Goal: Task Accomplishment & Management: Use online tool/utility

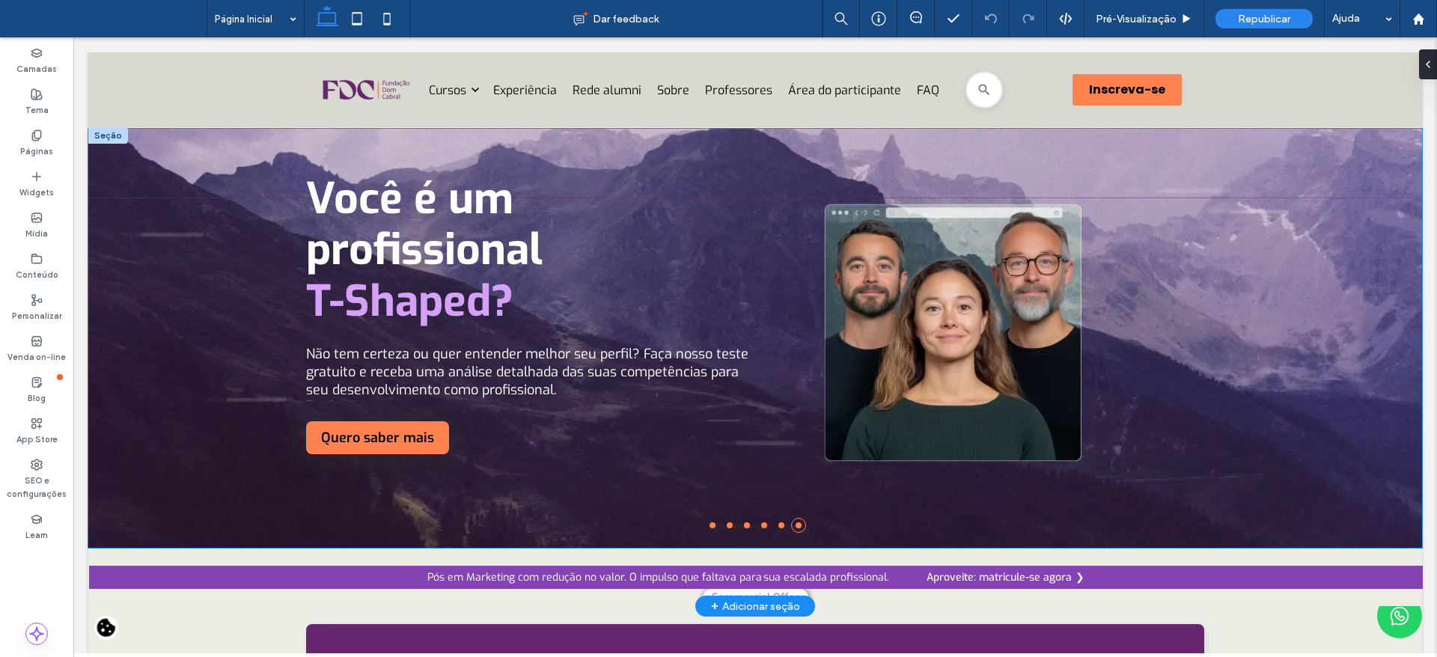
click at [570, 205] on h2 "Você é um profissional T-Shaped?" at bounding box center [530, 250] width 449 height 153
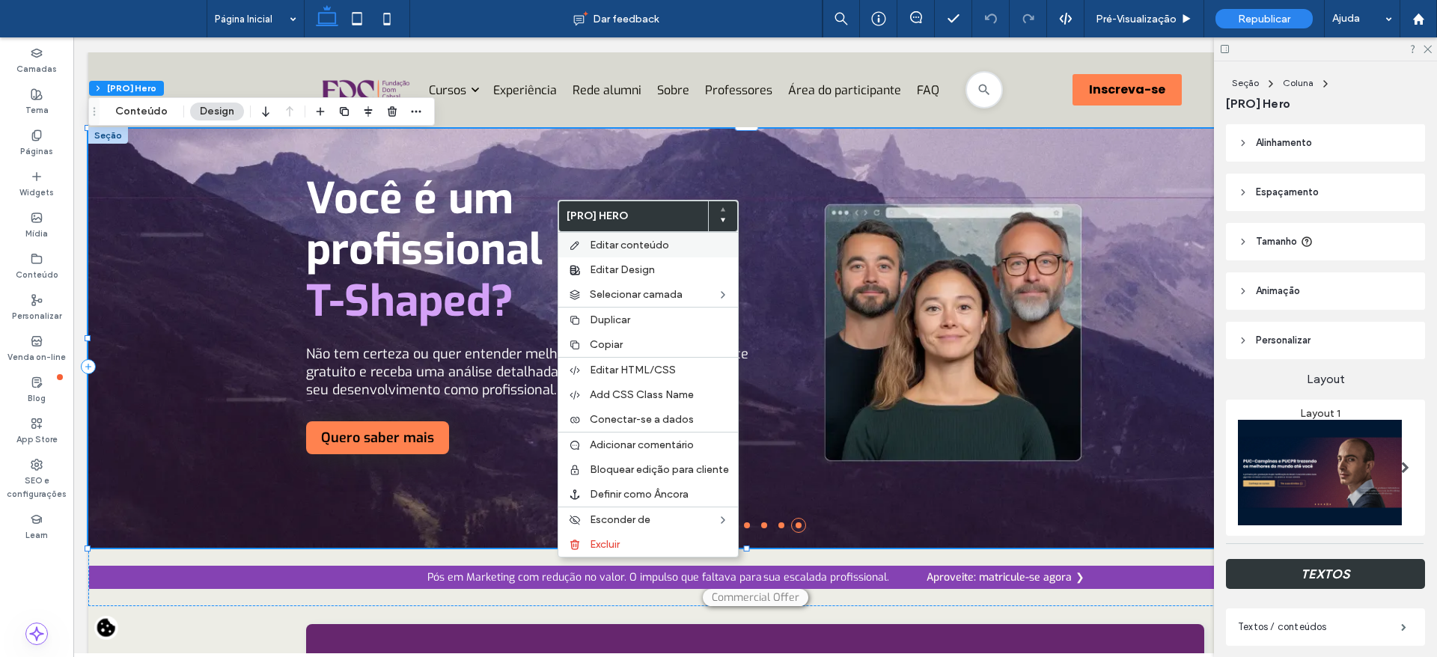
click at [644, 243] on span "Editar conteúdo" at bounding box center [629, 245] width 79 height 13
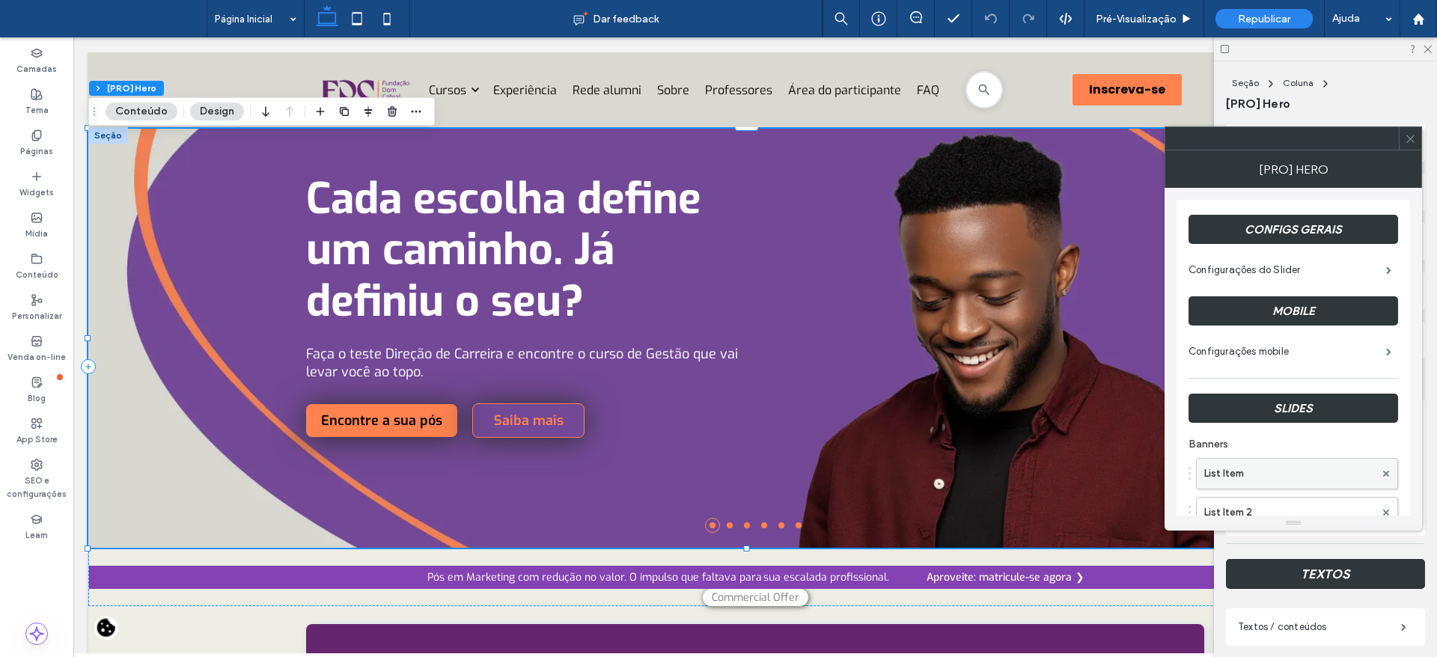
click at [1262, 475] on label "List Item" at bounding box center [1289, 474] width 171 height 30
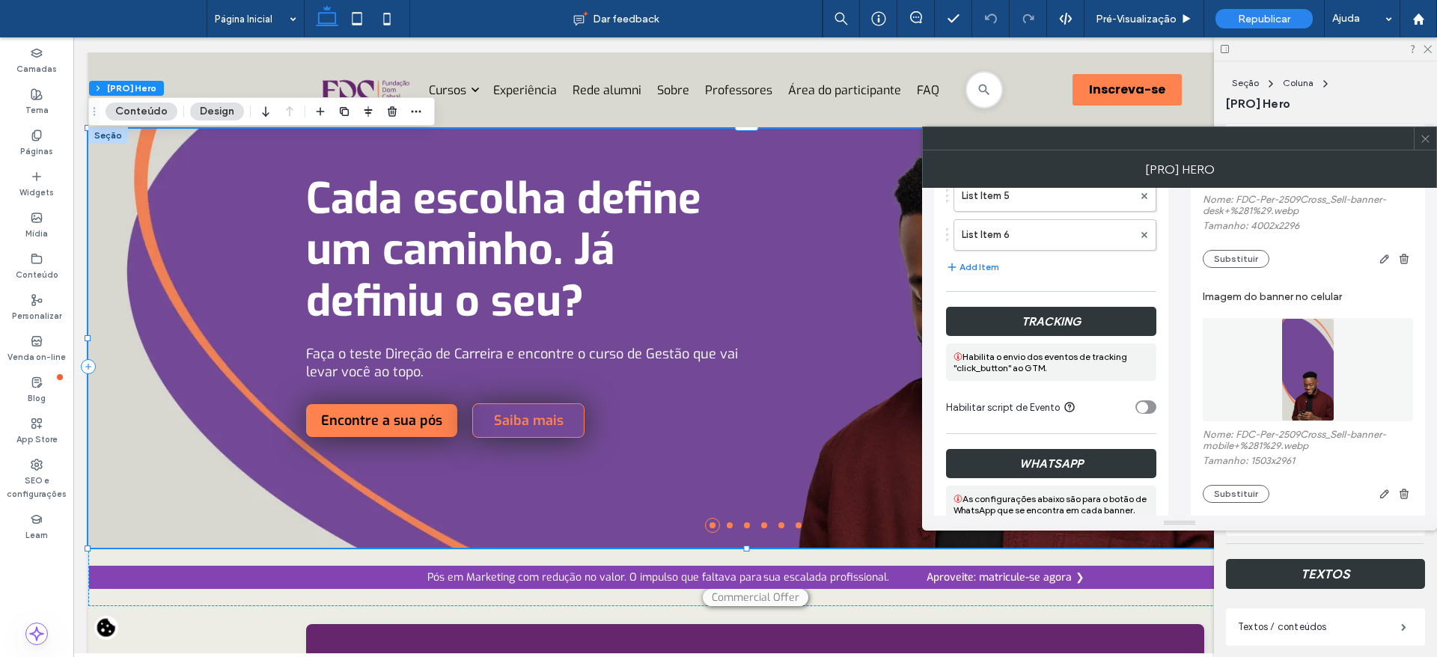
scroll to position [470, 0]
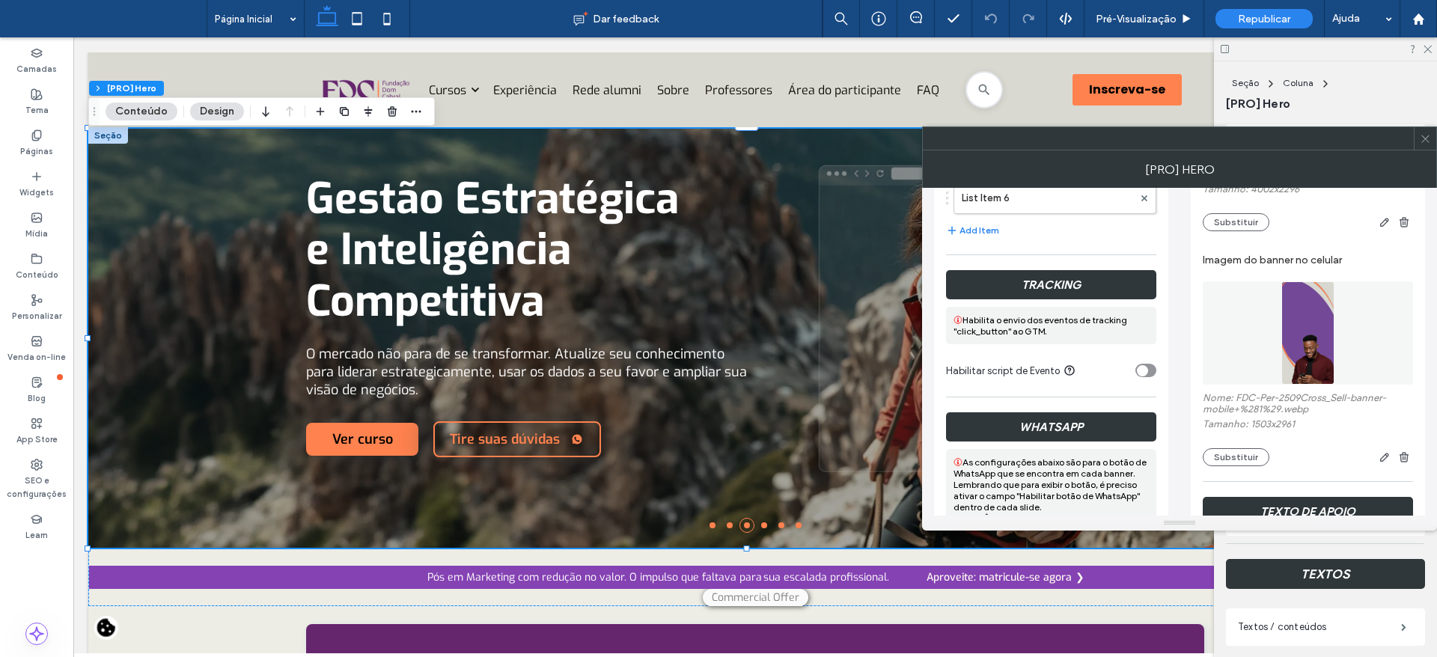
drag, startPoint x: 1171, startPoint y: 256, endPoint x: 1142, endPoint y: 244, distance: 31.6
click at [1005, 202] on label "List Item 6" at bounding box center [1047, 198] width 171 height 30
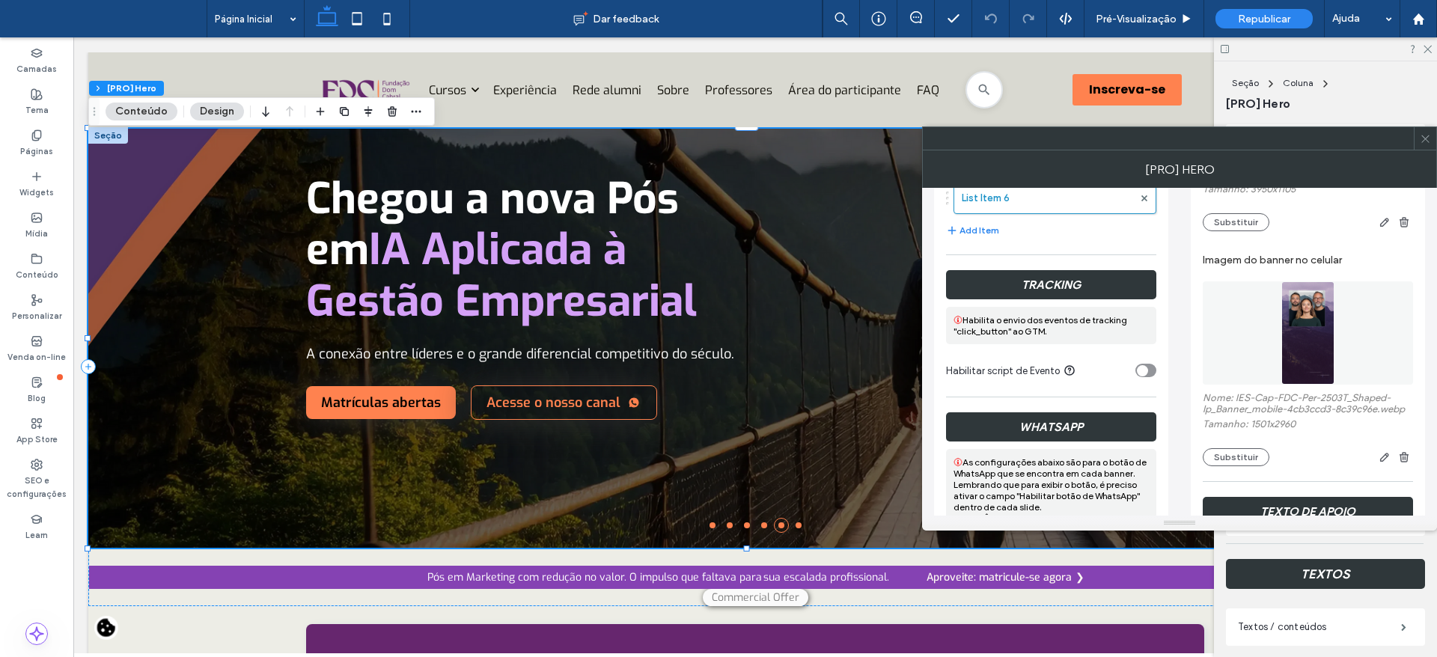
click at [1433, 148] on div at bounding box center [1425, 138] width 22 height 22
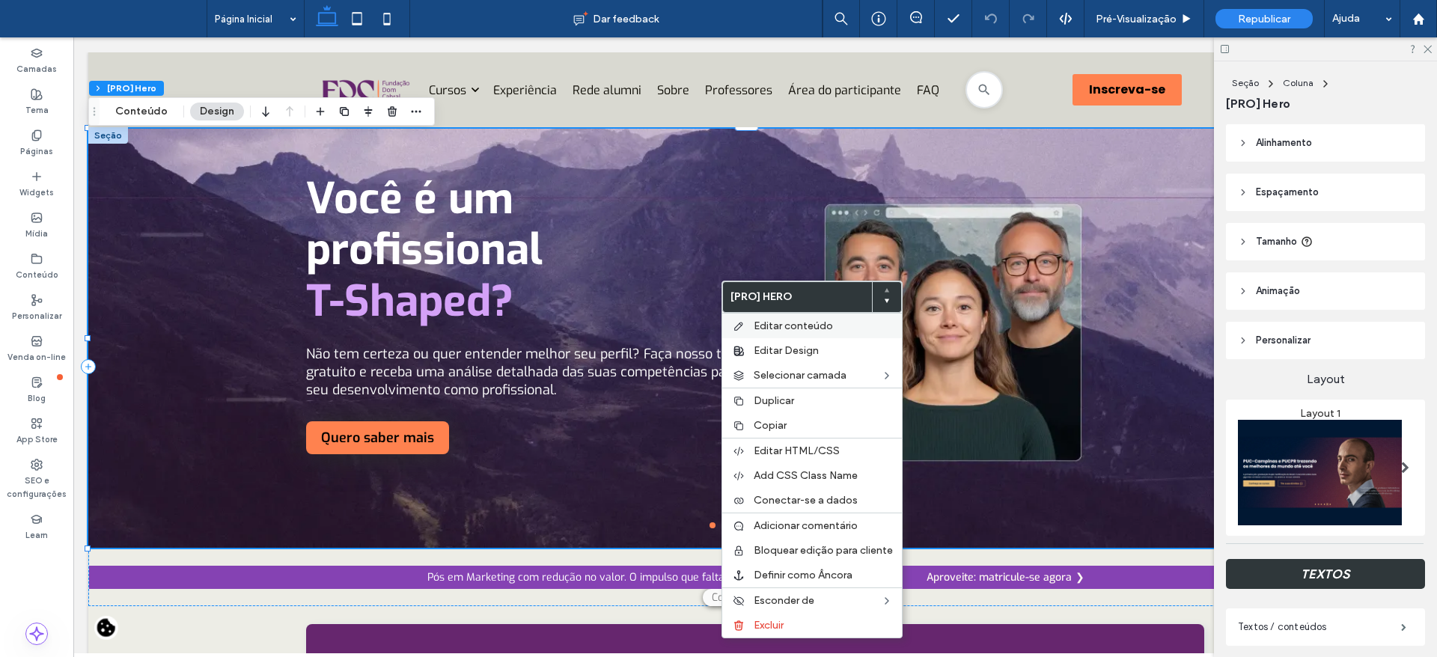
click at [749, 324] on div "Editar conteúdo" at bounding box center [812, 325] width 180 height 25
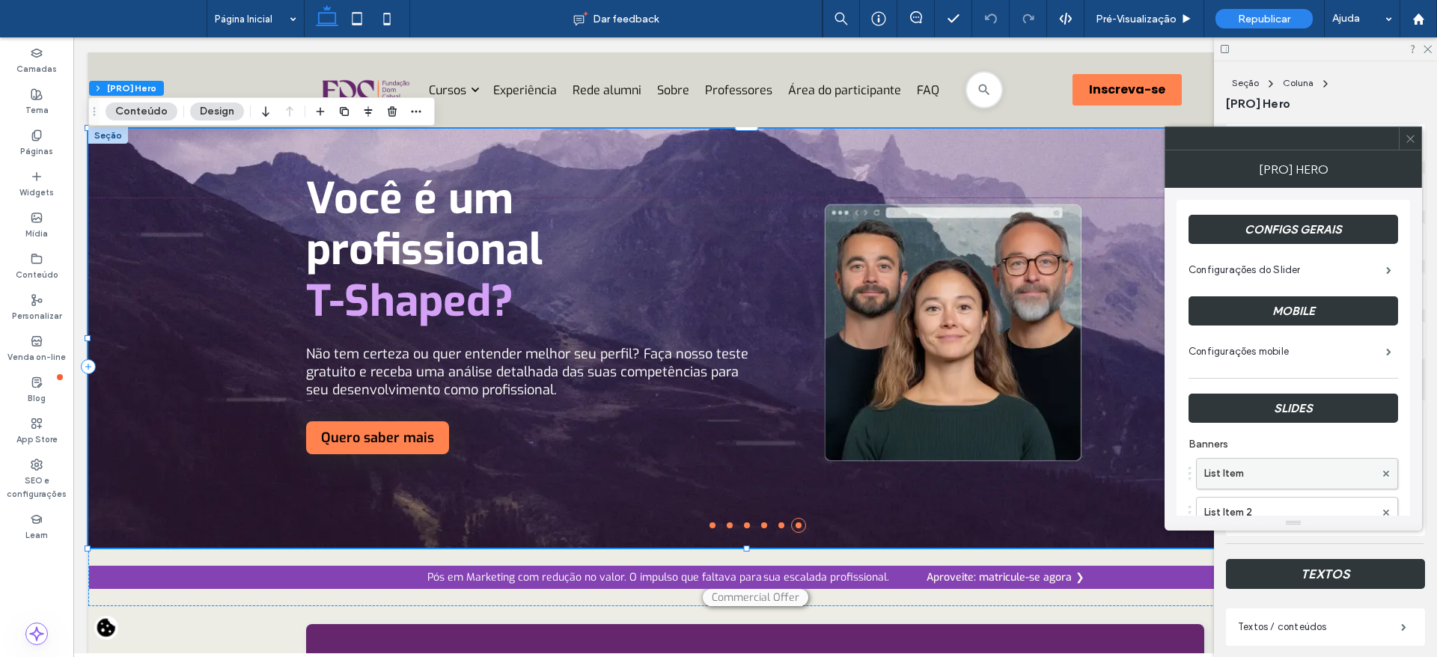
click at [1270, 486] on label "List Item" at bounding box center [1289, 474] width 171 height 30
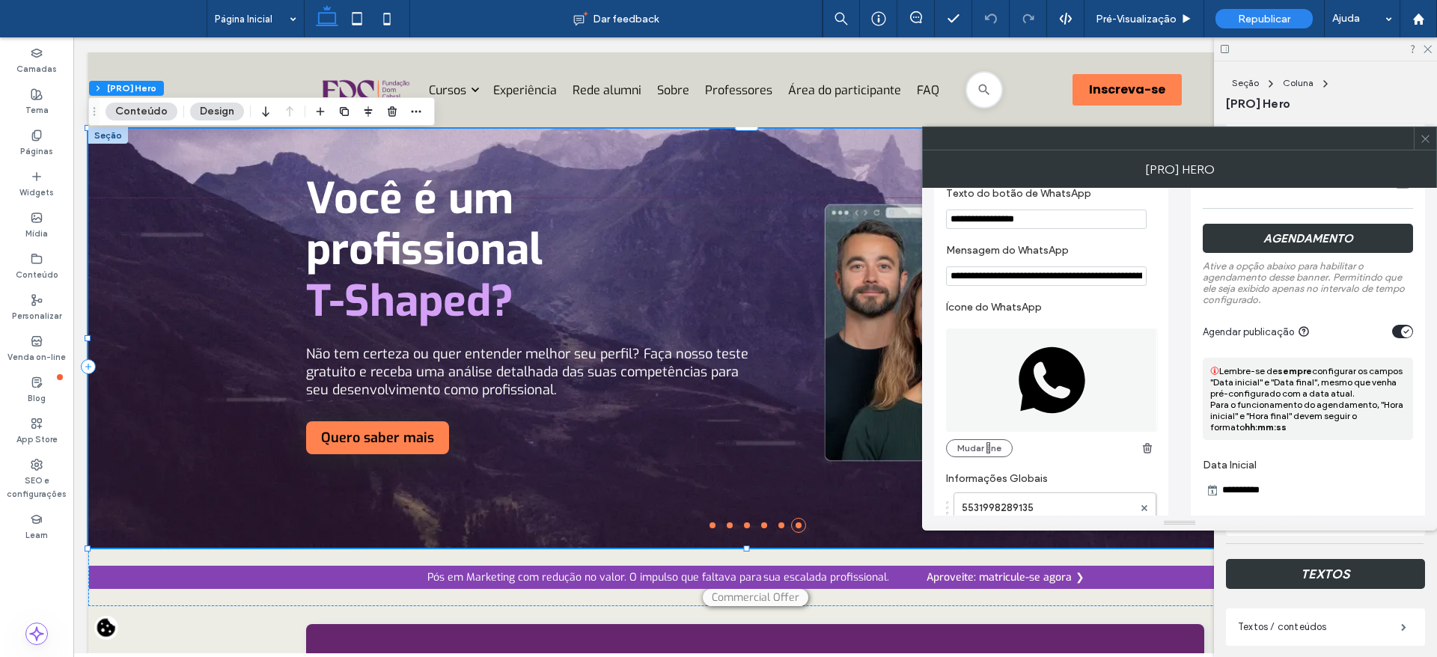
scroll to position [845, 0]
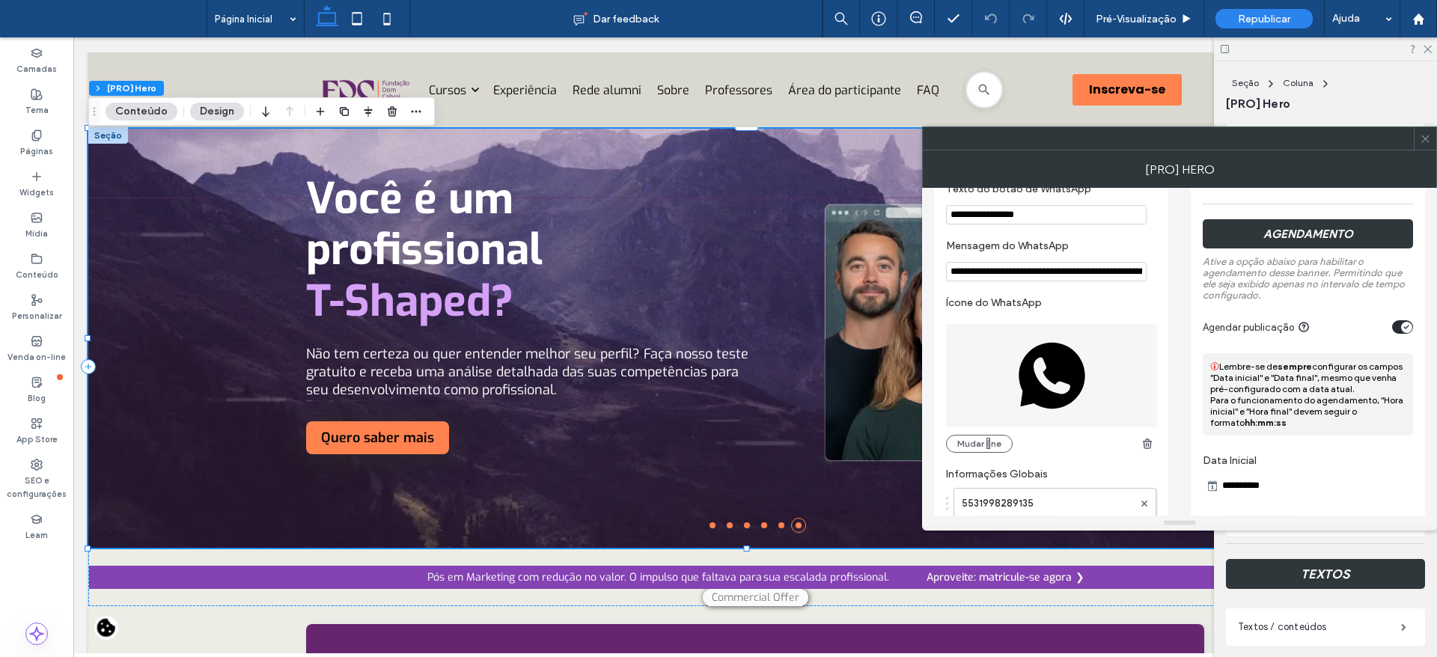
click at [1408, 326] on icon "toggle" at bounding box center [1407, 327] width 6 height 4
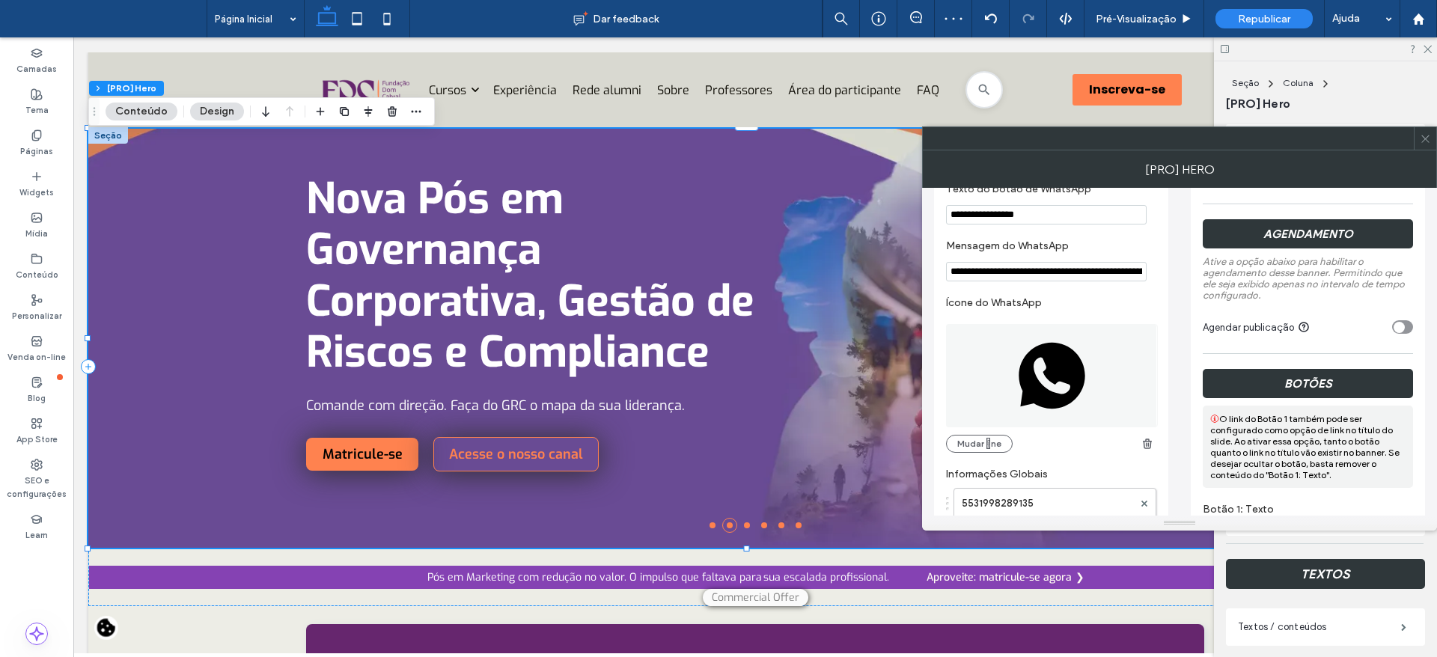
drag, startPoint x: 1433, startPoint y: 141, endPoint x: 1299, endPoint y: 219, distance: 154.3
click at [1432, 141] on div at bounding box center [1425, 138] width 22 height 22
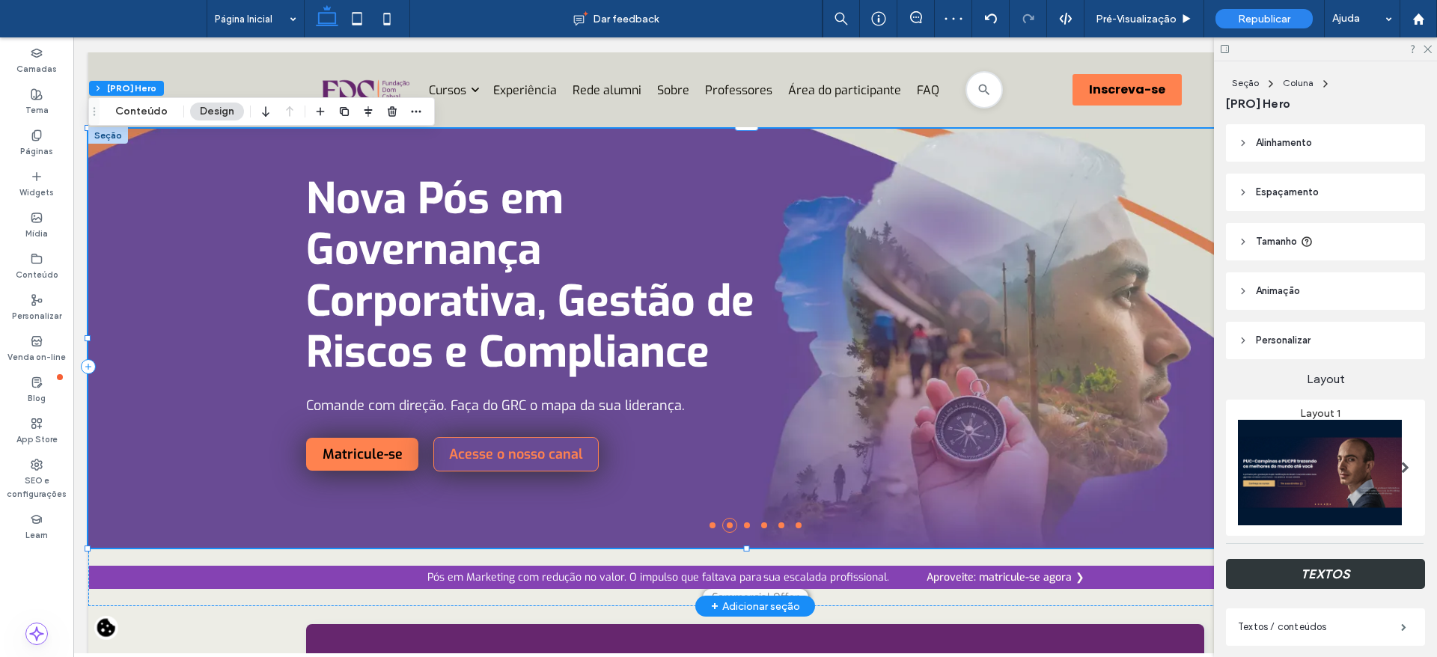
click at [710, 528] on li at bounding box center [713, 525] width 6 height 6
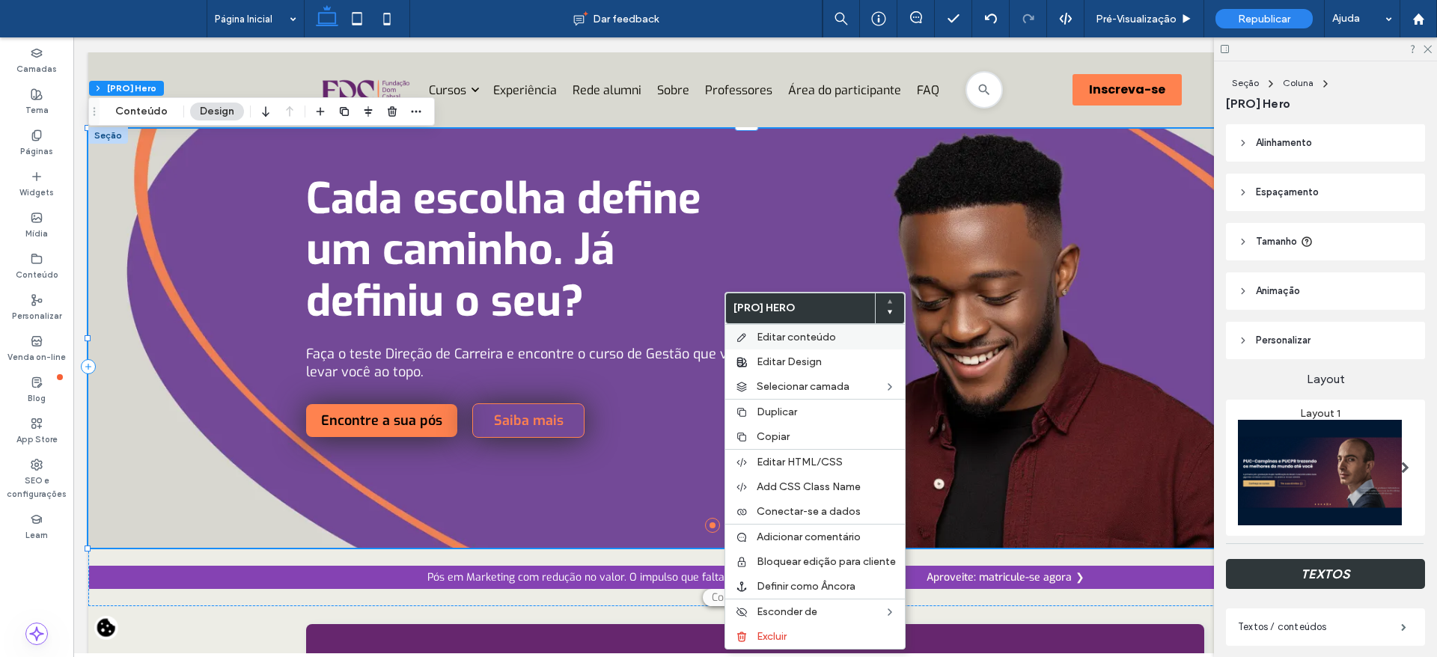
click at [757, 335] on span "Editar conteúdo" at bounding box center [796, 337] width 79 height 13
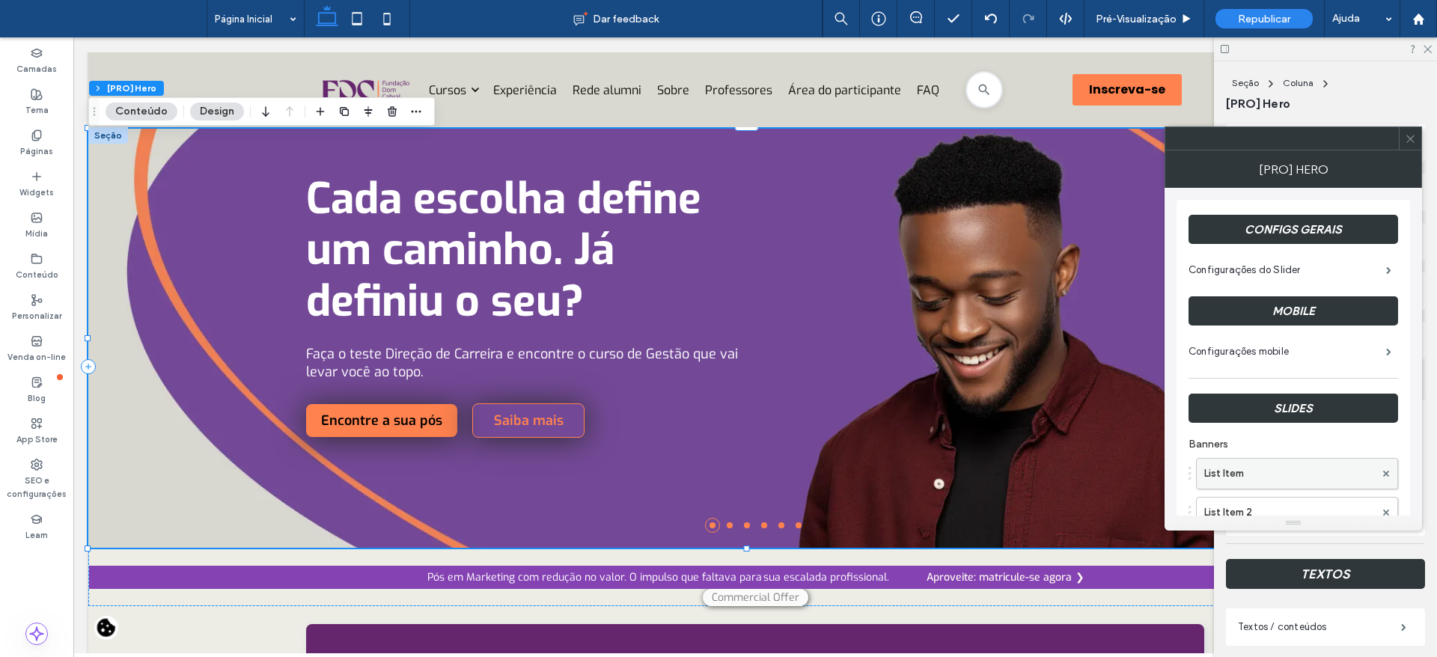
click at [1234, 480] on label "List Item" at bounding box center [1289, 474] width 171 height 30
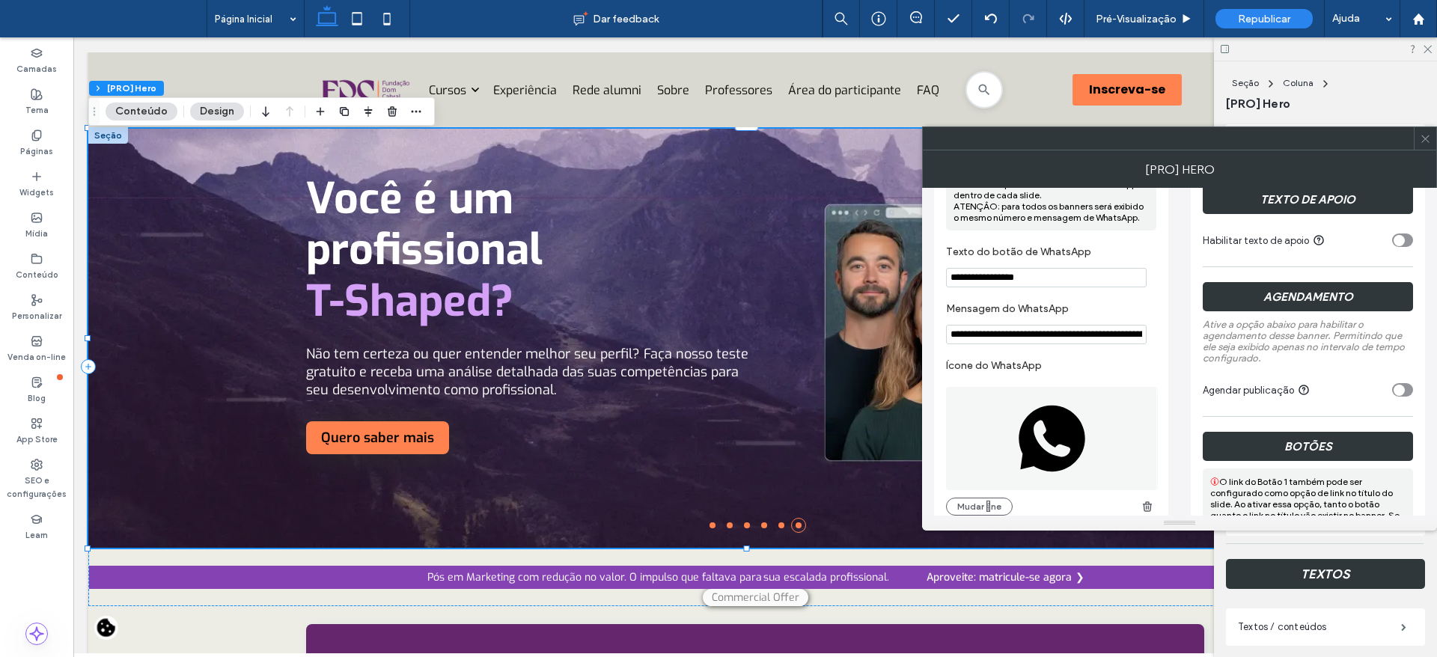
scroll to position [775, 0]
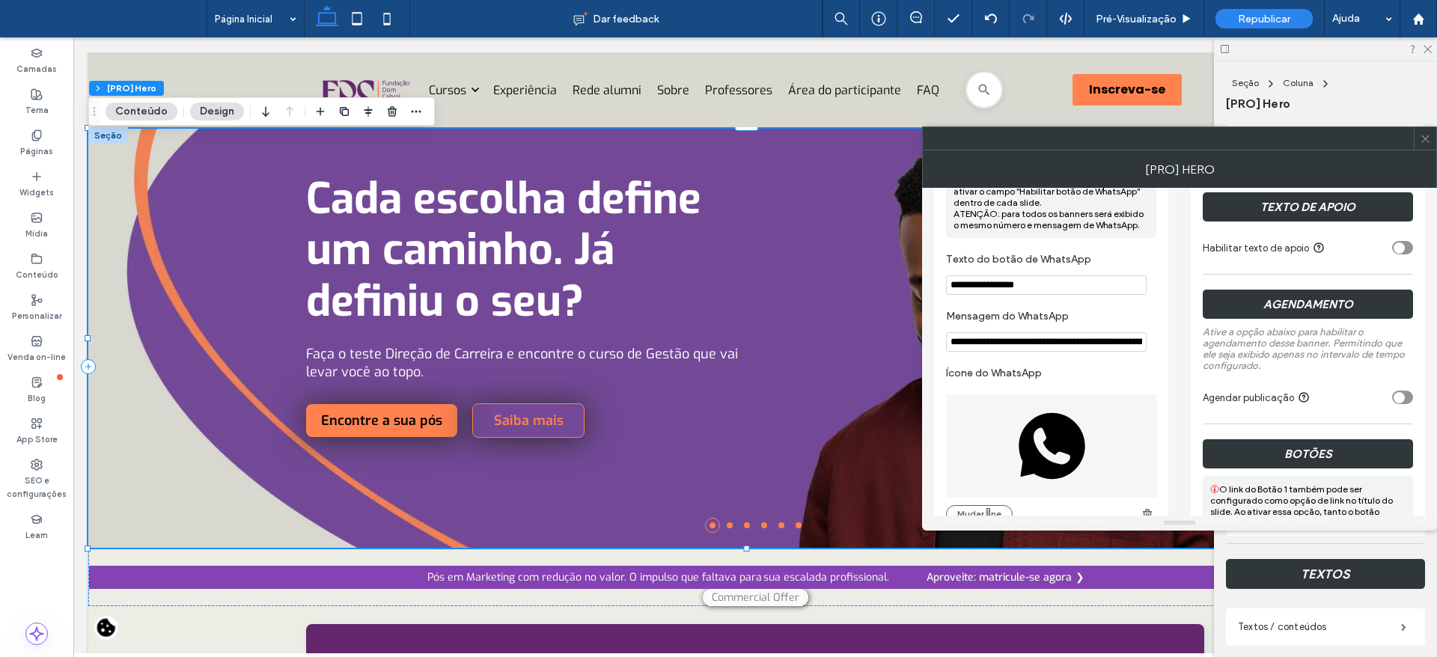
click at [1399, 399] on icon "toggle" at bounding box center [1399, 397] width 4 height 3
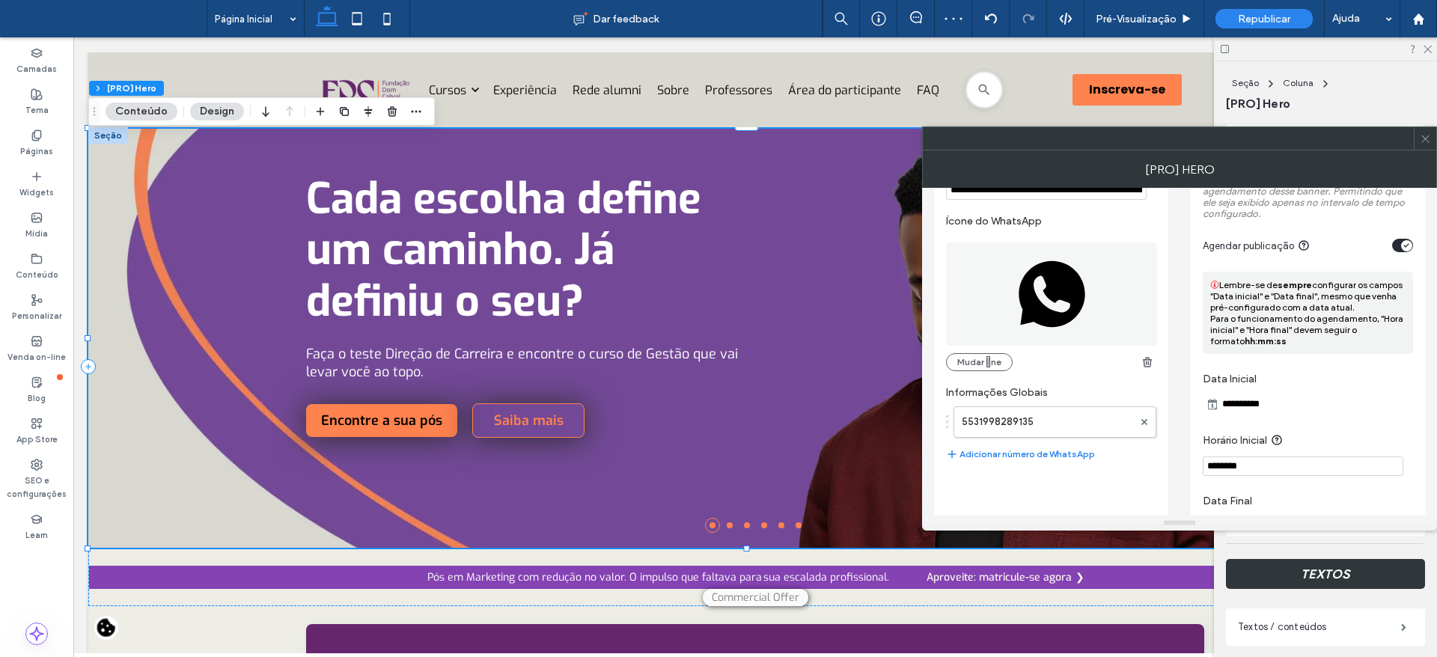
scroll to position [930, 0]
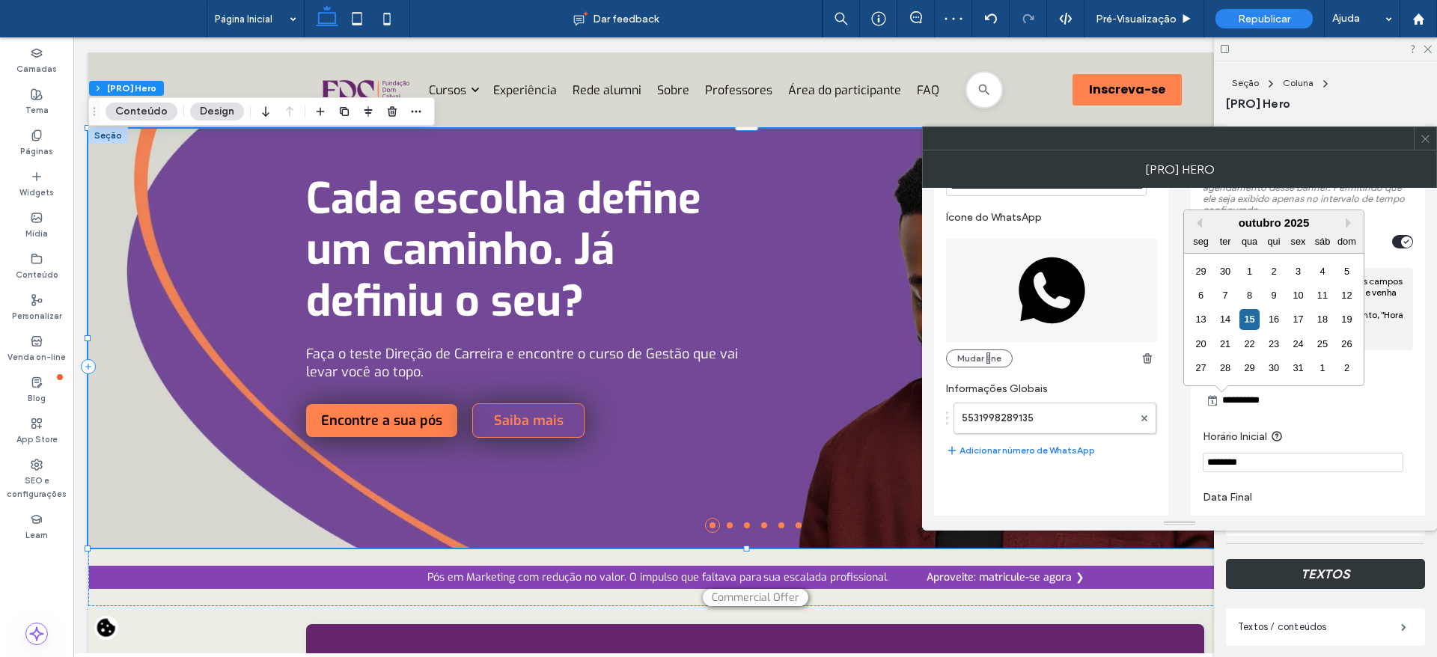
click at [1282, 400] on input "**********" at bounding box center [1271, 400] width 105 height 18
click at [1228, 319] on div "14" at bounding box center [1226, 319] width 20 height 20
type input "**********"
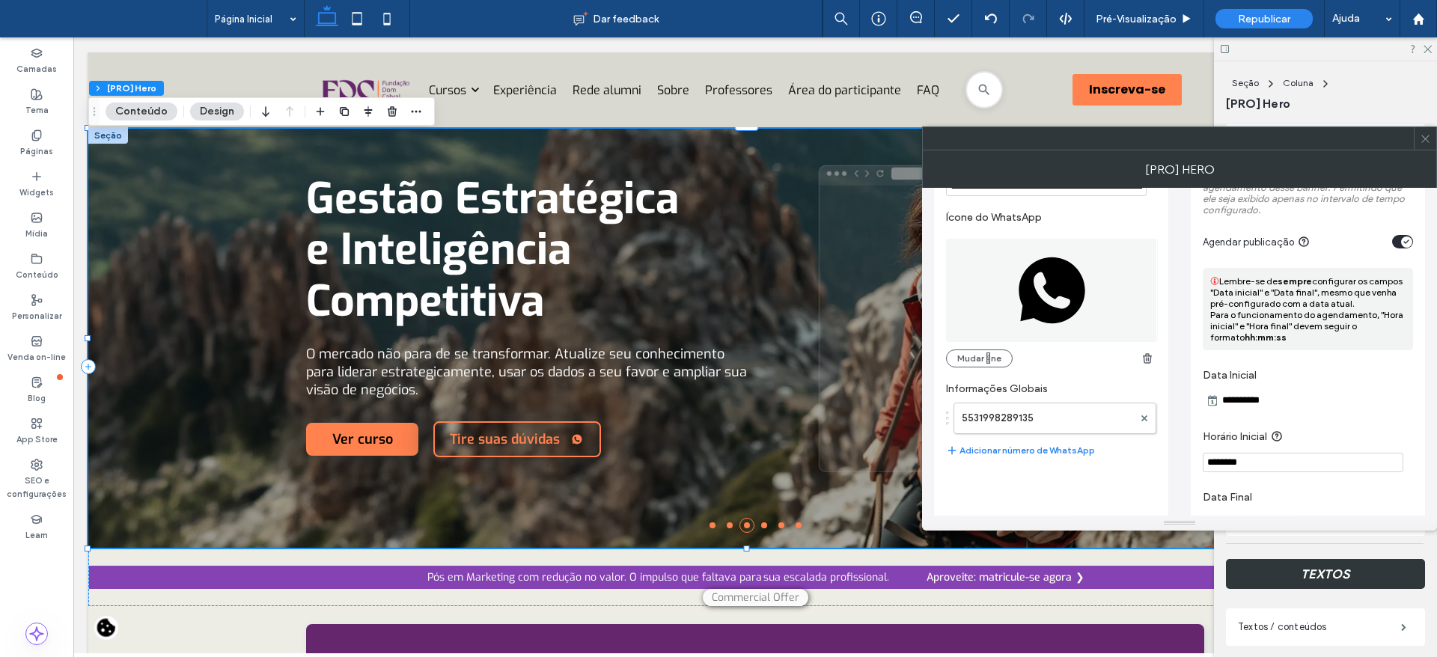
click at [1248, 402] on input "**********" at bounding box center [1271, 400] width 105 height 18
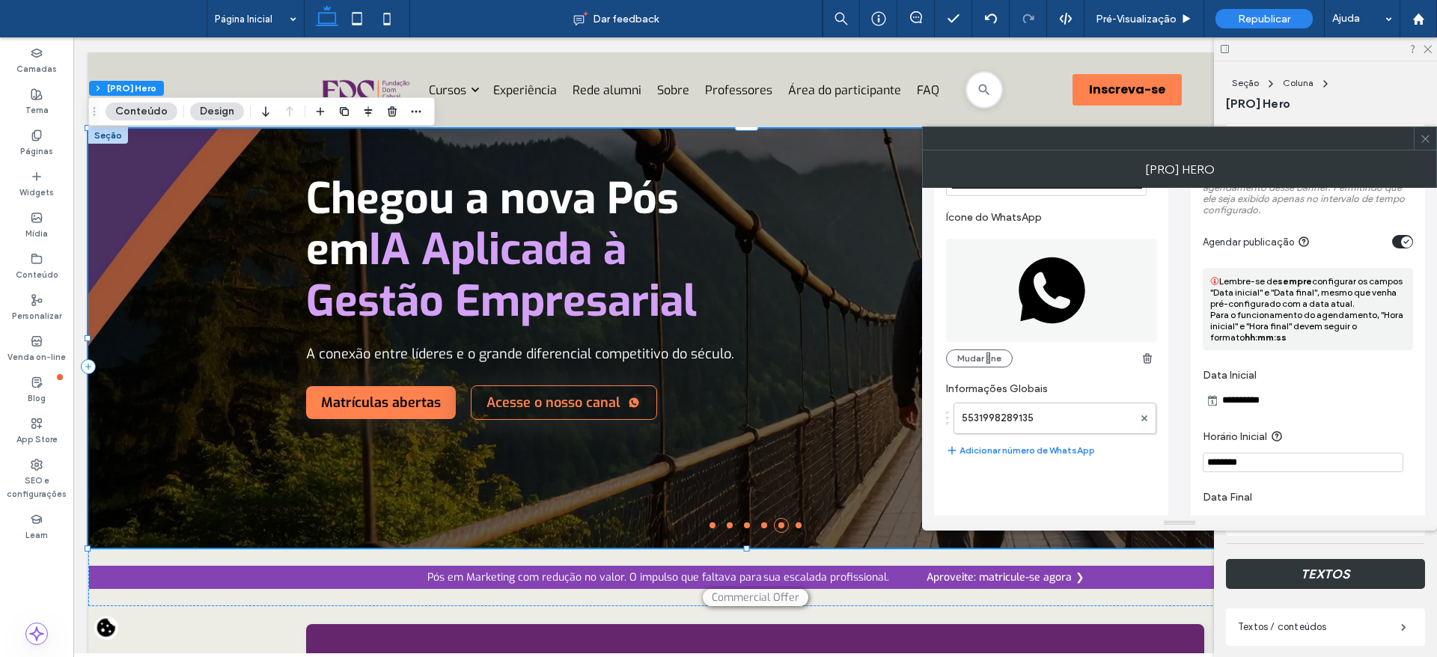
click at [1407, 229] on section "Agendar publicação" at bounding box center [1308, 241] width 210 height 37
click at [1405, 239] on div "toggle" at bounding box center [1406, 242] width 11 height 11
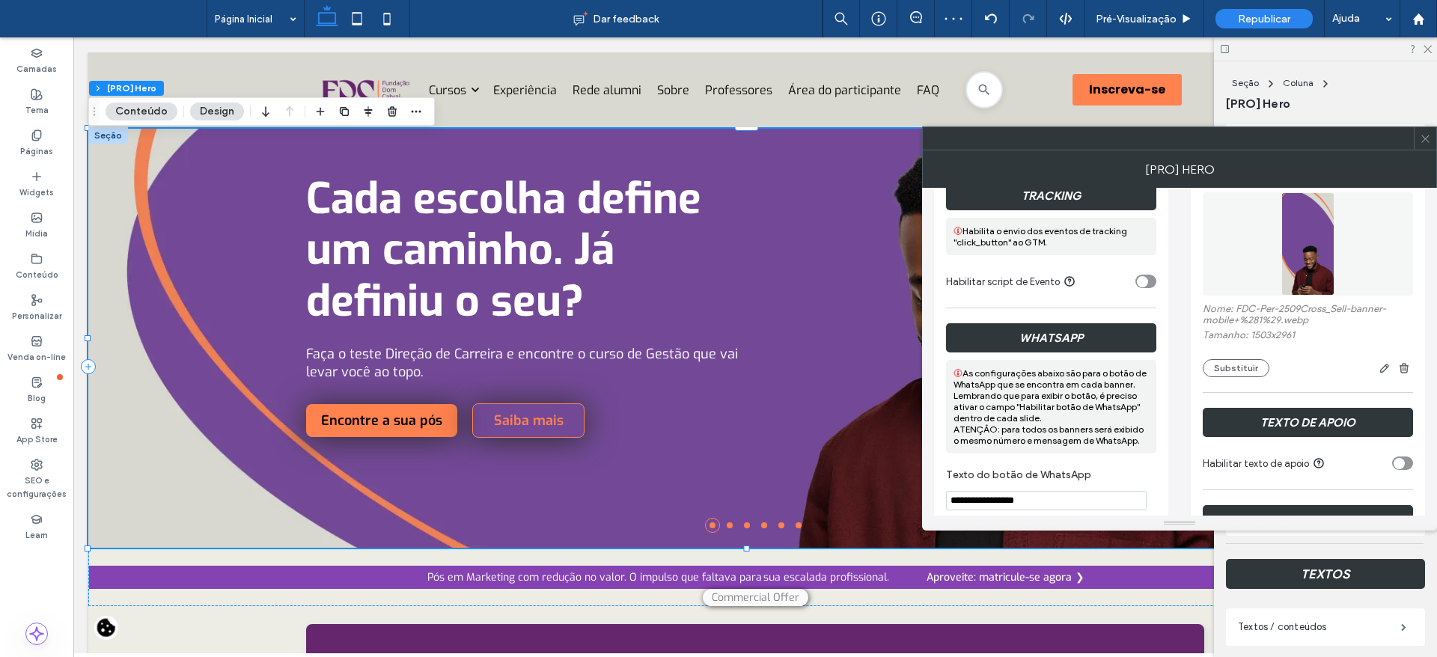
scroll to position [466, 0]
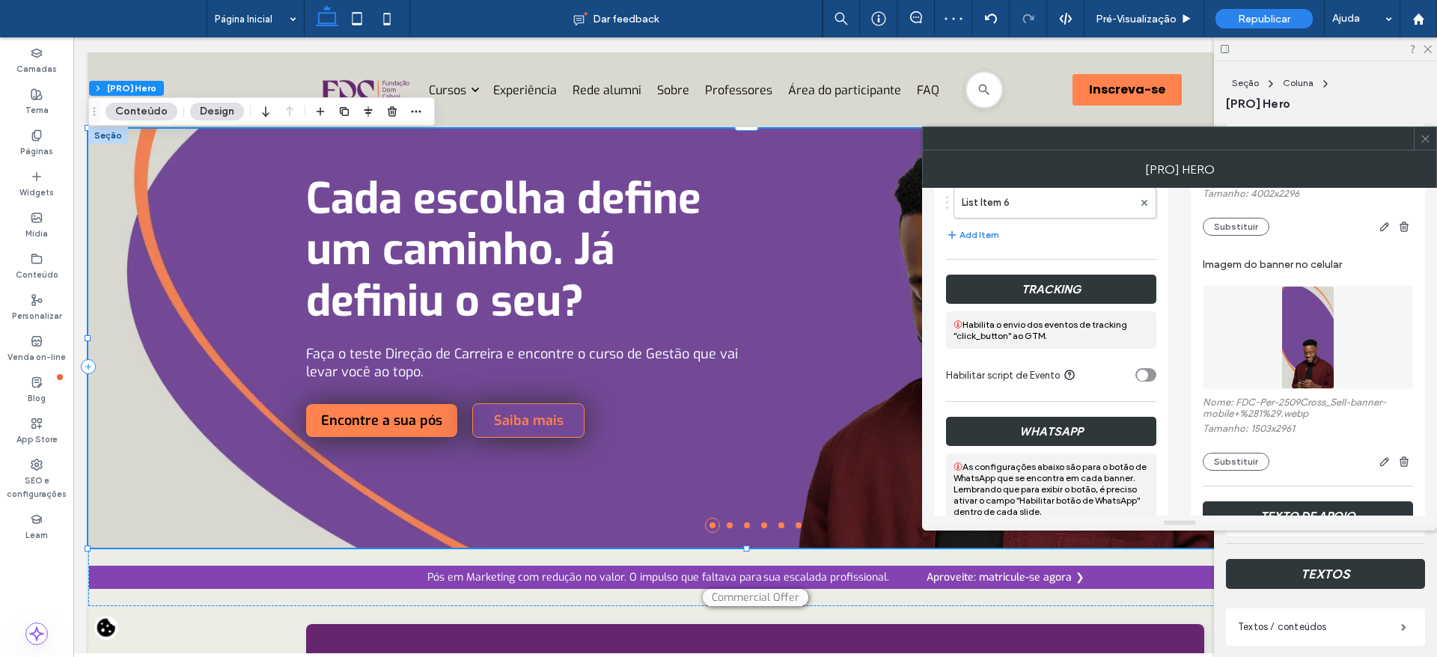
click at [1414, 298] on div "**********" at bounding box center [1308, 538] width 234 height 1608
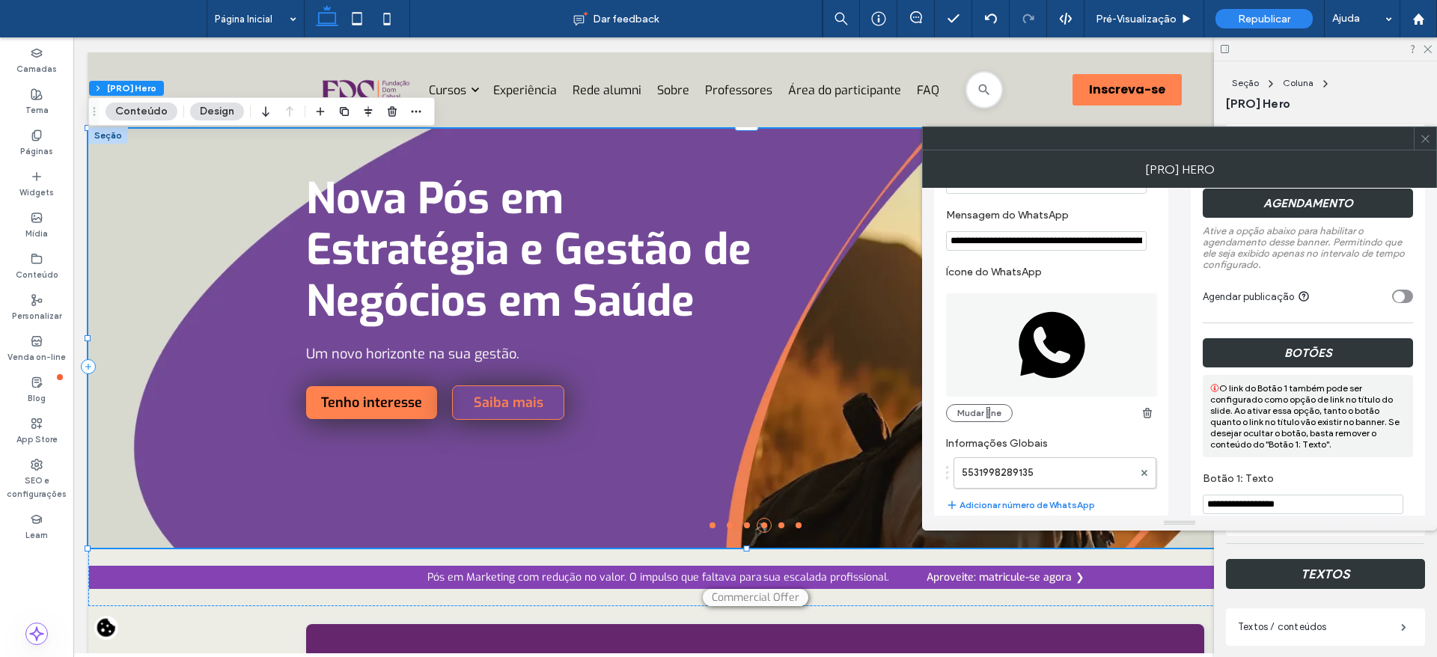
scroll to position [879, 0]
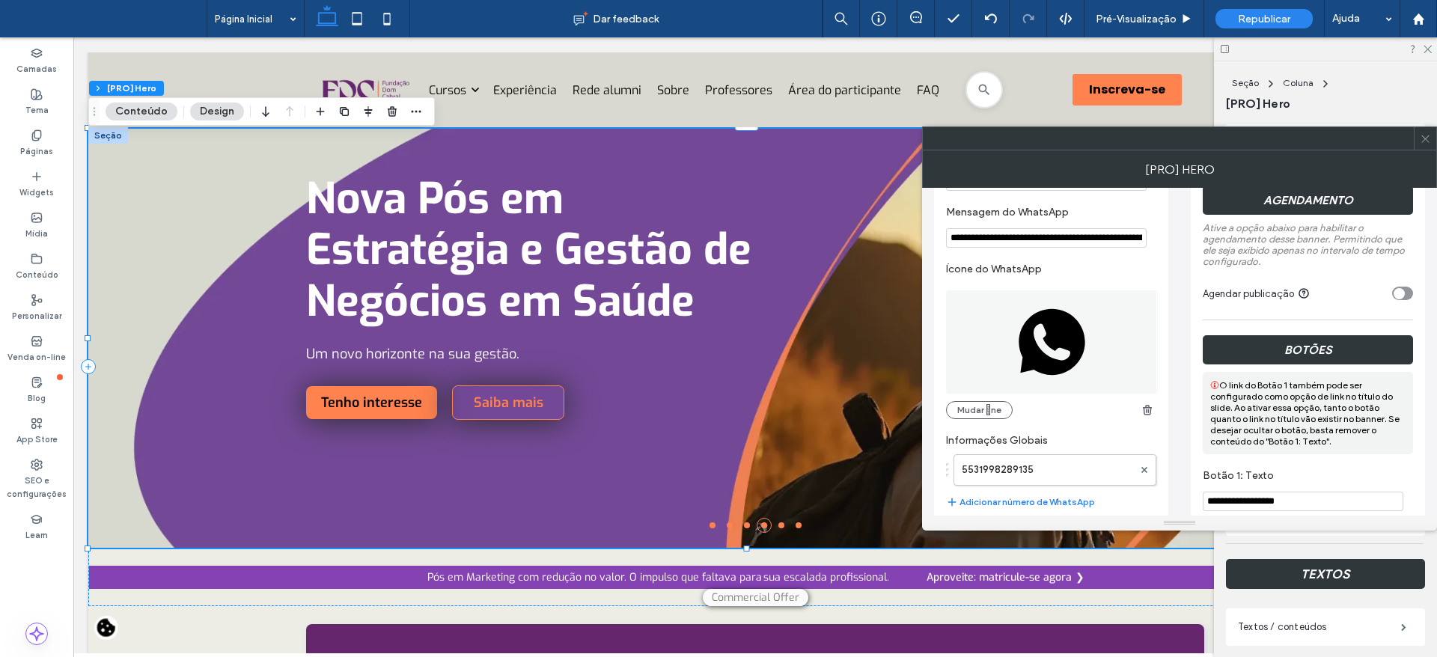
click at [1401, 295] on icon "toggle" at bounding box center [1399, 293] width 6 height 4
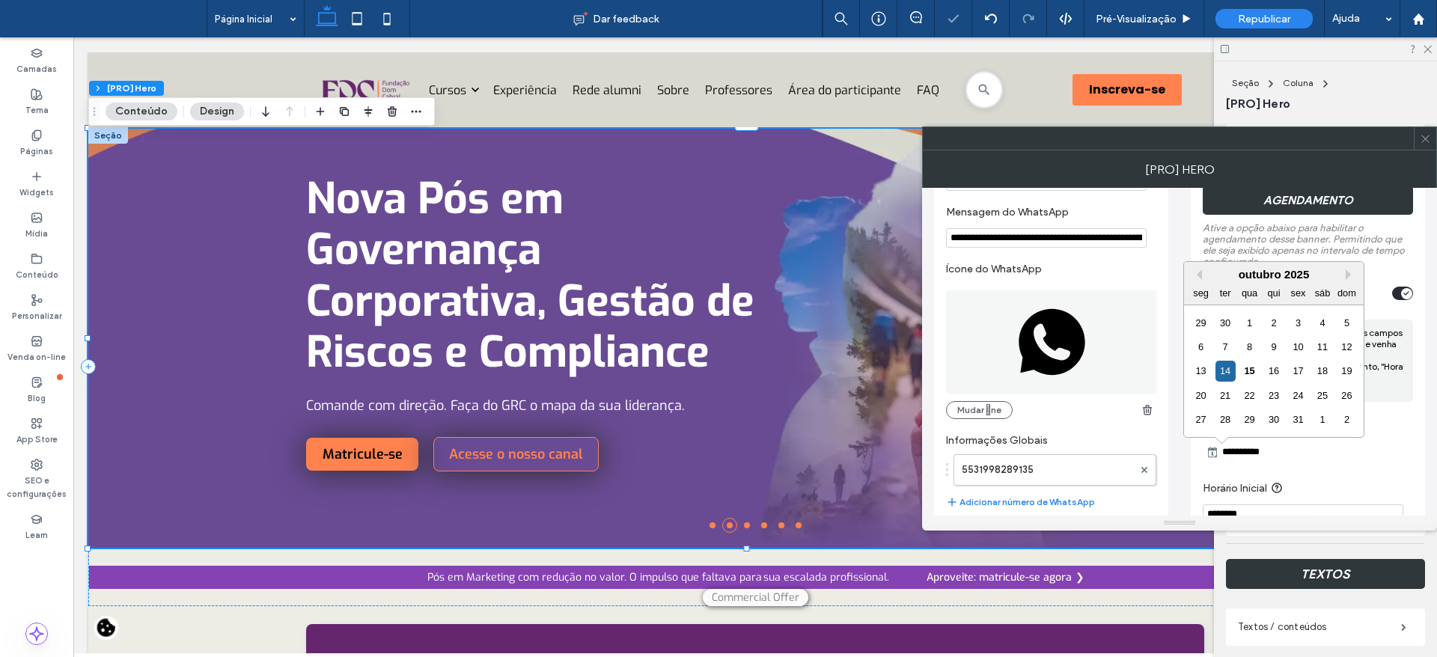
click at [1268, 448] on input "**********" at bounding box center [1271, 452] width 105 height 18
click at [1275, 372] on div "16" at bounding box center [1274, 371] width 20 height 20
type input "**********"
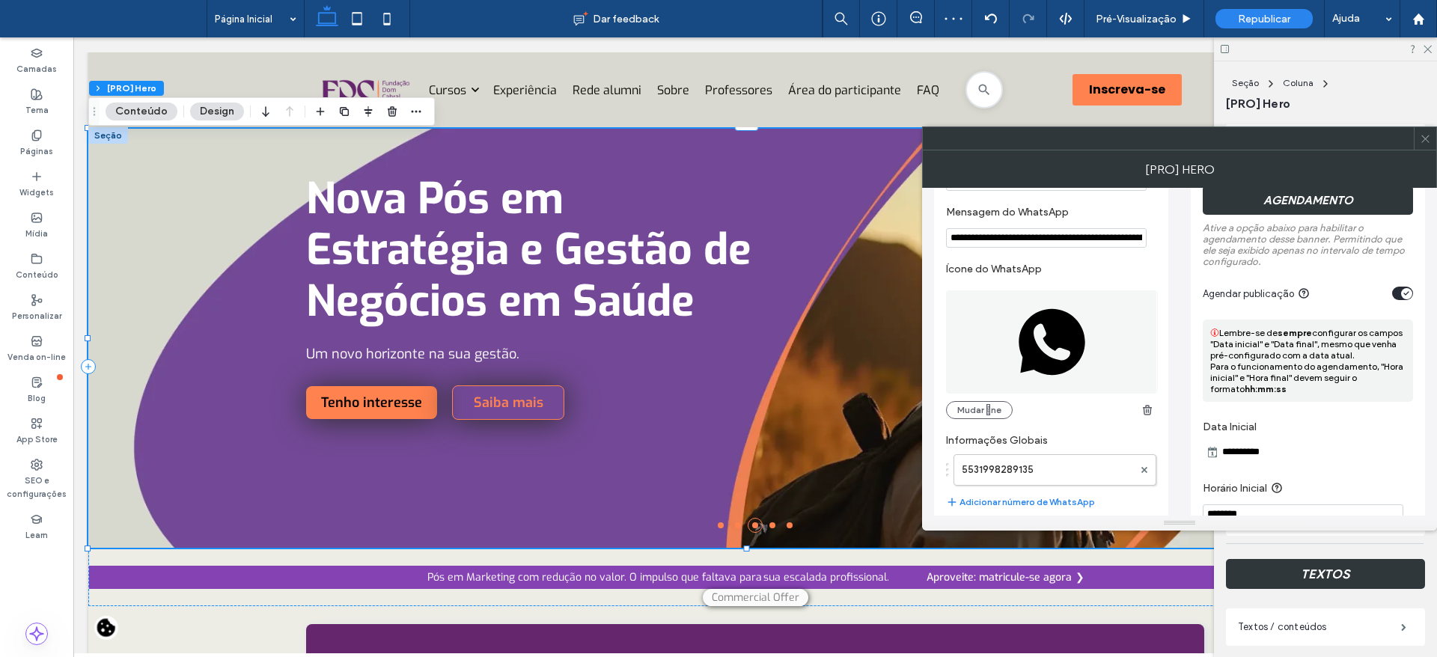
click at [1421, 139] on icon at bounding box center [1425, 138] width 11 height 11
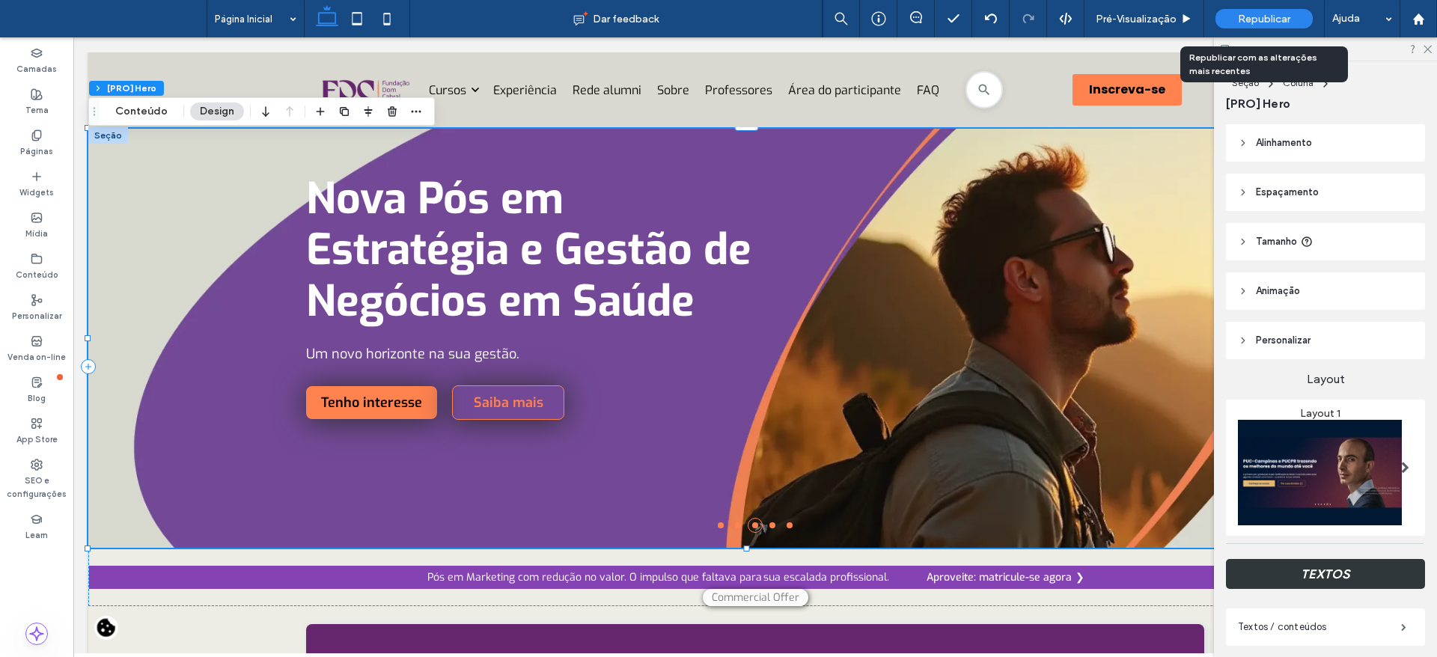
click at [1232, 23] on div "Republicar" at bounding box center [1264, 18] width 97 height 19
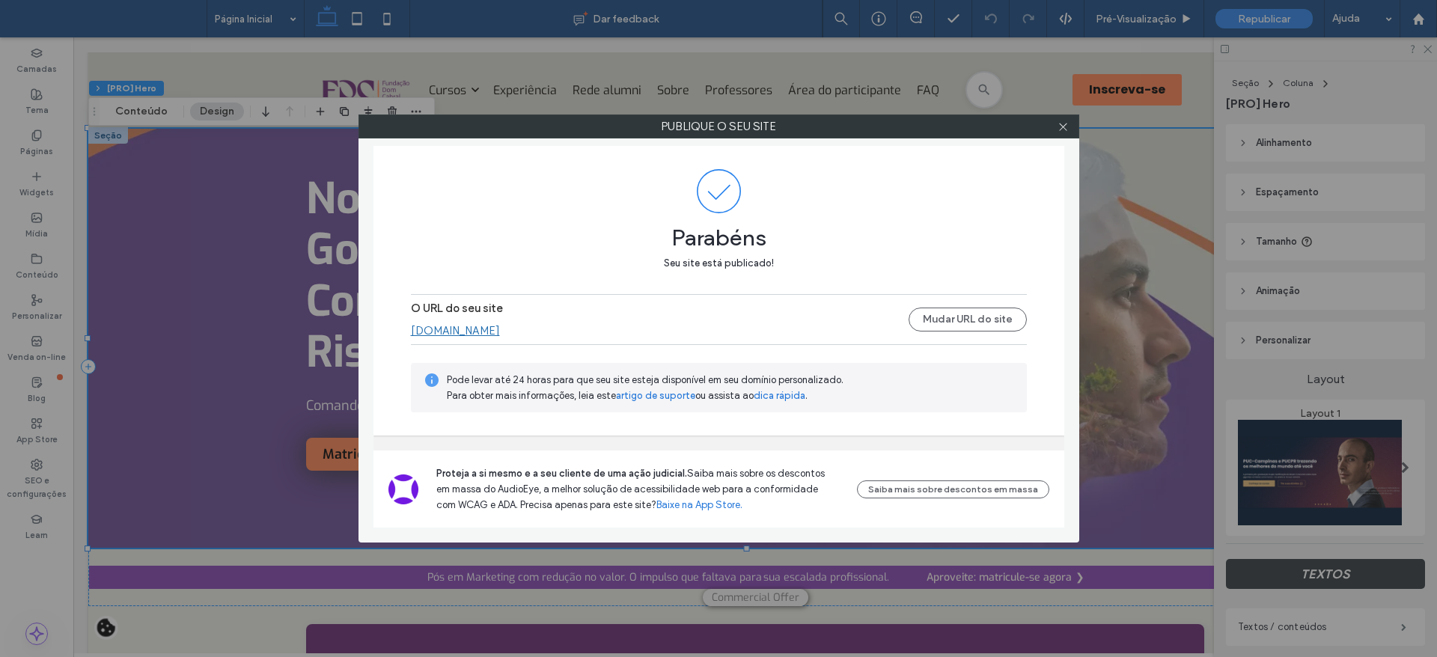
click at [1061, 126] on icon at bounding box center [1063, 126] width 11 height 11
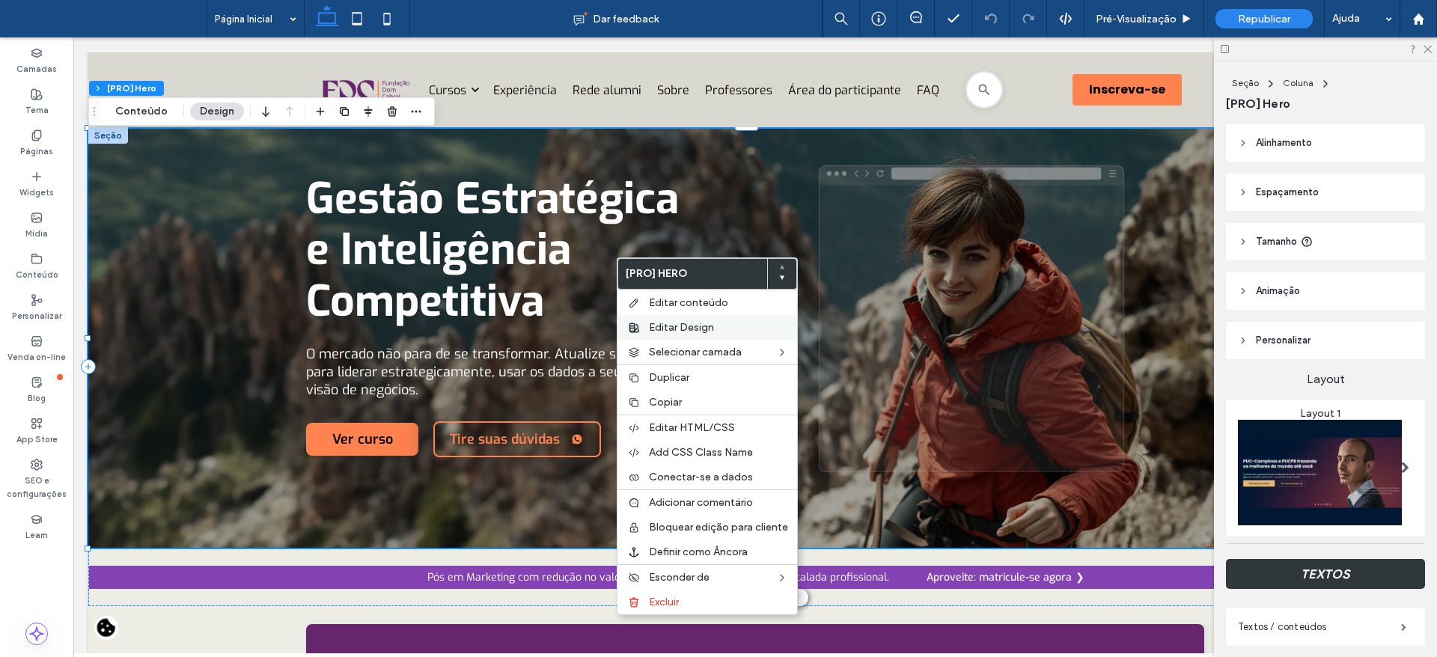
drag, startPoint x: 655, startPoint y: 296, endPoint x: 649, endPoint y: 318, distance: 22.5
click at [656, 296] on span "Editar conteúdo" at bounding box center [688, 302] width 79 height 13
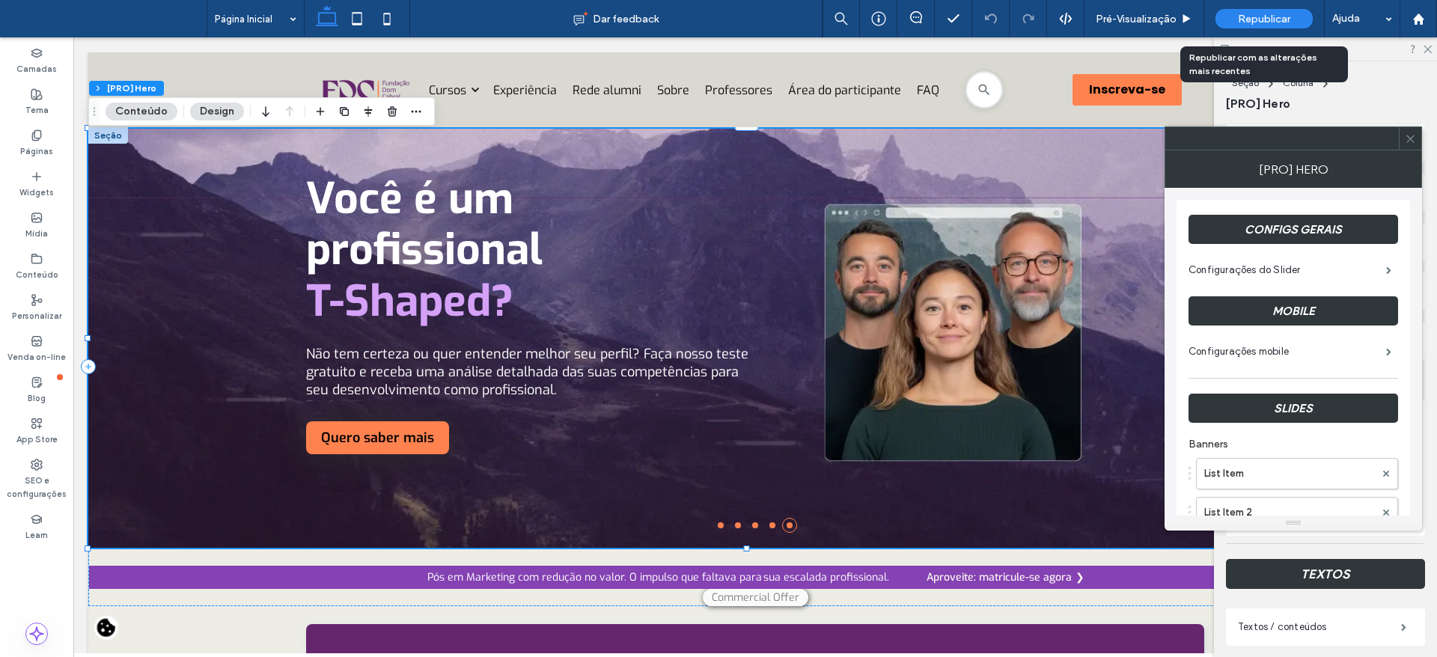
click at [1269, 13] on span "Republicar" at bounding box center [1264, 19] width 52 height 13
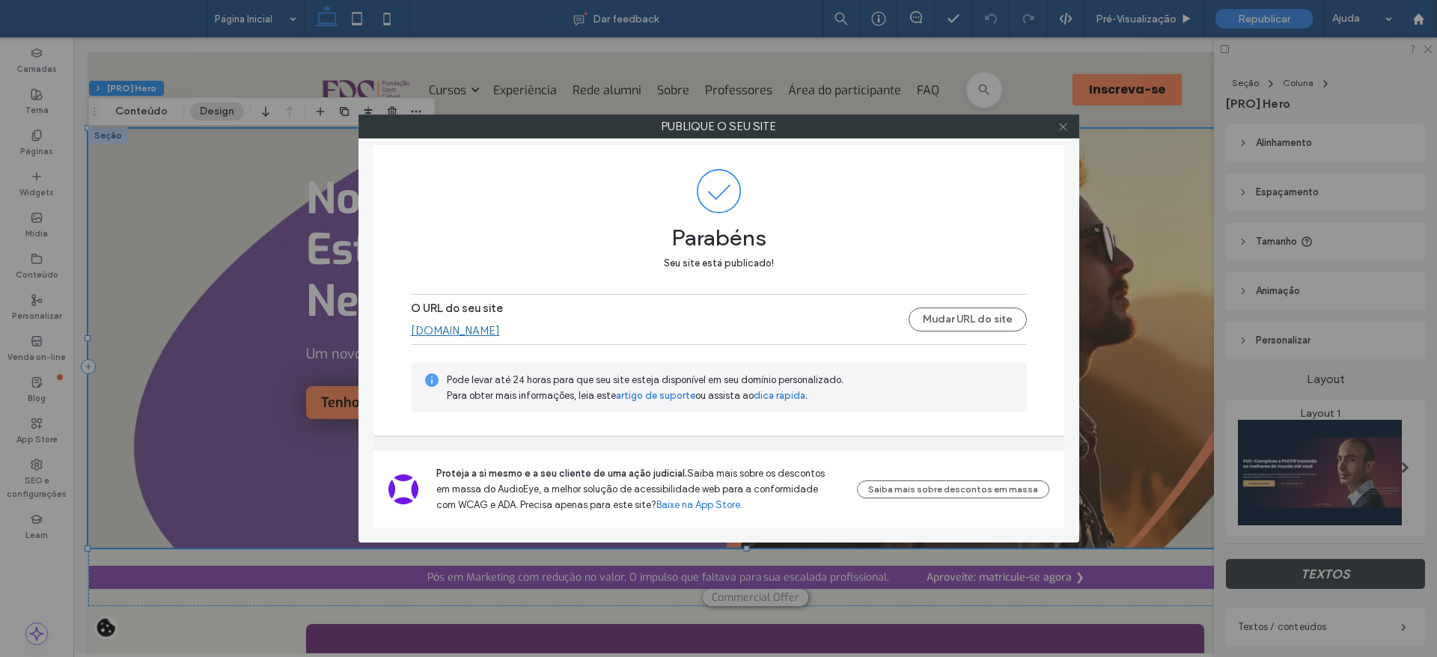
click at [1060, 127] on icon at bounding box center [1063, 126] width 11 height 11
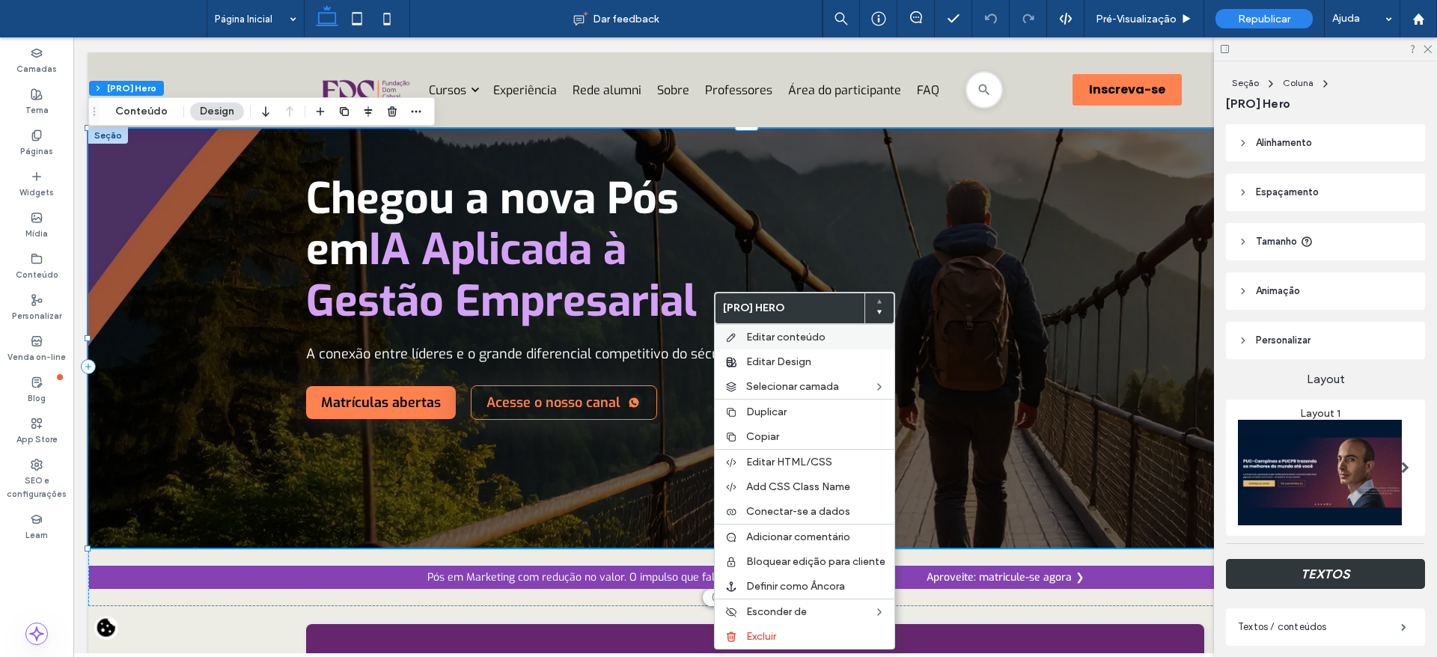
click at [741, 338] on div "Editar conteúdo" at bounding box center [805, 336] width 180 height 25
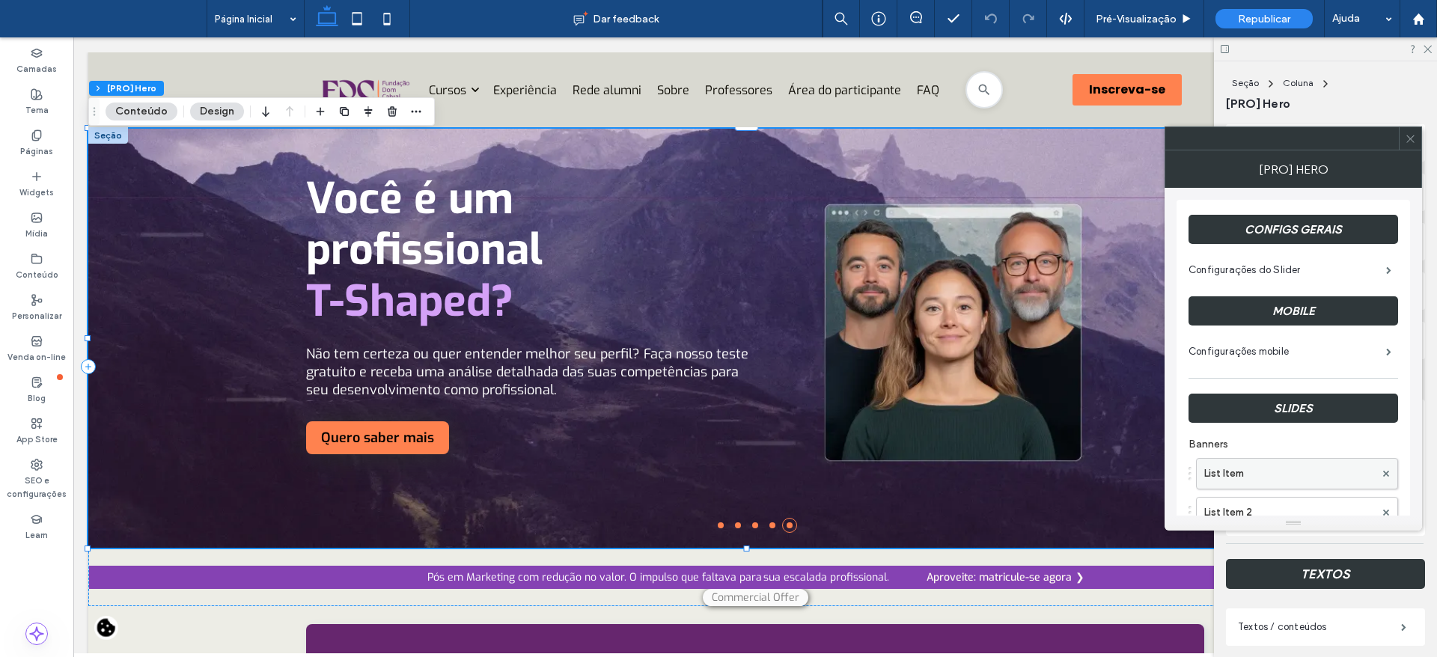
click at [1228, 481] on label "List Item" at bounding box center [1289, 474] width 171 height 30
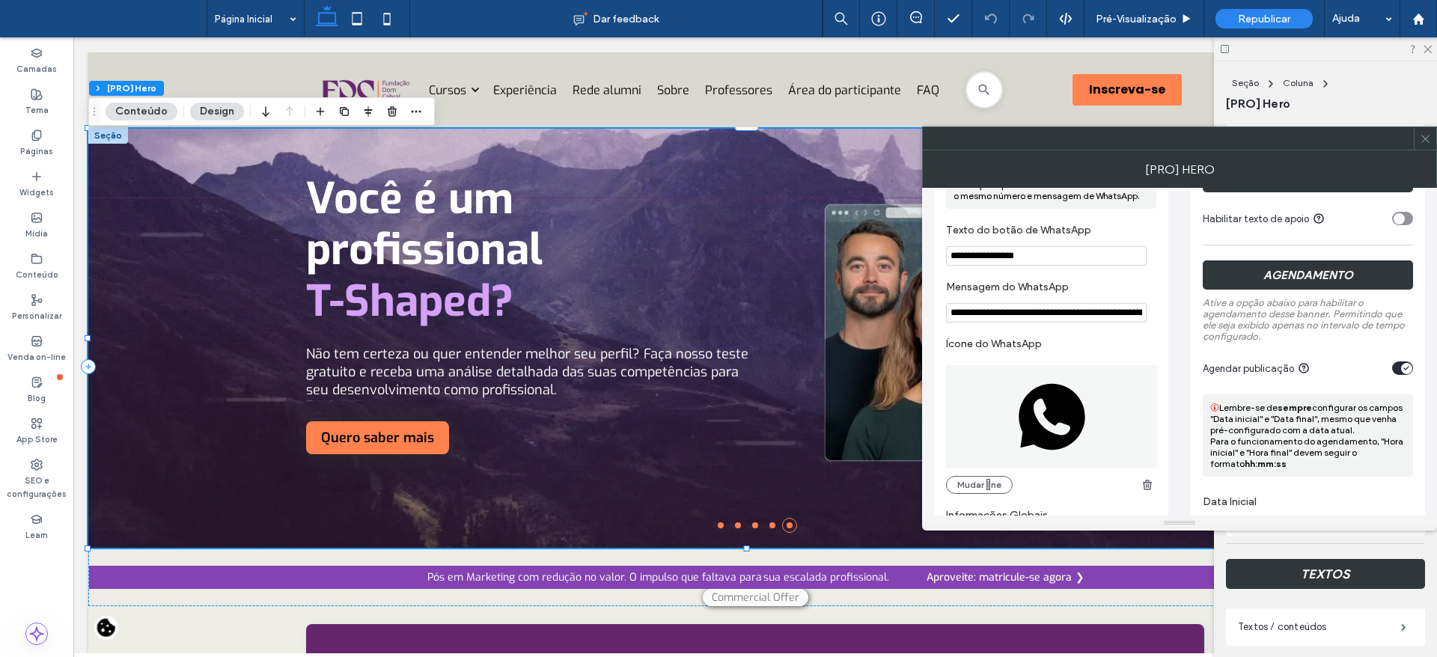
scroll to position [823, 0]
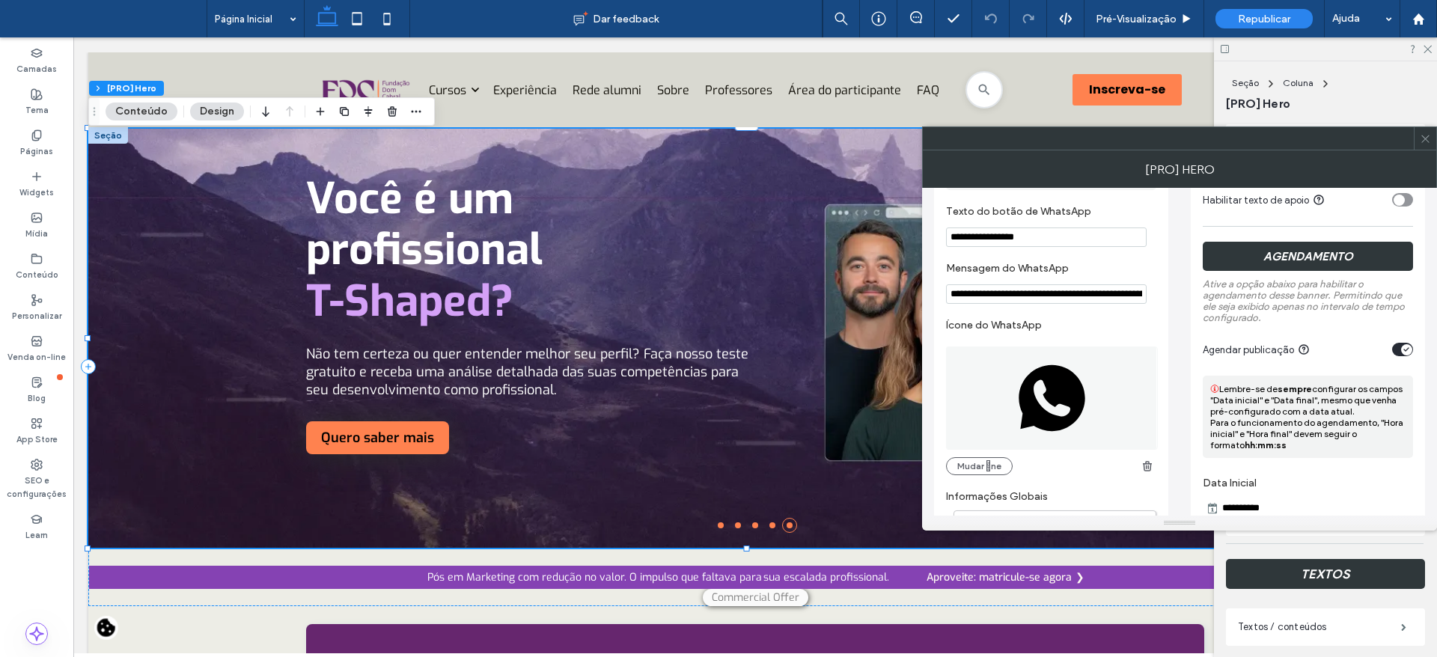
click at [1407, 350] on icon "toggle" at bounding box center [1407, 349] width 6 height 4
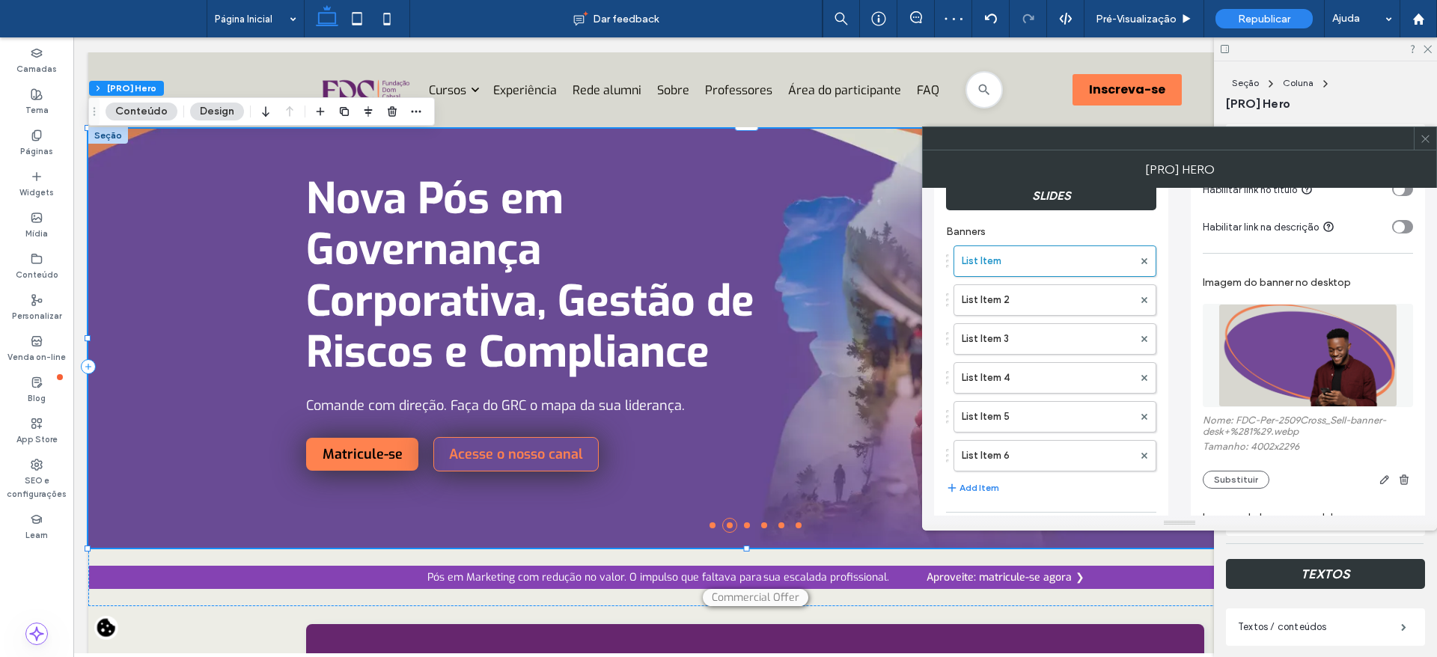
scroll to position [208, 0]
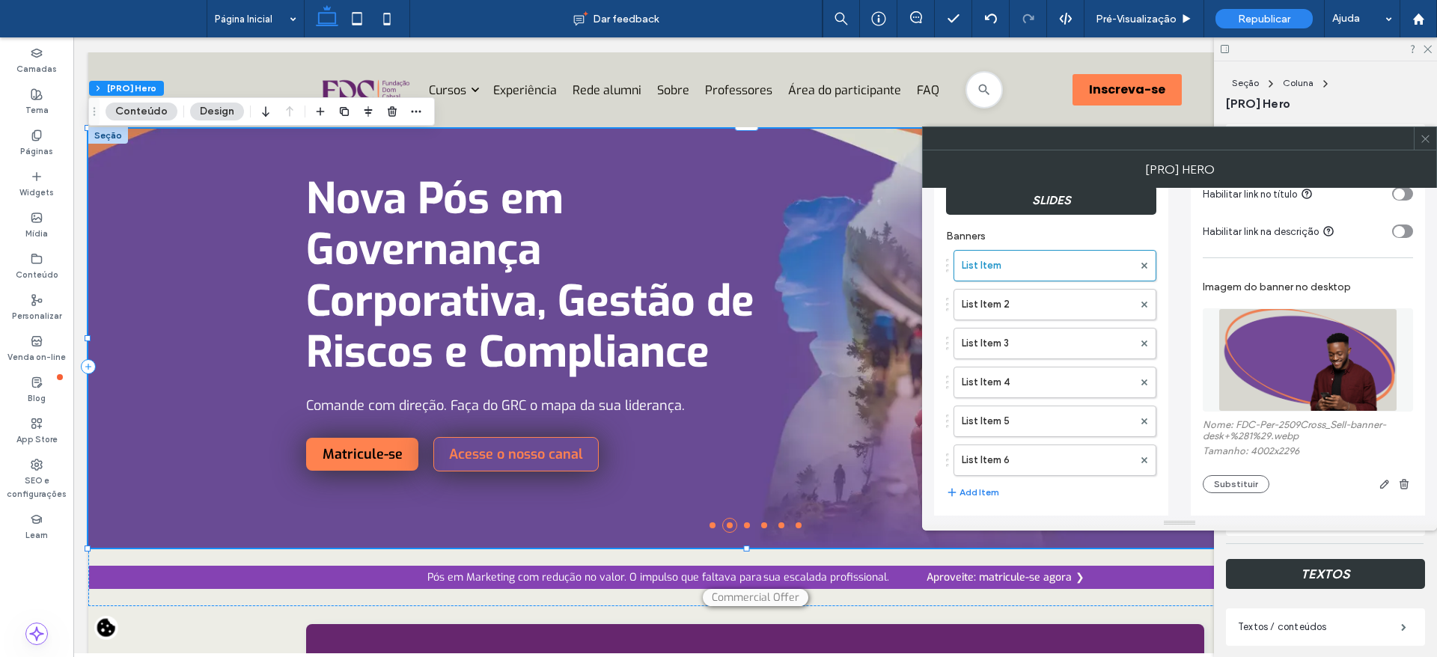
click at [1425, 144] on span at bounding box center [1425, 138] width 11 height 22
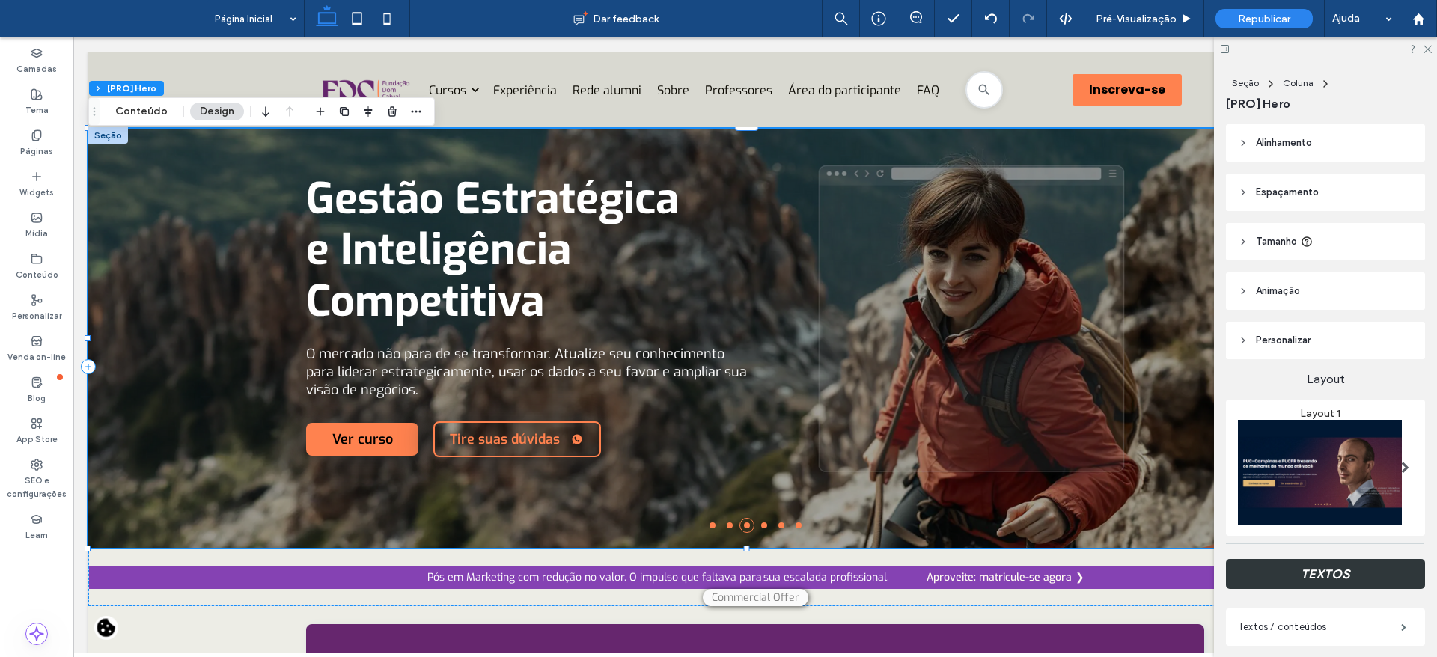
drag, startPoint x: 1436, startPoint y: 336, endPoint x: 1436, endPoint y: 359, distance: 22.5
click at [1432, 376] on div "Seção Coluna [PRO] Hero Alinhamento Espaçamento Acolchoamento (espaçamento inte…" at bounding box center [1325, 359] width 223 height 596
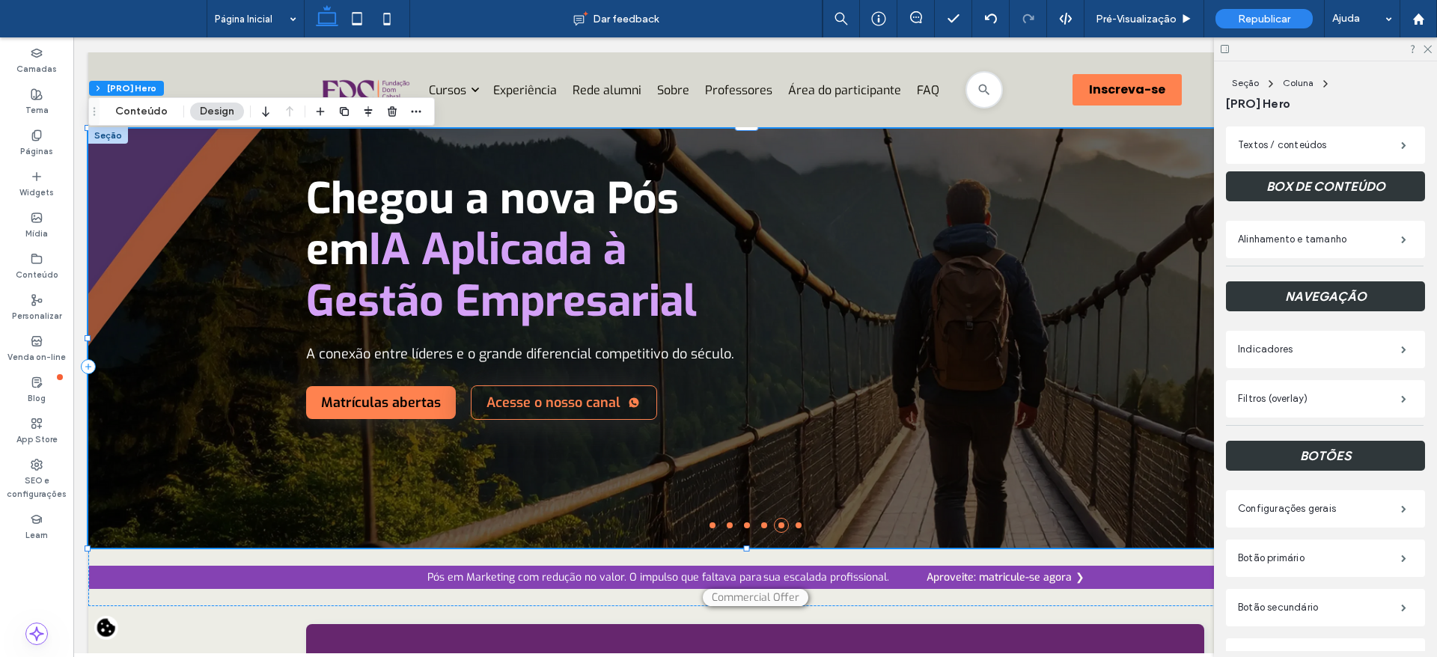
scroll to position [484, 0]
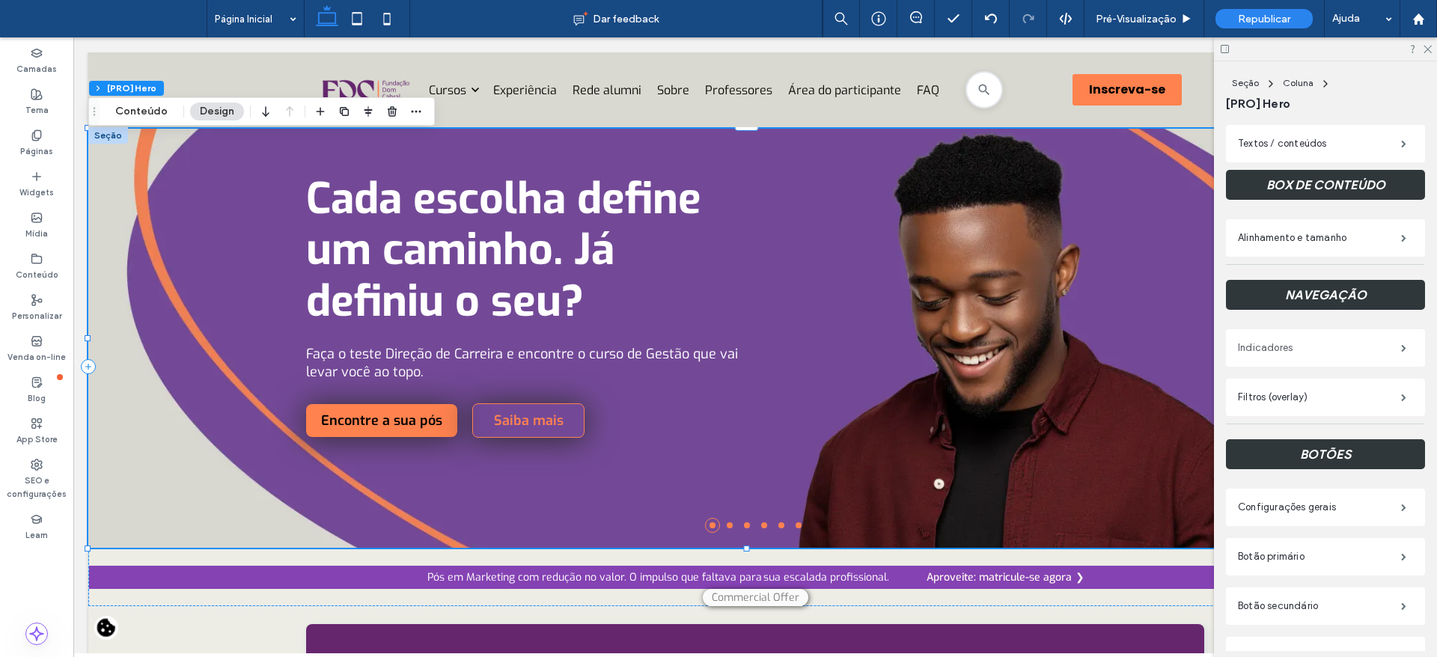
click at [1319, 341] on label "Indicadores" at bounding box center [1319, 348] width 163 height 30
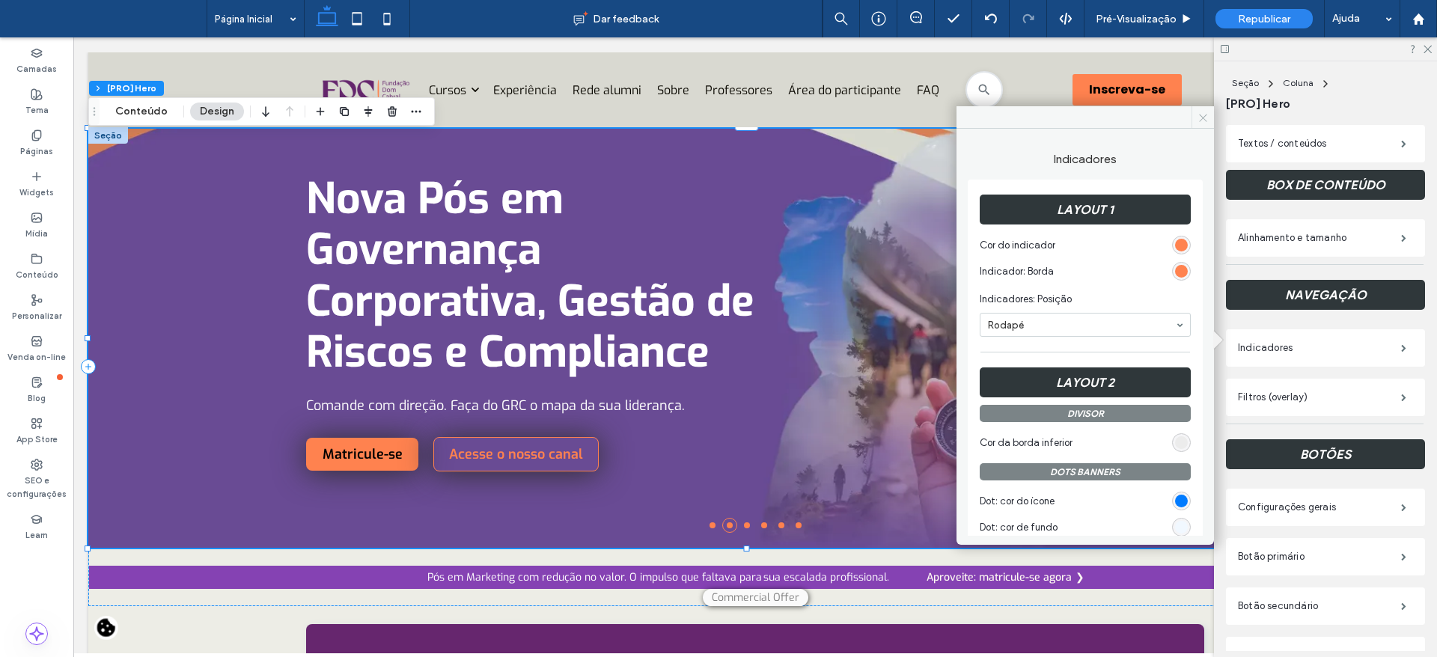
click at [1207, 118] on icon at bounding box center [1203, 117] width 11 height 11
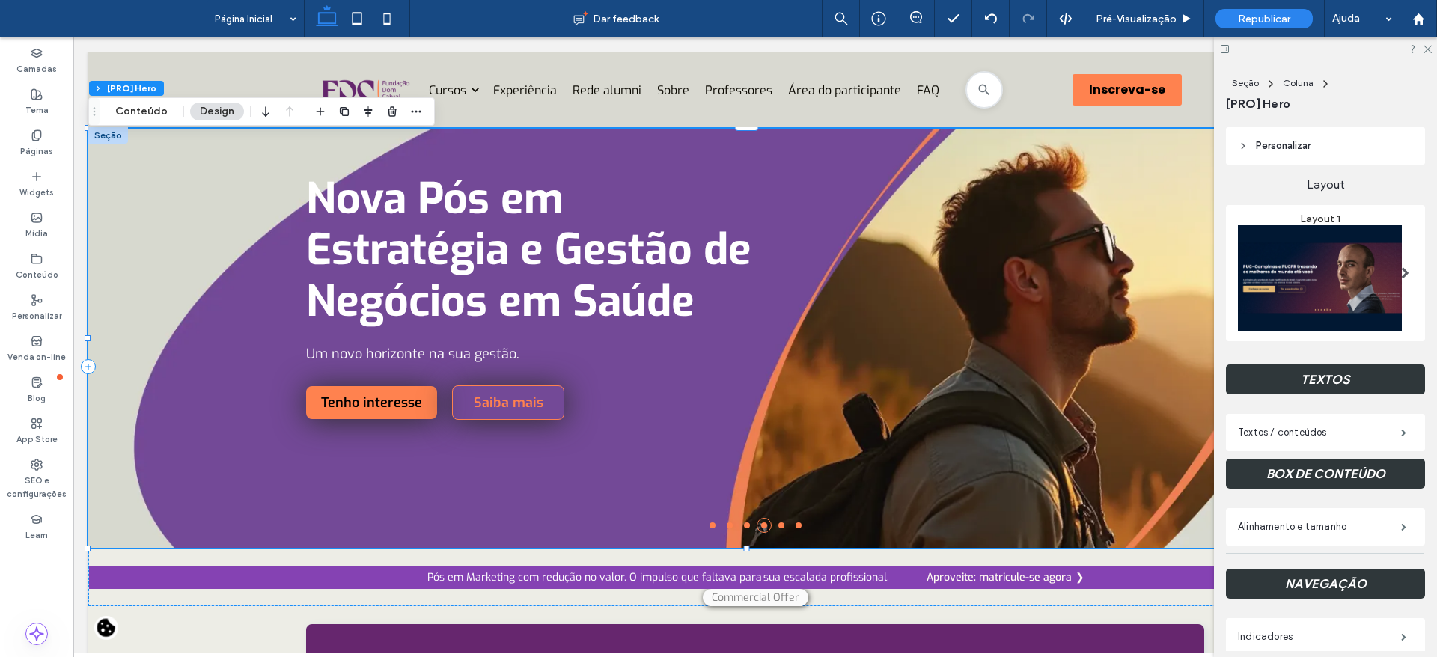
scroll to position [189, 0]
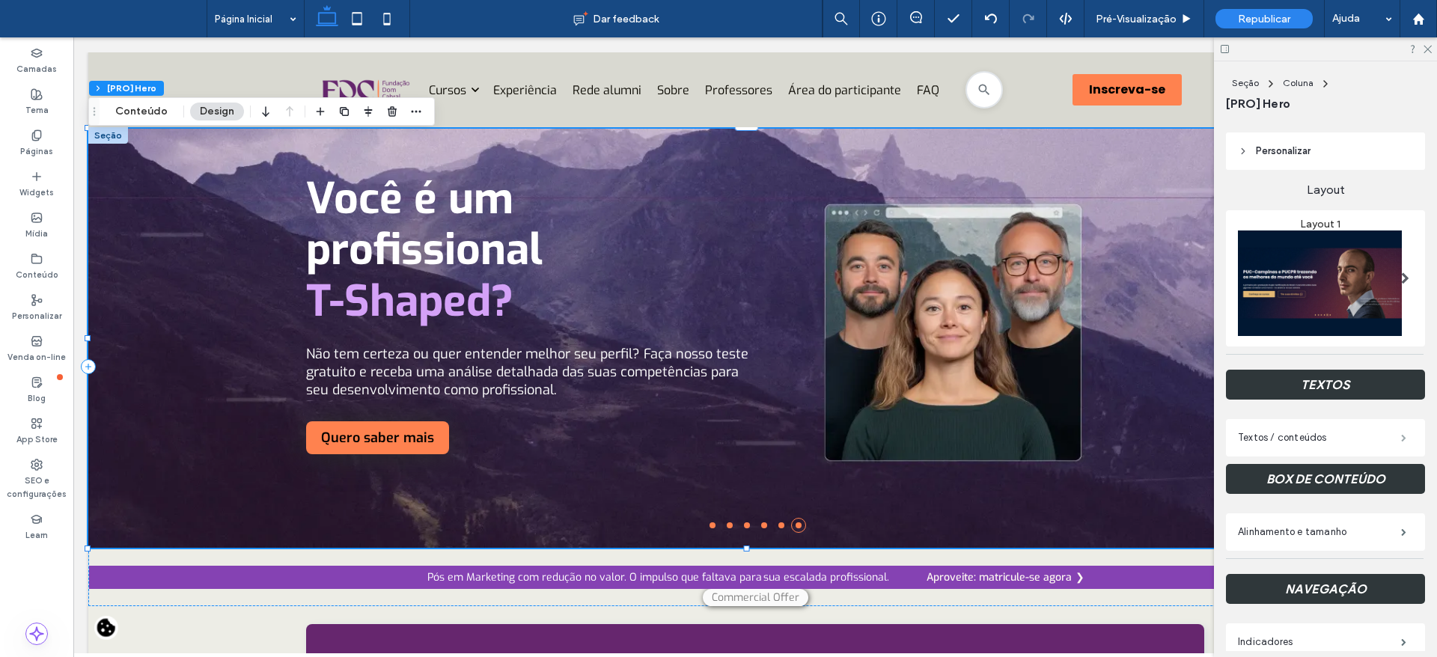
click at [1401, 434] on span at bounding box center [1403, 437] width 5 height 7
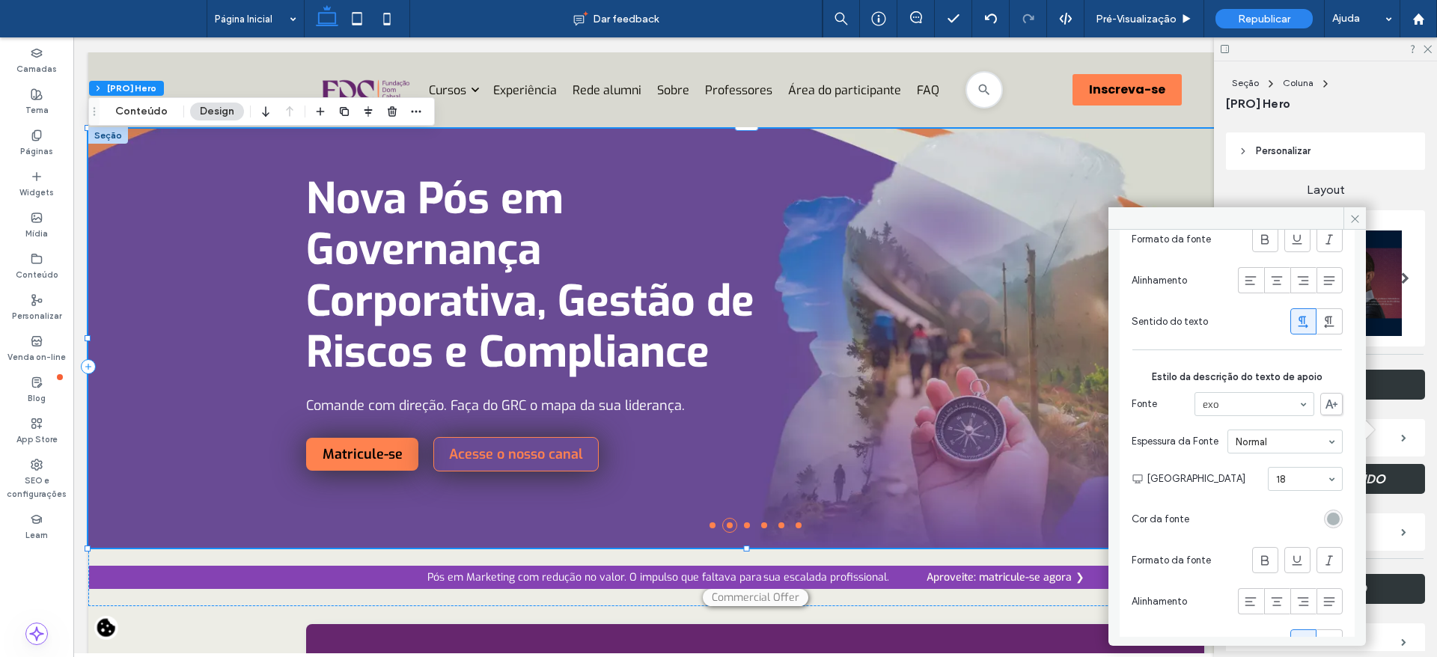
scroll to position [1115, 0]
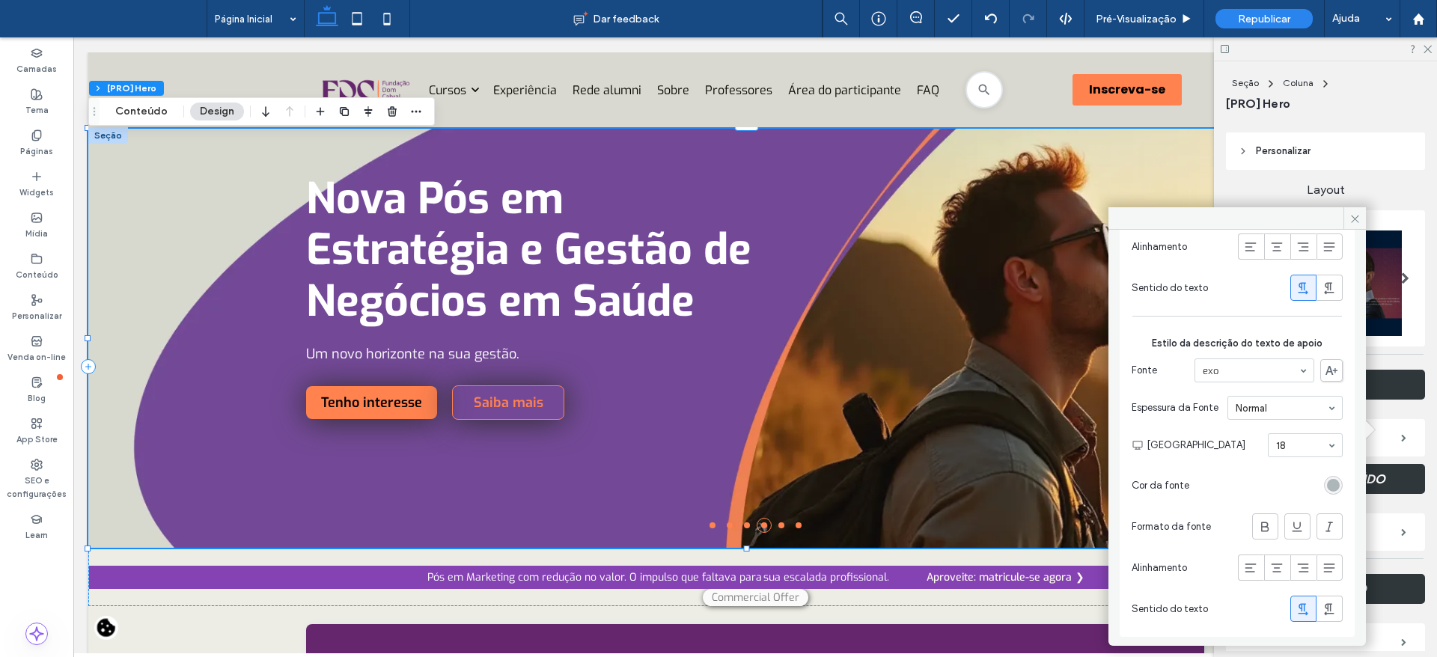
click at [1349, 227] on span at bounding box center [1355, 218] width 22 height 22
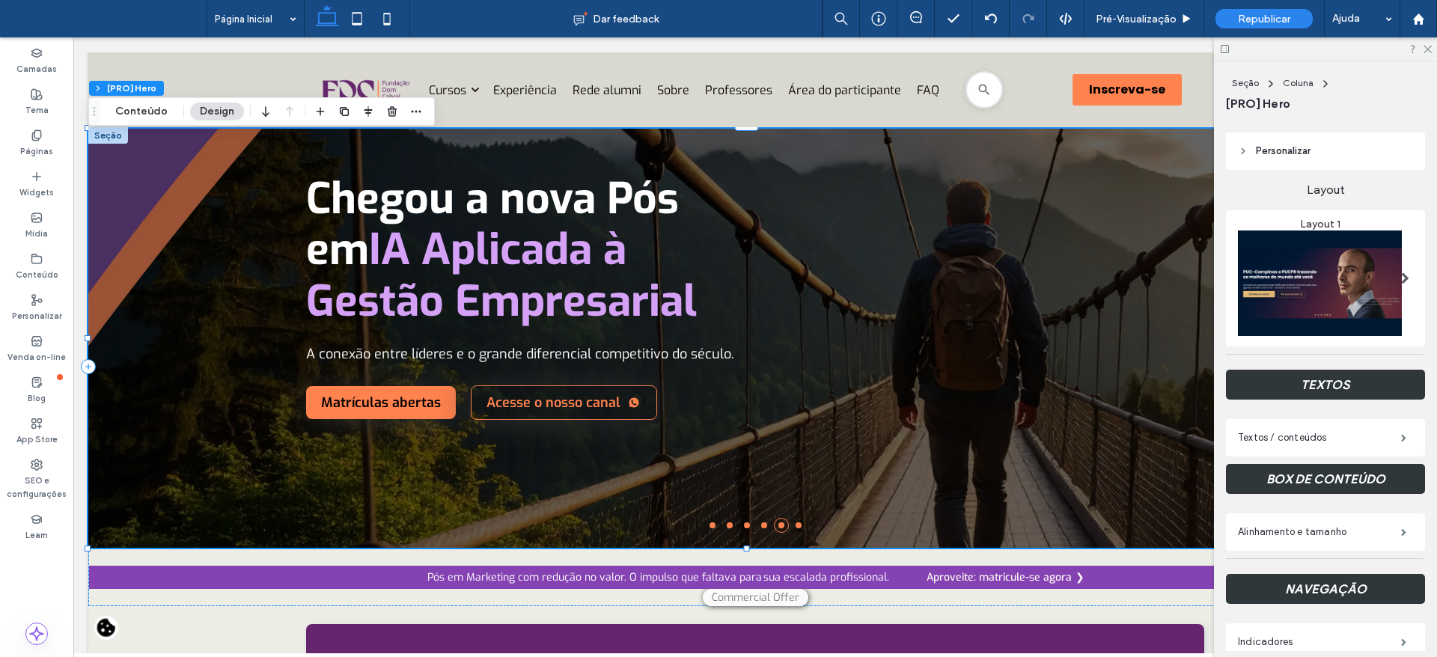
scroll to position [0, 0]
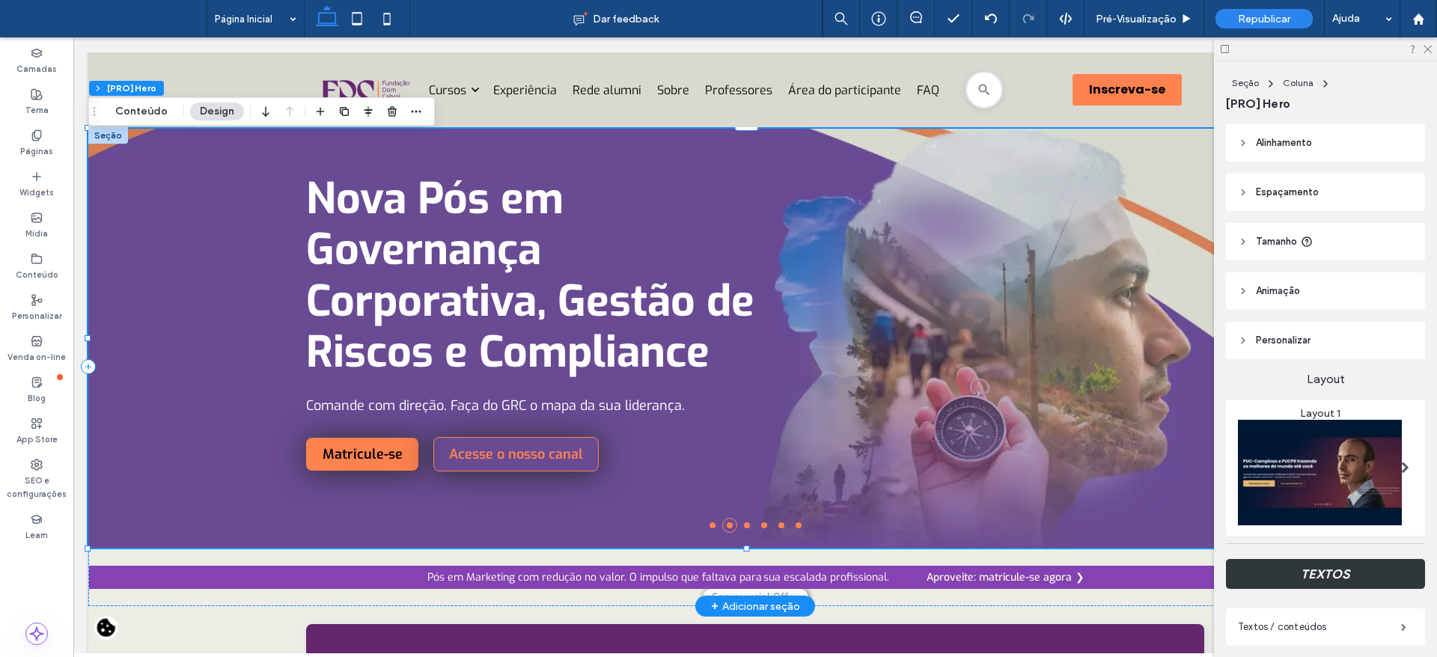
click at [710, 526] on li at bounding box center [713, 525] width 6 height 6
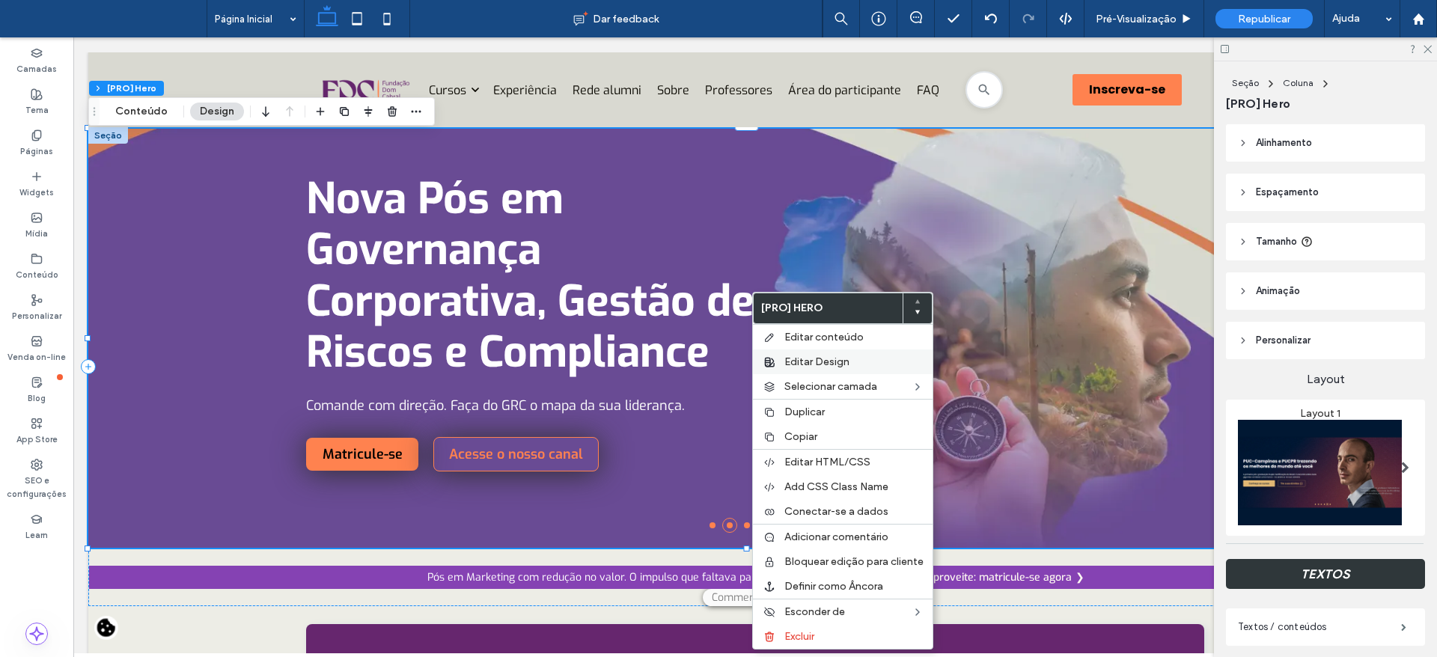
click at [822, 358] on span "Editar Design" at bounding box center [816, 362] width 65 height 13
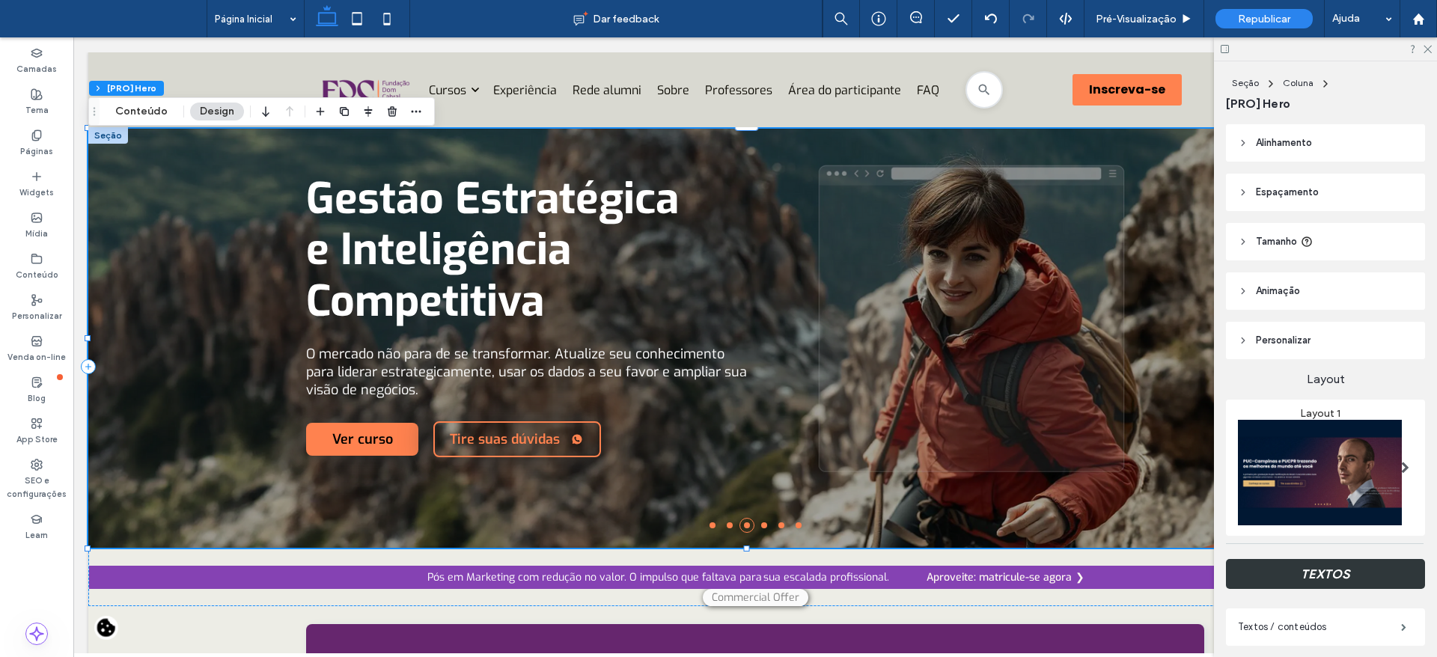
click at [1269, 242] on span "Tamanho" at bounding box center [1276, 241] width 41 height 15
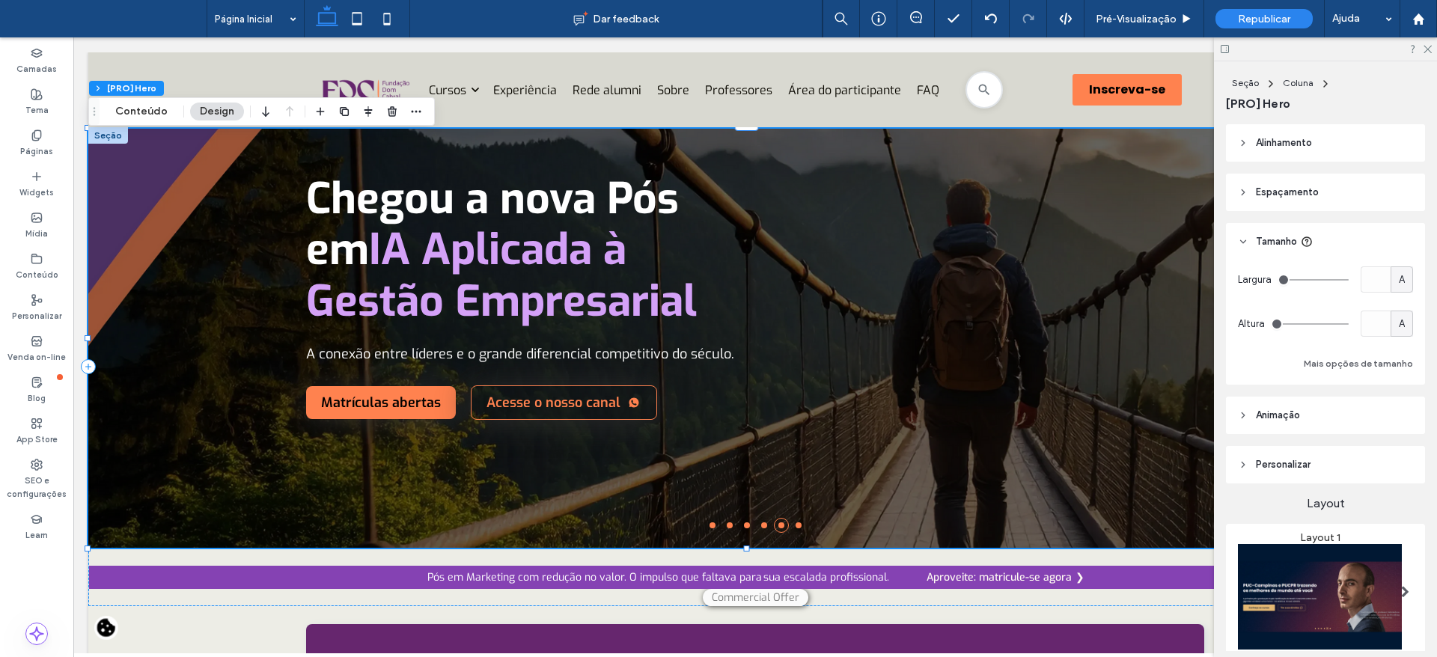
click at [1269, 242] on span "Tamanho" at bounding box center [1276, 241] width 41 height 15
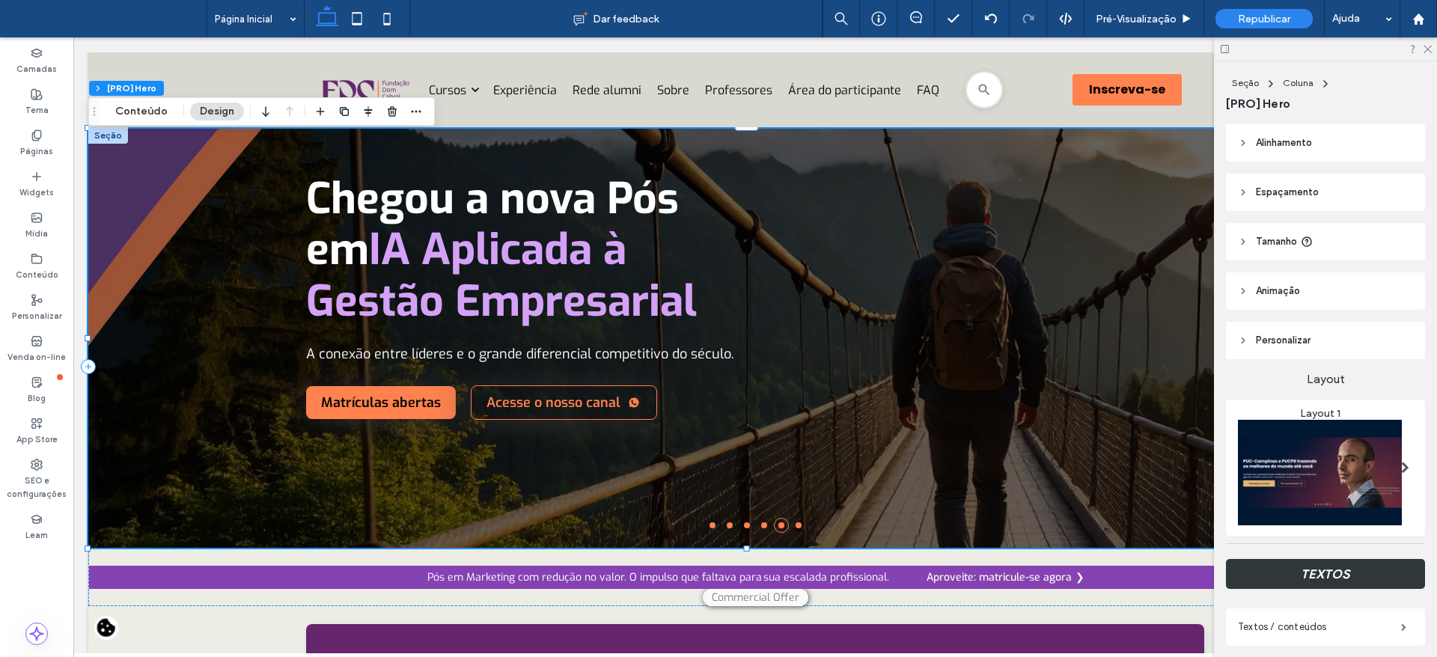
click at [1252, 198] on header "Espaçamento" at bounding box center [1325, 192] width 199 height 37
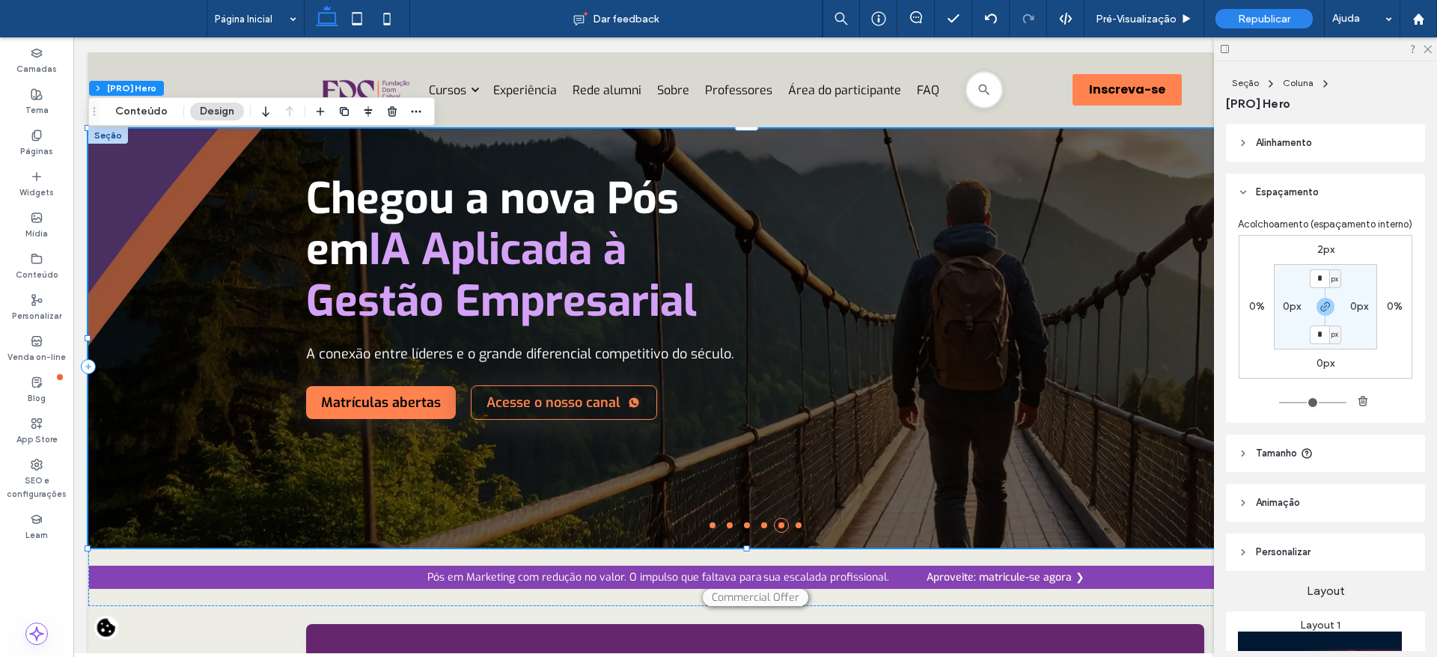
click at [1252, 198] on header "Espaçamento" at bounding box center [1325, 192] width 199 height 37
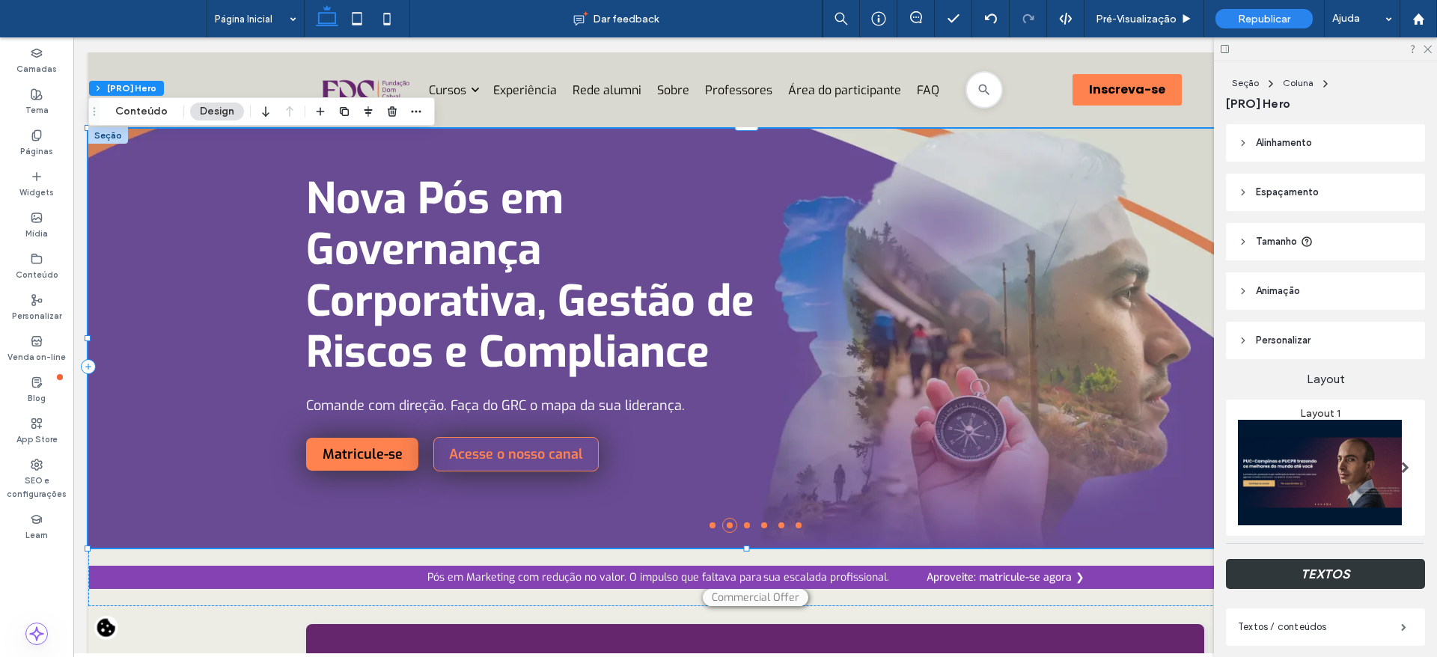
click at [1266, 288] on span "Animaçāo" at bounding box center [1278, 291] width 44 height 15
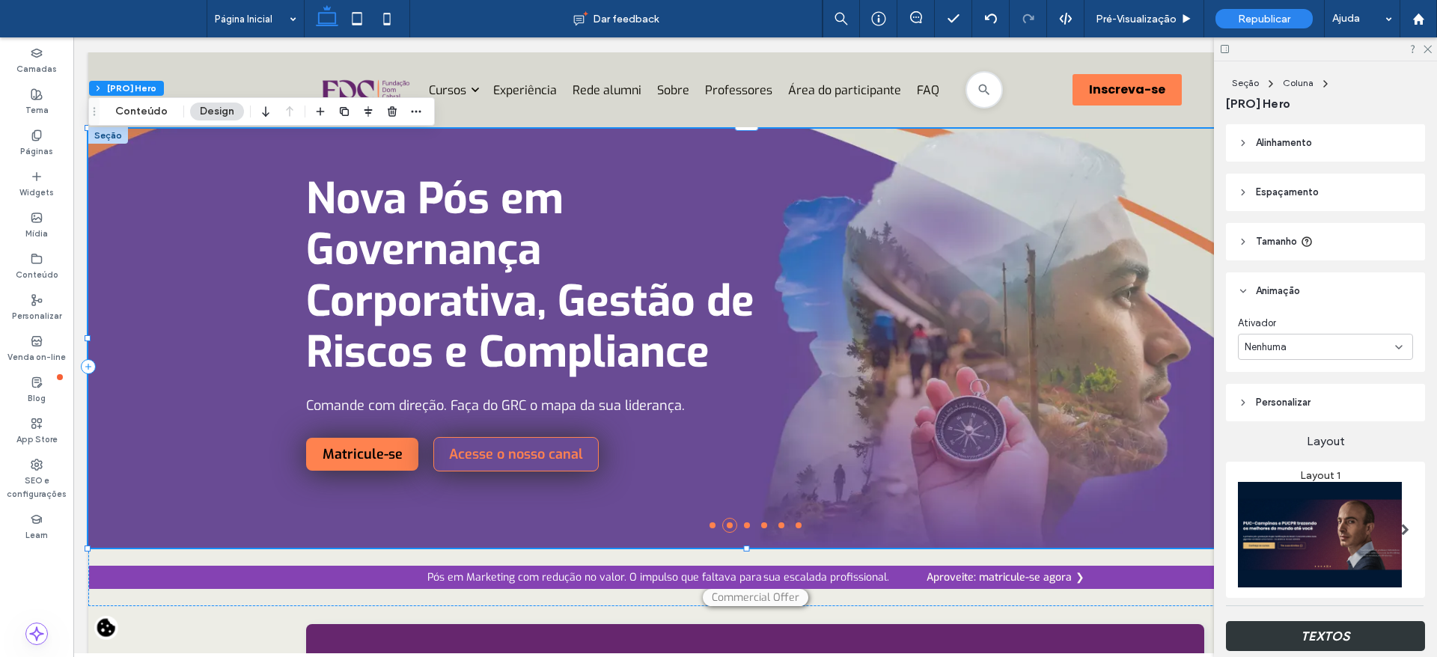
click at [1266, 288] on span "Animaçāo" at bounding box center [1278, 291] width 44 height 15
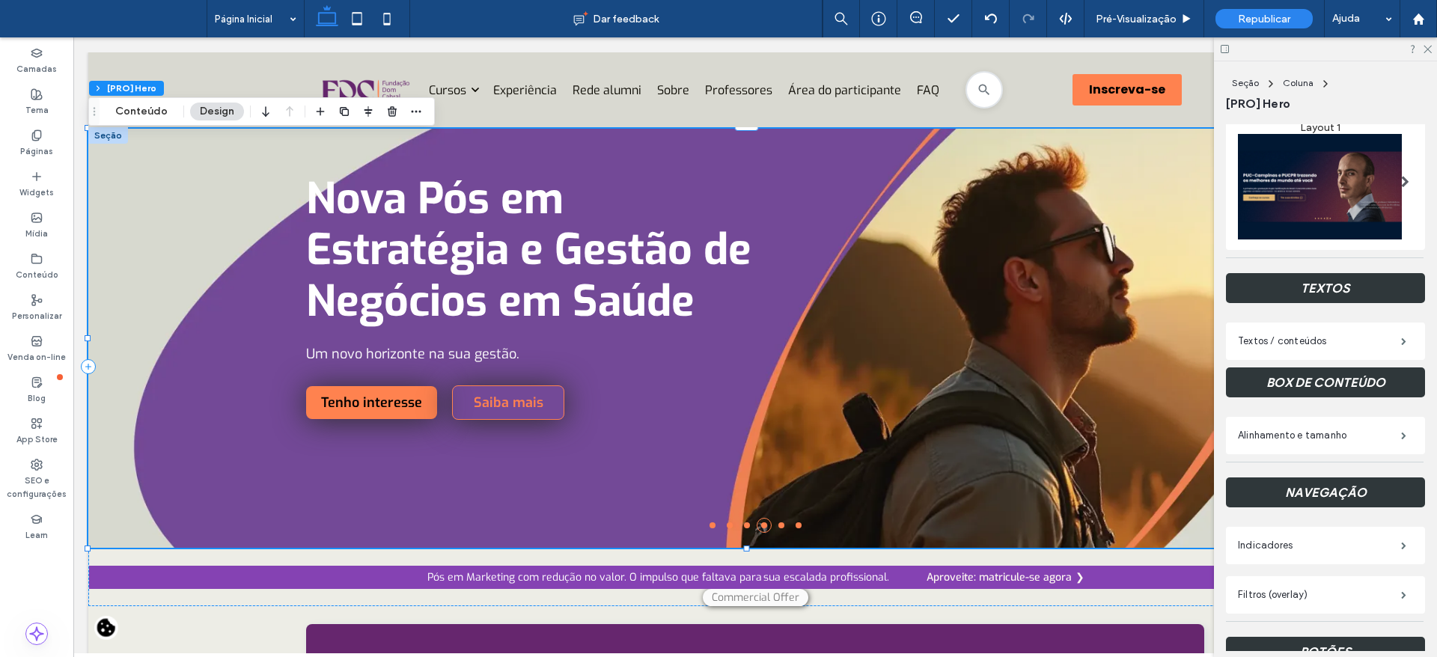
scroll to position [287, 0]
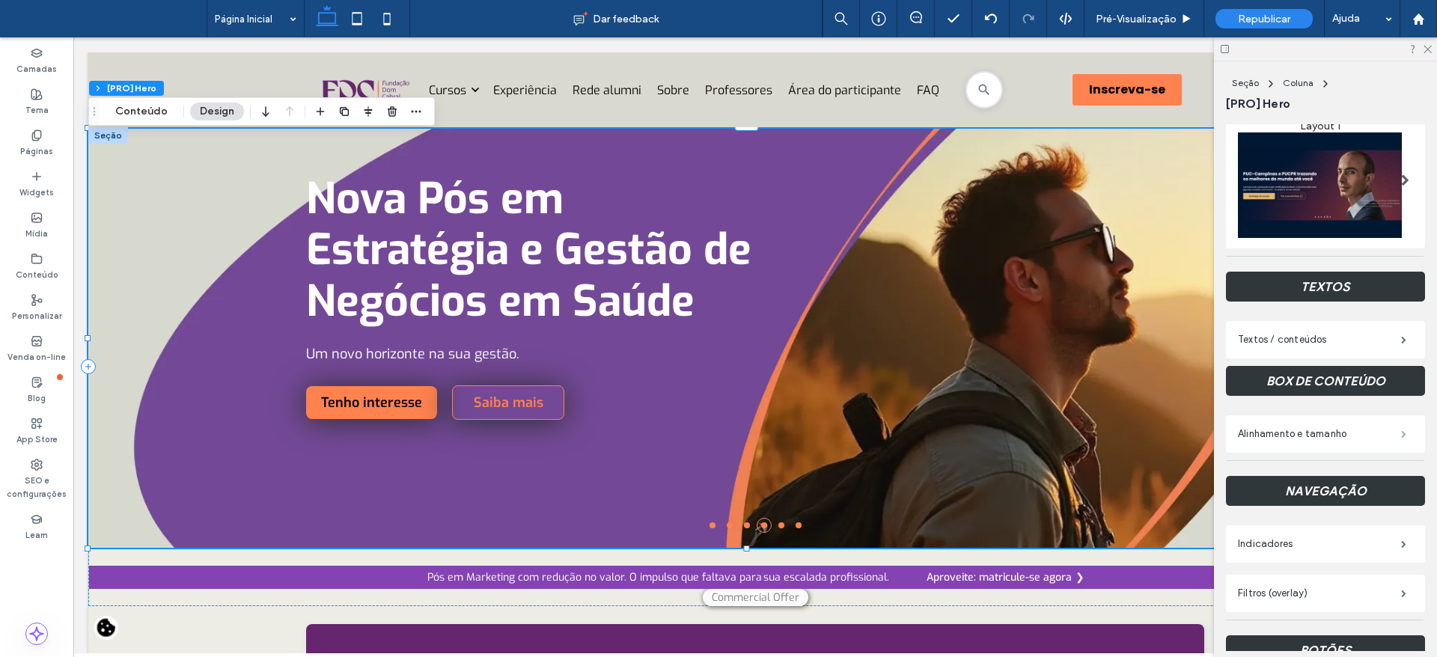
click at [1401, 430] on span at bounding box center [1403, 433] width 5 height 7
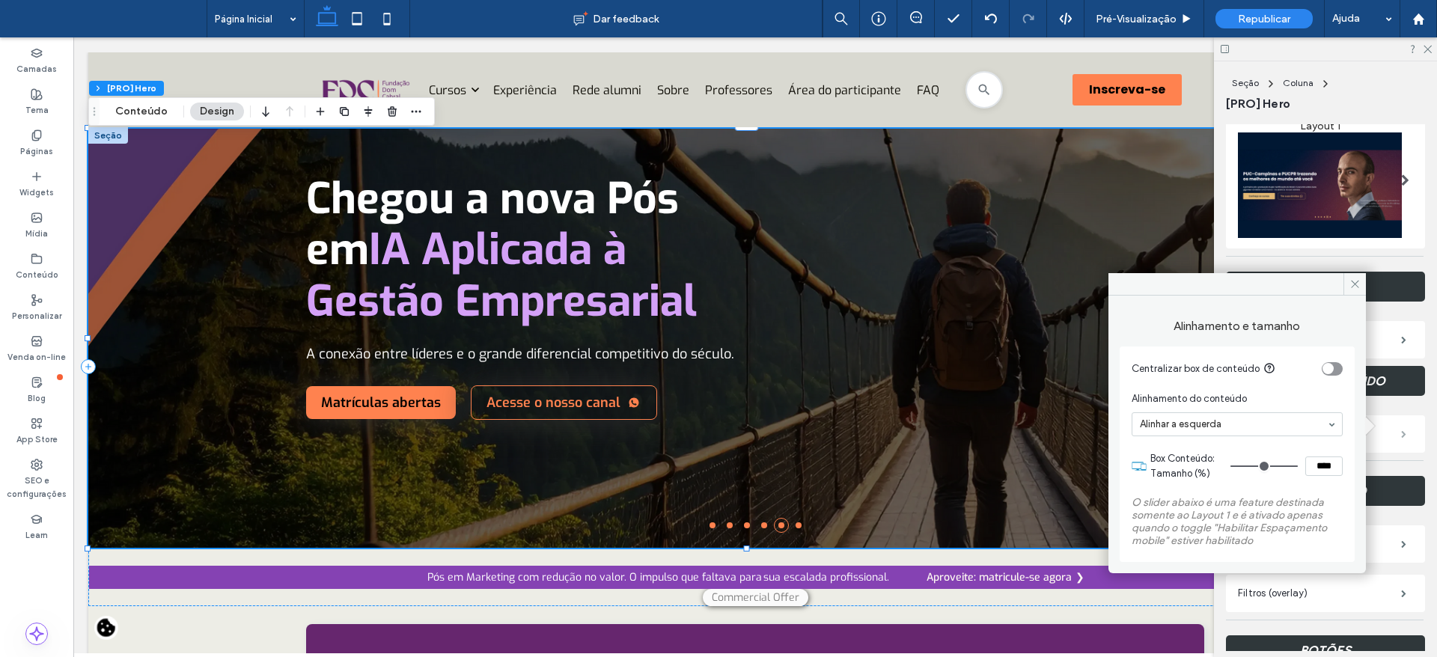
click at [1401, 430] on span at bounding box center [1403, 433] width 5 height 7
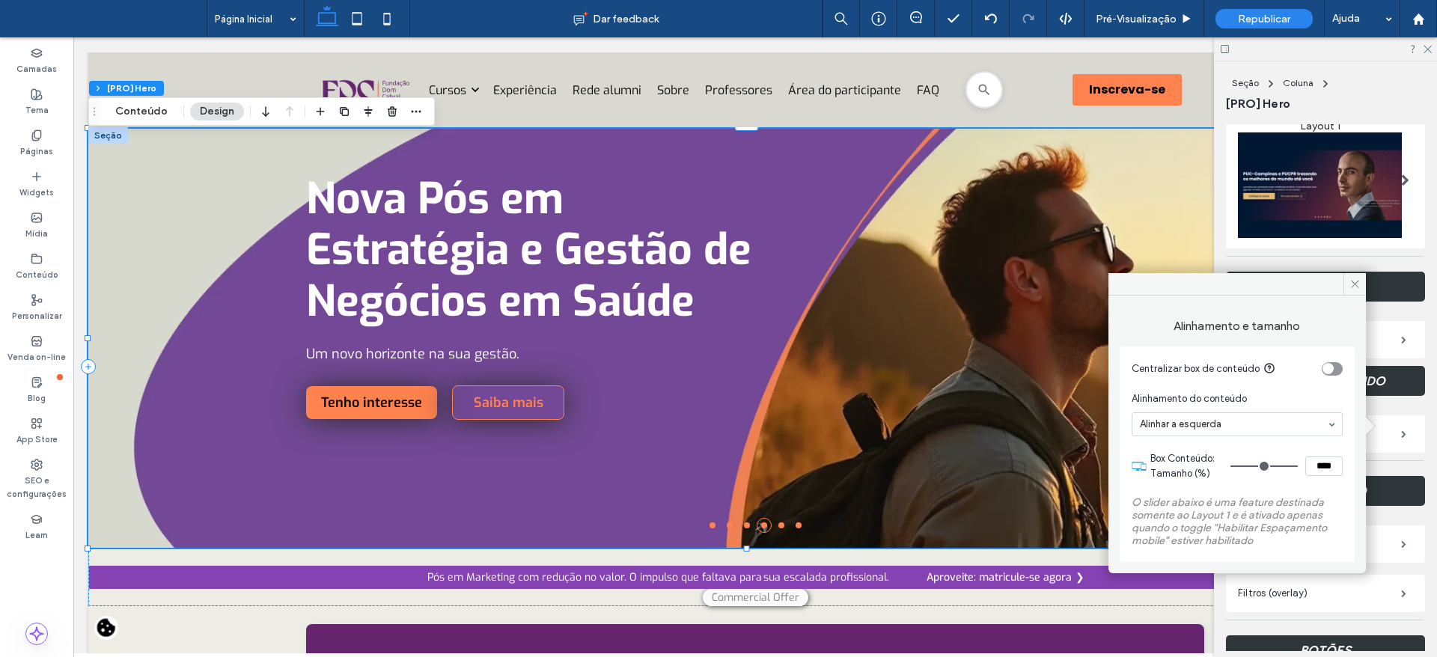
type input "**"
type input "***"
type input "**"
type input "***"
type input "**"
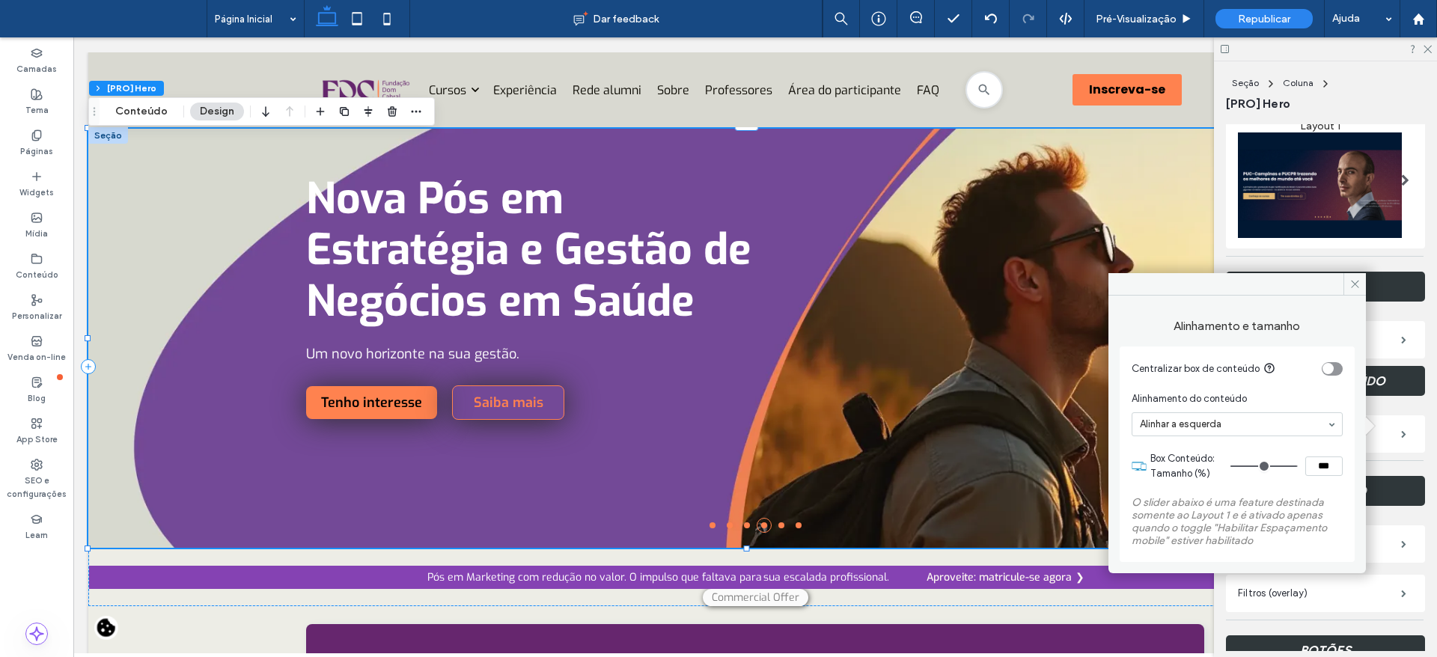
type input "***"
type input "**"
type input "***"
type input "**"
type input "***"
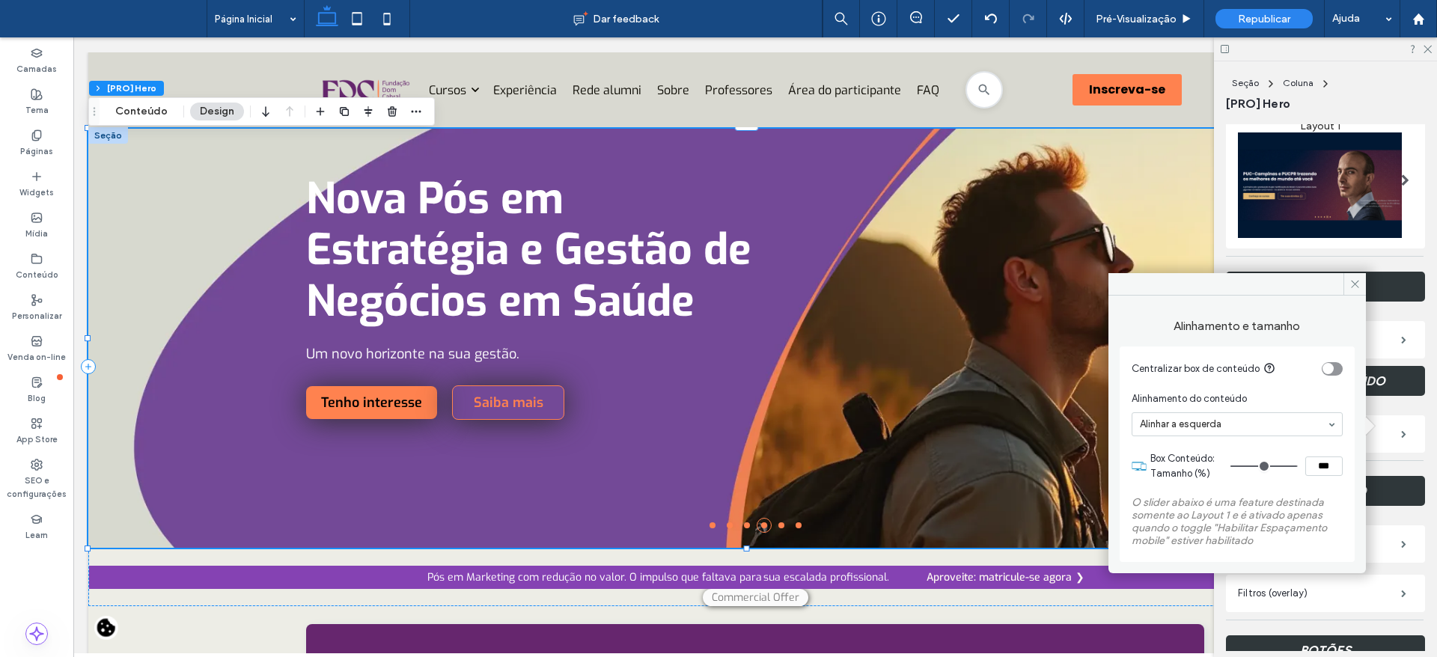
type input "**"
type input "***"
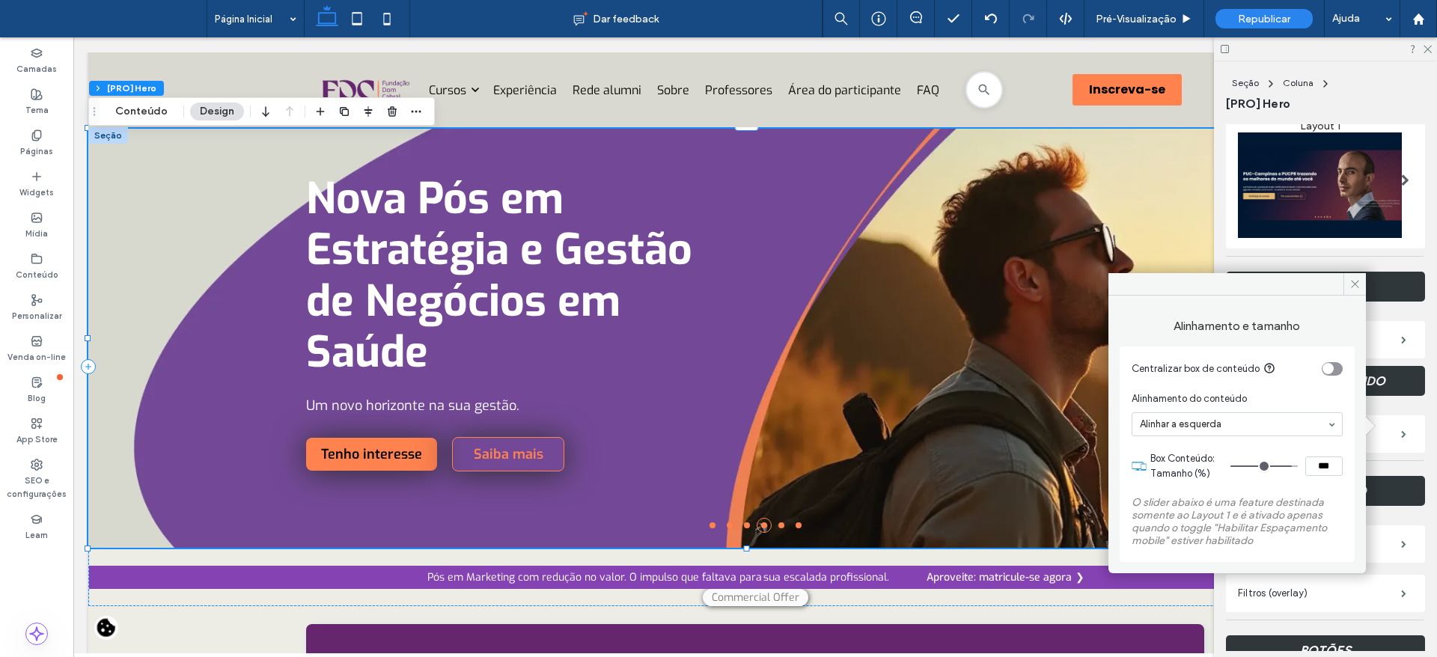
type input "**"
type input "***"
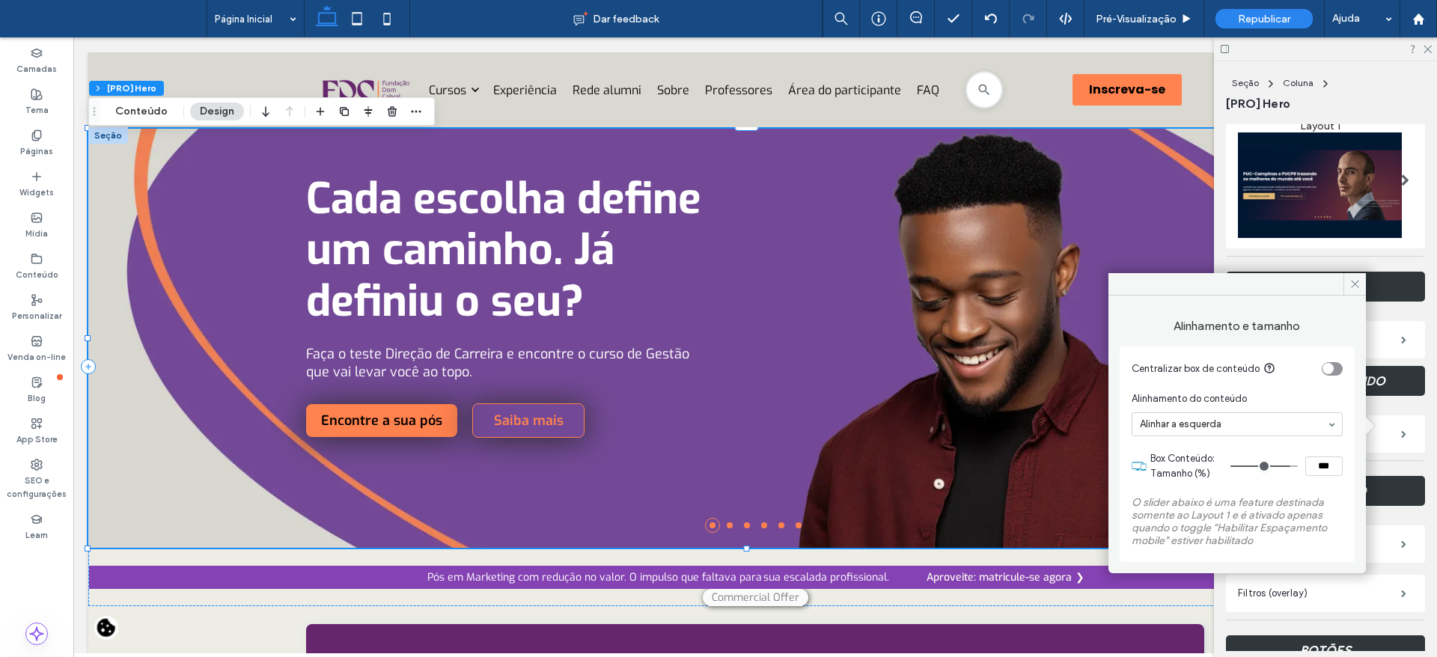
type input "**"
click at [1286, 466] on input "range" at bounding box center [1264, 466] width 67 height 1
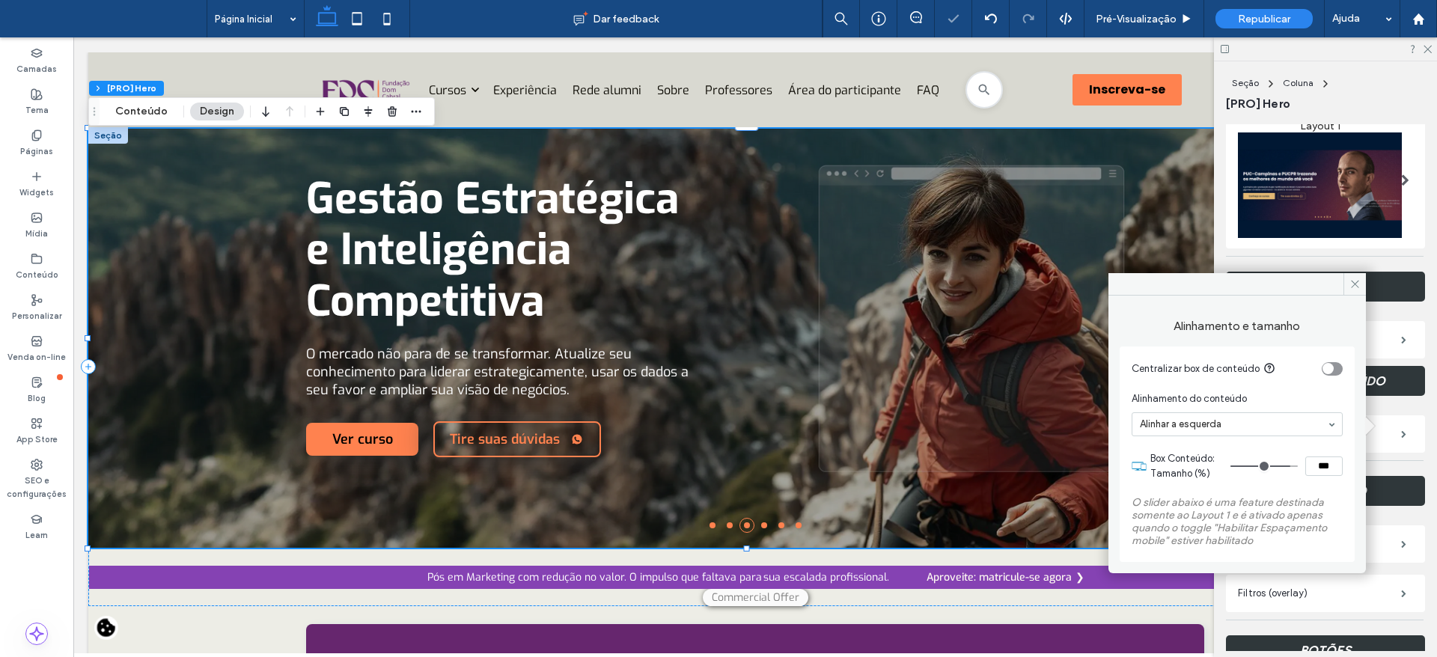
click at [1359, 280] on icon at bounding box center [1355, 283] width 11 height 11
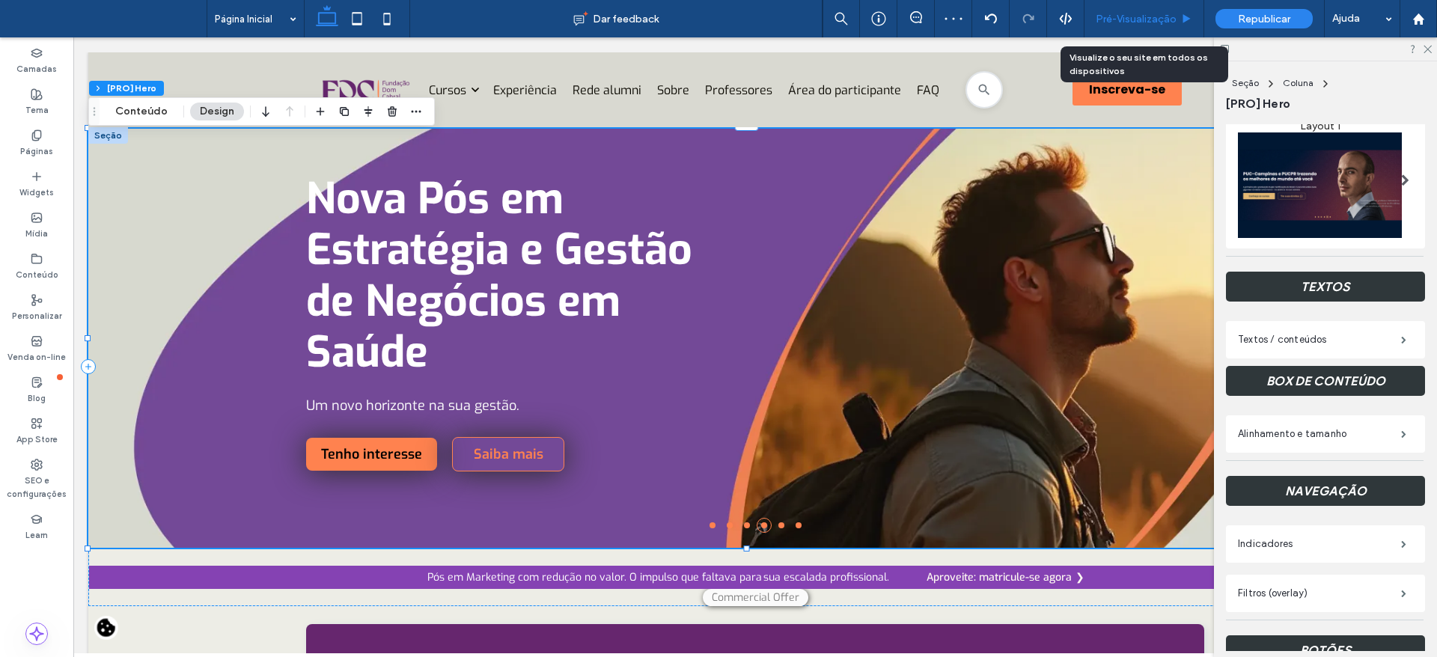
drag, startPoint x: 1136, startPoint y: 13, endPoint x: 772, endPoint y: 347, distance: 494.8
click at [1136, 13] on span "Pré-Visualizaçāo" at bounding box center [1136, 19] width 81 height 13
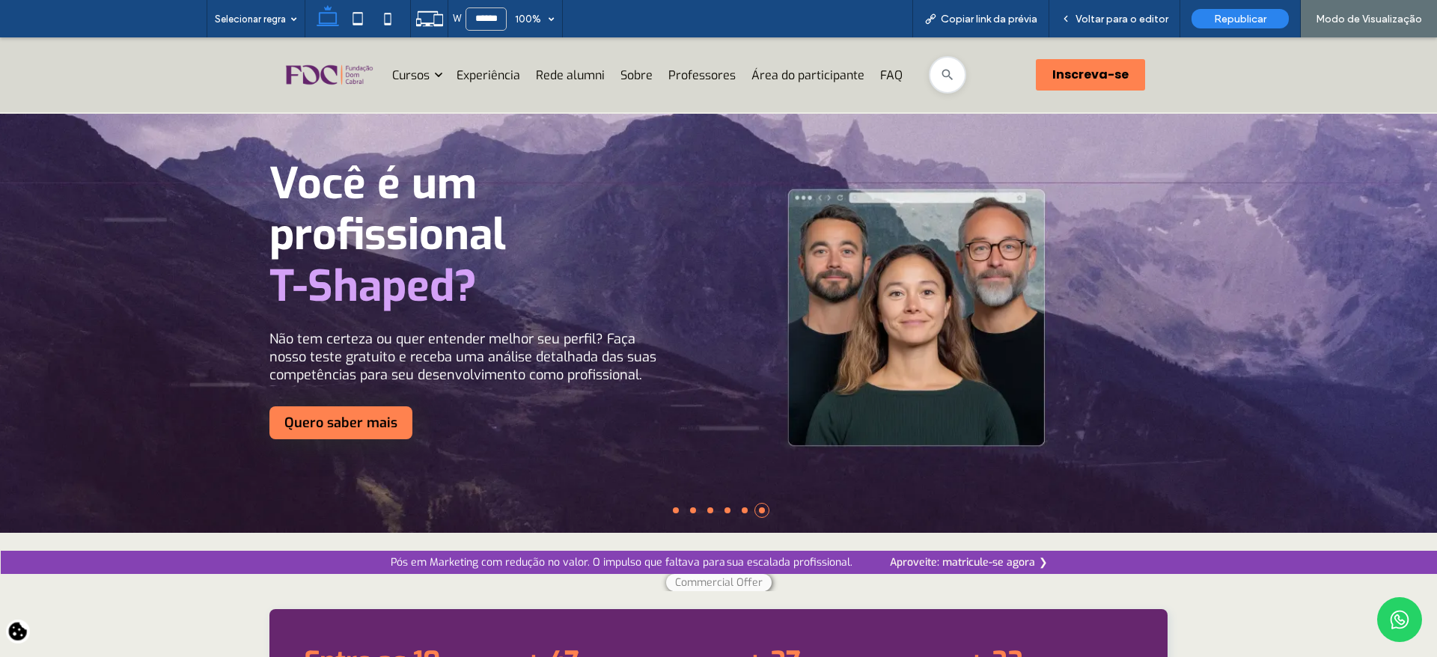
click at [673, 513] on li at bounding box center [676, 511] width 6 height 6
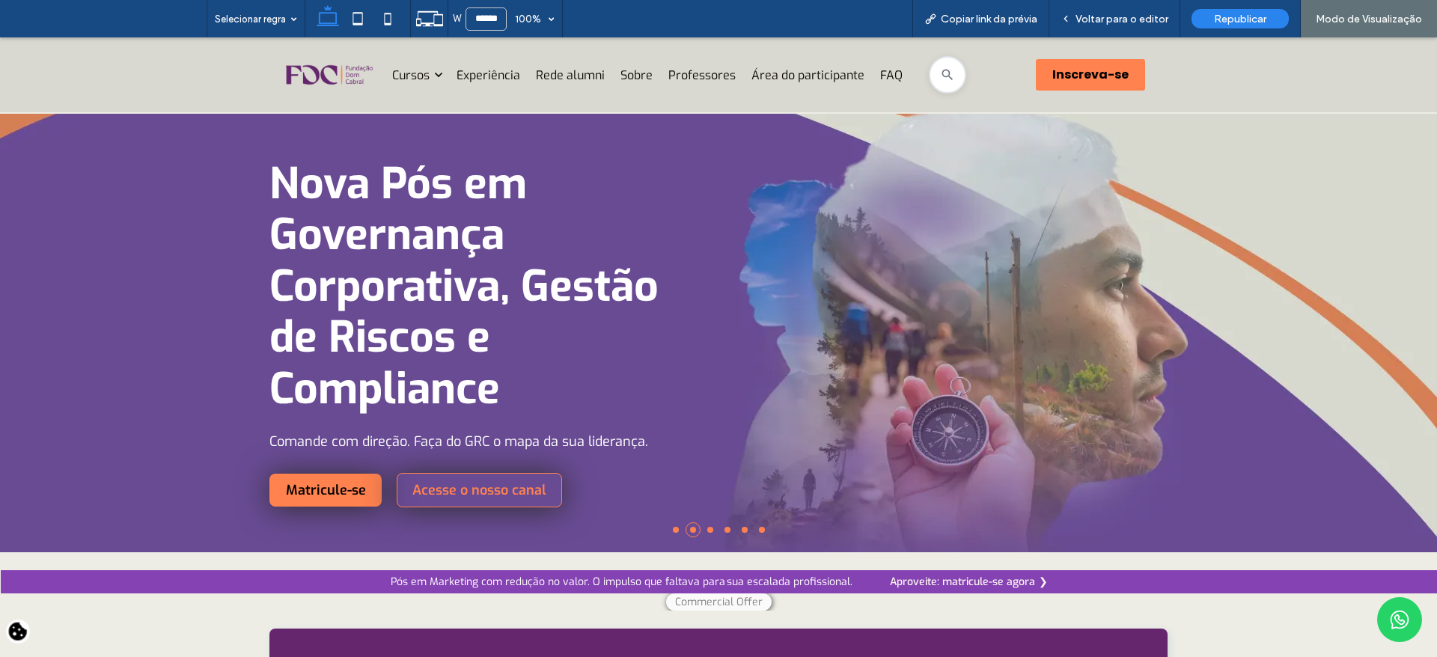
click at [673, 532] on li at bounding box center [676, 530] width 6 height 6
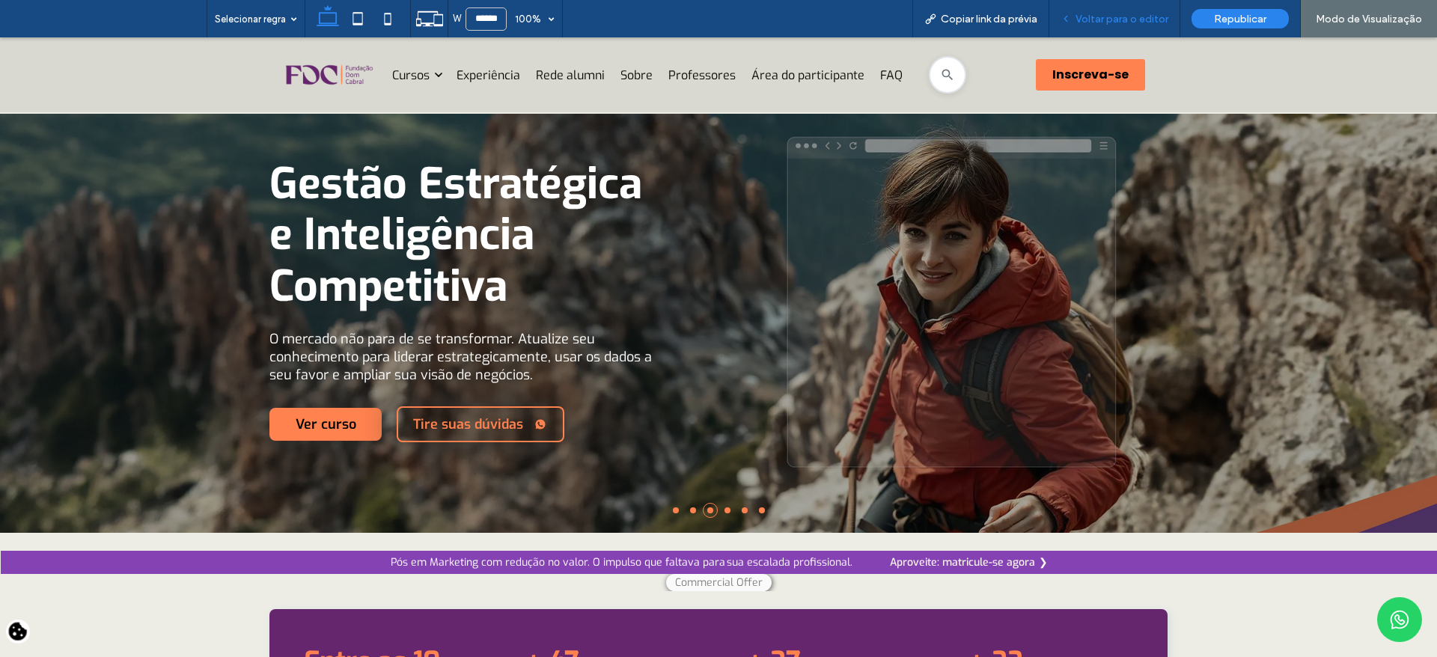
drag, startPoint x: 1112, startPoint y: 25, endPoint x: 1092, endPoint y: 28, distance: 19.6
click at [1112, 25] on div "Voltar para o editor" at bounding box center [1114, 18] width 131 height 37
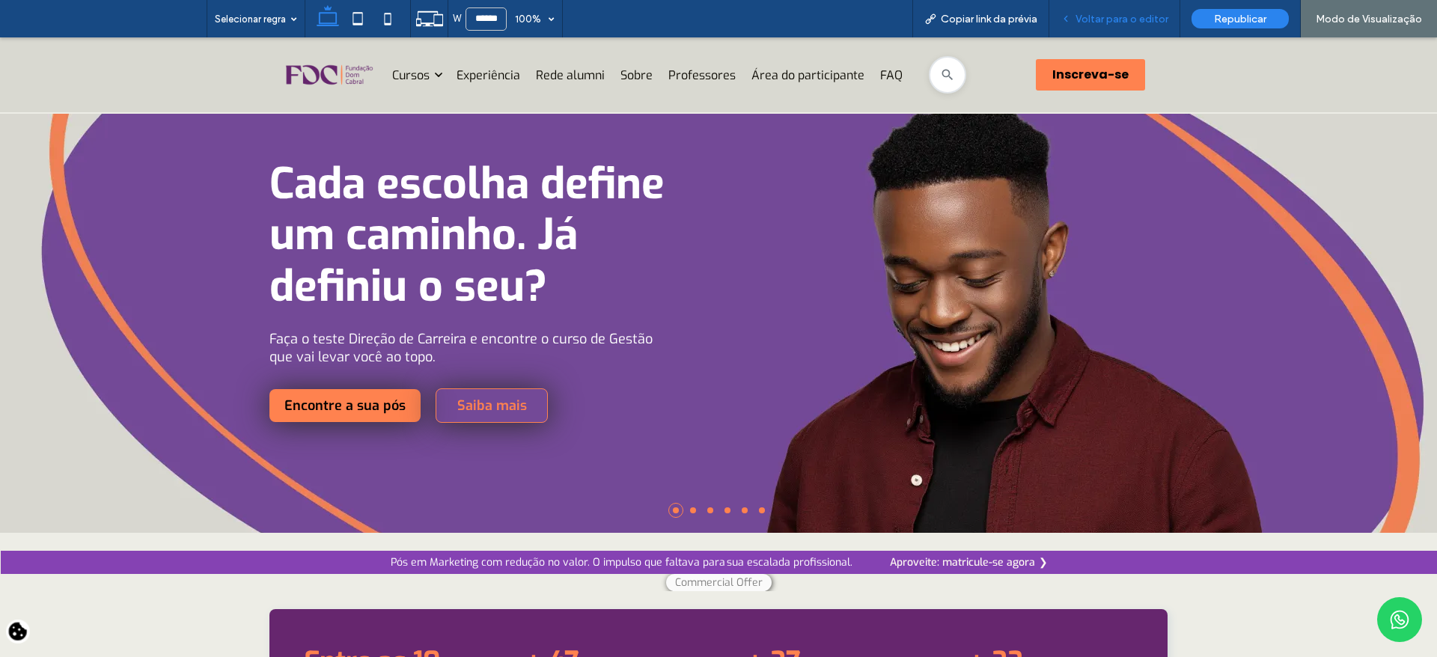
click at [1109, 22] on span "Voltar para o editor" at bounding box center [1122, 19] width 93 height 13
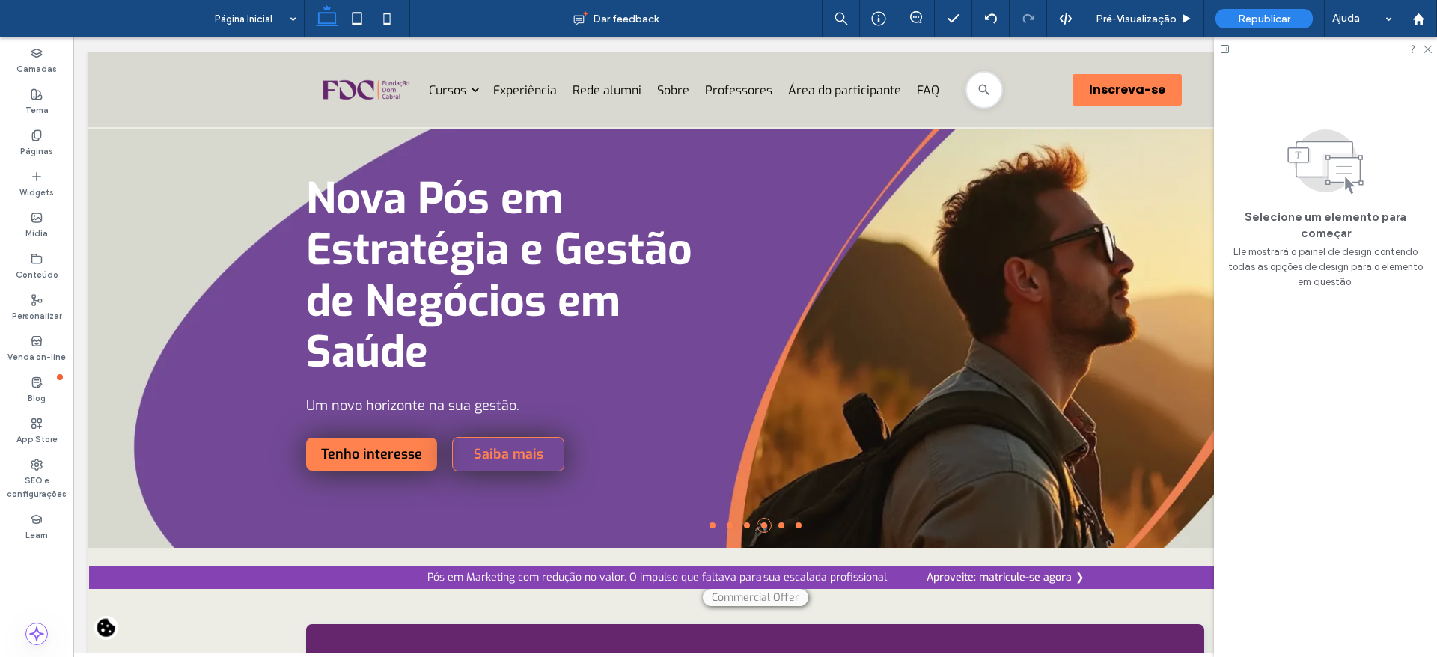
drag, startPoint x: 1427, startPoint y: 46, endPoint x: 1384, endPoint y: 99, distance: 67.6
click at [1427, 46] on icon at bounding box center [1427, 48] width 10 height 10
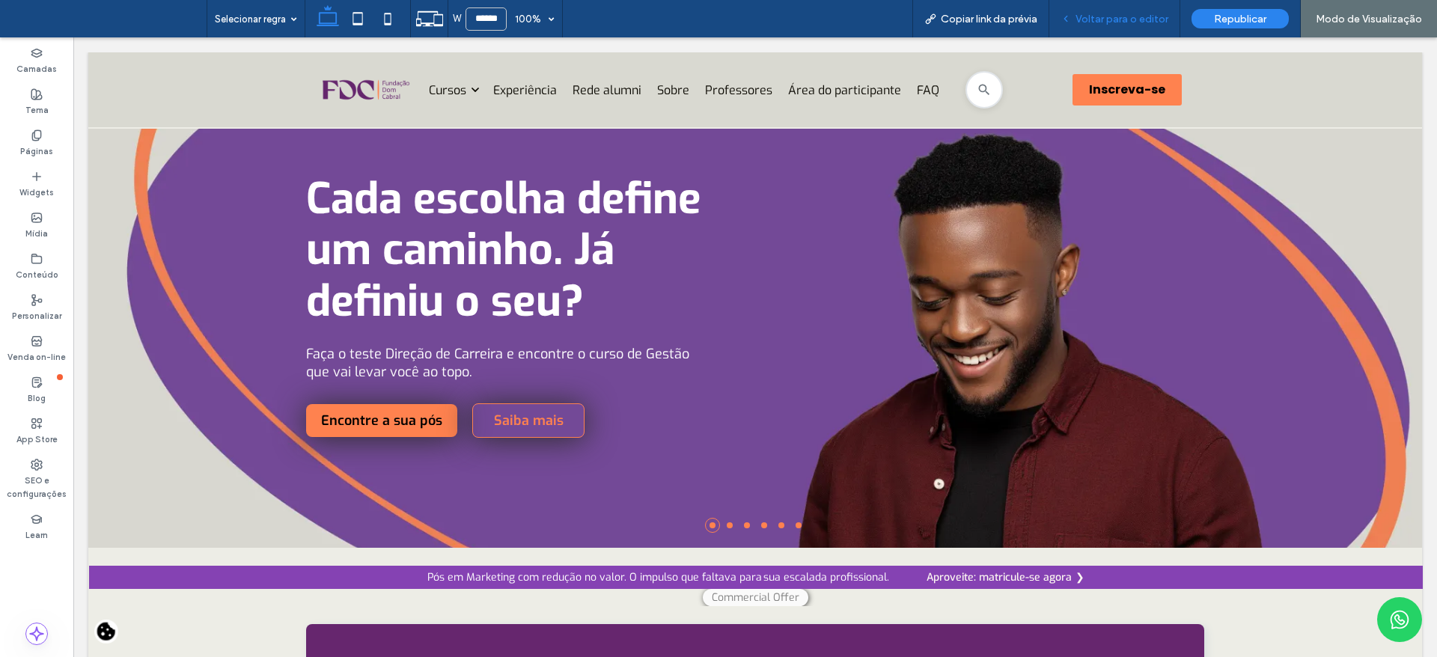
click at [1103, 23] on span "Voltar para o editor" at bounding box center [1122, 19] width 93 height 13
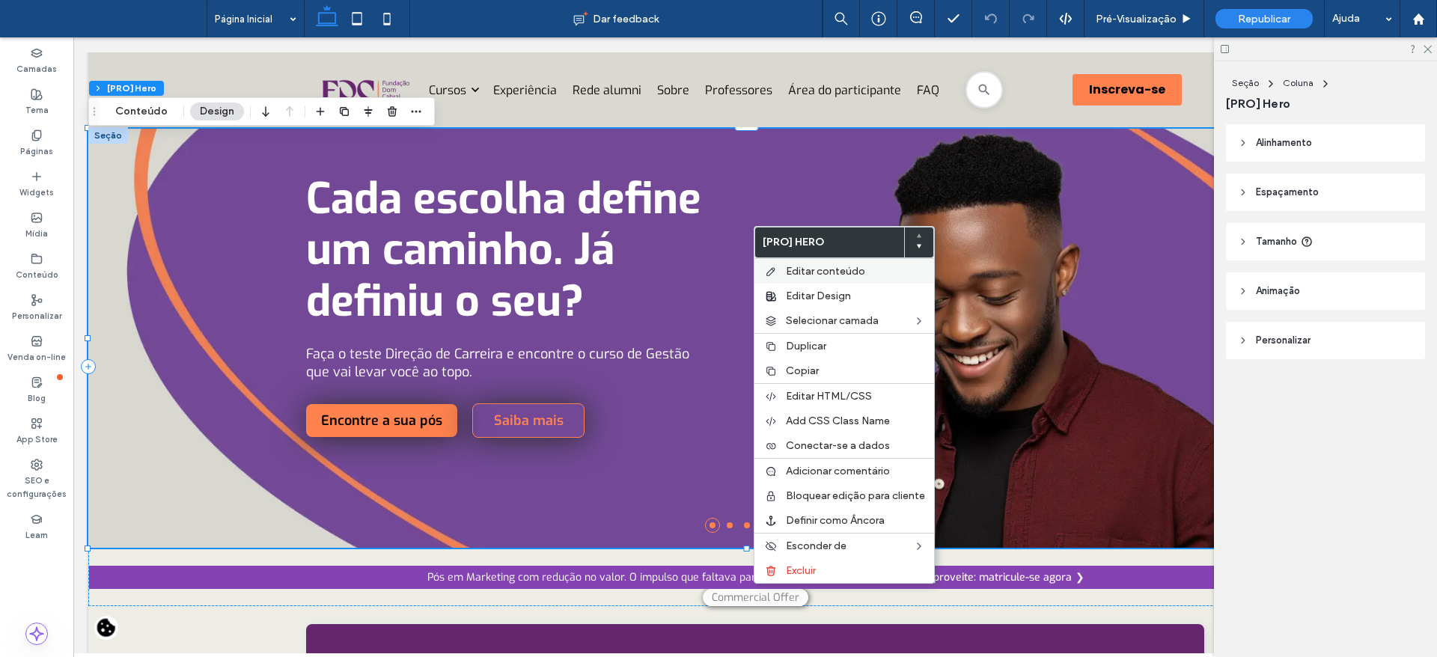
click at [785, 271] on div "Editar conteúdo" at bounding box center [845, 270] width 180 height 25
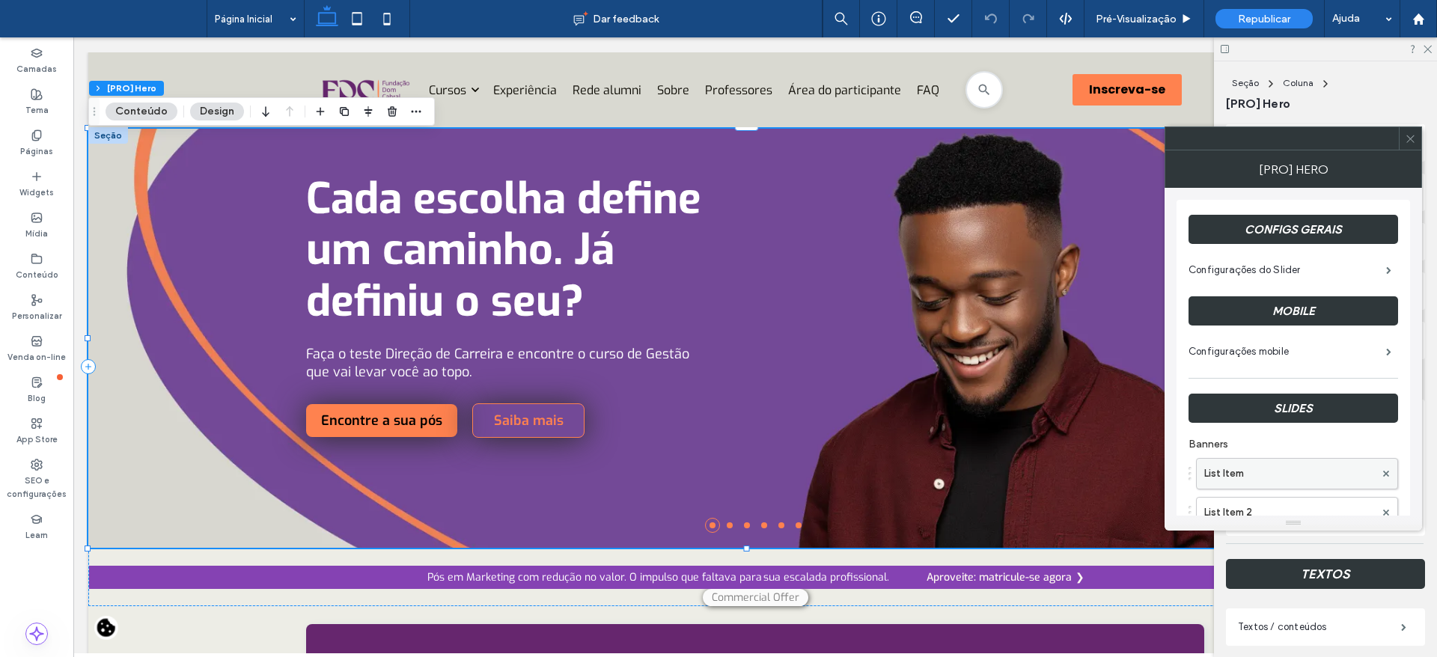
click at [1248, 475] on label "List Item" at bounding box center [1289, 474] width 171 height 30
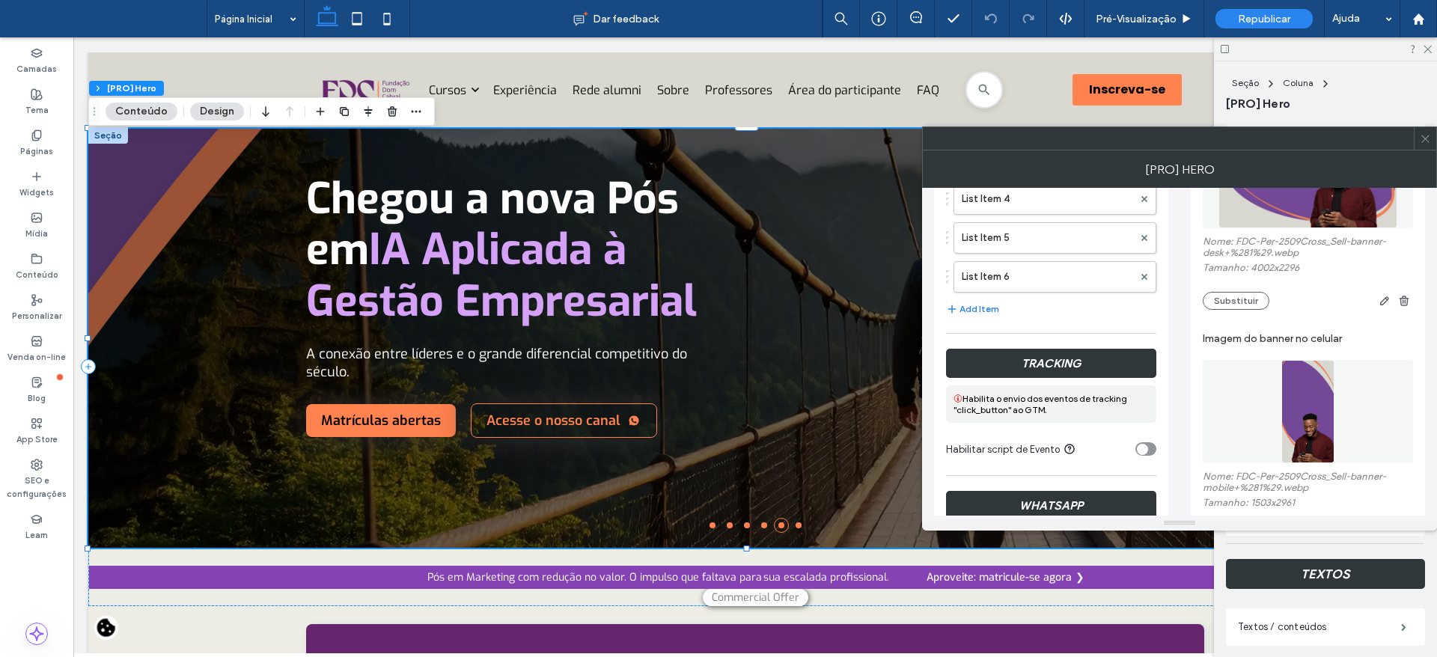
scroll to position [466, 0]
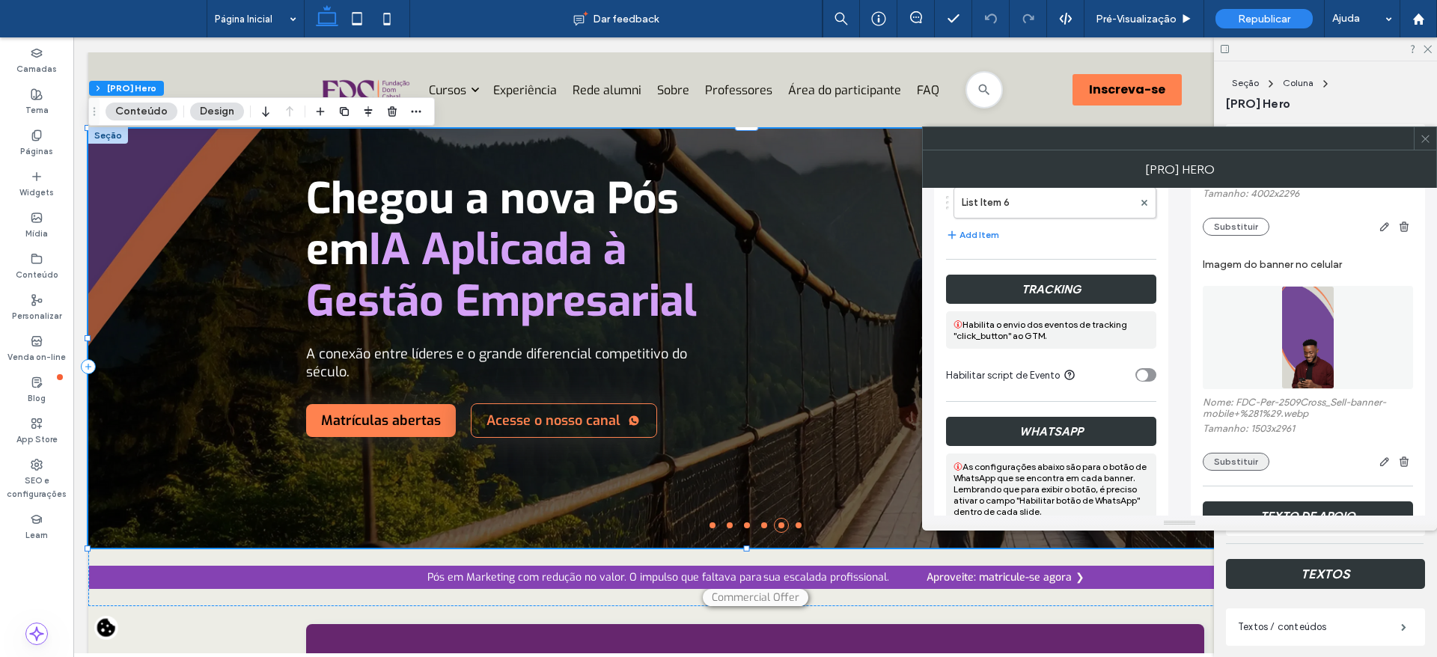
click at [1219, 457] on button "Substituir" at bounding box center [1236, 462] width 67 height 18
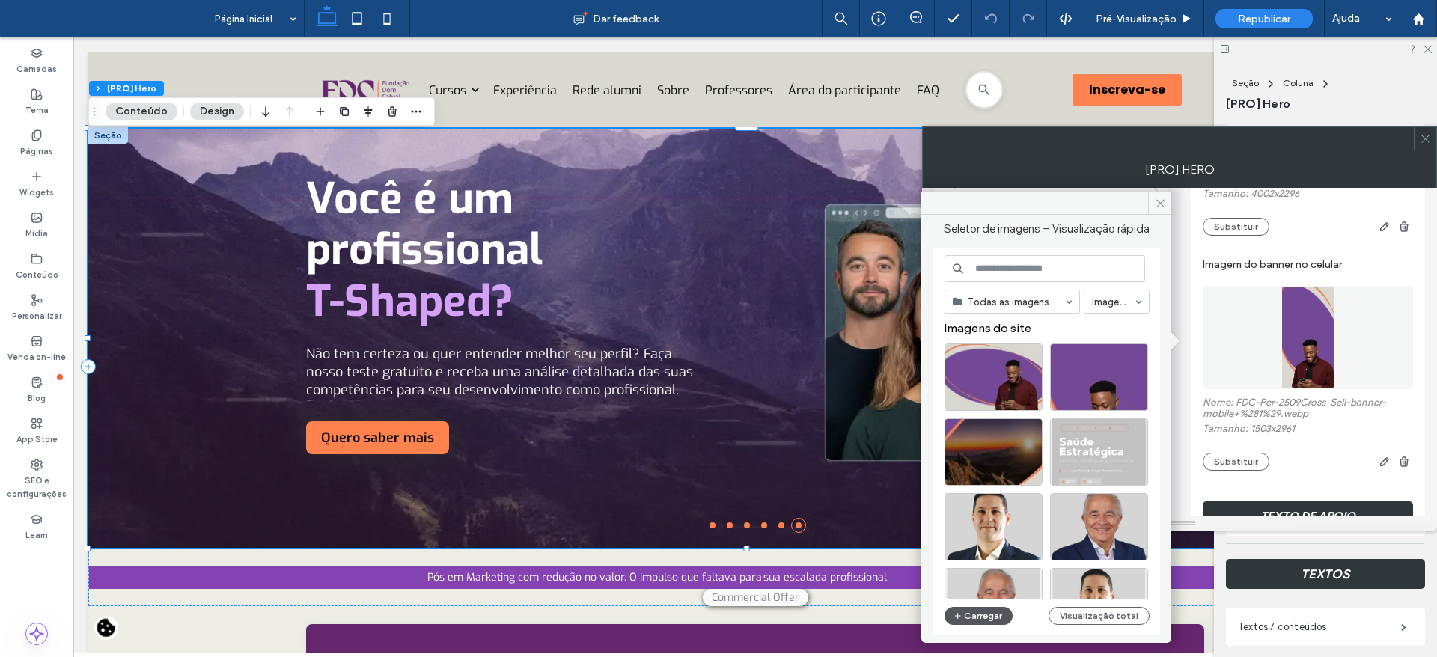
click at [982, 615] on button "Carregar" at bounding box center [979, 616] width 68 height 18
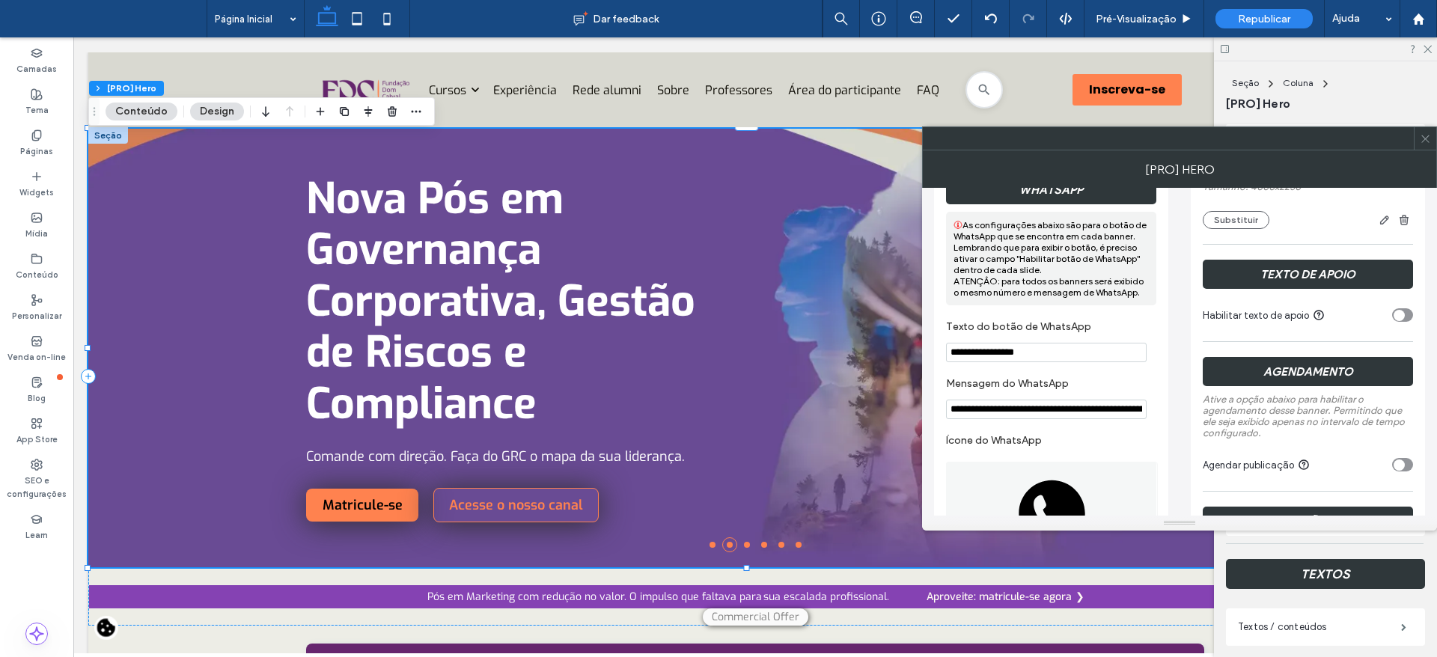
scroll to position [761, 0]
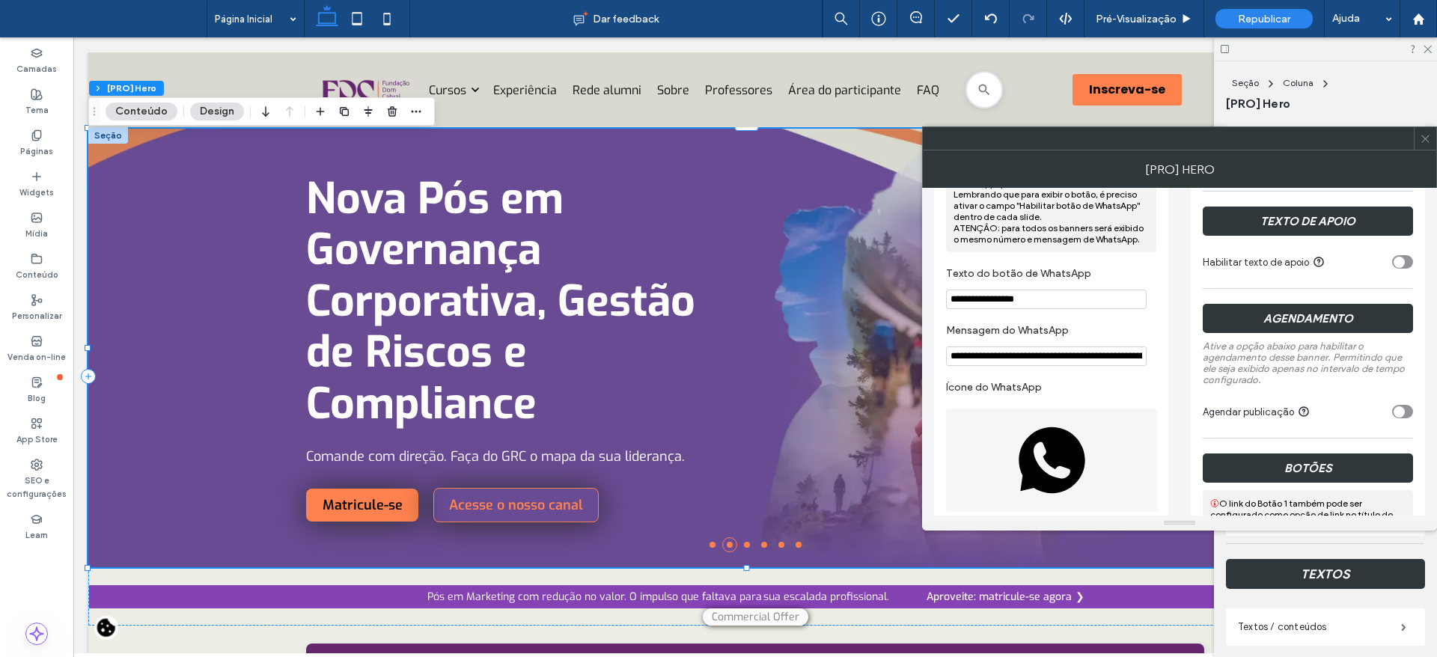
click at [1397, 408] on div "toggle" at bounding box center [1399, 411] width 11 height 11
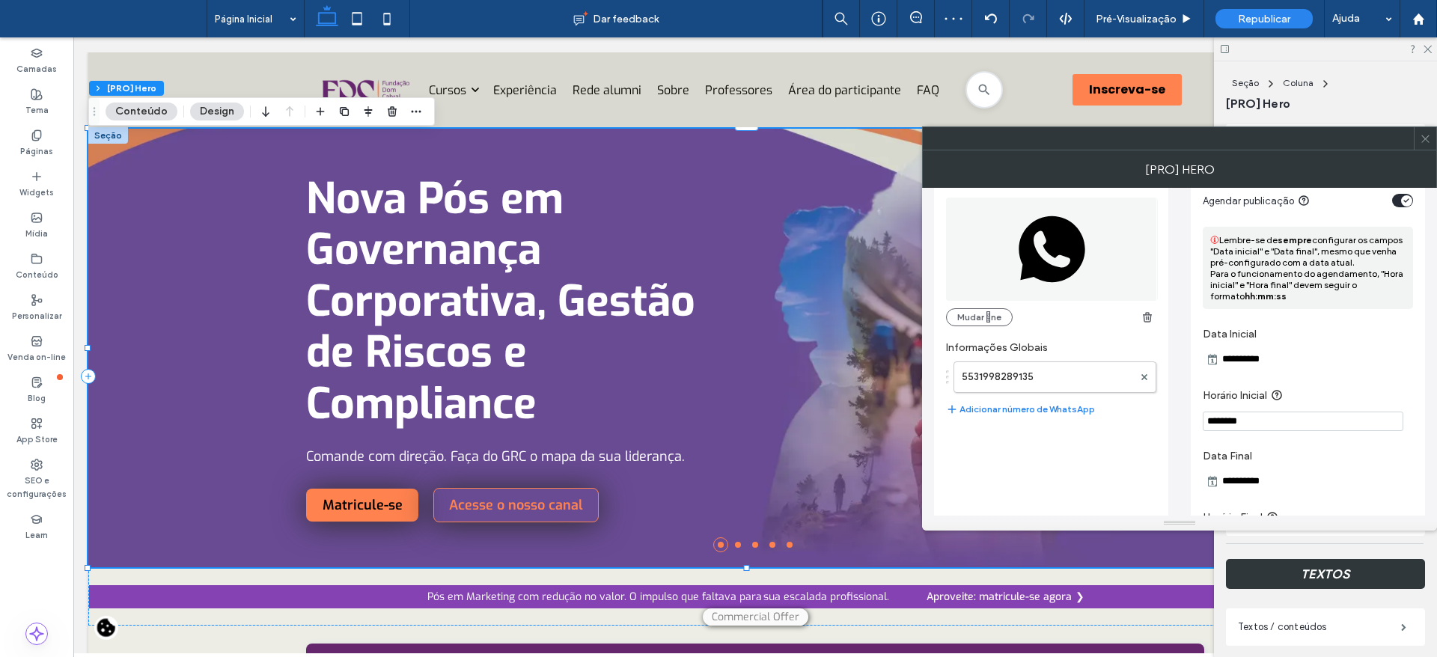
scroll to position [984, 0]
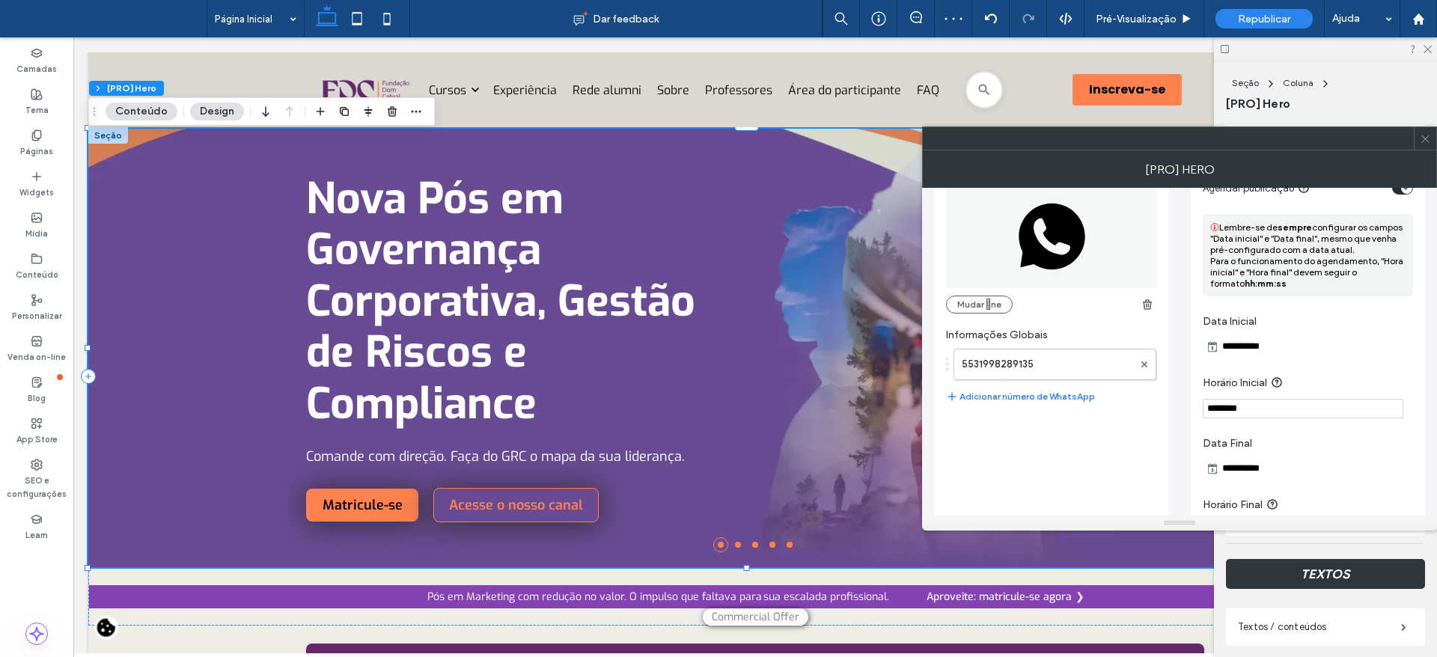
click at [1234, 347] on input "**********" at bounding box center [1271, 347] width 105 height 18
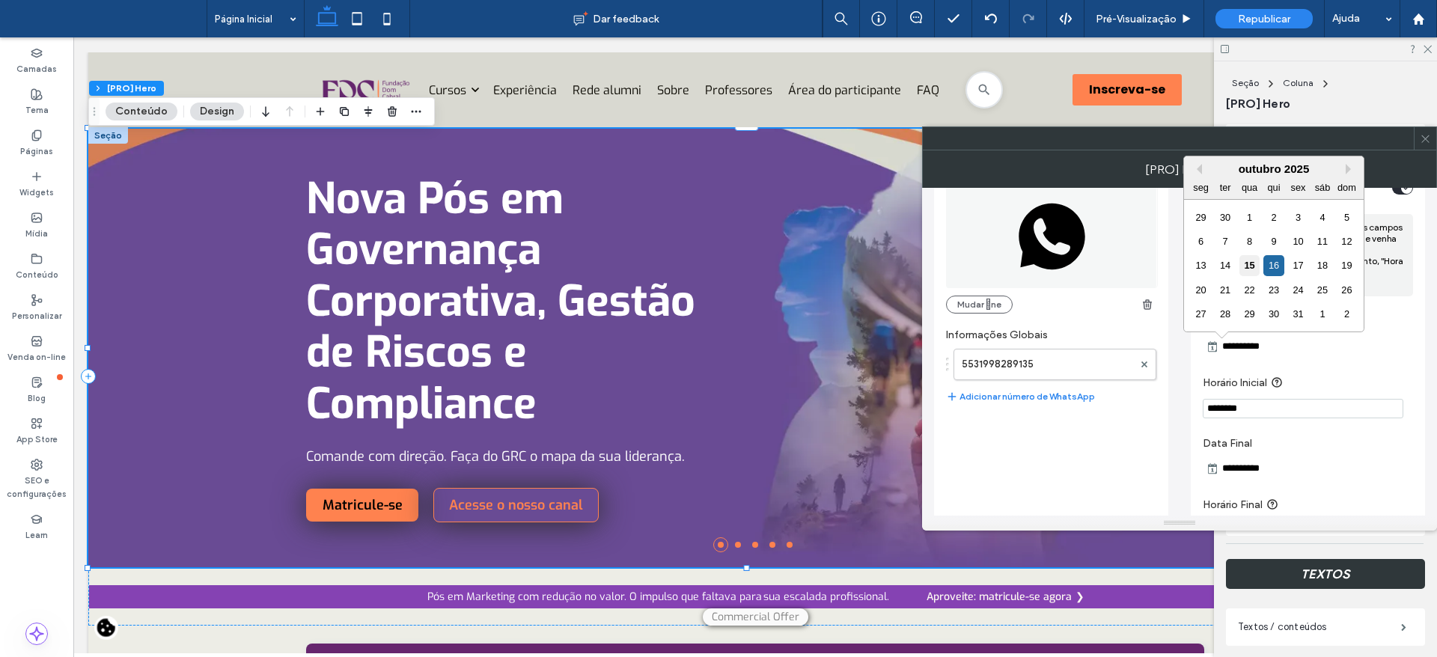
click at [1249, 262] on div "15" at bounding box center [1250, 265] width 20 height 20
type input "**********"
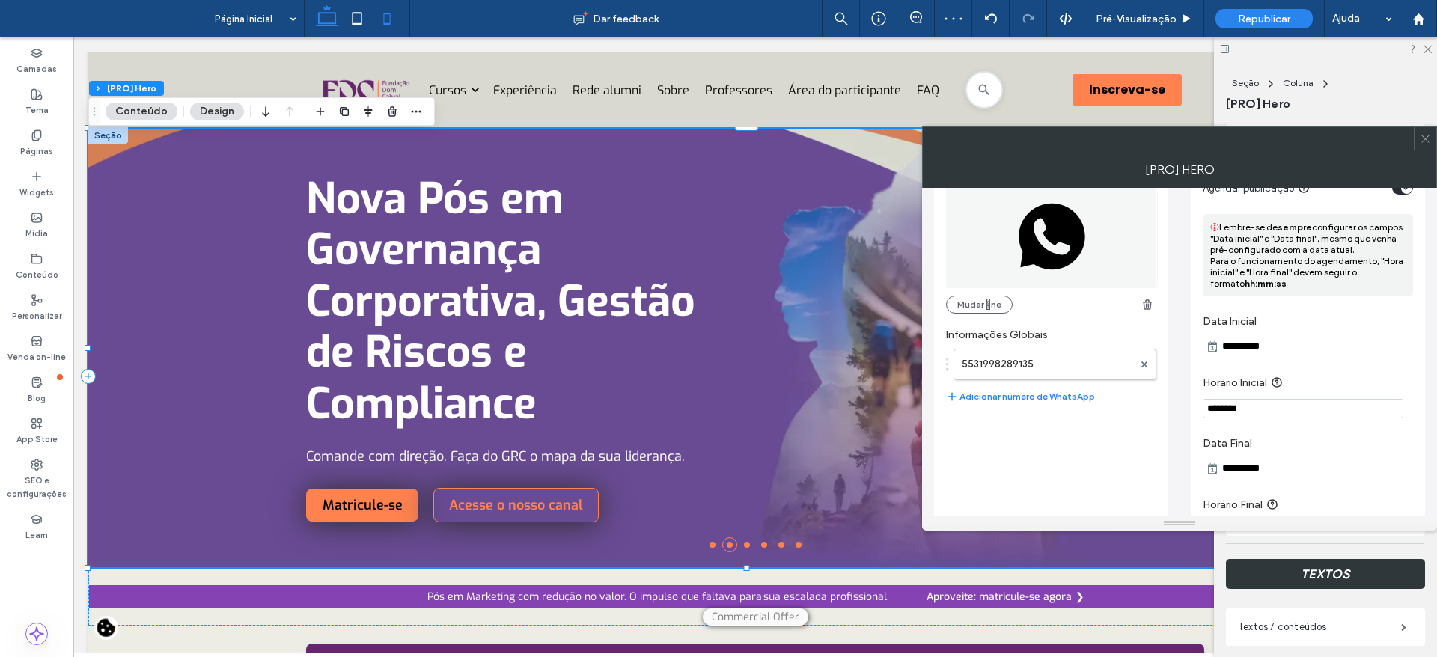
click at [383, 12] on icon at bounding box center [387, 19] width 30 height 30
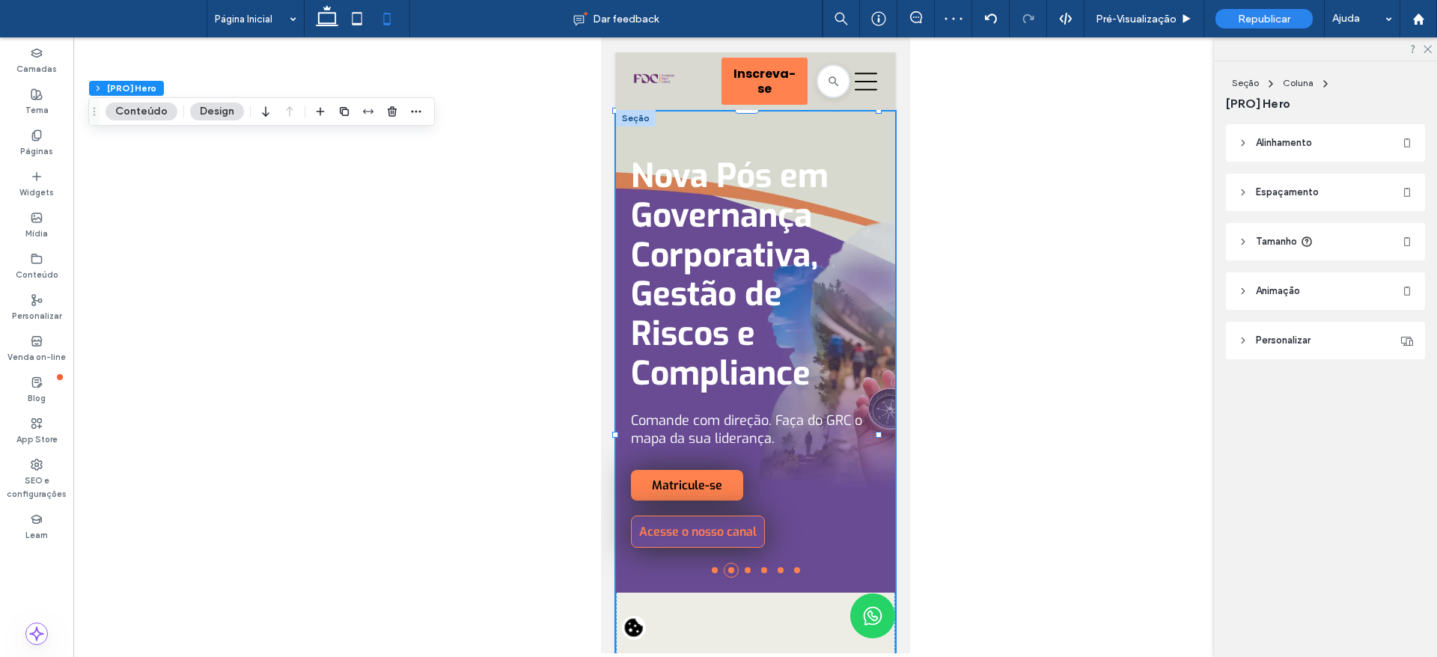
type input "***"
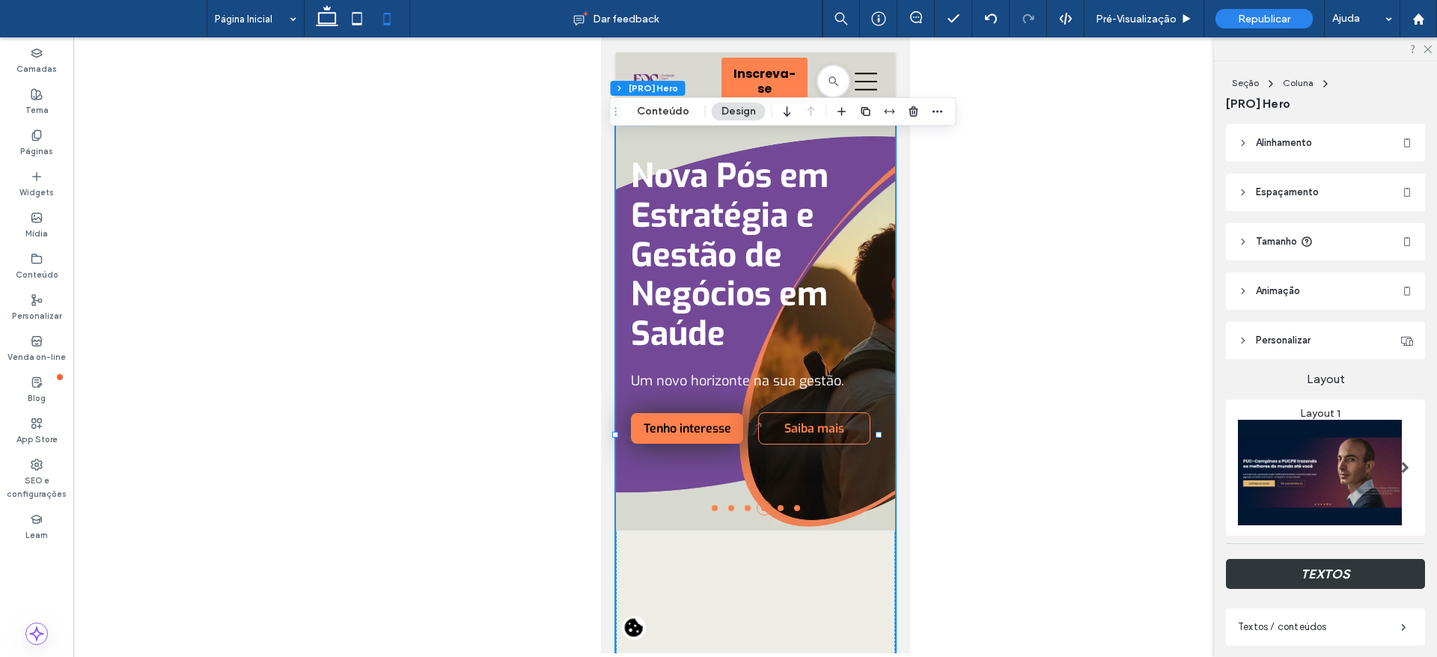
click at [707, 561] on div "Cada escolha define um caminho. Já definiu o seu? Faça o teste Direção de Carre…" at bounding box center [754, 435] width 279 height 647
click at [711, 511] on li at bounding box center [714, 508] width 6 height 6
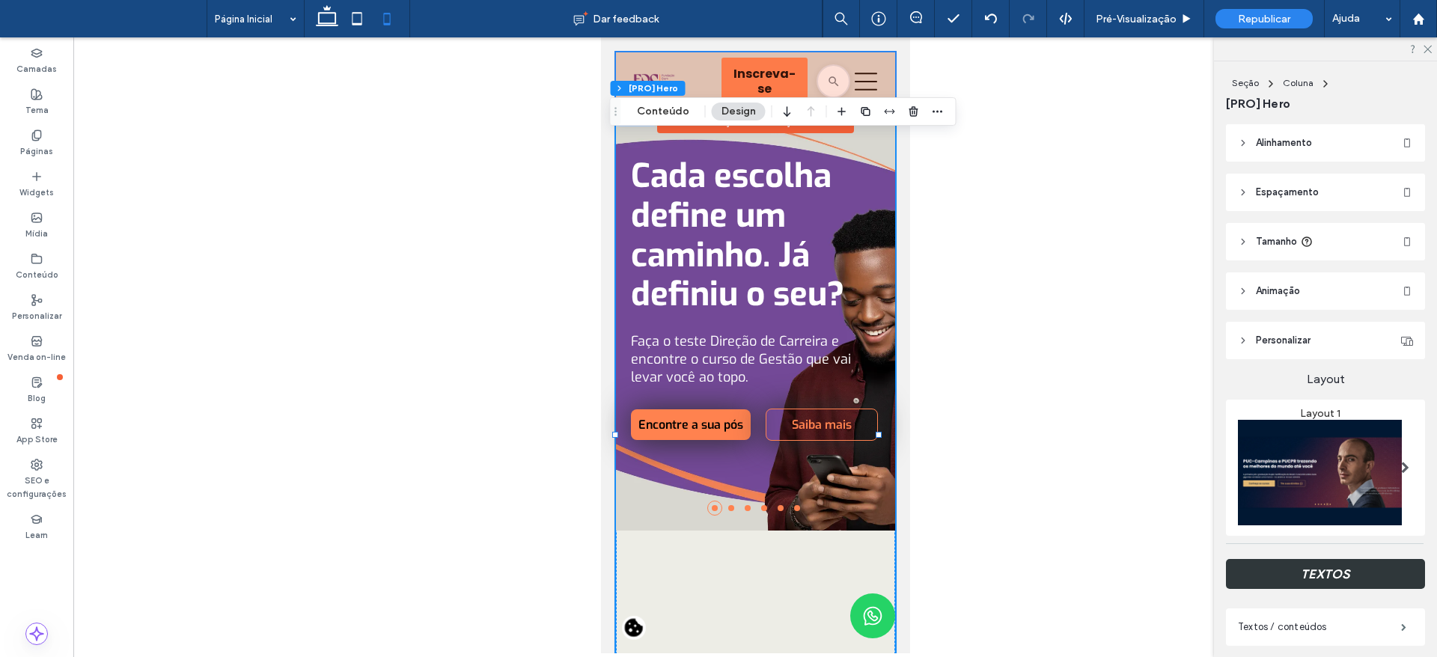
click at [724, 72] on div at bounding box center [754, 81] width 279 height 58
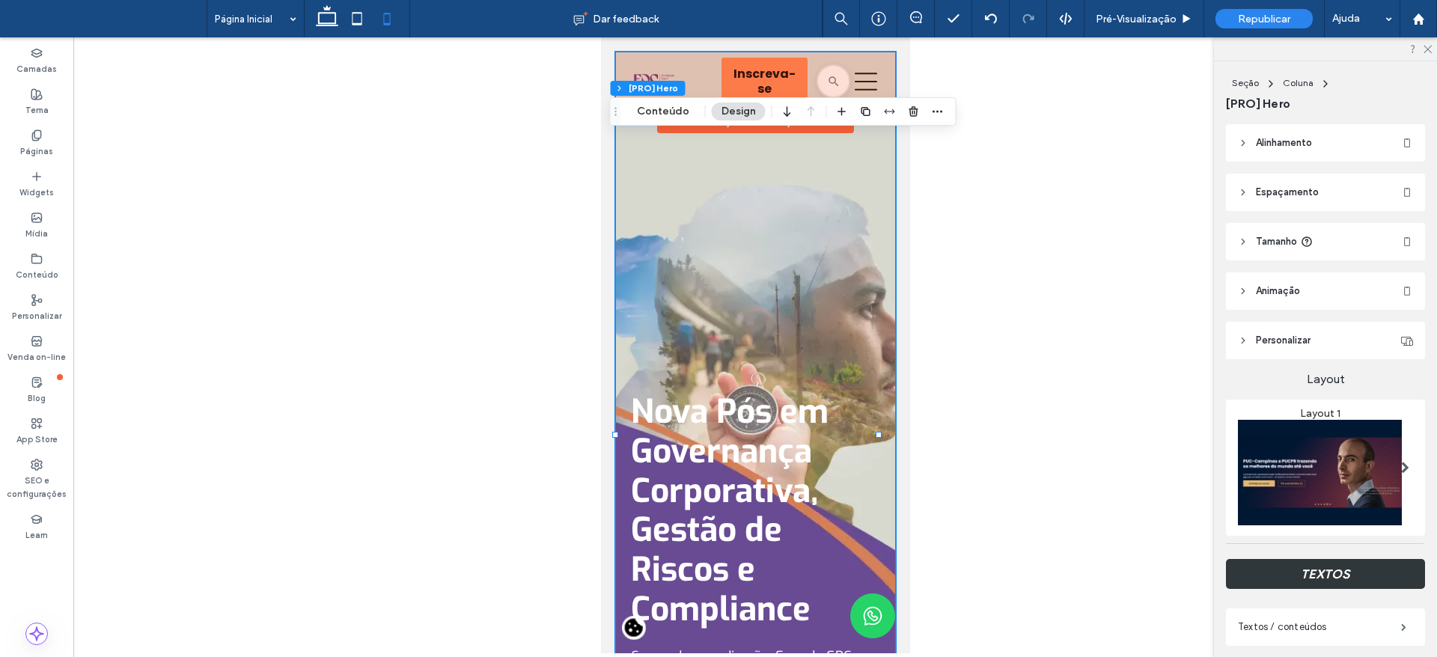
click at [722, 73] on div at bounding box center [754, 81] width 279 height 58
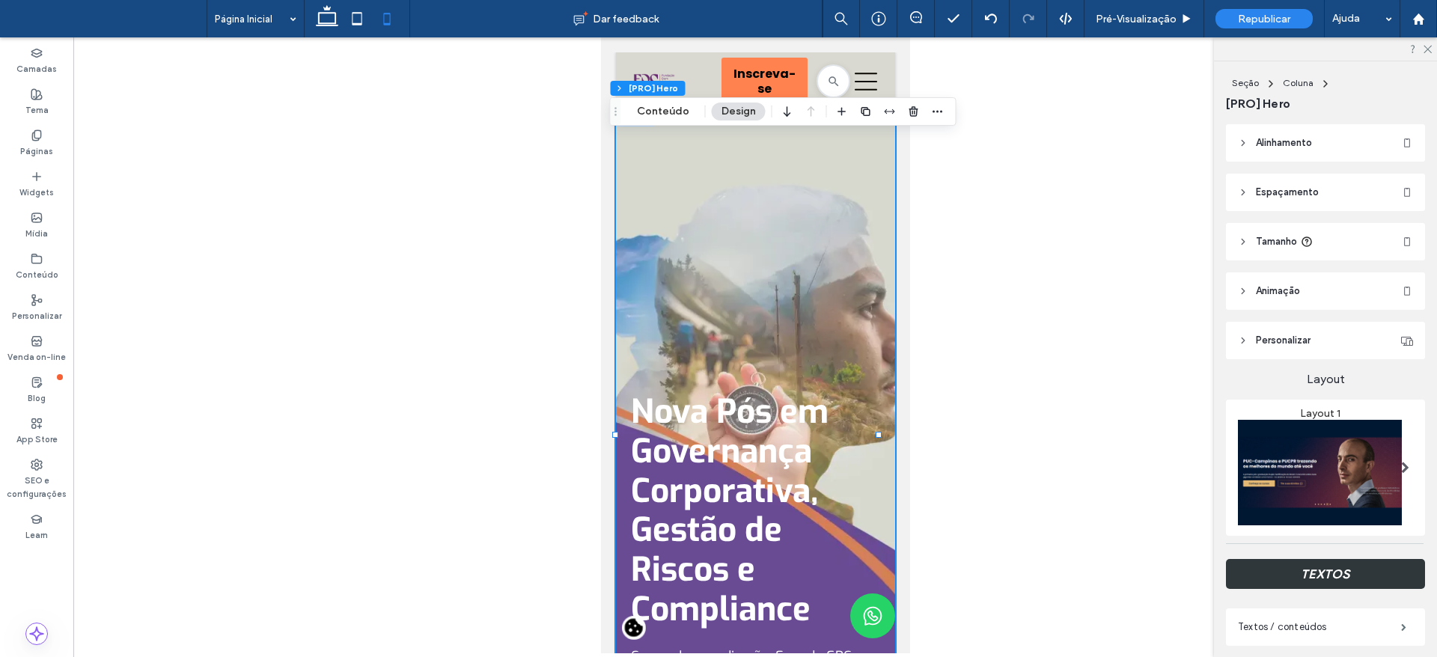
click at [982, 228] on div at bounding box center [755, 345] width 1364 height 616
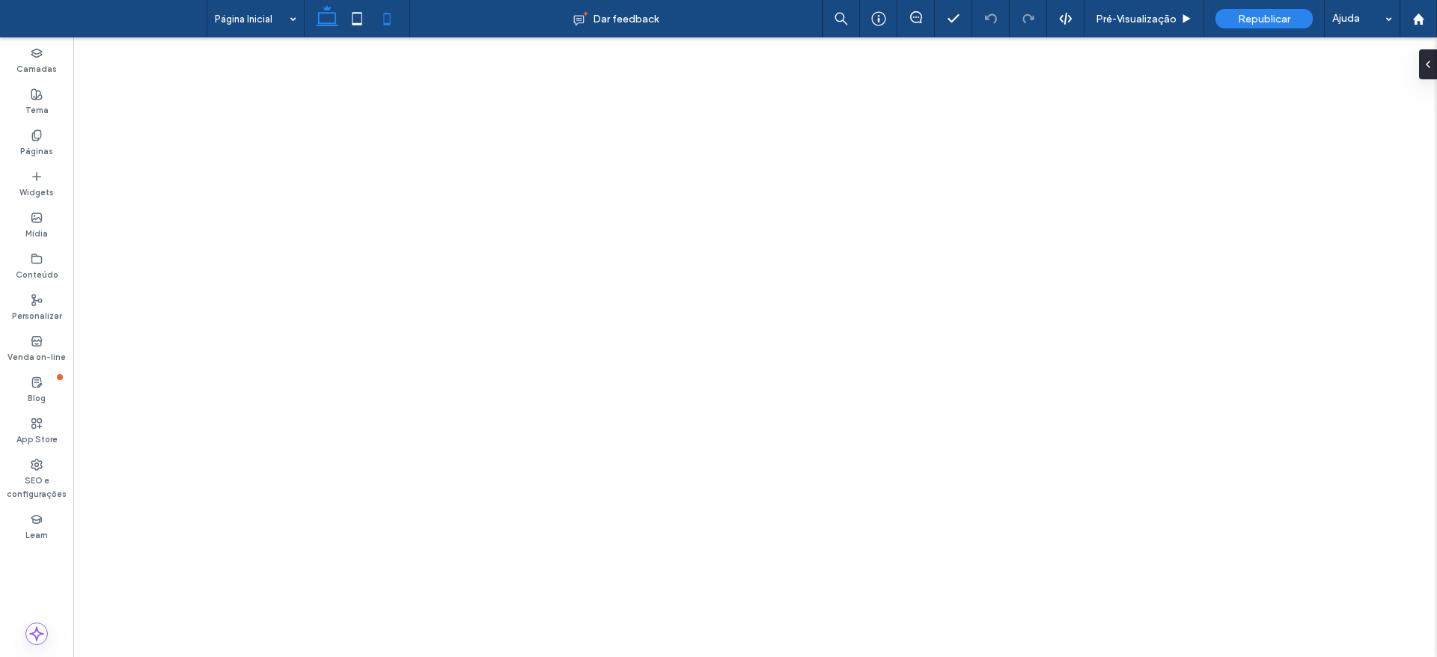
click at [387, 20] on icon at bounding box center [387, 19] width 30 height 30
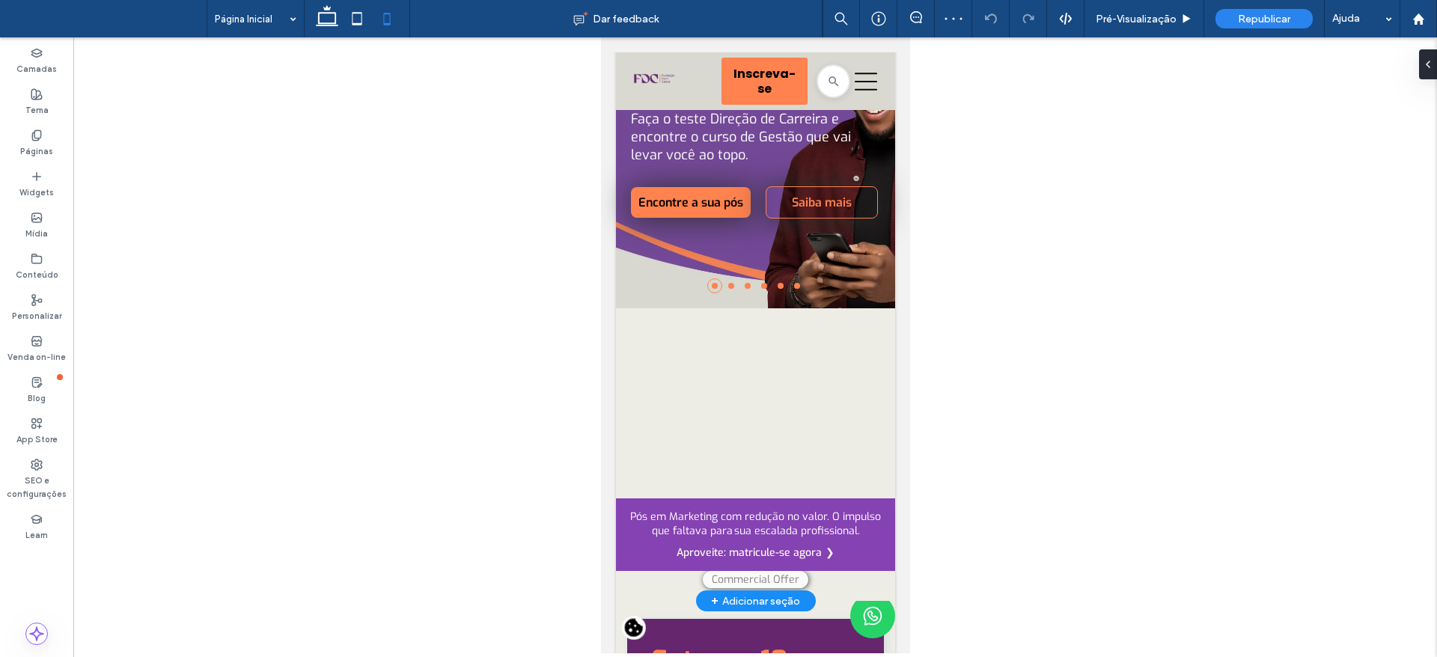
scroll to position [400, 0]
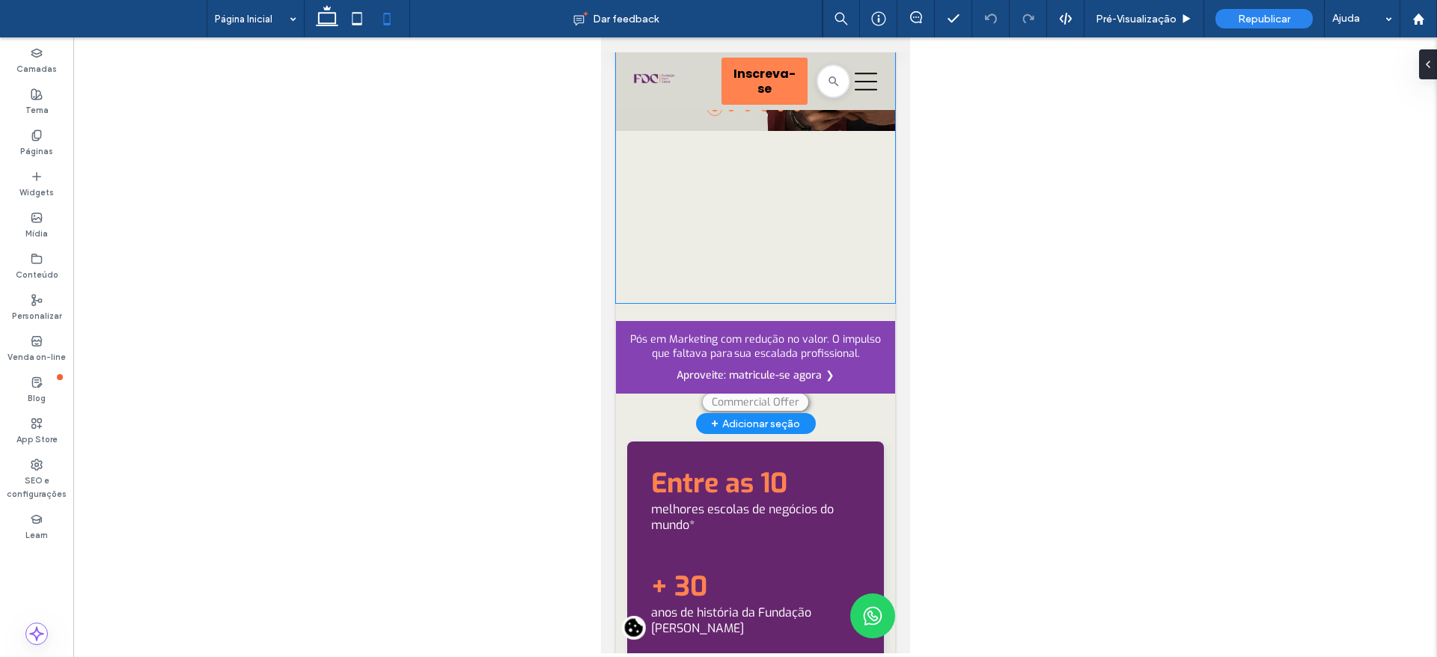
click at [706, 281] on div "Cada escolha define um caminho. Já definiu o seu? Faça o teste Direção de Carre…" at bounding box center [754, 7] width 279 height 591
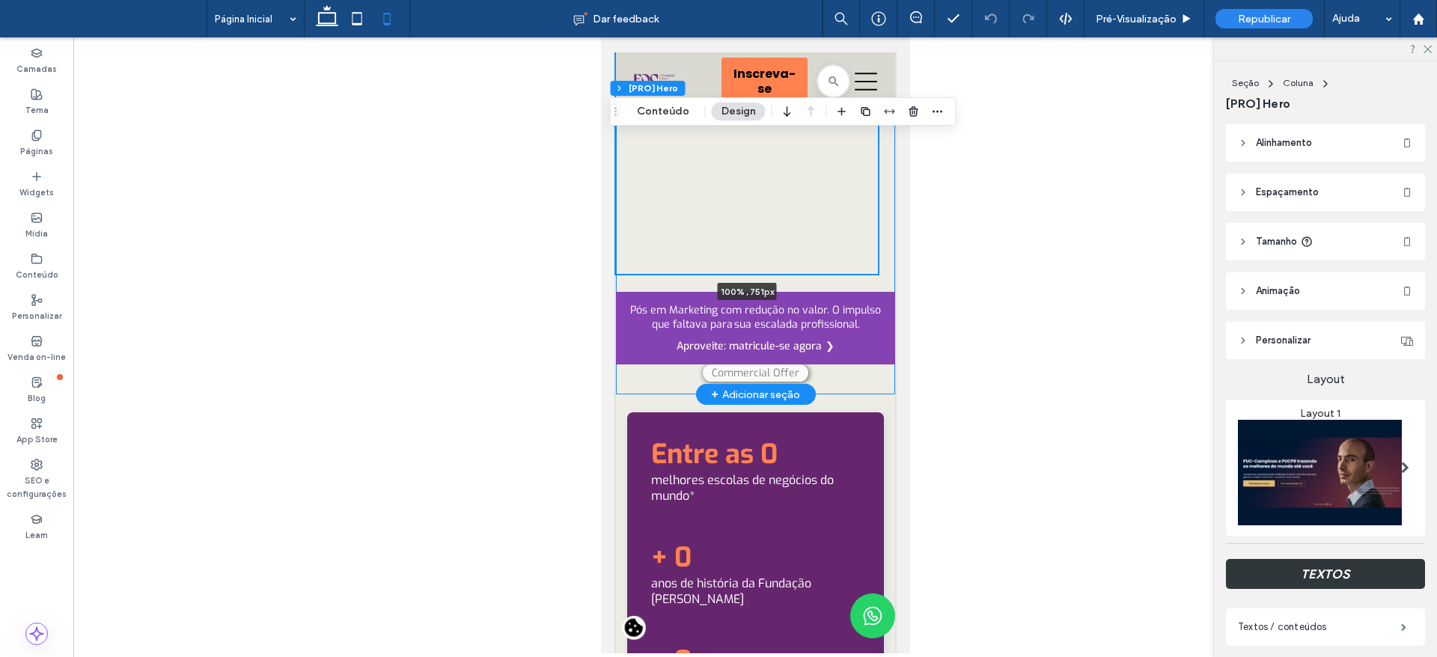
drag, startPoint x: 745, startPoint y: 300, endPoint x: 749, endPoint y: 262, distance: 38.4
click at [747, 259] on div "Cada escolha define um caminho. Já definiu o seu? Faça o teste Direção de Carre…" at bounding box center [754, 52] width 279 height 684
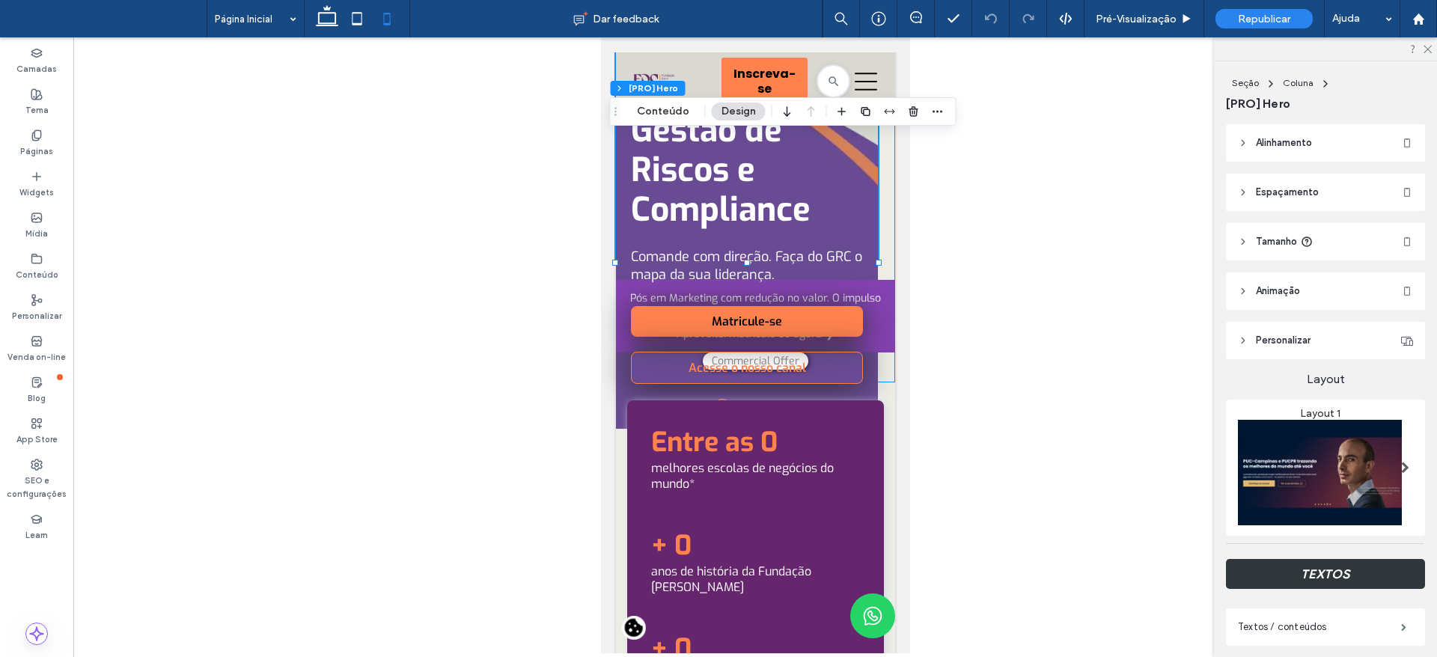
scroll to position [0, 0]
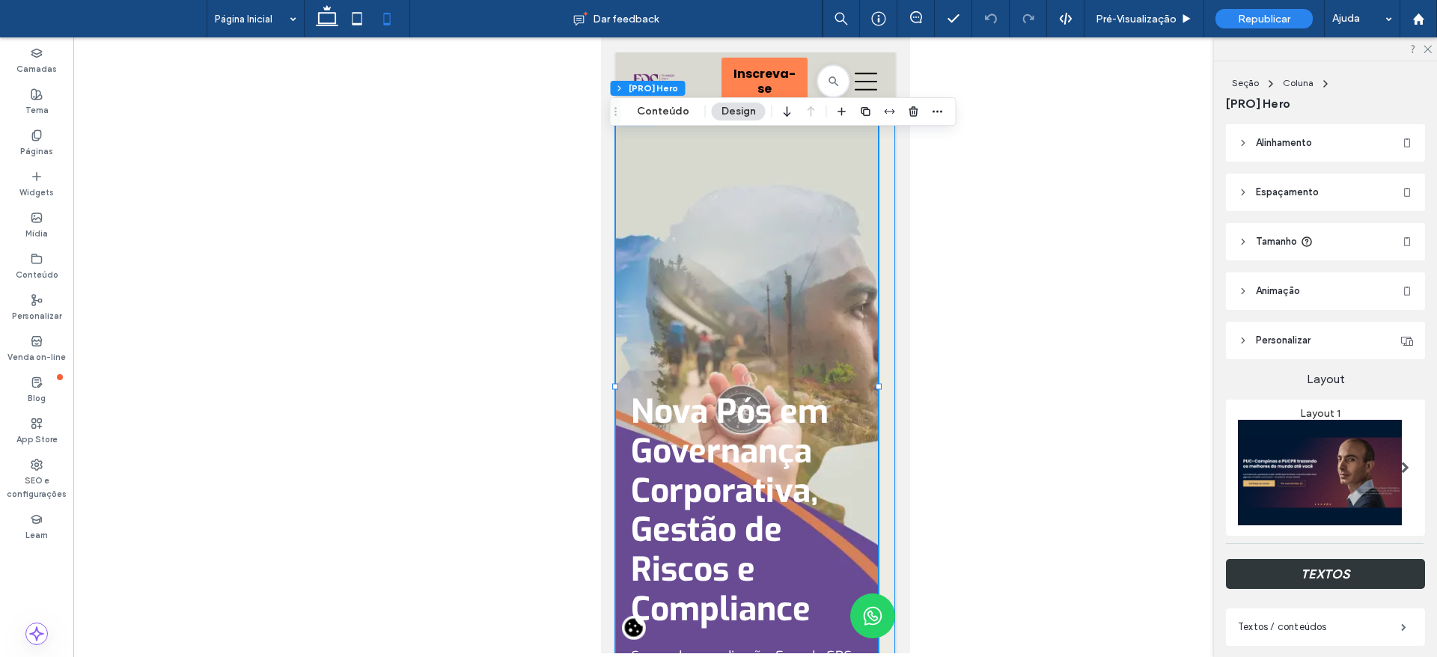
click at [1268, 234] on span "Tamanho" at bounding box center [1276, 241] width 41 height 15
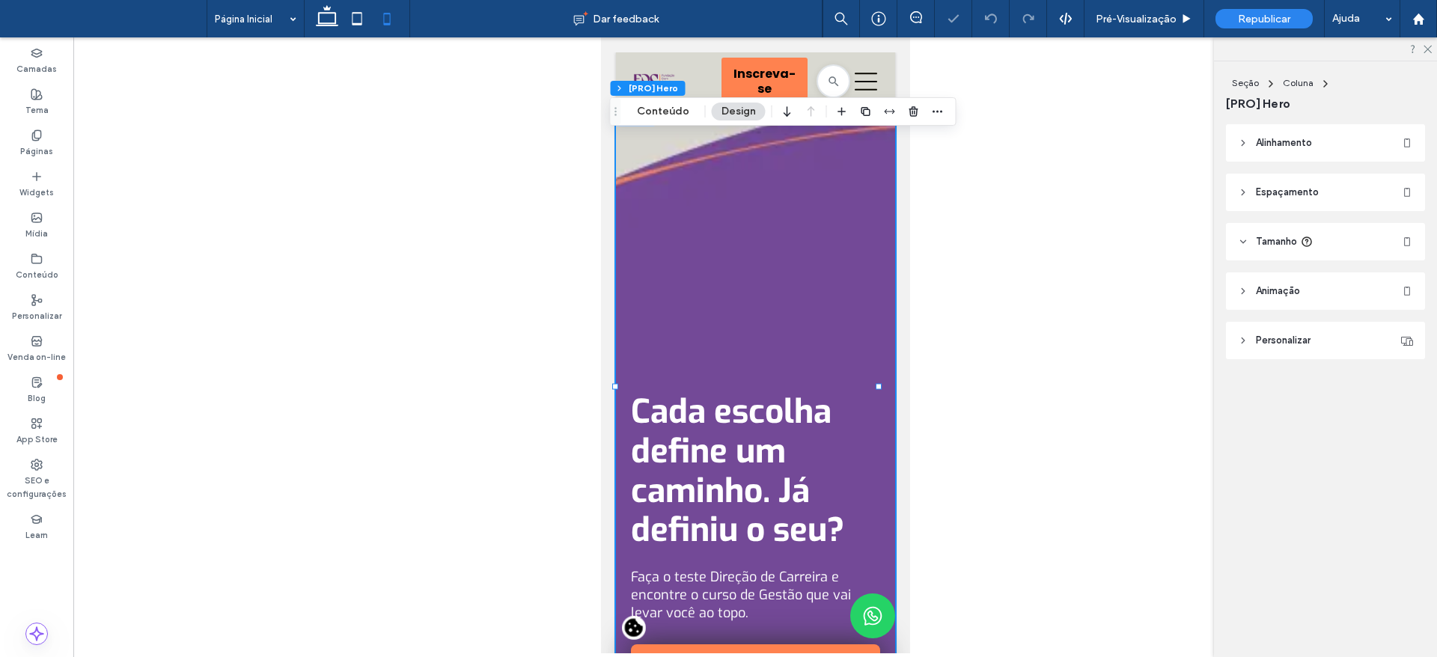
type input "***"
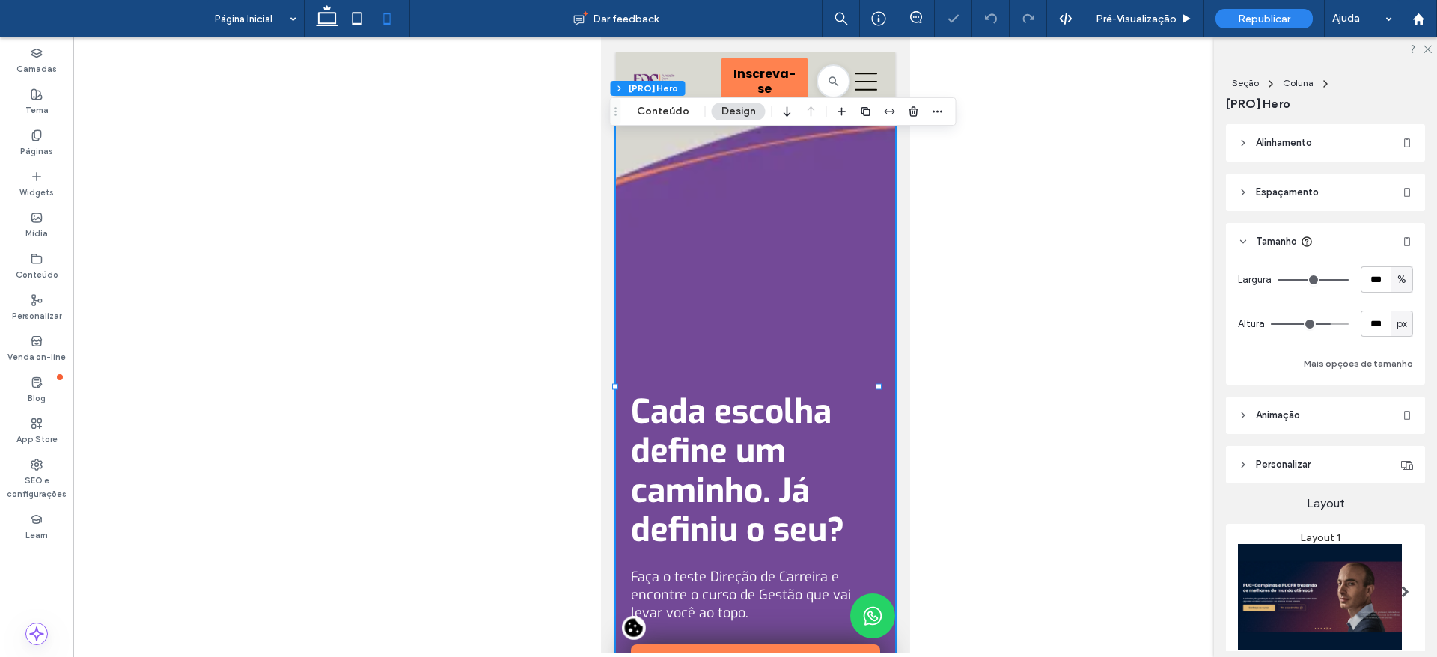
type input "***"
click at [1397, 321] on span "px" at bounding box center [1402, 324] width 10 height 15
click at [1392, 453] on span "A" at bounding box center [1391, 455] width 6 height 15
type input "*"
click at [1398, 280] on span "%" at bounding box center [1402, 279] width 9 height 15
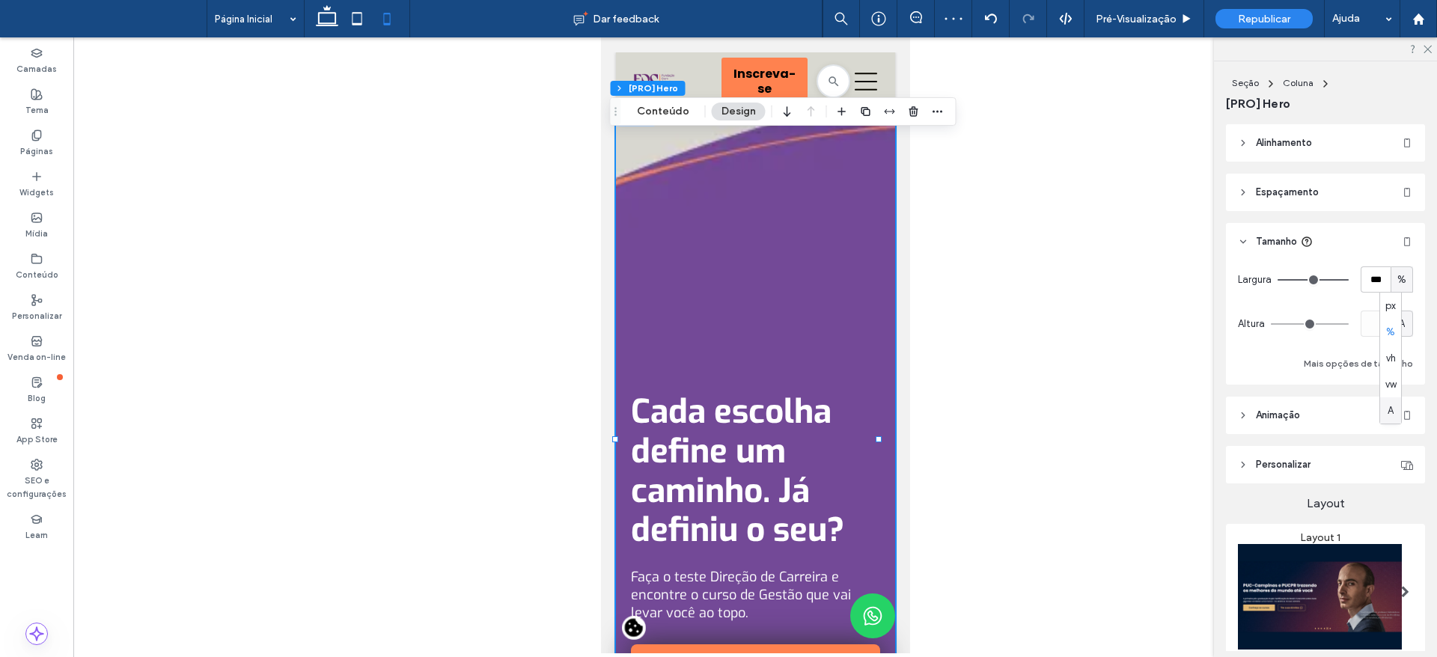
click at [1397, 408] on div "A" at bounding box center [1390, 410] width 21 height 26
type input "*"
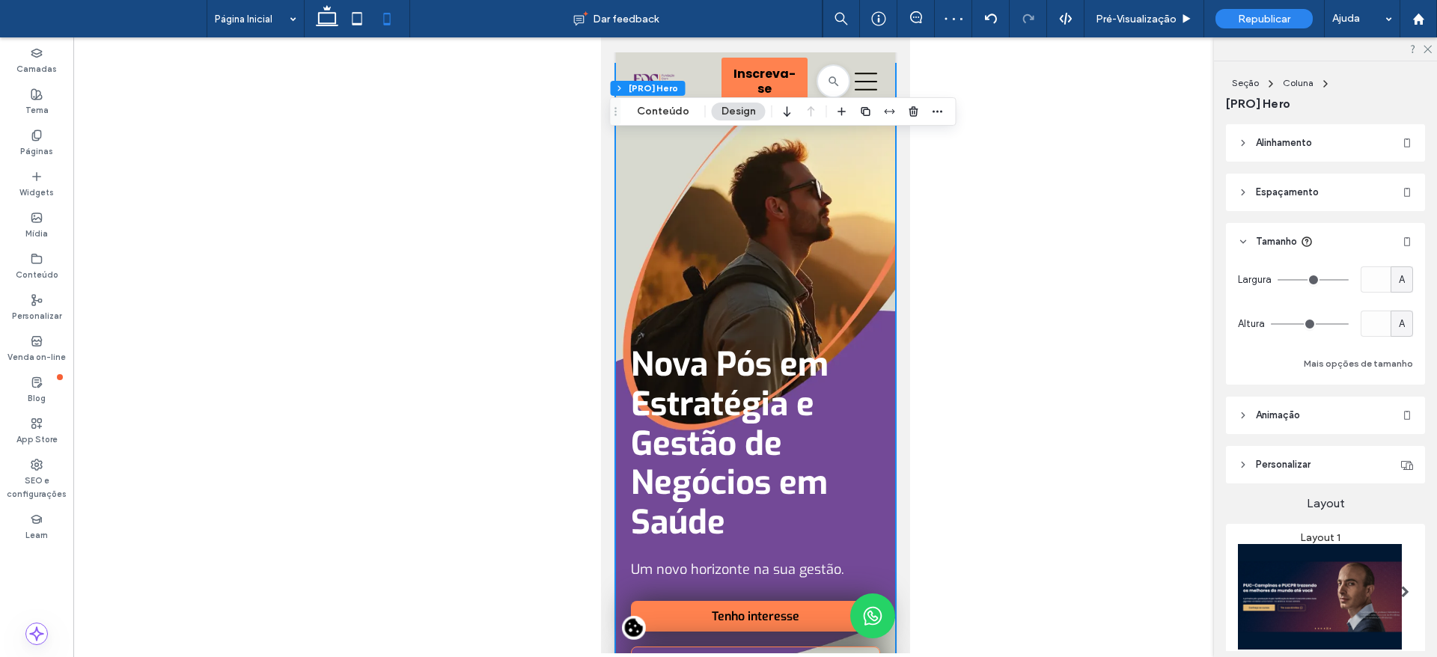
scroll to position [250, 0]
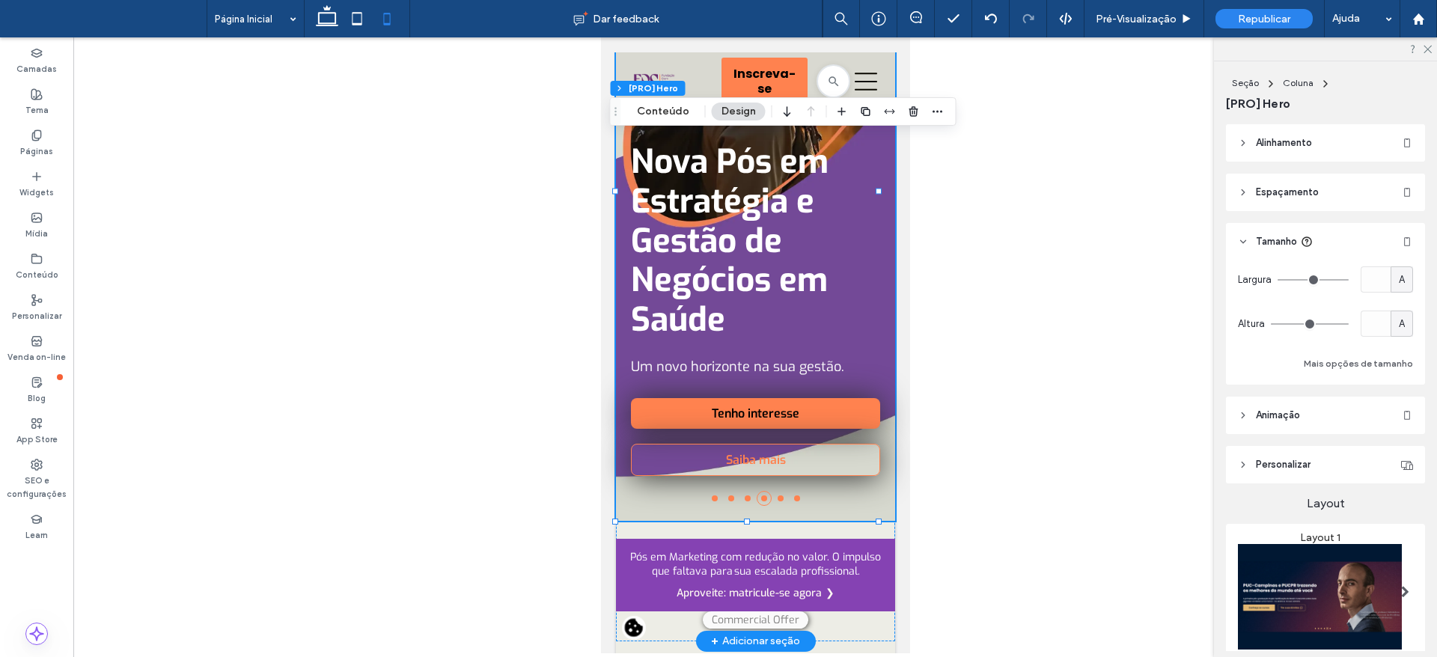
click at [711, 499] on li at bounding box center [714, 499] width 6 height 6
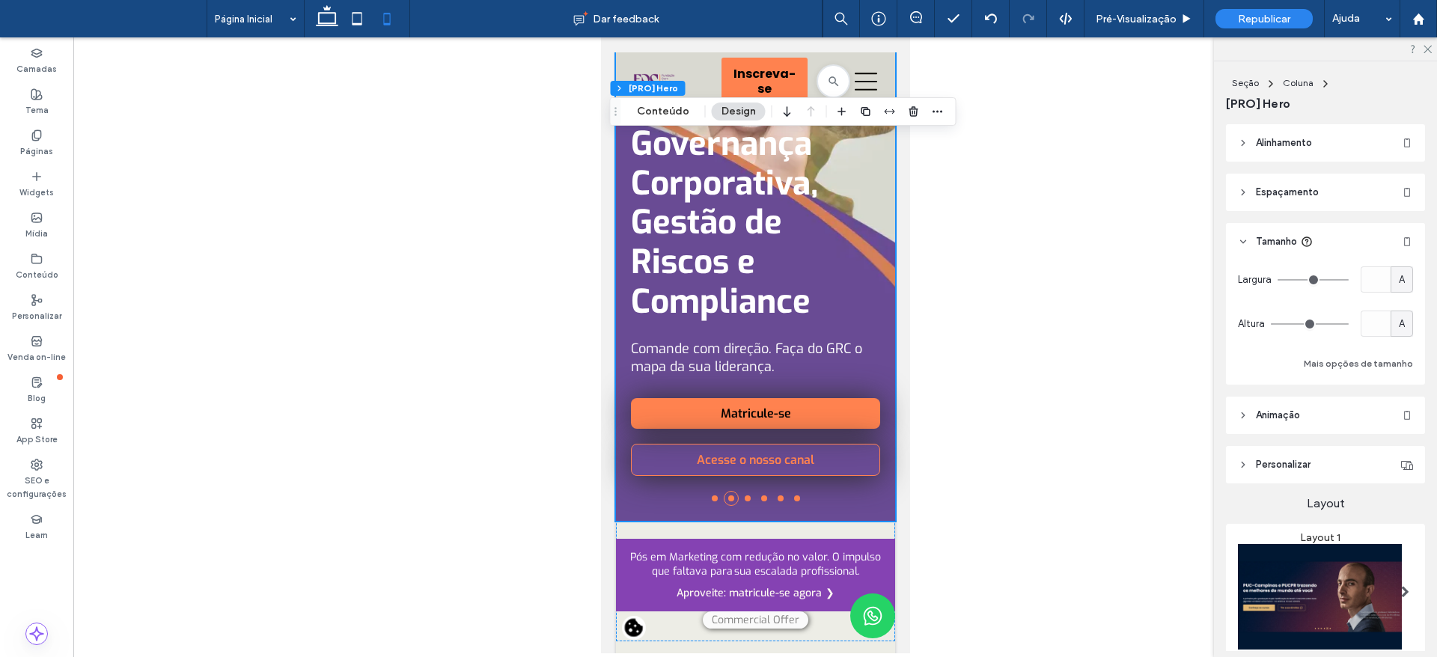
scroll to position [0, 0]
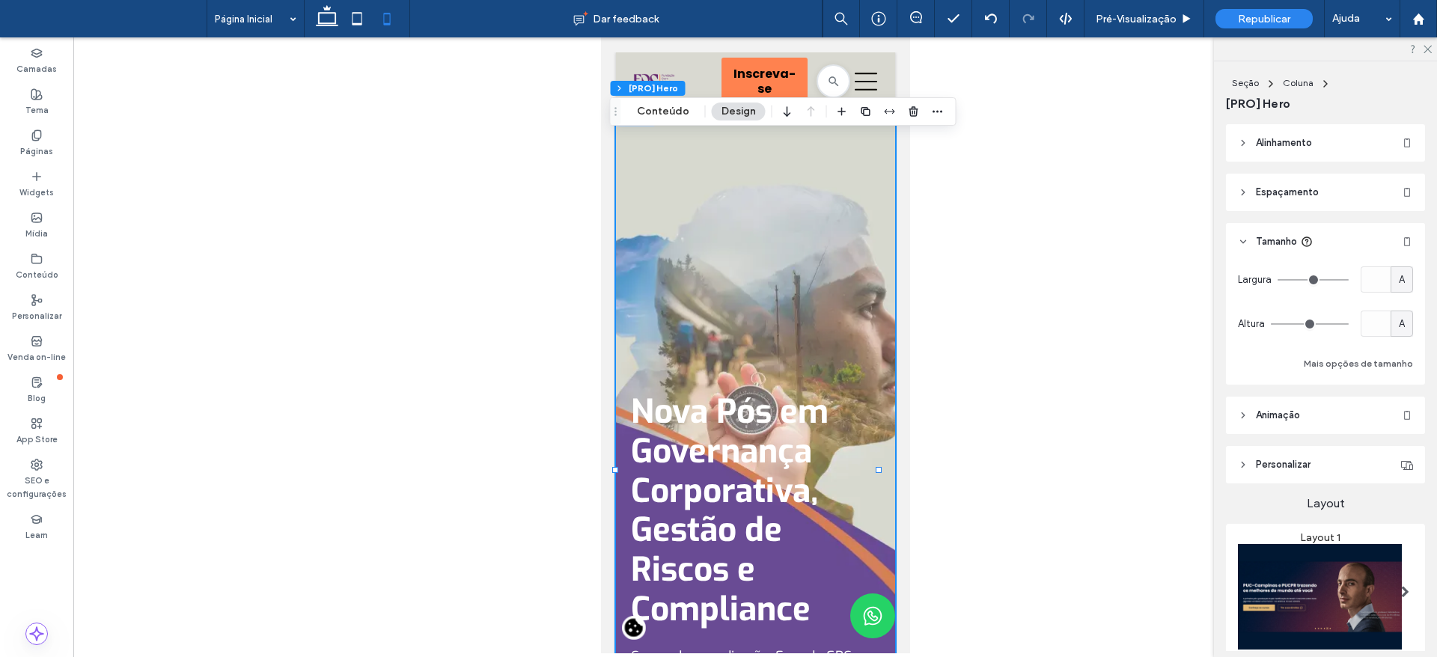
drag, startPoint x: 901, startPoint y: 81, endPoint x: 1476, endPoint y: 139, distance: 577.8
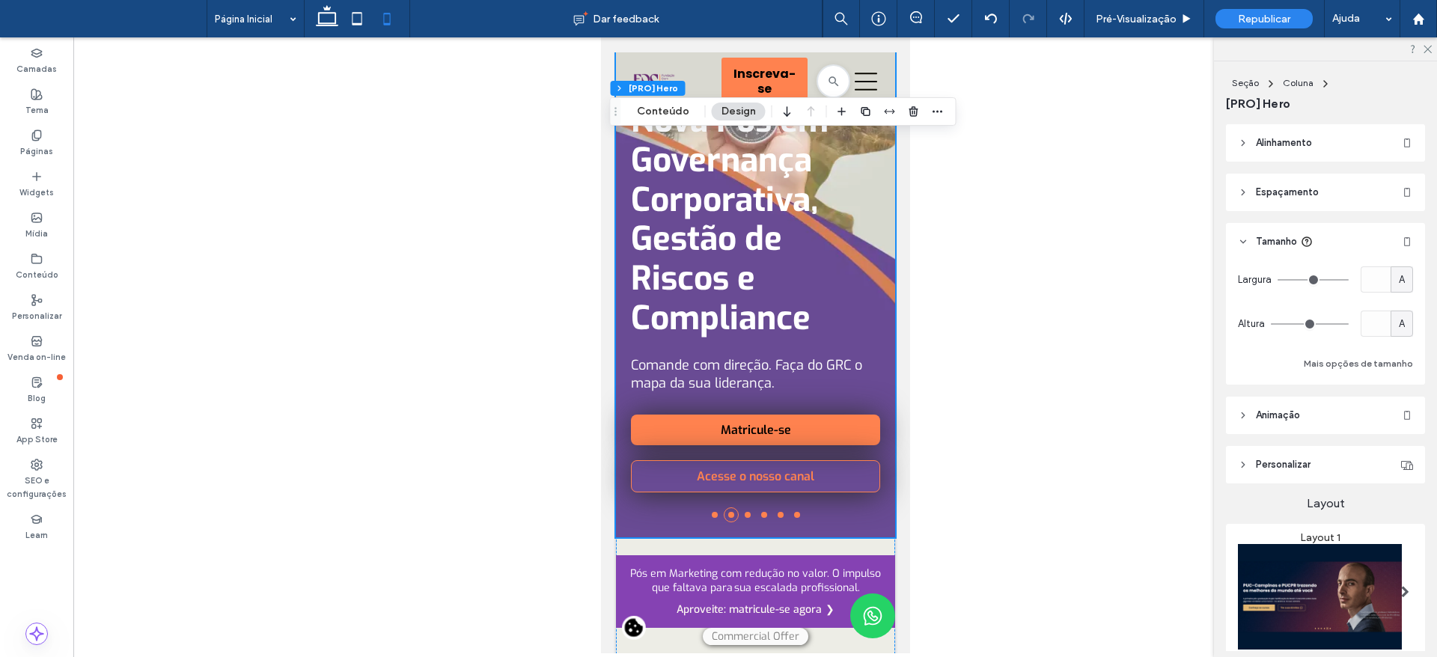
drag, startPoint x: 900, startPoint y: 78, endPoint x: 1505, endPoint y: 135, distance: 607.5
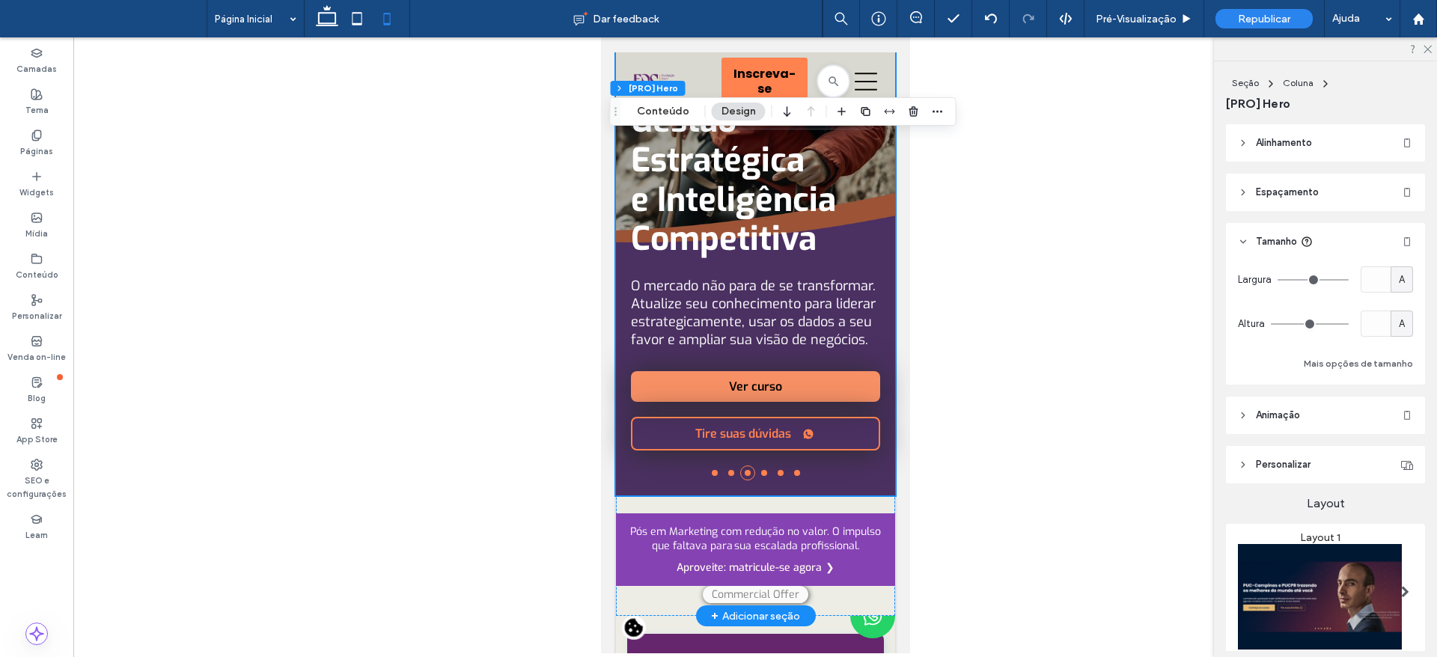
scroll to position [299, 0]
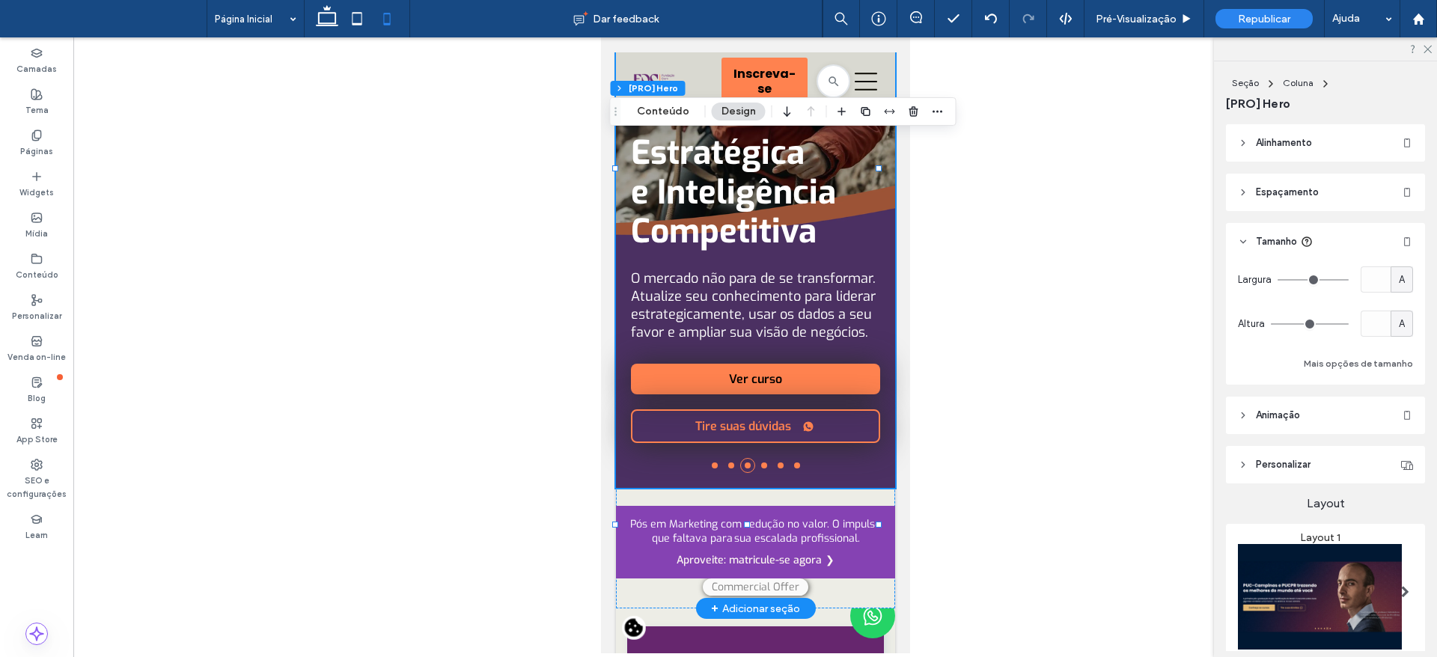
click at [711, 469] on li at bounding box center [714, 466] width 6 height 6
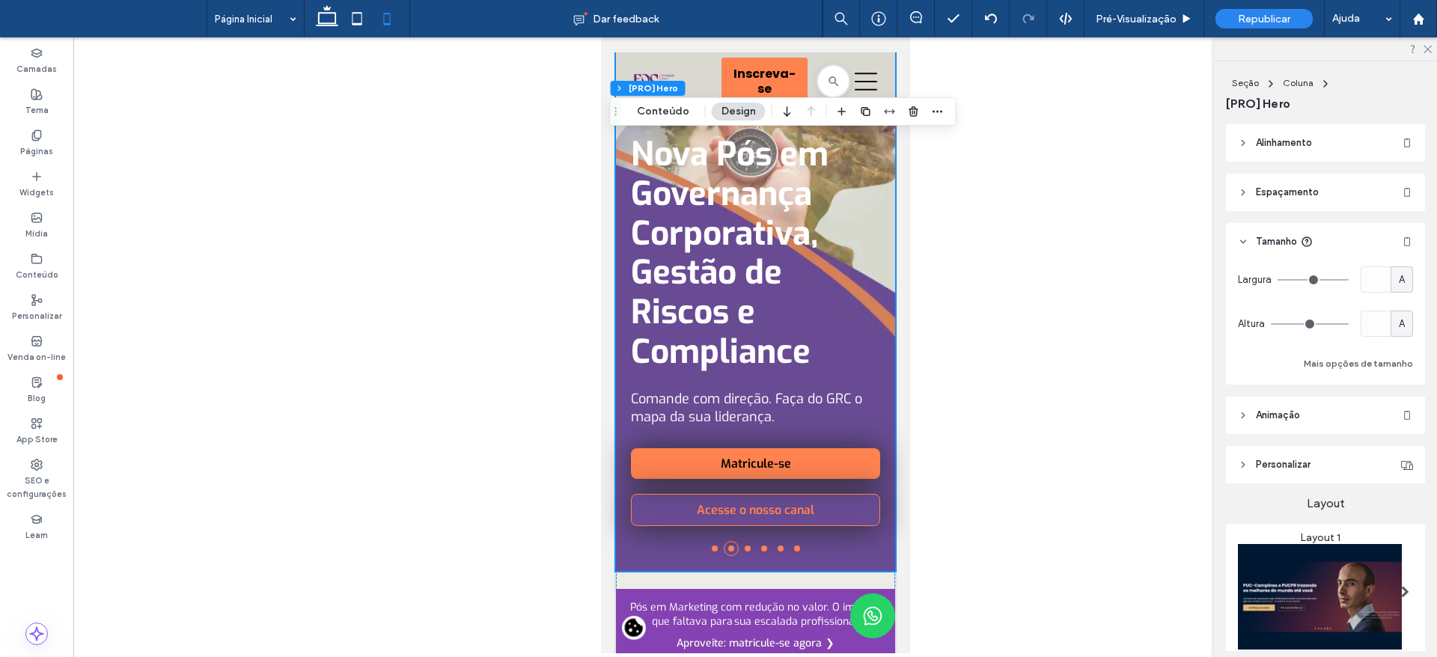
scroll to position [0, 0]
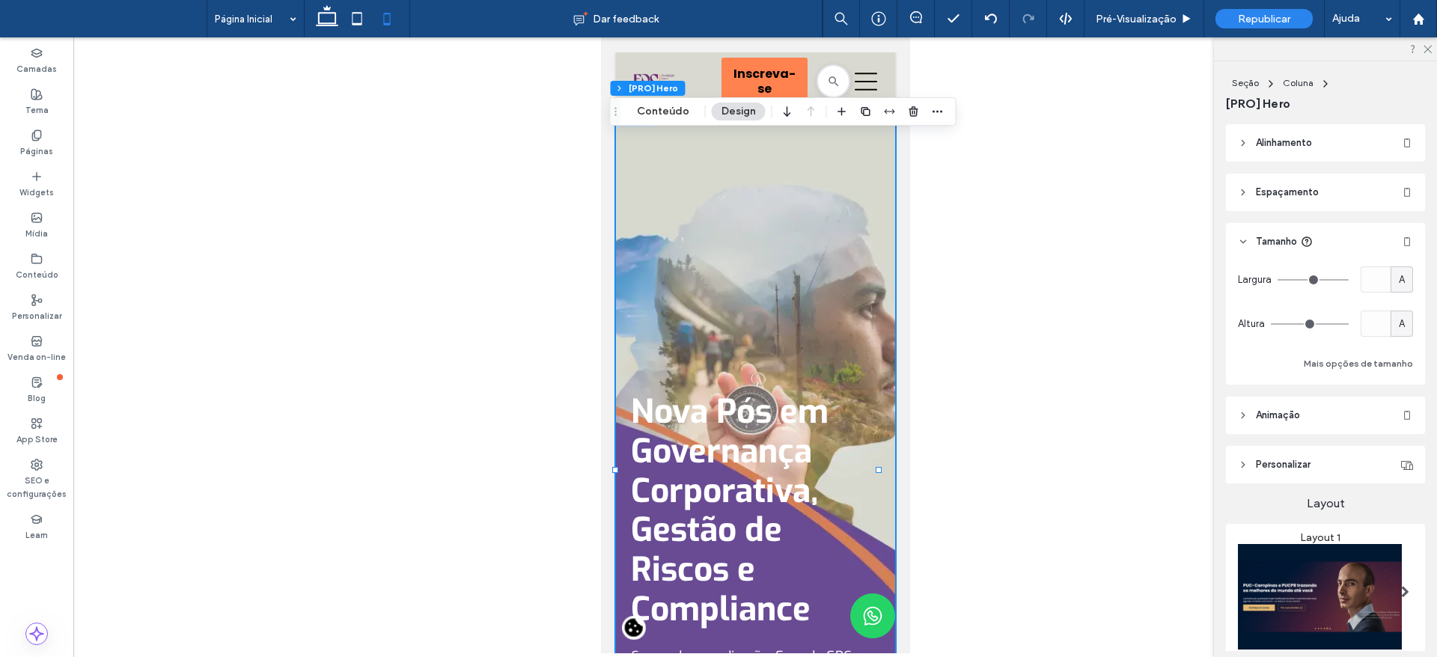
drag, startPoint x: 900, startPoint y: 80, endPoint x: 1516, endPoint y: 91, distance: 615.4
click at [1267, 11] on div "Republicar" at bounding box center [1264, 18] width 97 height 19
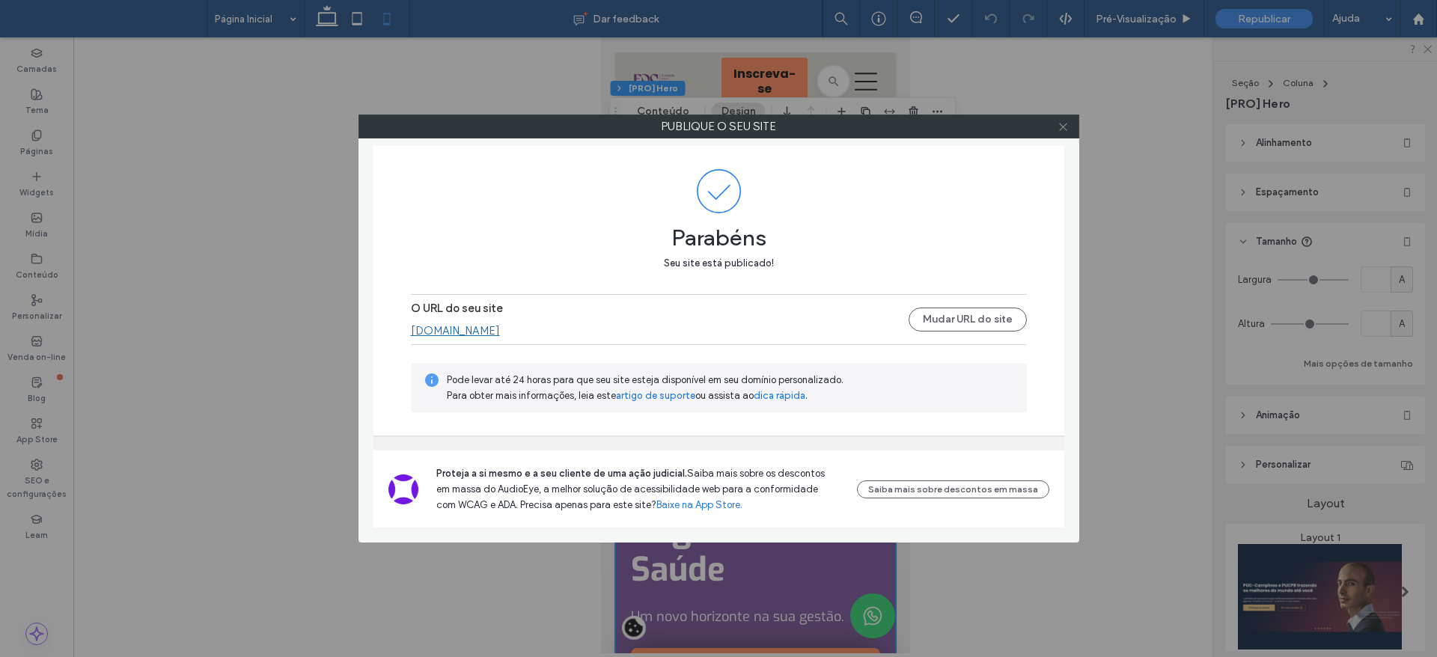
click at [1061, 122] on icon at bounding box center [1063, 126] width 11 height 11
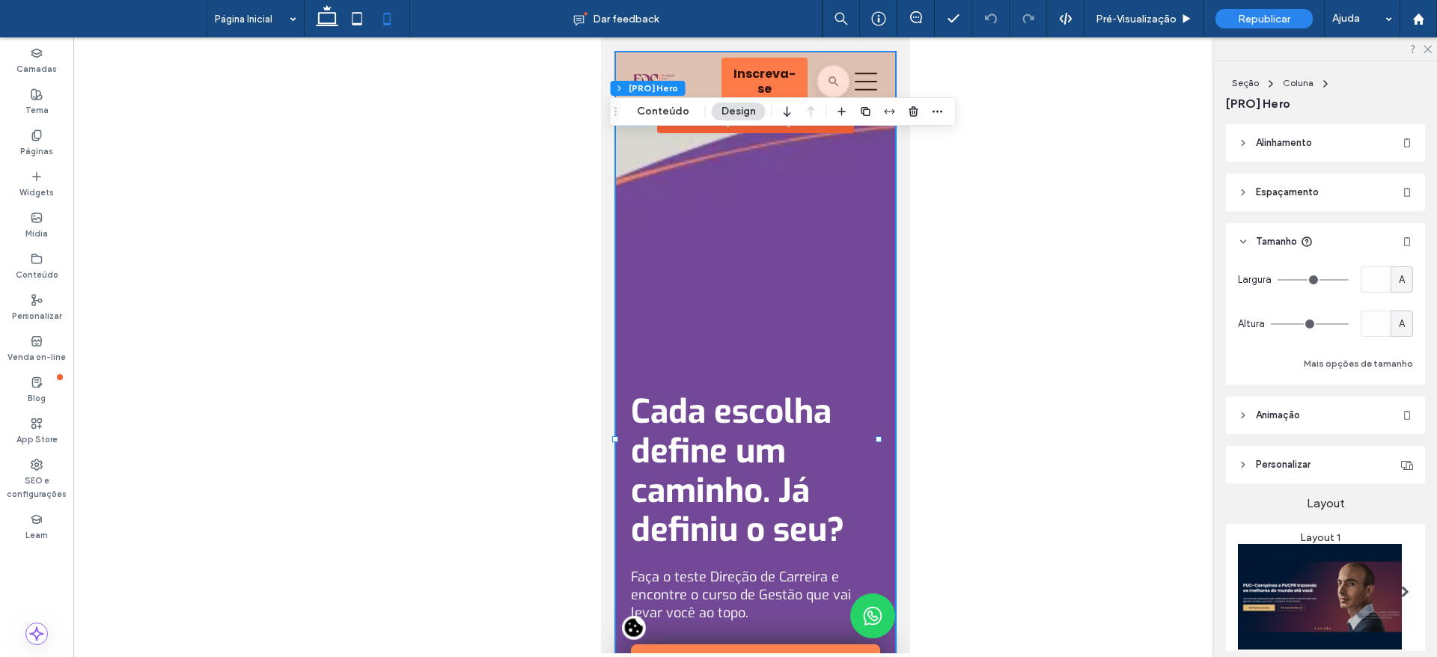
click at [722, 70] on div at bounding box center [754, 81] width 279 height 58
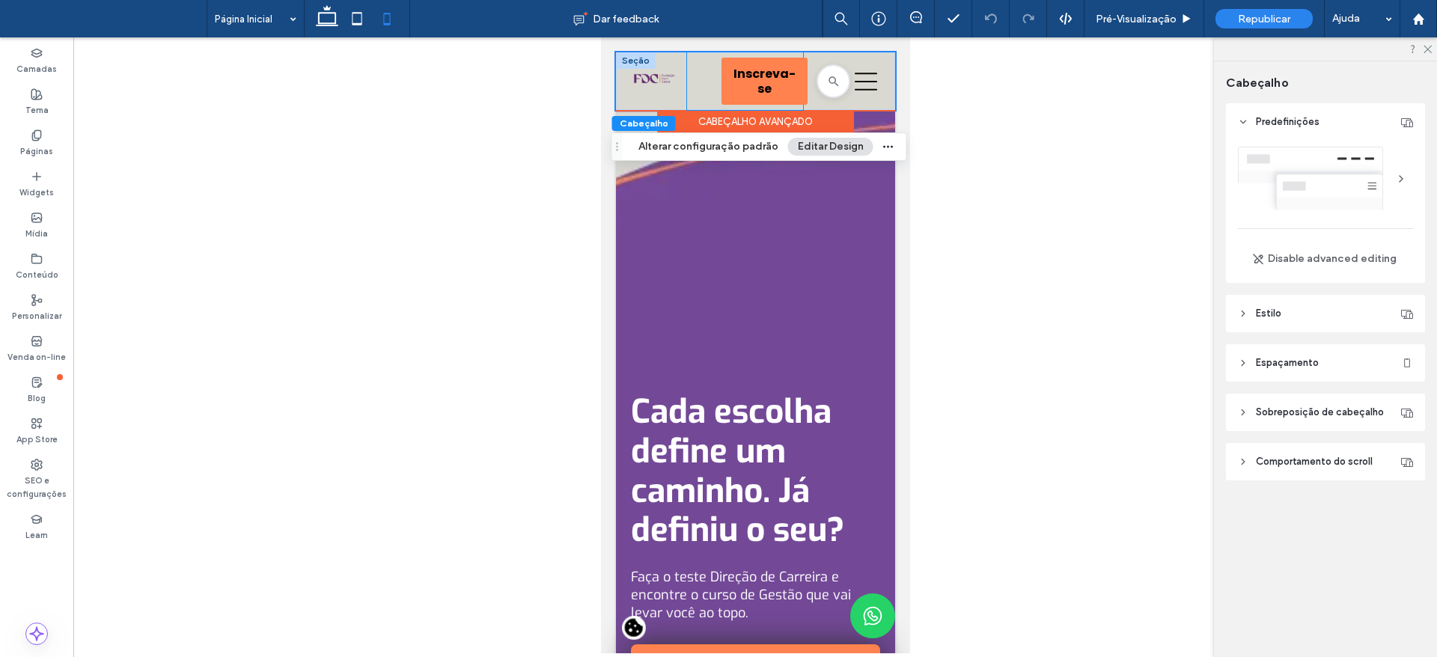
click at [686, 79] on div "Inscreva-se Inscreva-se" at bounding box center [743, 81] width 115 height 58
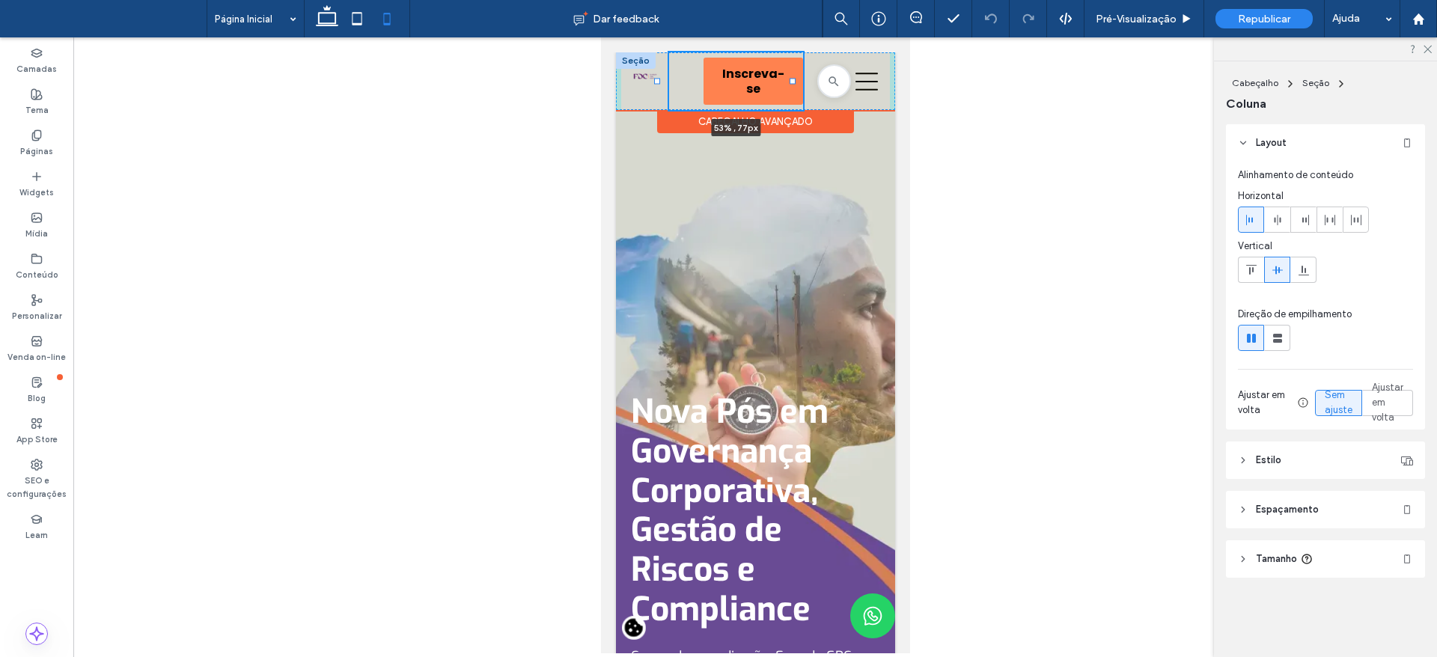
drag, startPoint x: 683, startPoint y: 83, endPoint x: 658, endPoint y: 91, distance: 26.5
click at [658, 91] on div "Cursos Caminhos para você chegar mais alto. Ver todos os cursos Todos os cursos…" at bounding box center [754, 81] width 279 height 58
type input "**"
type input "*****"
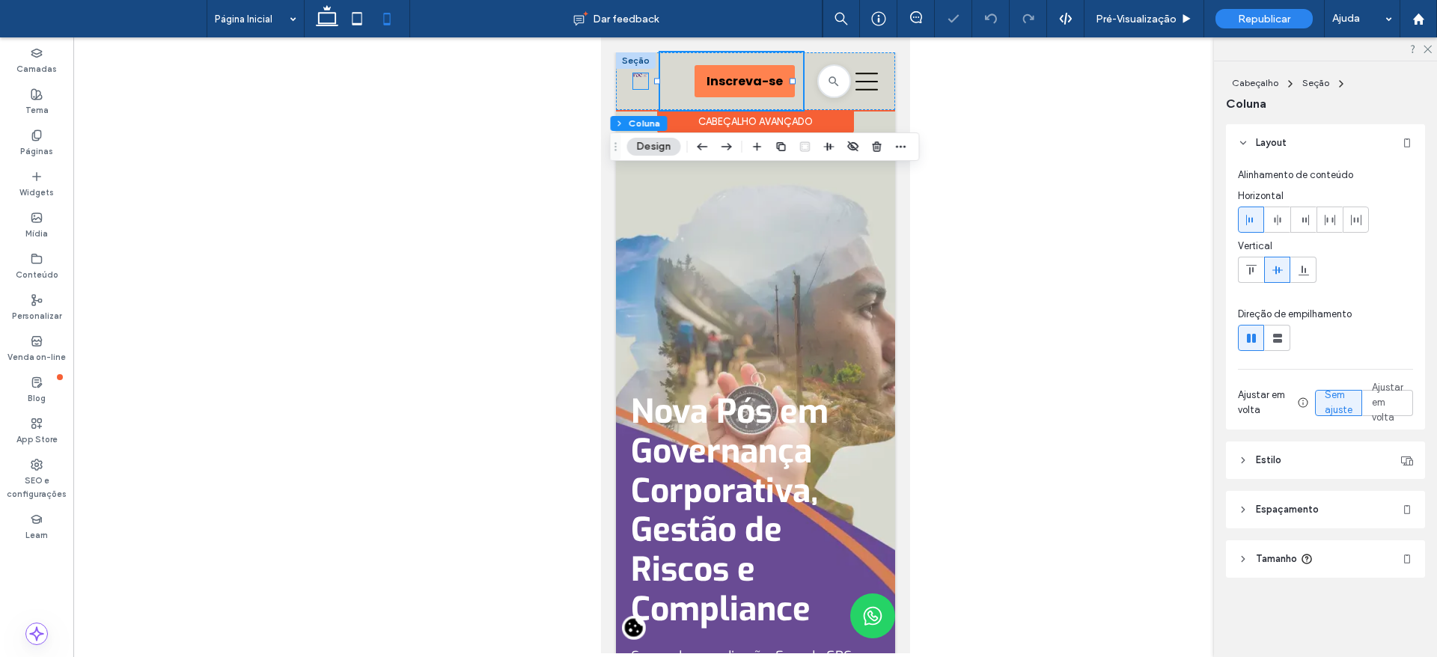
click at [638, 79] on link at bounding box center [640, 81] width 15 height 16
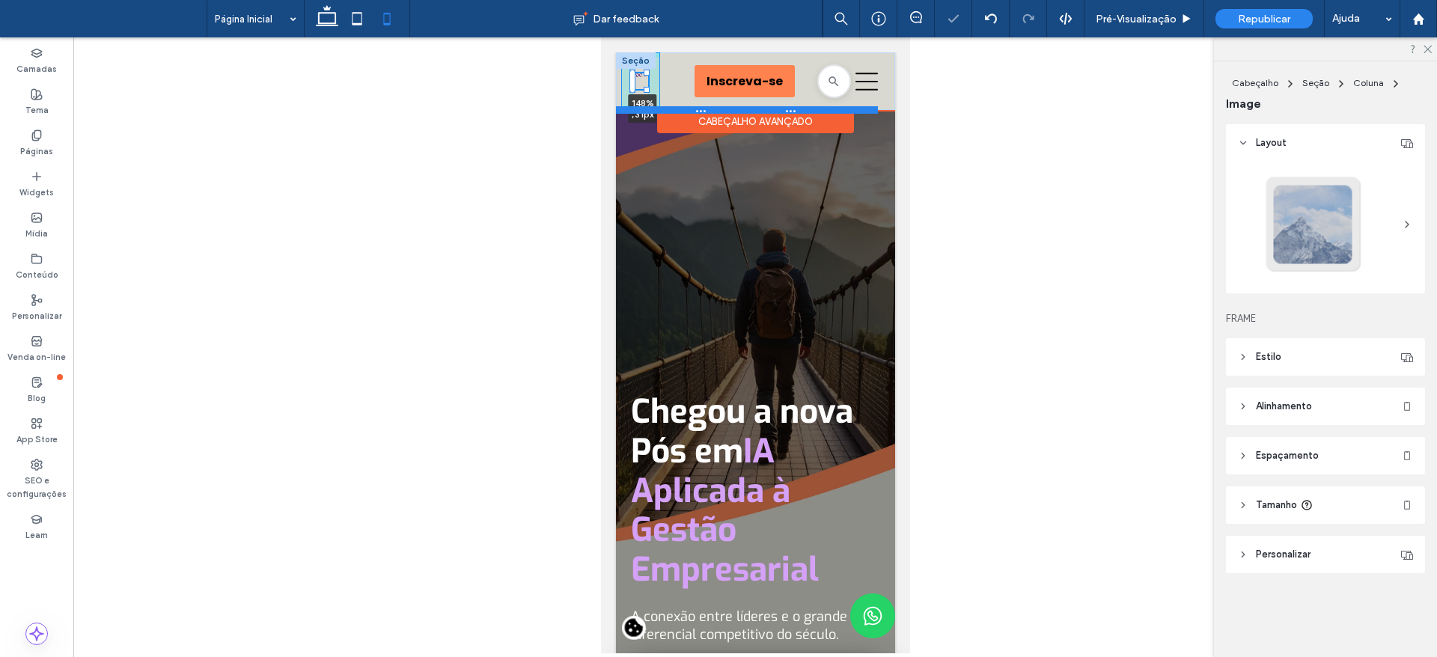
drag, startPoint x: 644, startPoint y: 90, endPoint x: 657, endPoint y: 108, distance: 22.0
click at [657, 108] on div "148% , 31px Cursos Caminhos para você chegar mais alto. Ver todos os cursos Tod…" at bounding box center [754, 81] width 279 height 58
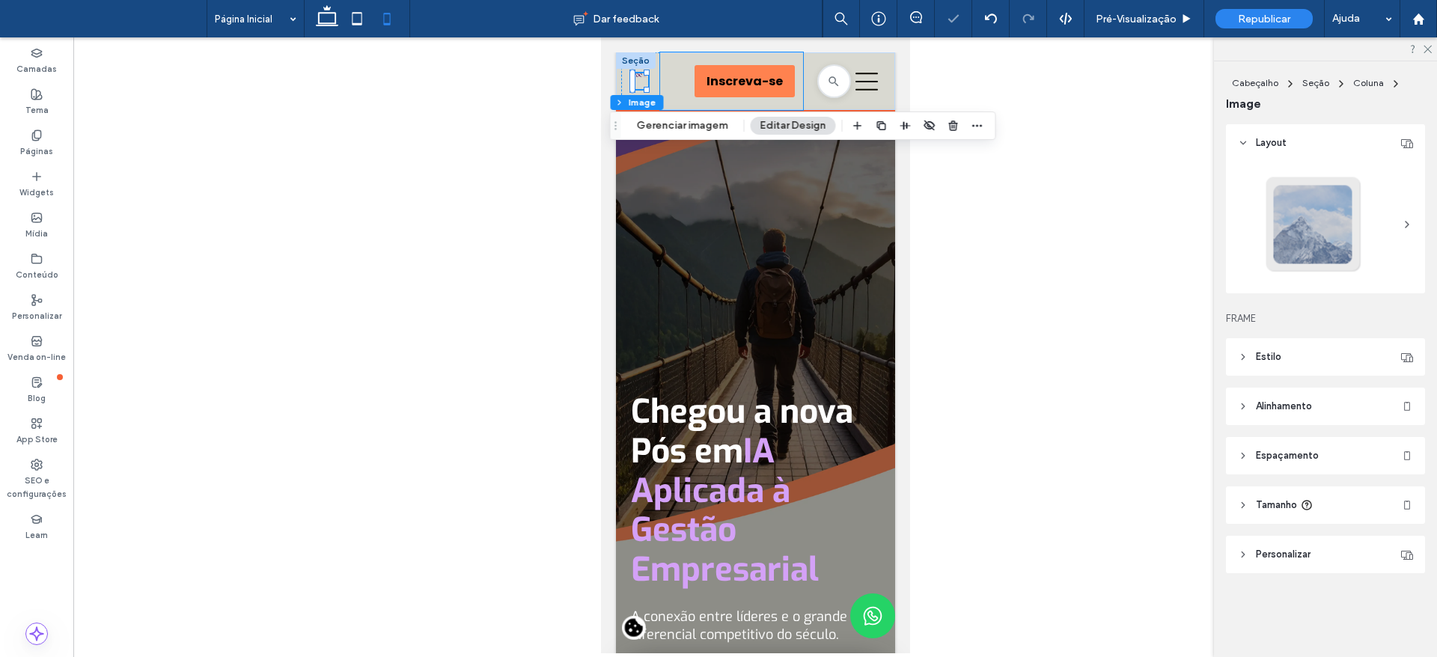
click at [687, 79] on div "Inscreva-se Inscreva-se" at bounding box center [730, 81] width 143 height 58
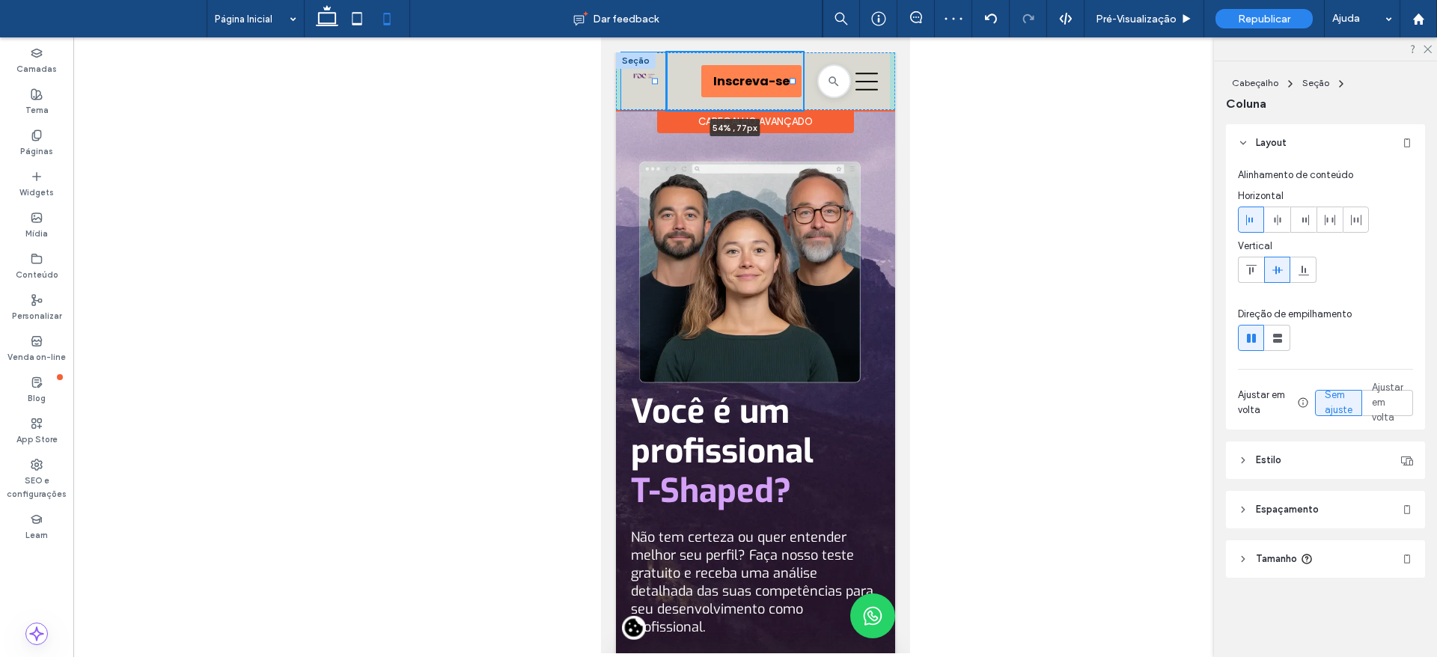
click at [654, 83] on div at bounding box center [654, 82] width 6 height 6
type input "**"
type input "*****"
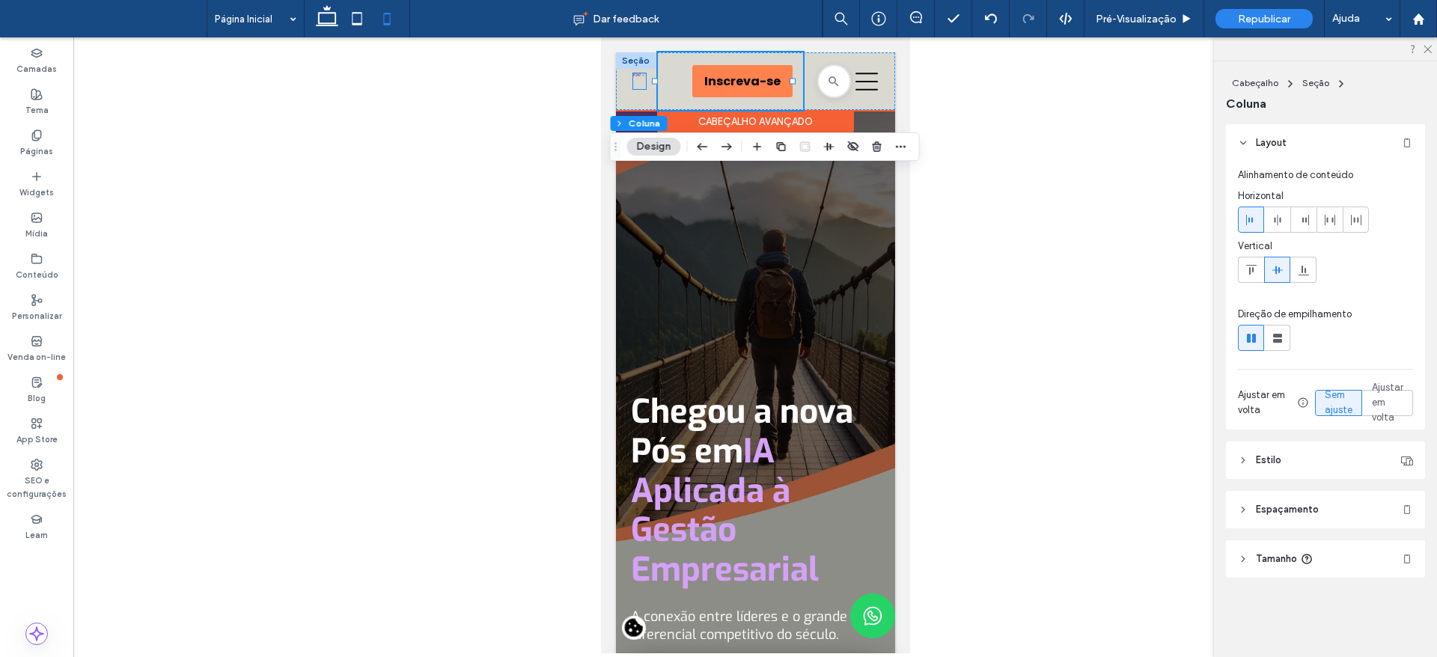
click at [636, 73] on img at bounding box center [639, 74] width 13 height 3
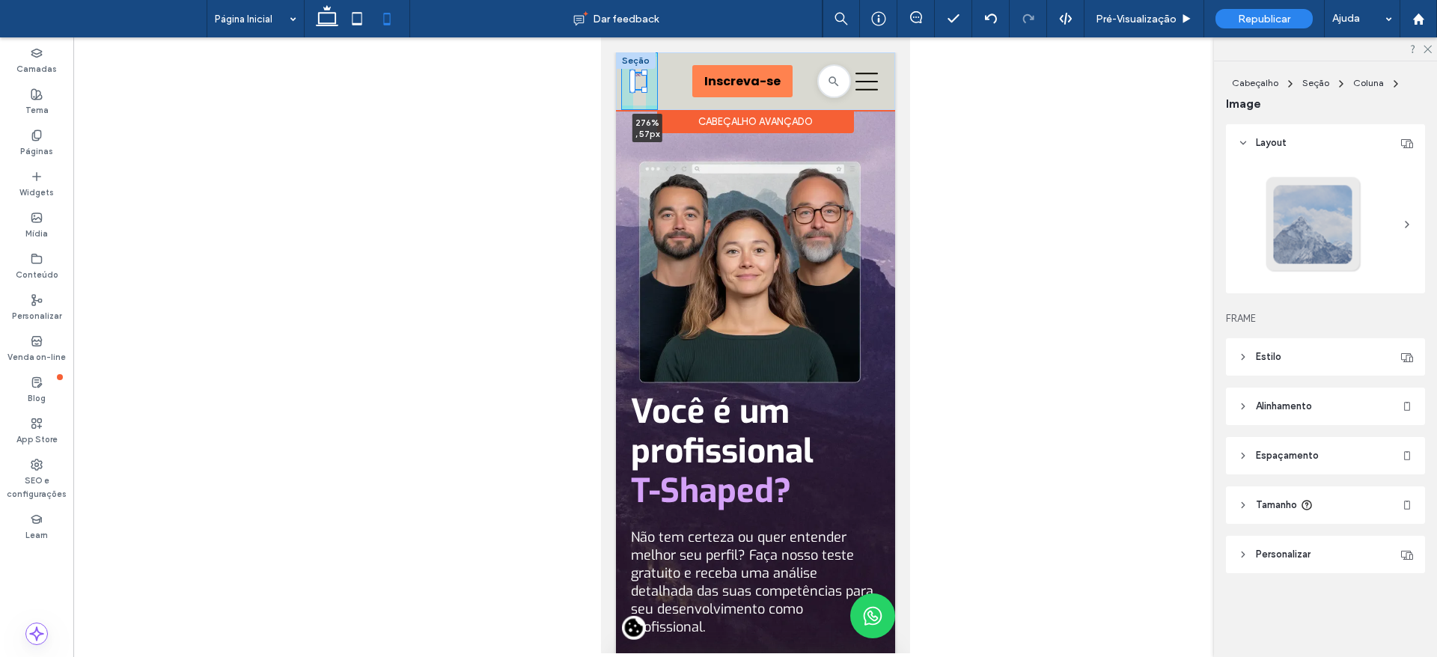
drag, startPoint x: 643, startPoint y: 88, endPoint x: 651, endPoint y: 99, distance: 13.3
click at [651, 99] on div "276% , 57px Cursos Caminhos para você chegar mais alto. Ver todos os cursos Tod…" at bounding box center [754, 81] width 279 height 58
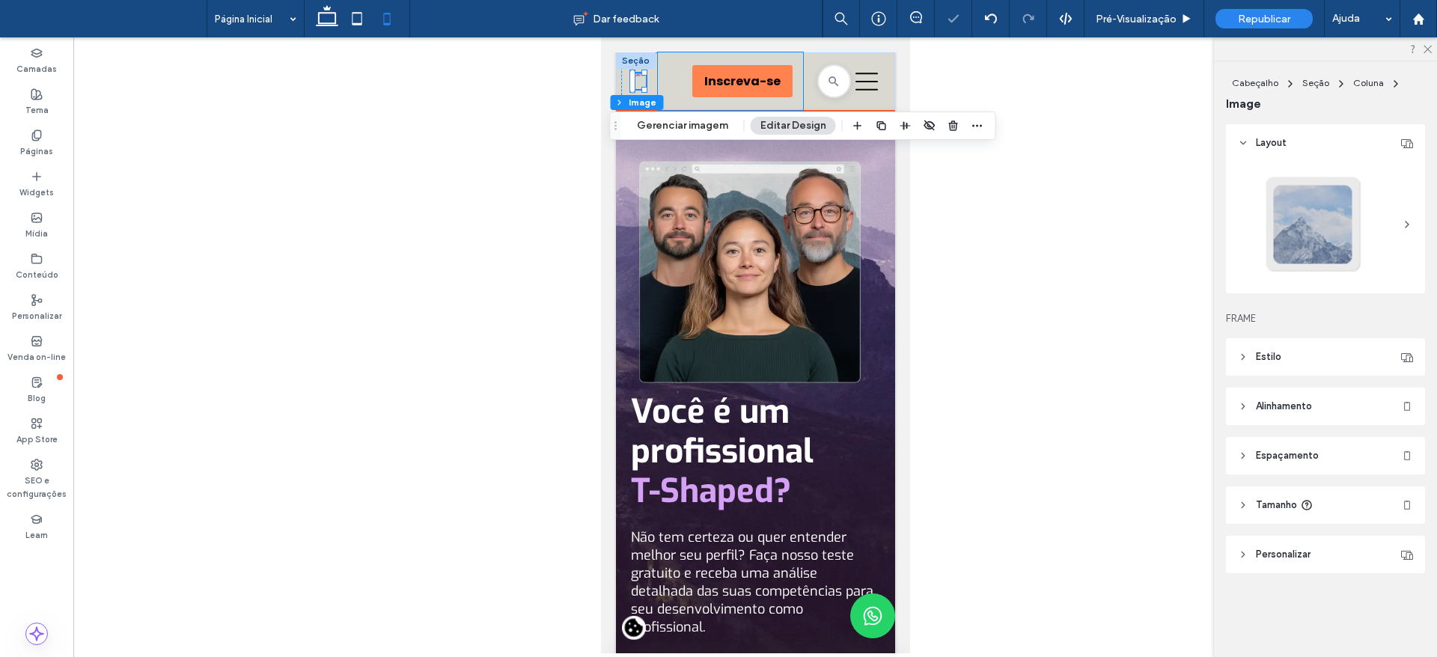
click at [665, 87] on div "Inscreva-se Inscreva-se" at bounding box center [729, 81] width 145 height 58
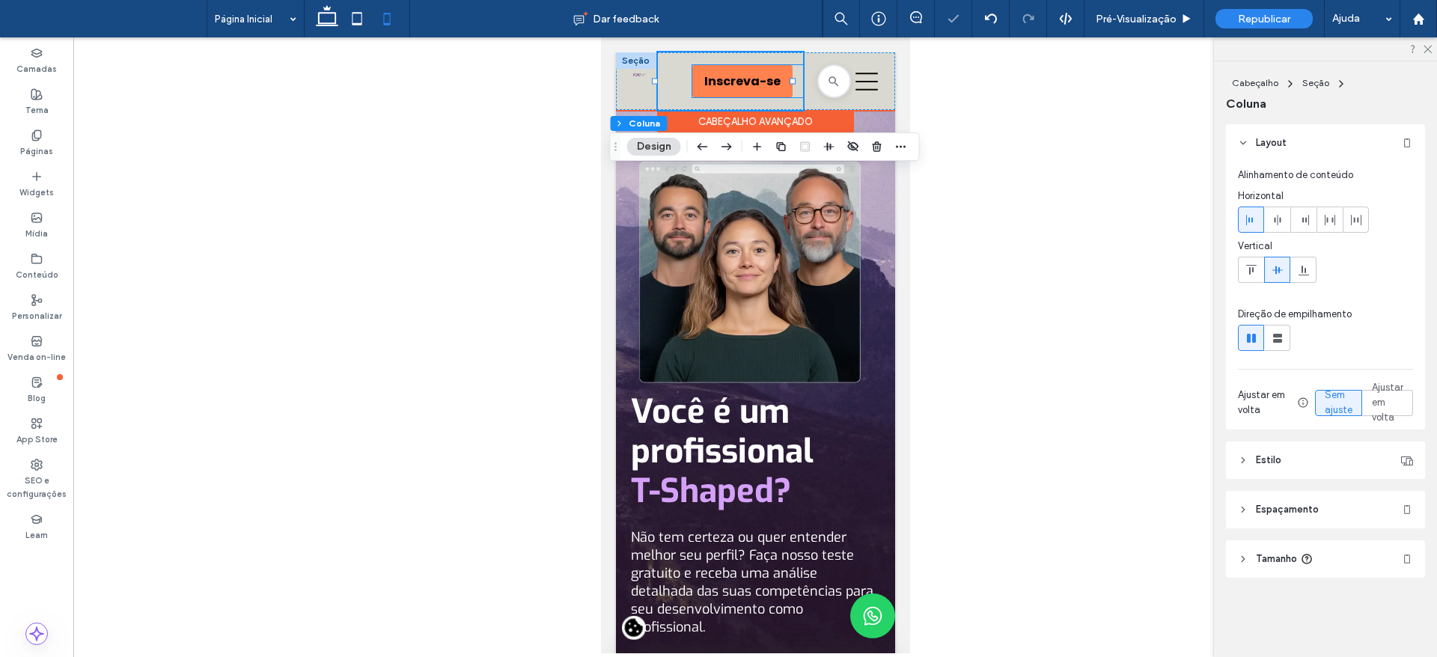
click at [700, 85] on link "Inscreva-se" at bounding box center [742, 81] width 100 height 32
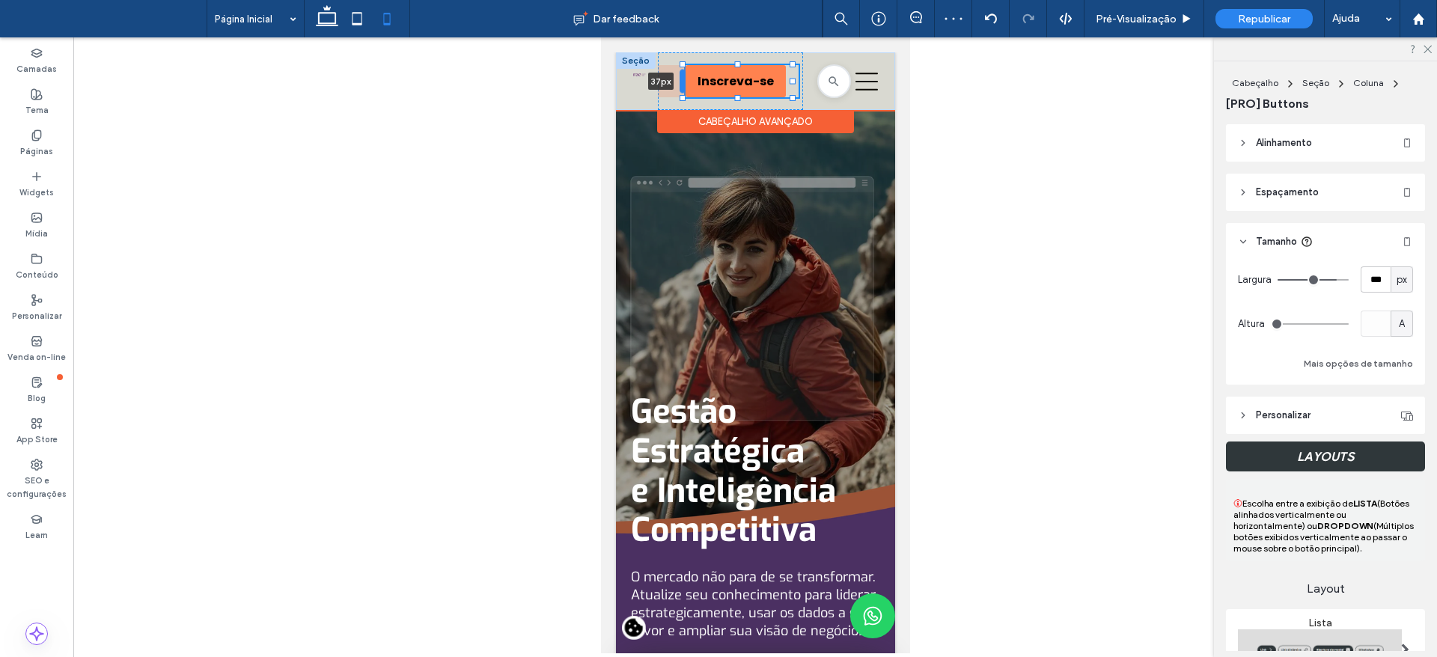
click at [683, 84] on div at bounding box center [682, 82] width 6 height 24
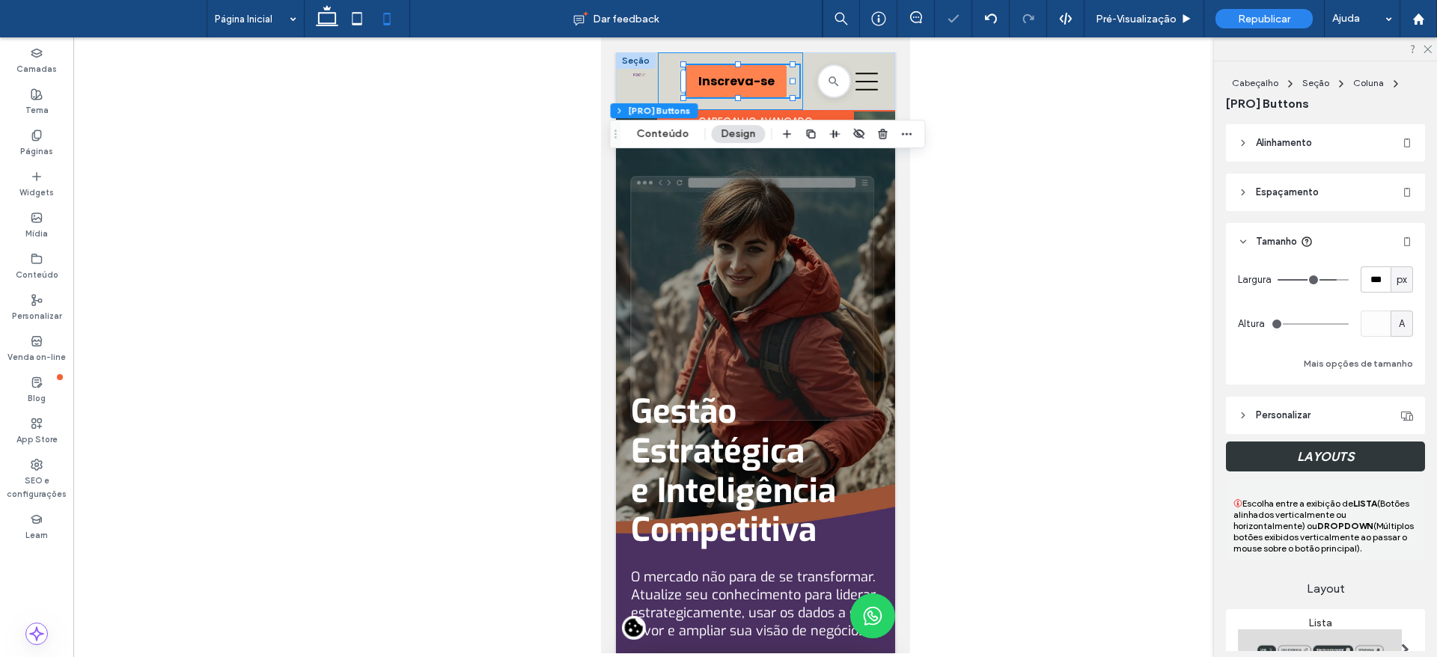
click at [662, 82] on div "Inscreva-se Inscreva-se 38px" at bounding box center [729, 81] width 145 height 58
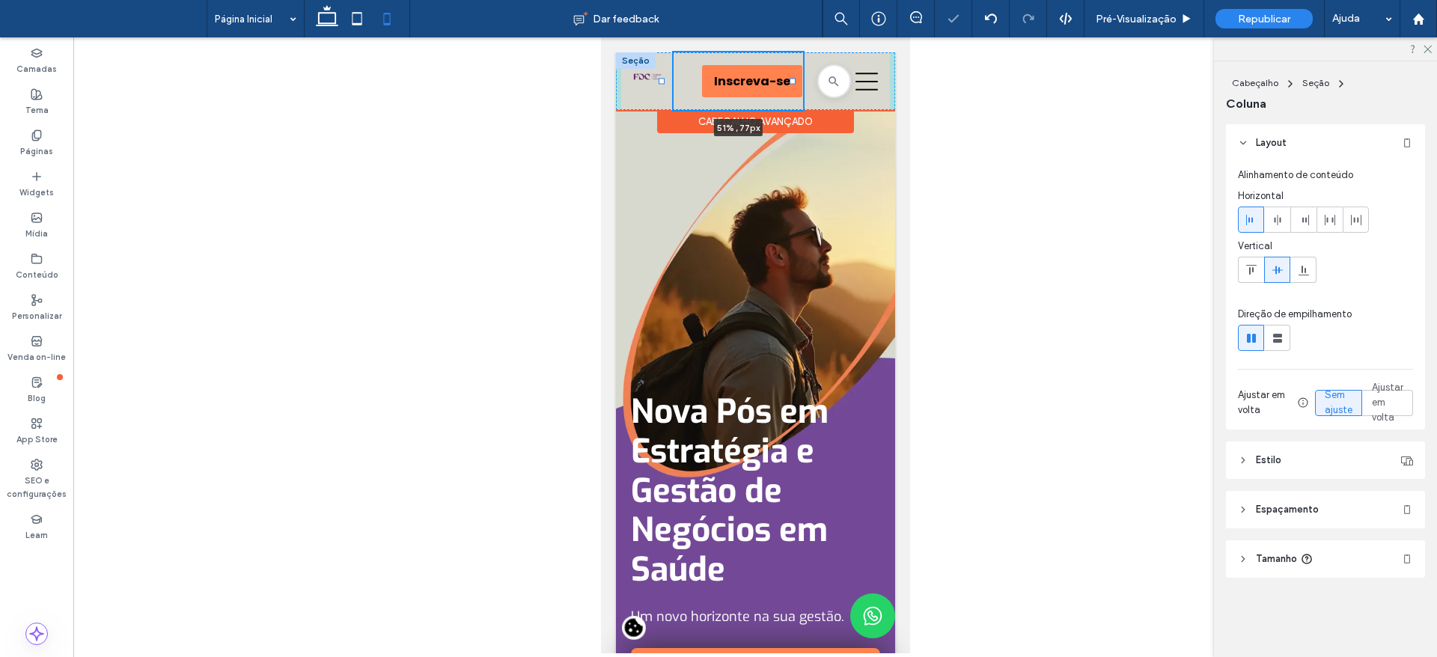
click at [663, 81] on div at bounding box center [661, 82] width 6 height 6
type input "**"
type input "*****"
type input "**"
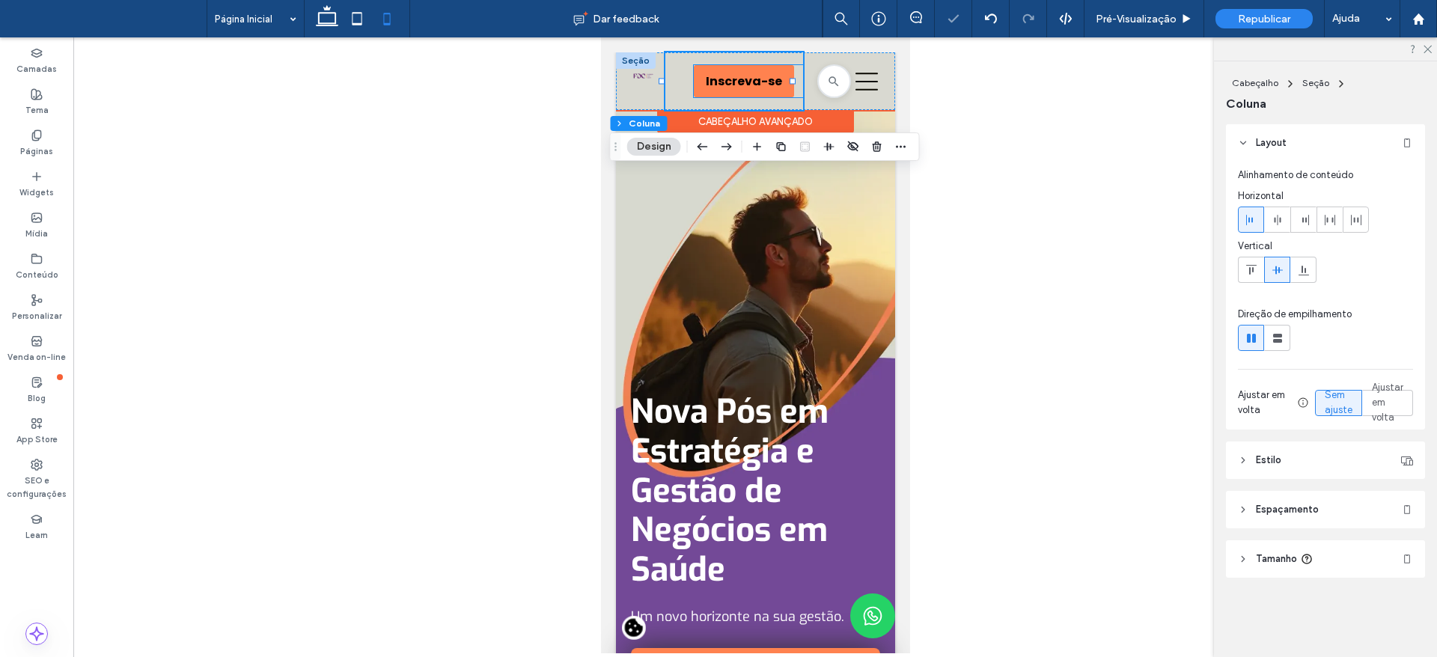
click at [693, 89] on link "Inscreva-se" at bounding box center [743, 81] width 100 height 32
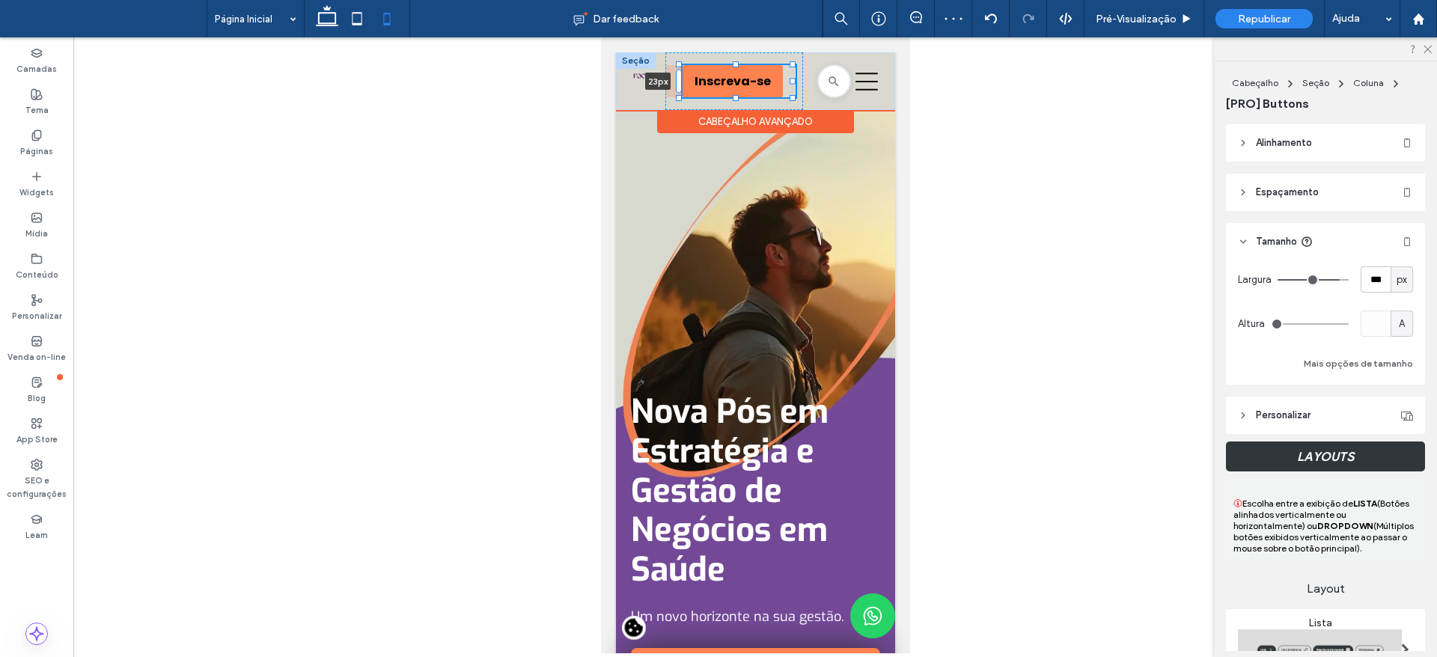
drag, startPoint x: 689, startPoint y: 79, endPoint x: 677, endPoint y: 79, distance: 12.0
click at [677, 79] on div at bounding box center [678, 82] width 6 height 24
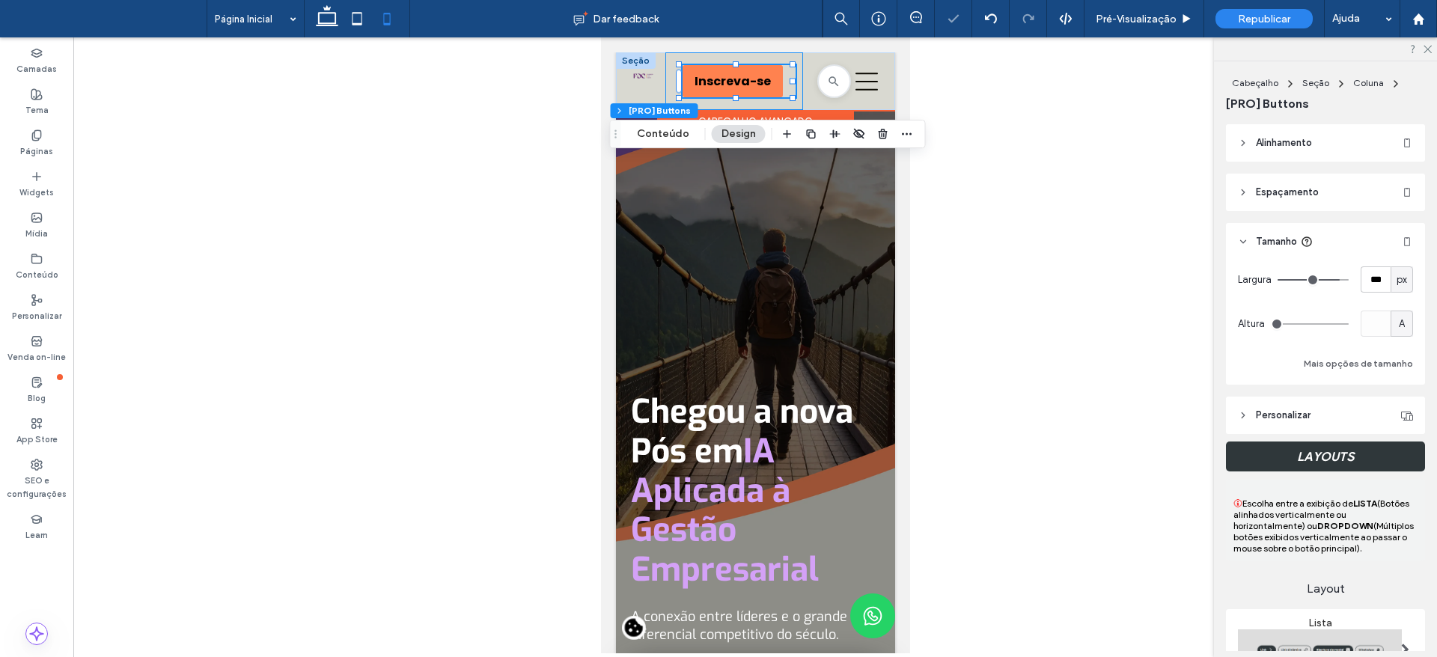
click at [665, 75] on div "Inscreva-se Inscreva-se 23px" at bounding box center [734, 81] width 138 height 58
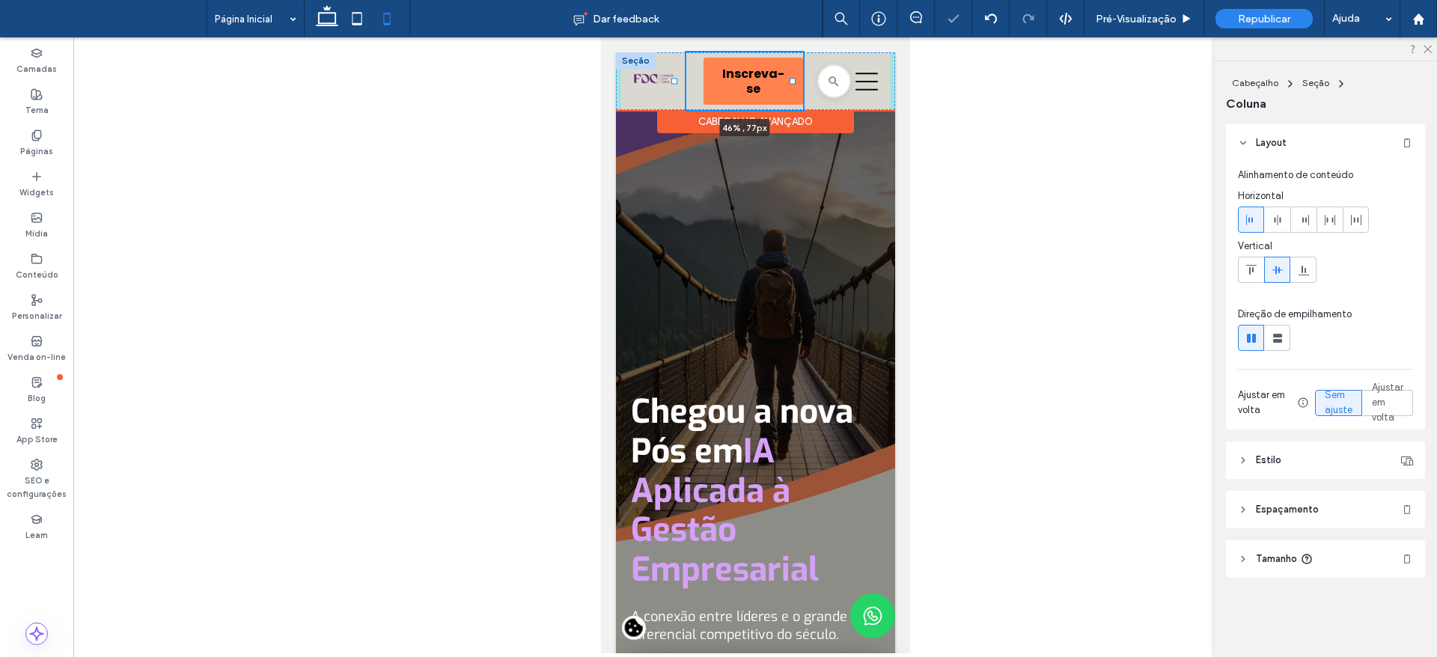
drag, startPoint x: 660, startPoint y: 81, endPoint x: 673, endPoint y: 84, distance: 13.1
click at [673, 84] on div "Cursos Caminhos para você chegar mais alto. Ver todos os cursos Todos os cursos…" at bounding box center [754, 81] width 279 height 58
type input "**"
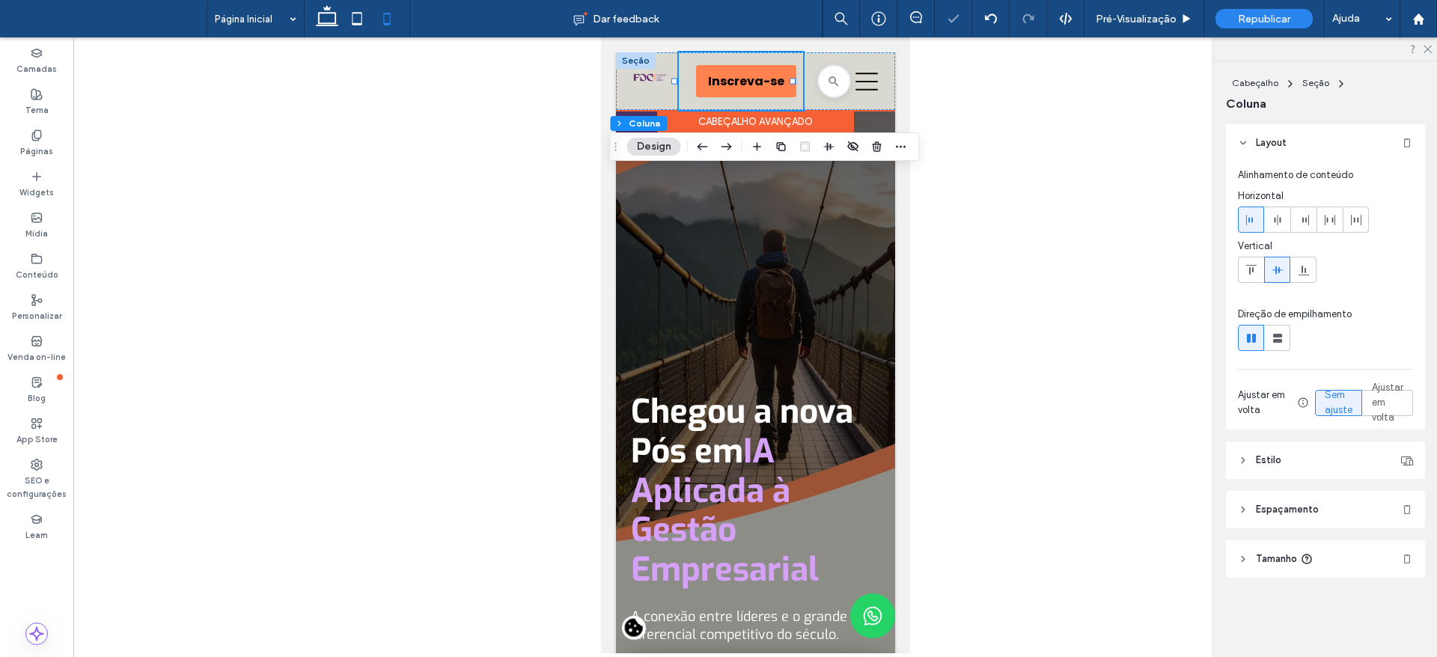
type input "*****"
click at [695, 88] on link "Inscreva-se" at bounding box center [745, 81] width 100 height 32
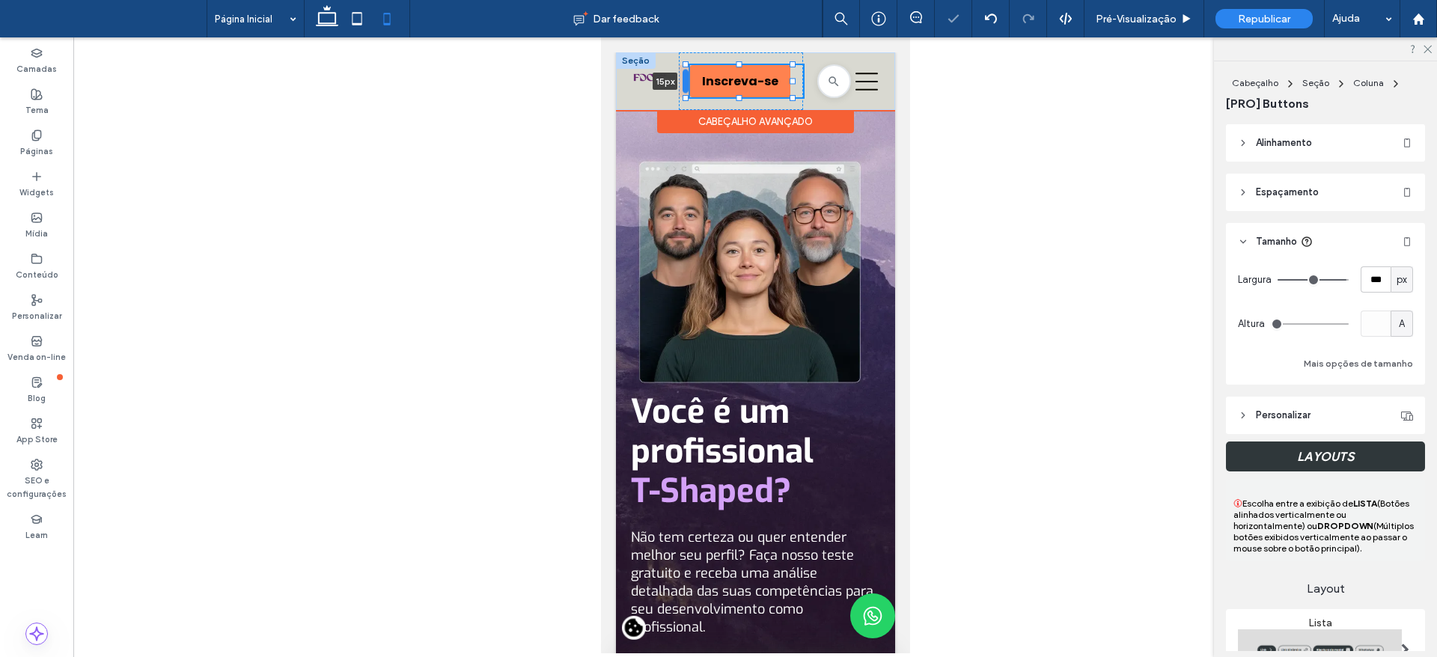
click at [686, 80] on div at bounding box center [685, 82] width 6 height 24
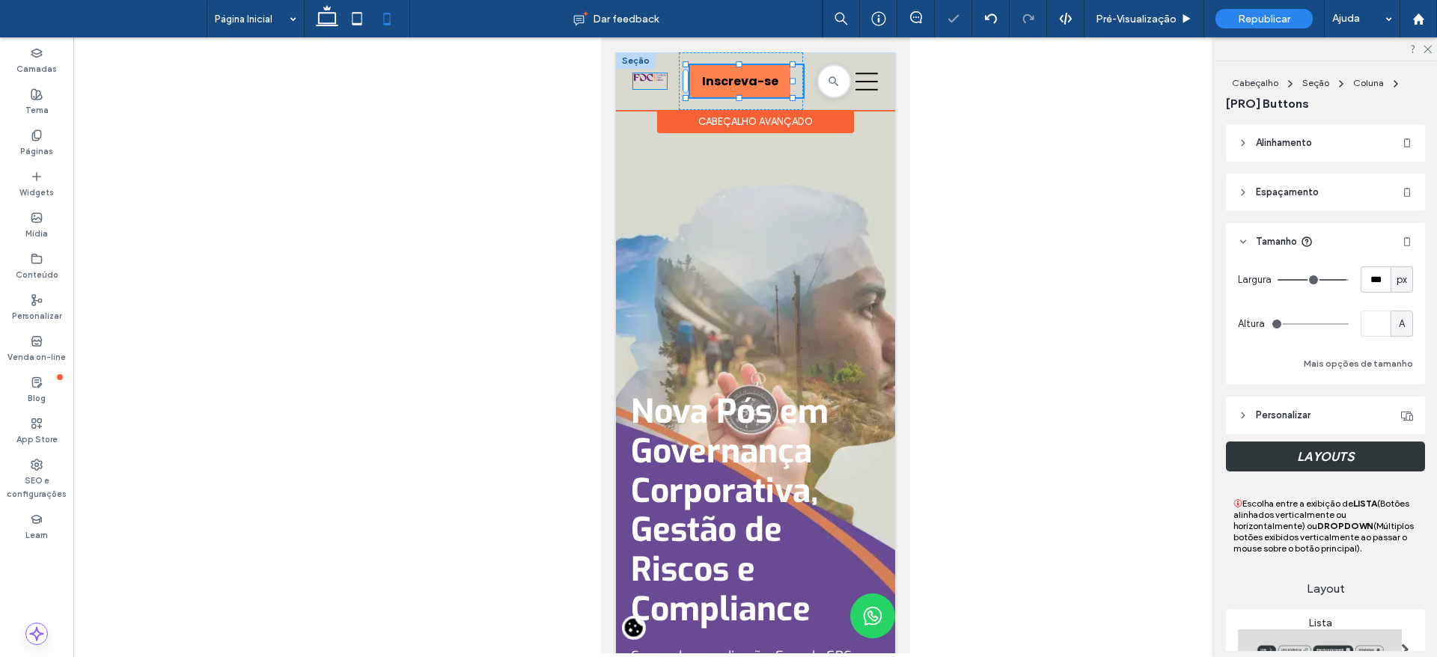
click at [650, 79] on img at bounding box center [649, 77] width 33 height 8
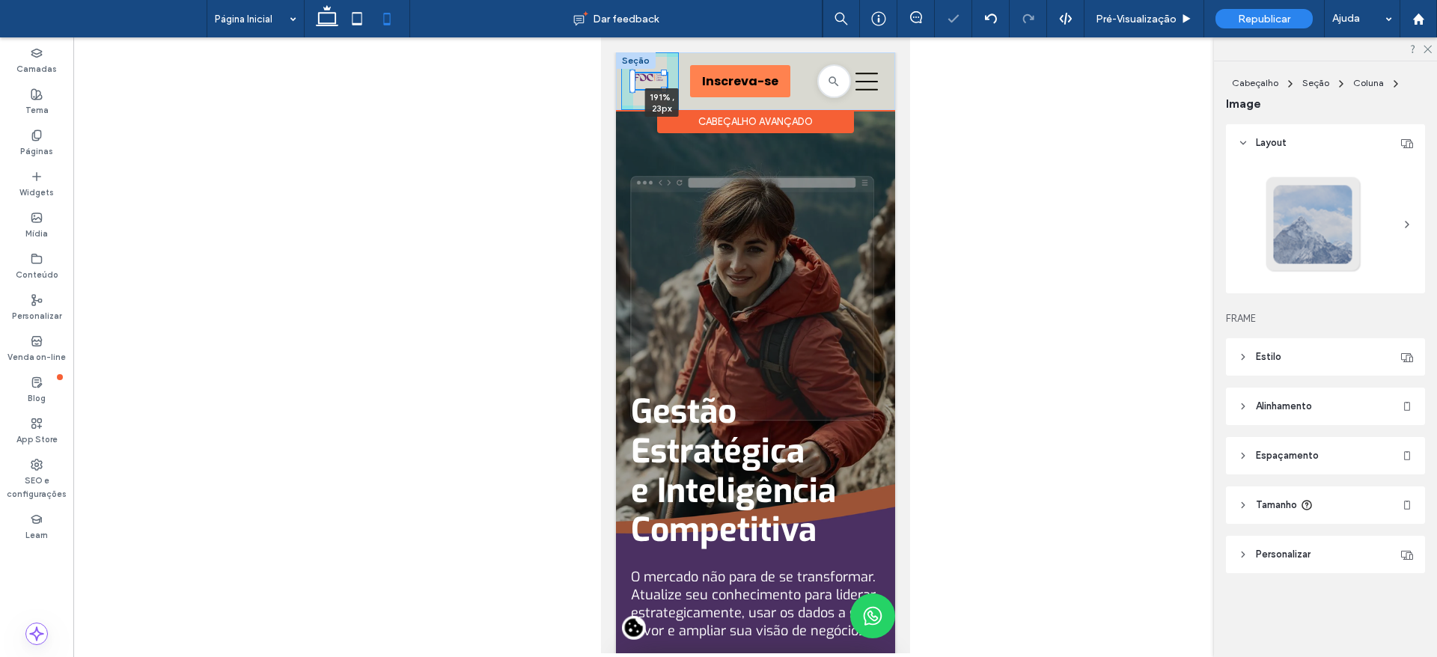
drag, startPoint x: 665, startPoint y: 90, endPoint x: 676, endPoint y: 103, distance: 17.5
click at [676, 103] on div "191% , 23px Cursos Caminhos para você chegar mais alto. Ver todos os cursos Tod…" at bounding box center [754, 81] width 279 height 58
click at [627, 76] on div at bounding box center [630, 82] width 6 height 24
drag, startPoint x: 657, startPoint y: 86, endPoint x: 666, endPoint y: 95, distance: 12.7
click at [666, 95] on div "166% , 23px Cursos Caminhos para você chegar mais alto. Ver todos os cursos Tod…" at bounding box center [754, 81] width 279 height 58
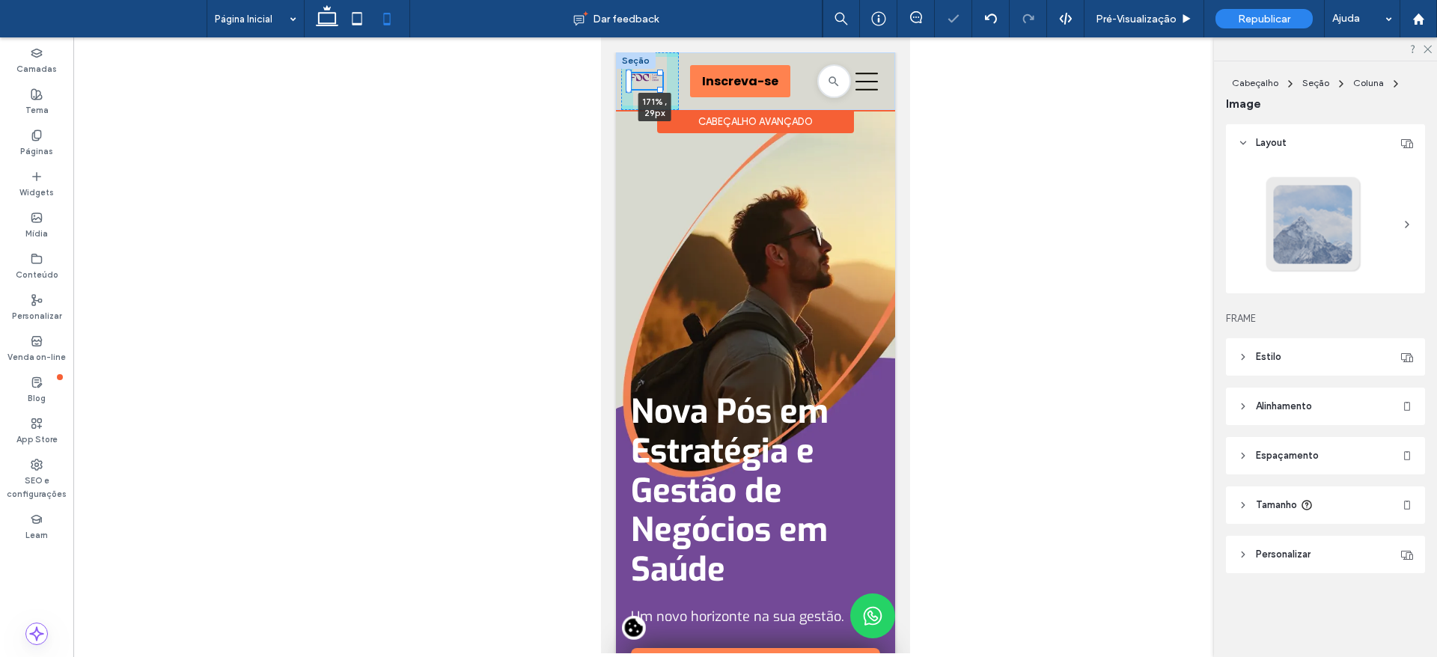
drag, startPoint x: 656, startPoint y: 70, endPoint x: 672, endPoint y: 69, distance: 16.5
click at [672, 69] on div "171% , 29px Cursos Caminhos para você chegar mais alto. Ver todos os cursos Tod…" at bounding box center [754, 81] width 279 height 58
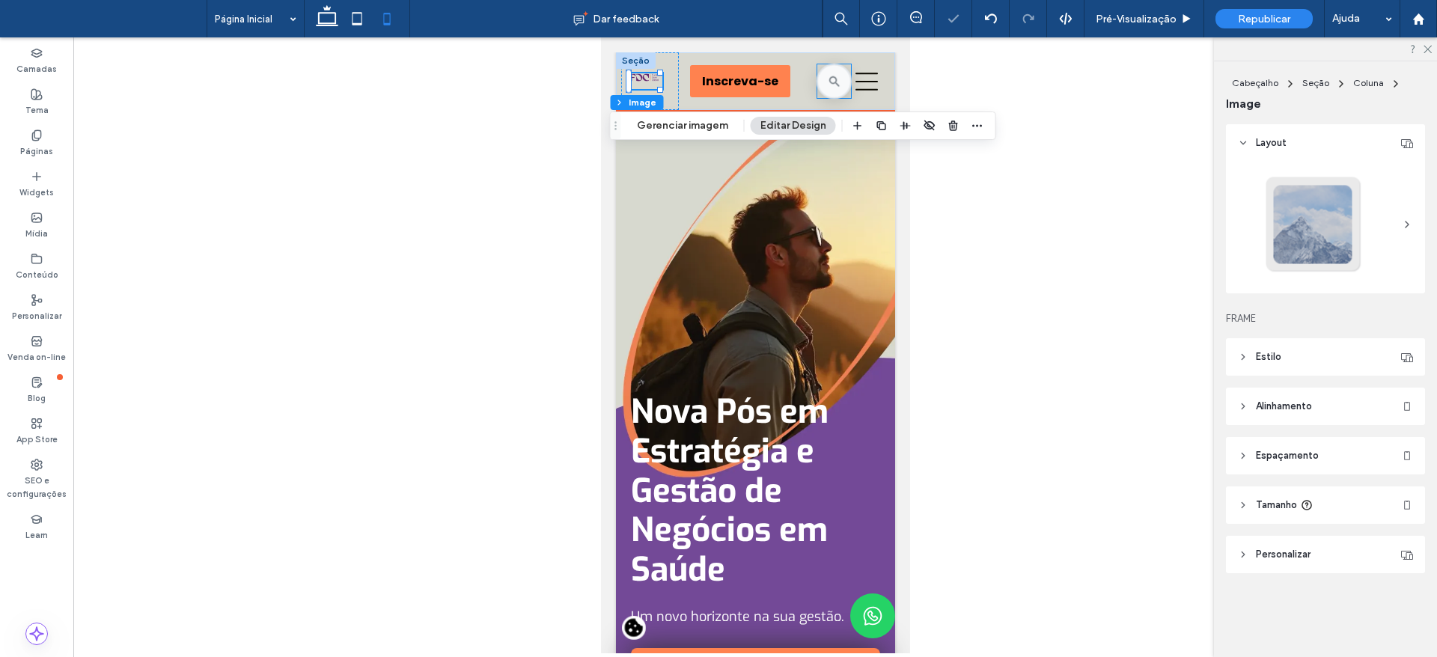
click at [826, 86] on icon at bounding box center [833, 81] width 14 height 14
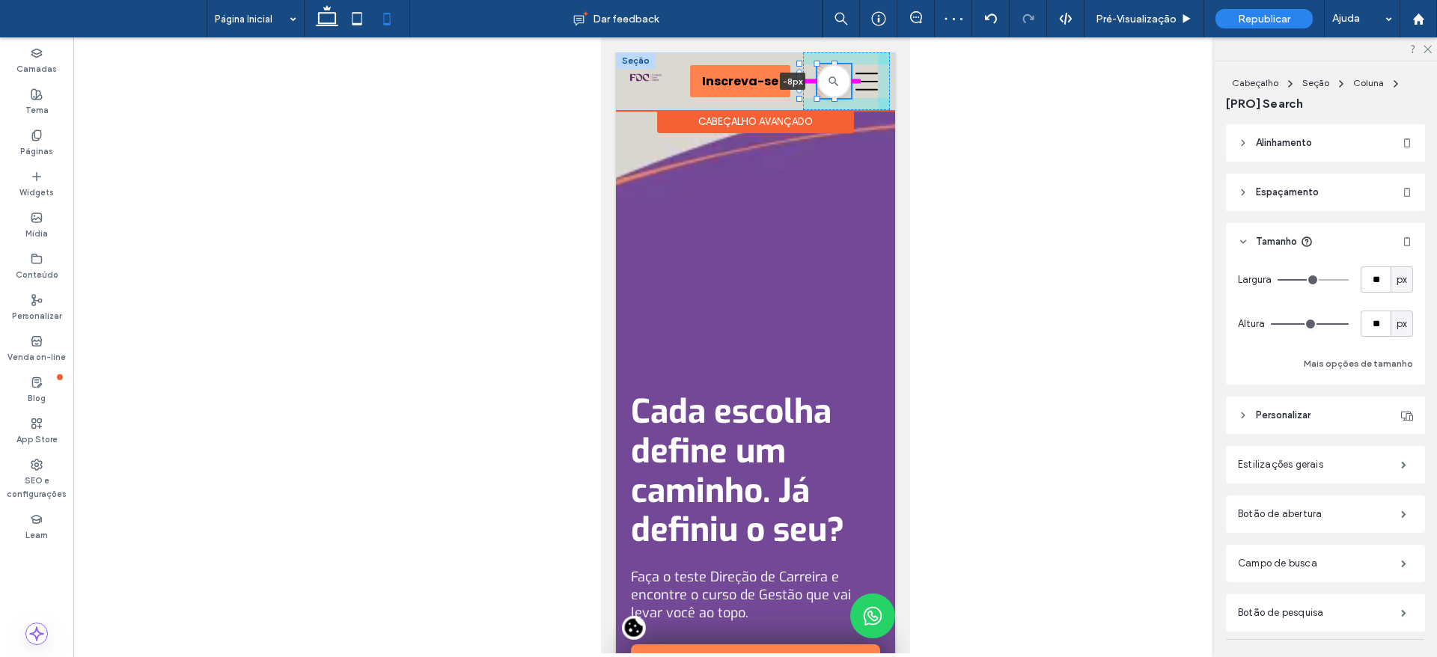
click at [793, 82] on div "Cursos Caminhos para você chegar mais alto. Ver todos os cursos Todos os cursos…" at bounding box center [754, 81] width 279 height 58
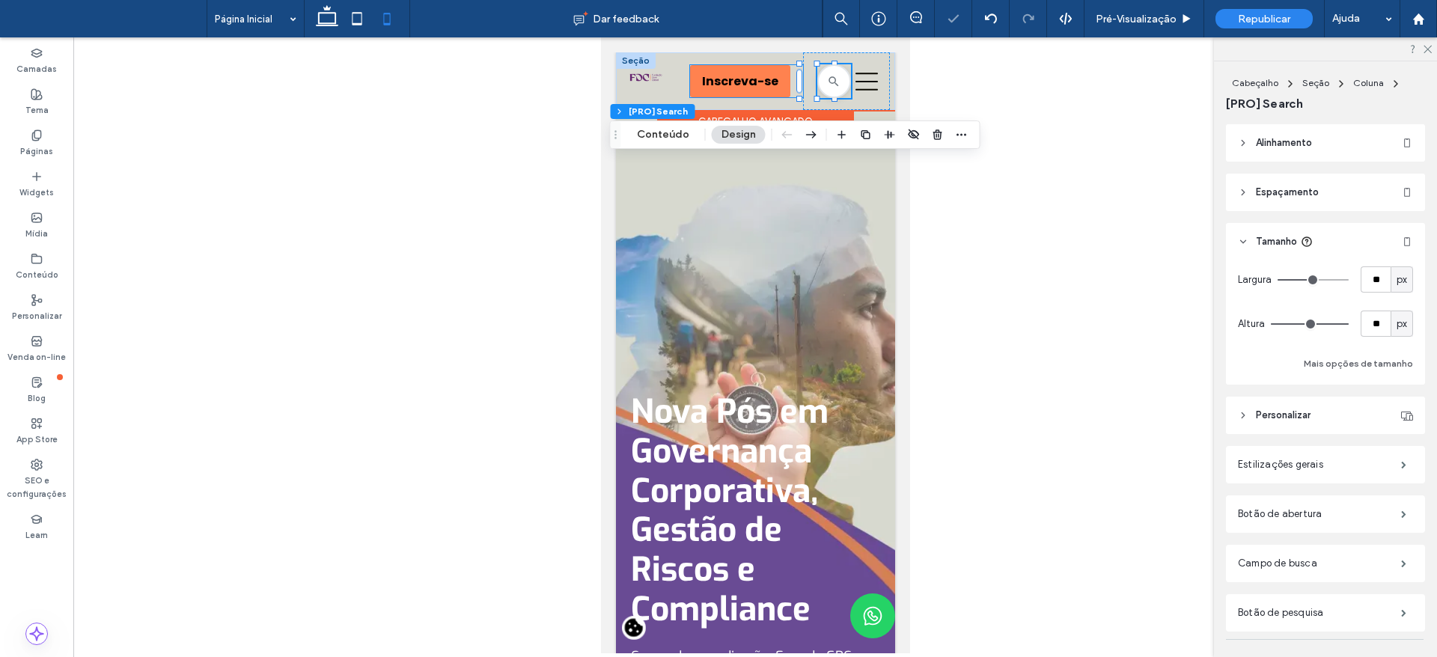
click at [757, 89] on link "Inscreva-se" at bounding box center [739, 81] width 100 height 32
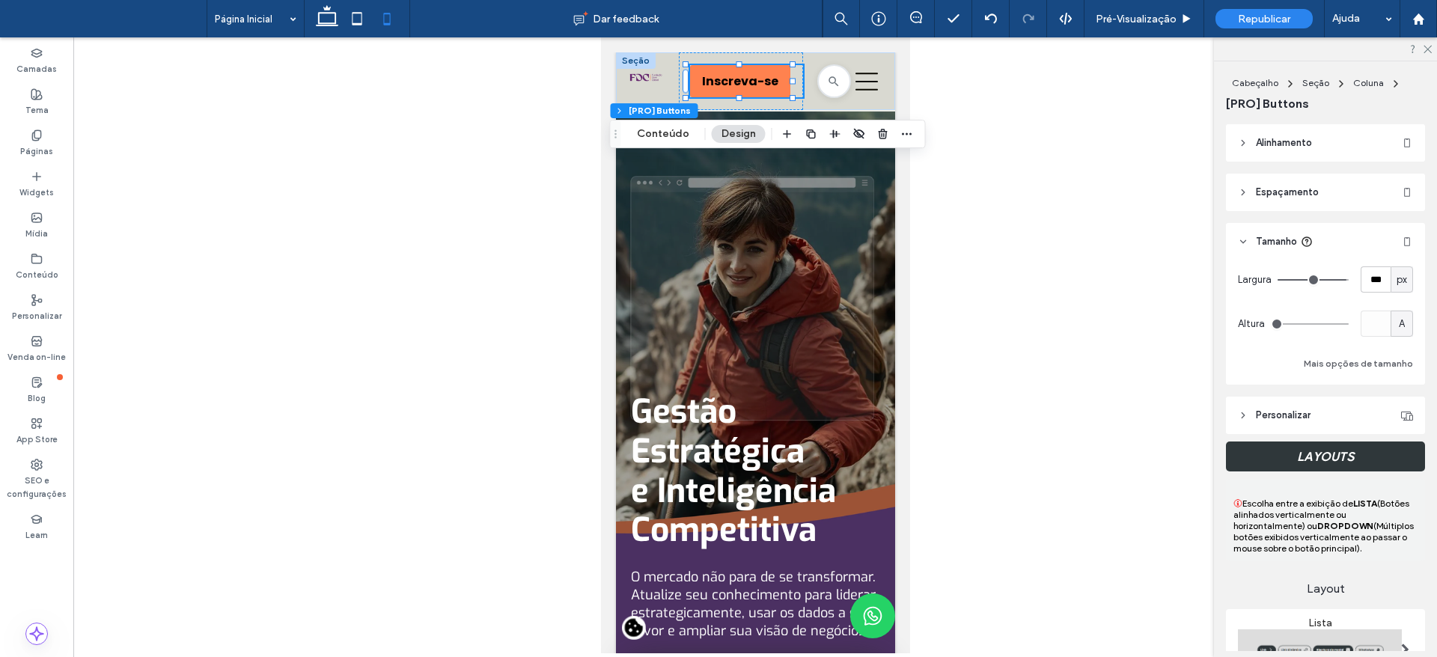
click at [1400, 275] on div "px" at bounding box center [1402, 279] width 22 height 26
click at [1396, 407] on div "A" at bounding box center [1390, 410] width 21 height 26
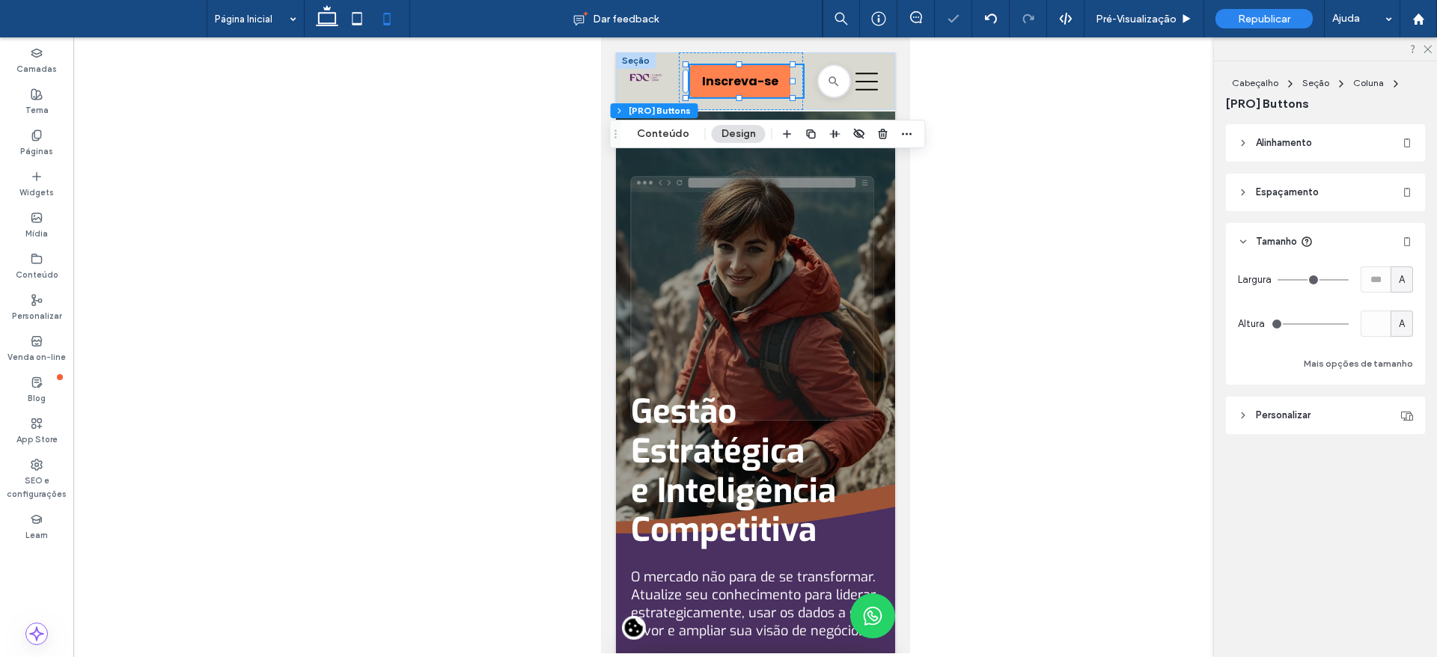
type input "*"
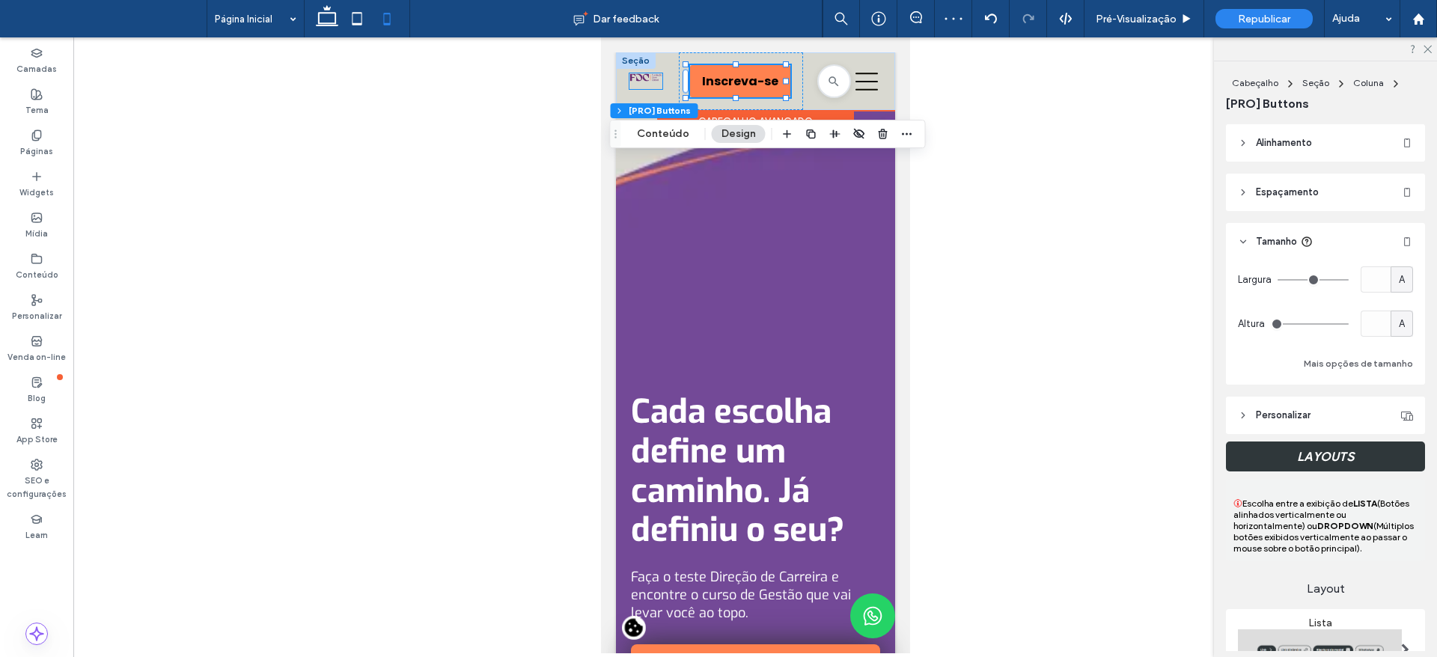
click at [649, 82] on link at bounding box center [645, 81] width 33 height 16
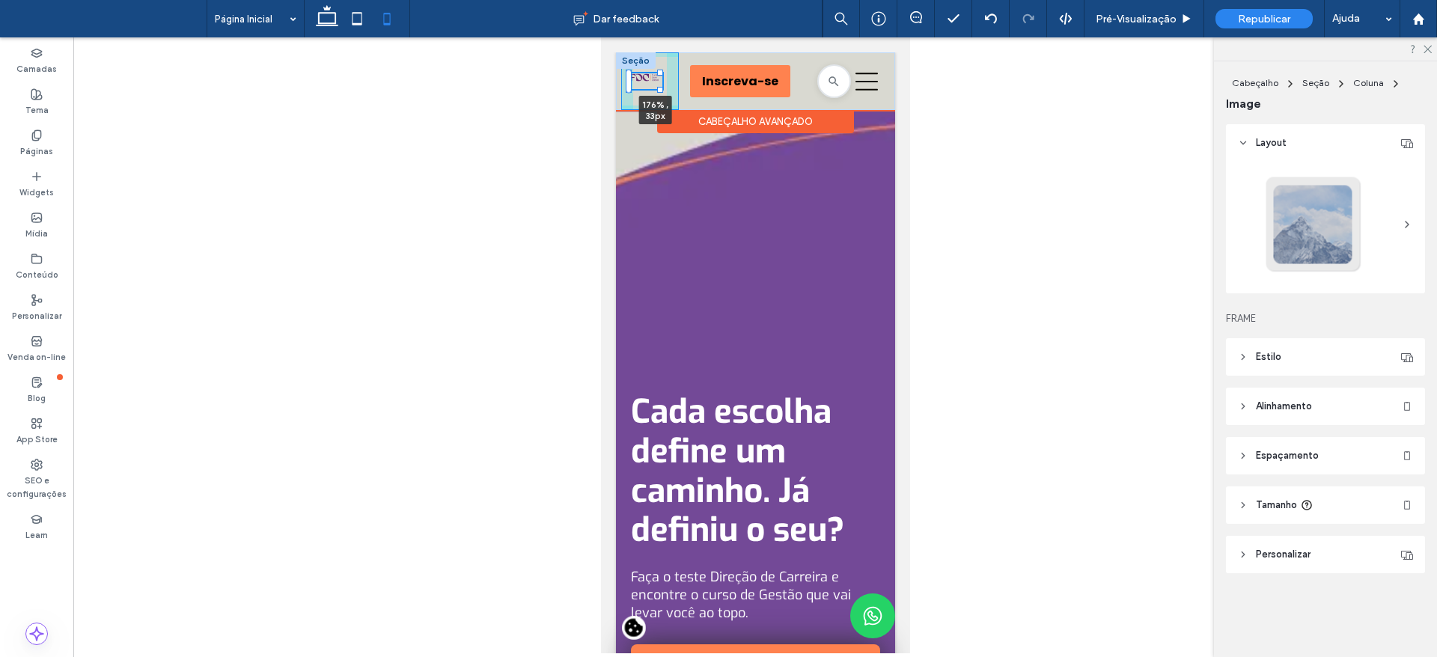
drag, startPoint x: 657, startPoint y: 91, endPoint x: 667, endPoint y: 100, distance: 13.2
click at [667, 100] on div "176% , 33px Cursos Caminhos para você chegar mais alto. Ver todos os cursos Tod…" at bounding box center [754, 81] width 279 height 58
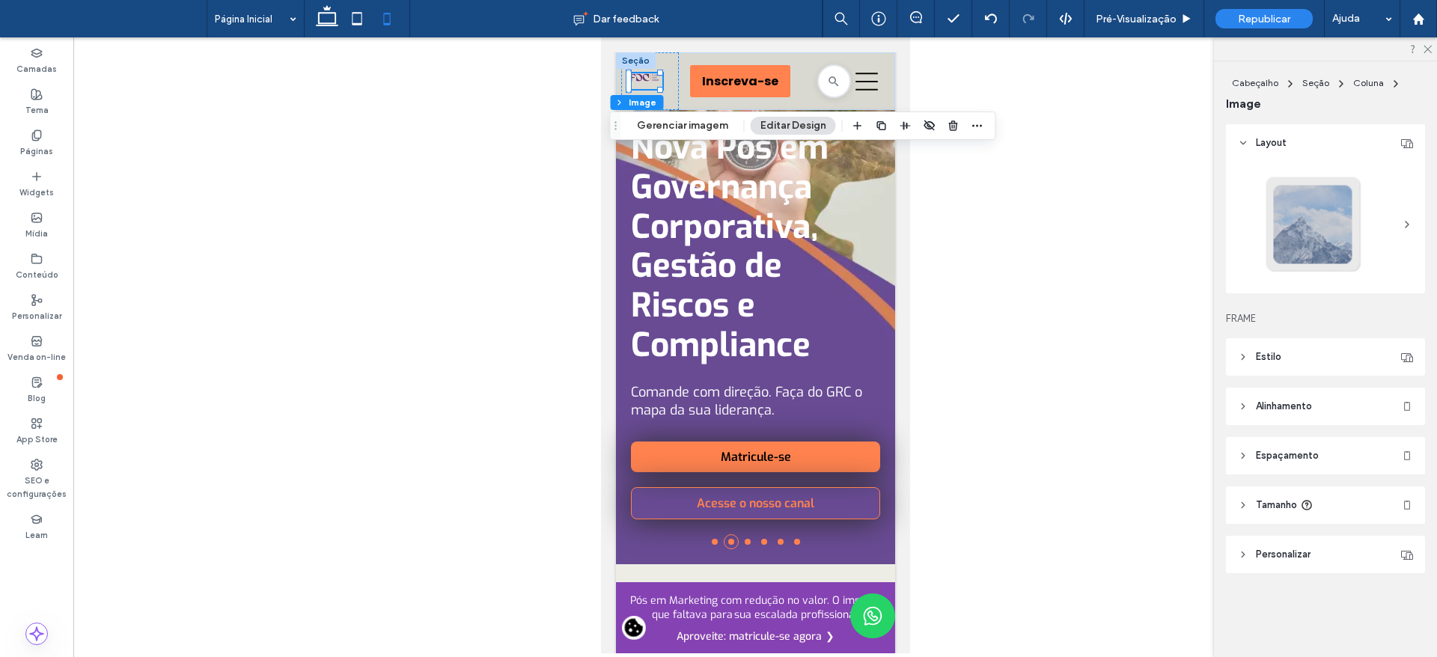
drag, startPoint x: 900, startPoint y: 82, endPoint x: 1490, endPoint y: 156, distance: 593.7
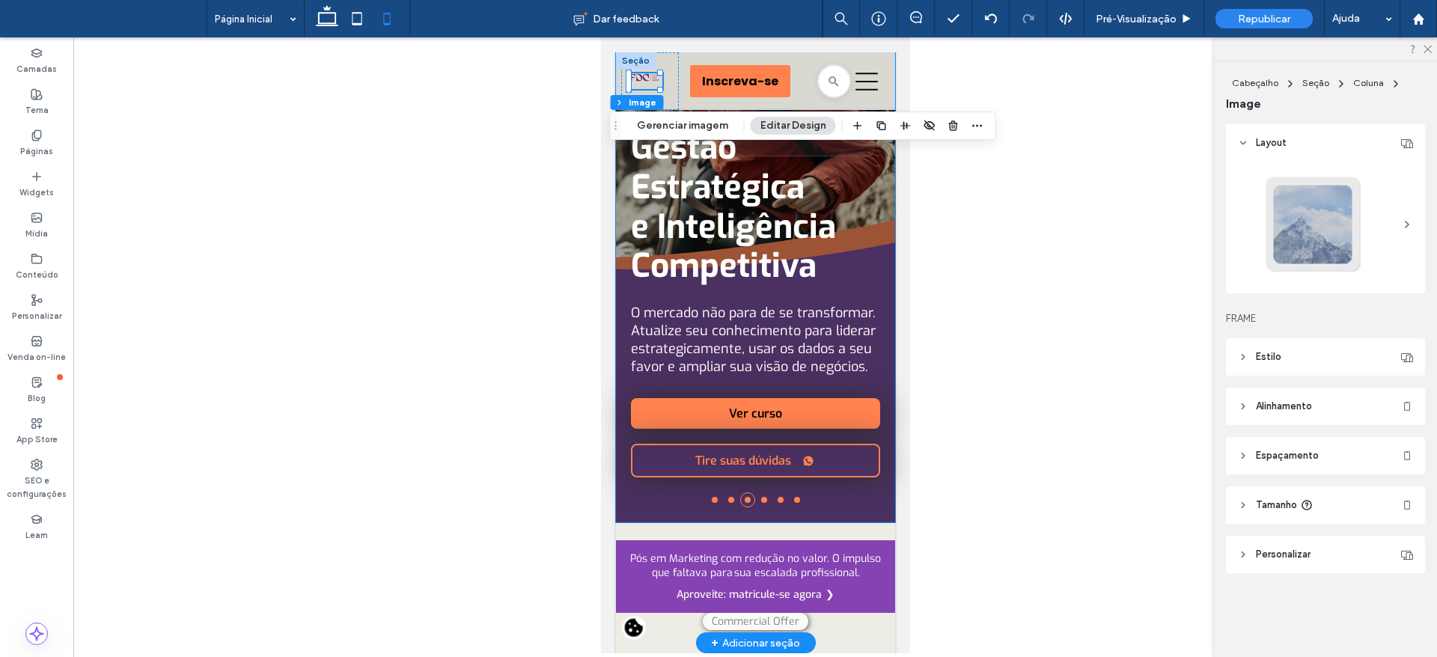
scroll to position [258, 0]
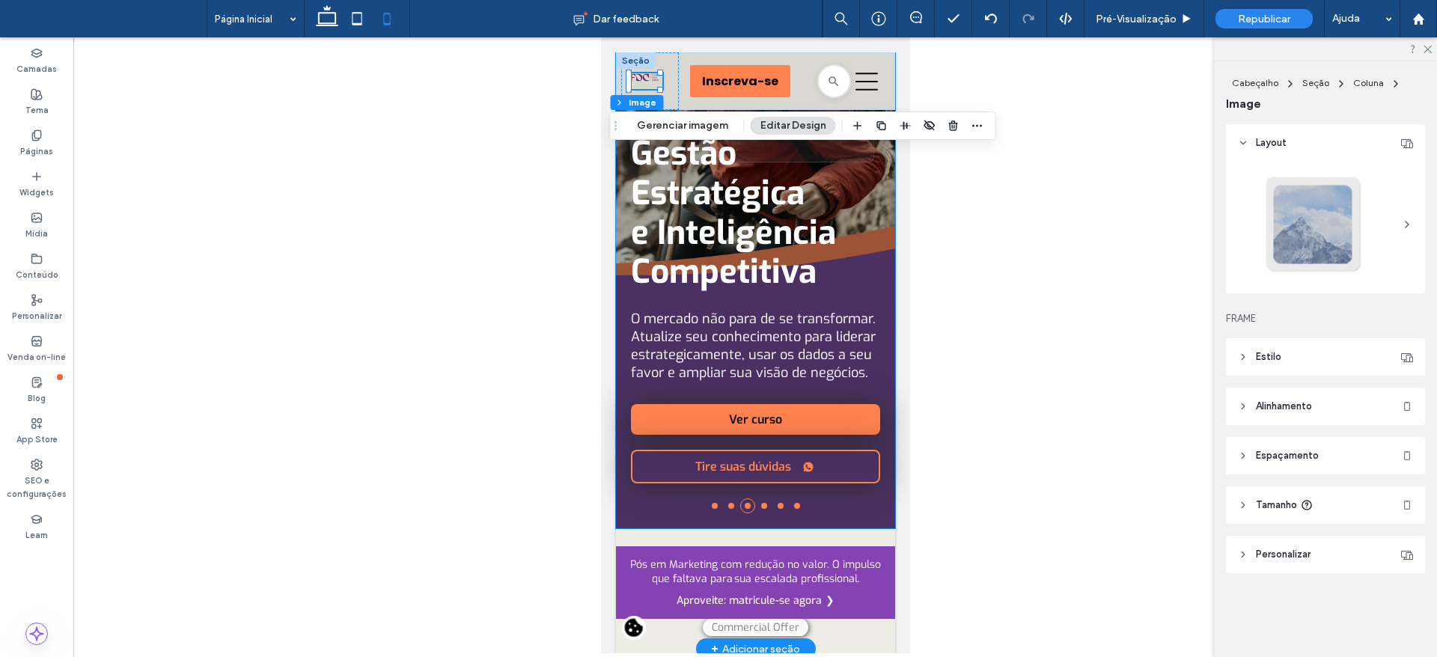
click at [711, 509] on li at bounding box center [714, 506] width 6 height 6
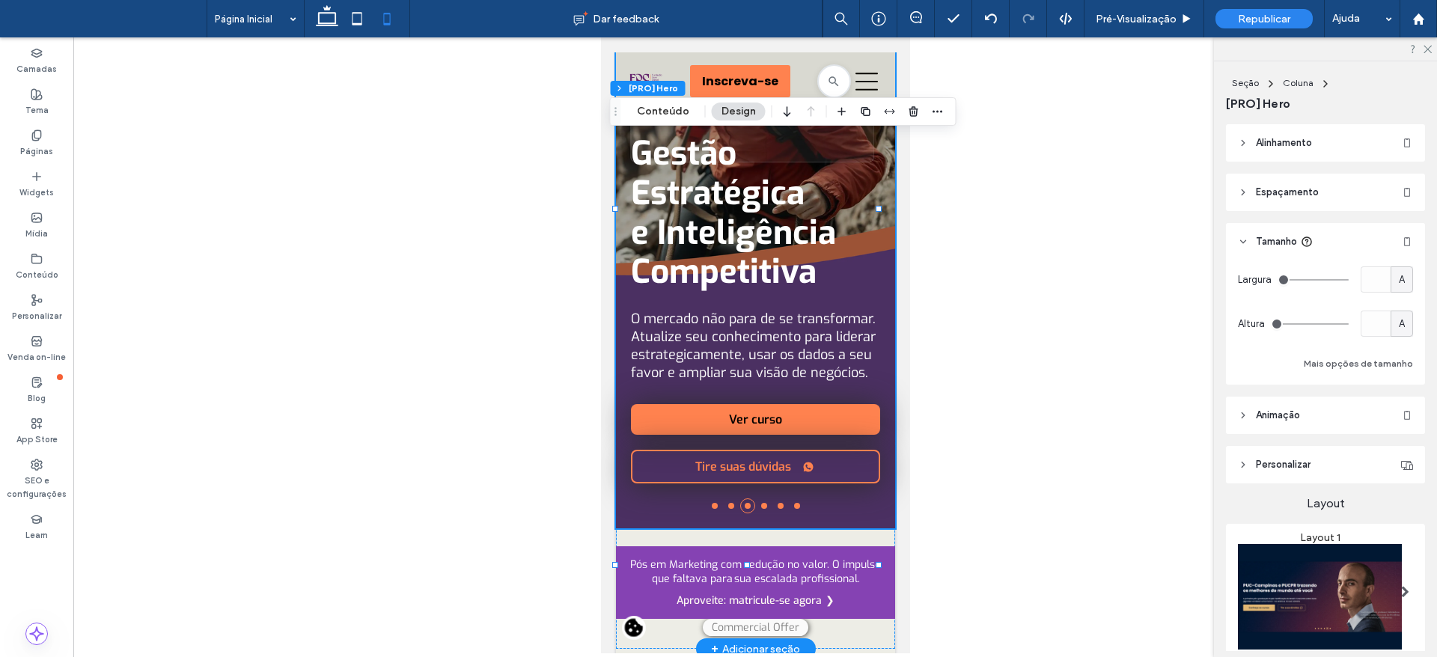
click at [711, 509] on li at bounding box center [714, 506] width 6 height 6
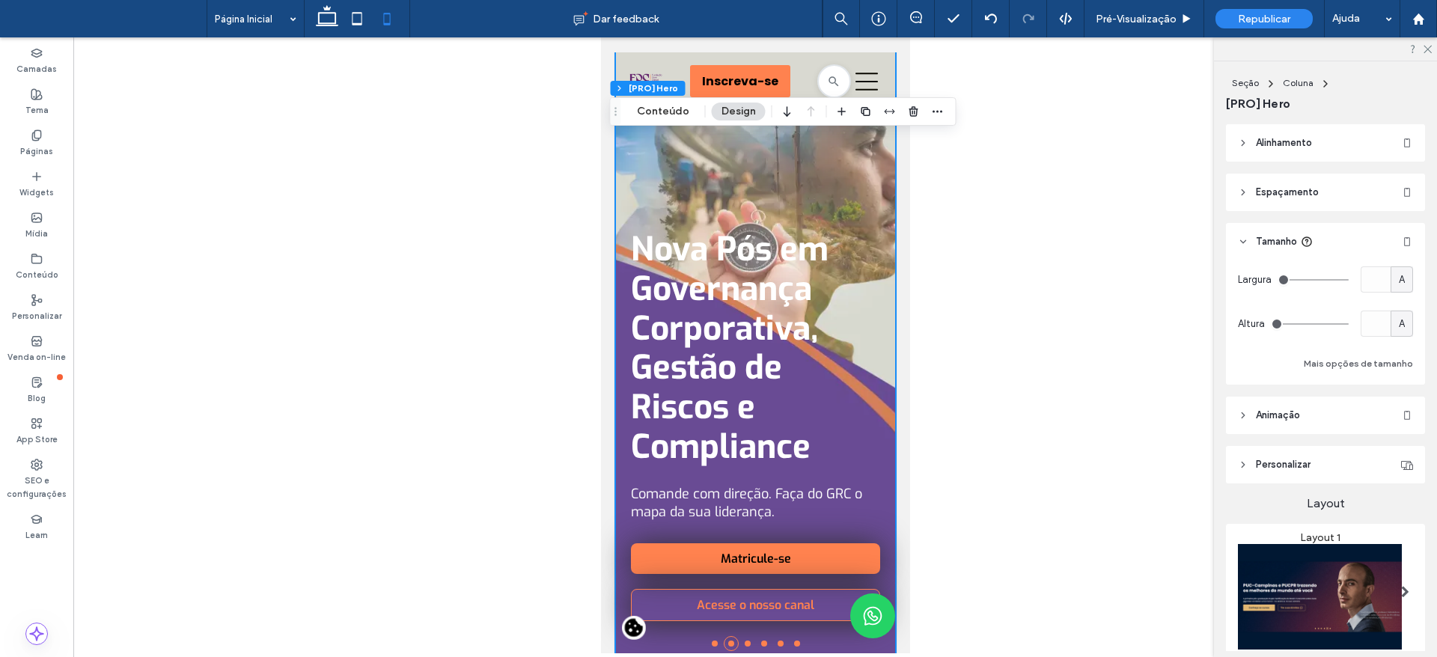
scroll to position [338, 0]
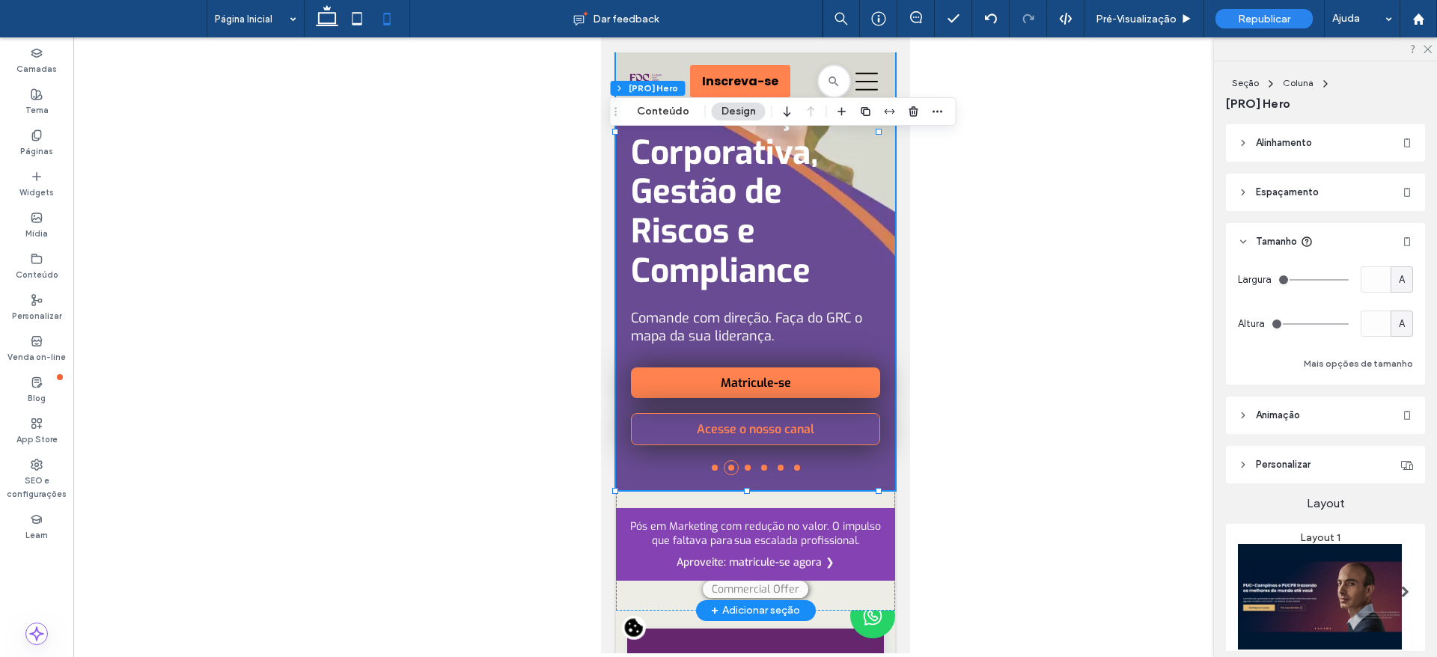
click at [711, 471] on li at bounding box center [714, 468] width 6 height 6
click at [1112, 23] on span "Pré-Visualizaçāo" at bounding box center [1136, 19] width 81 height 13
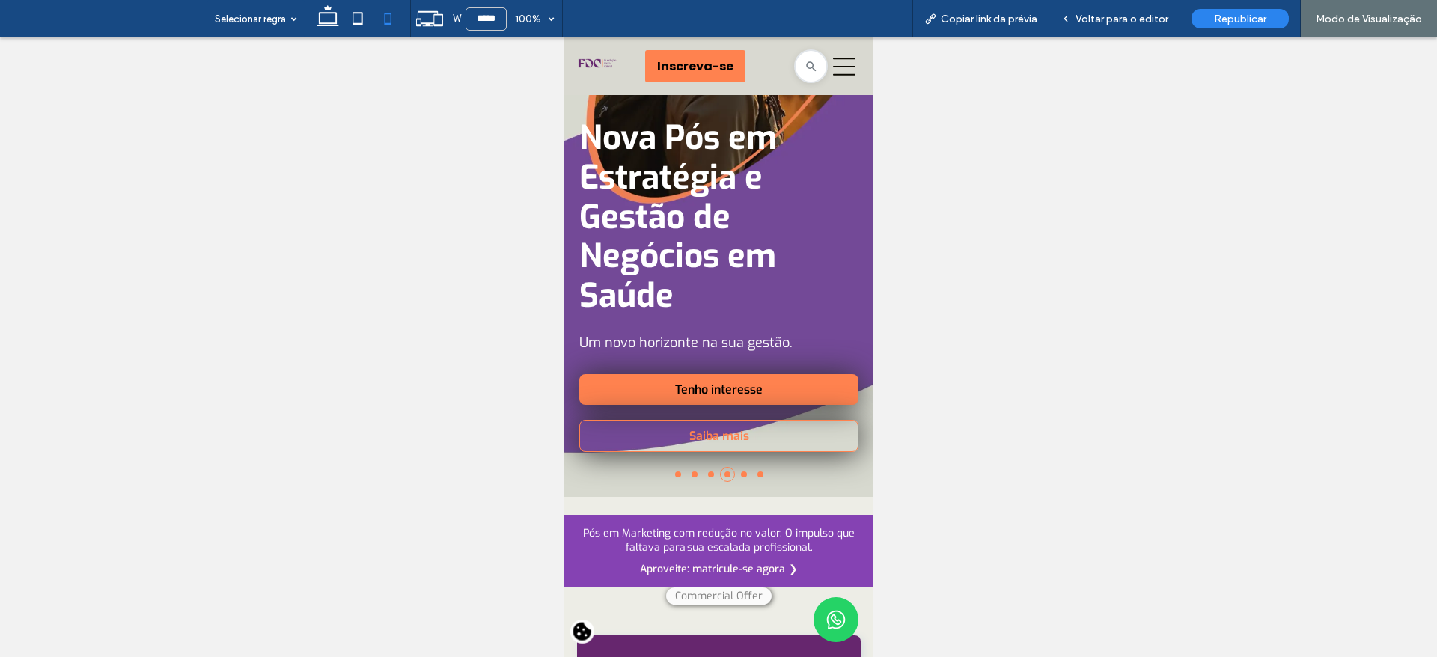
scroll to position [364, 0]
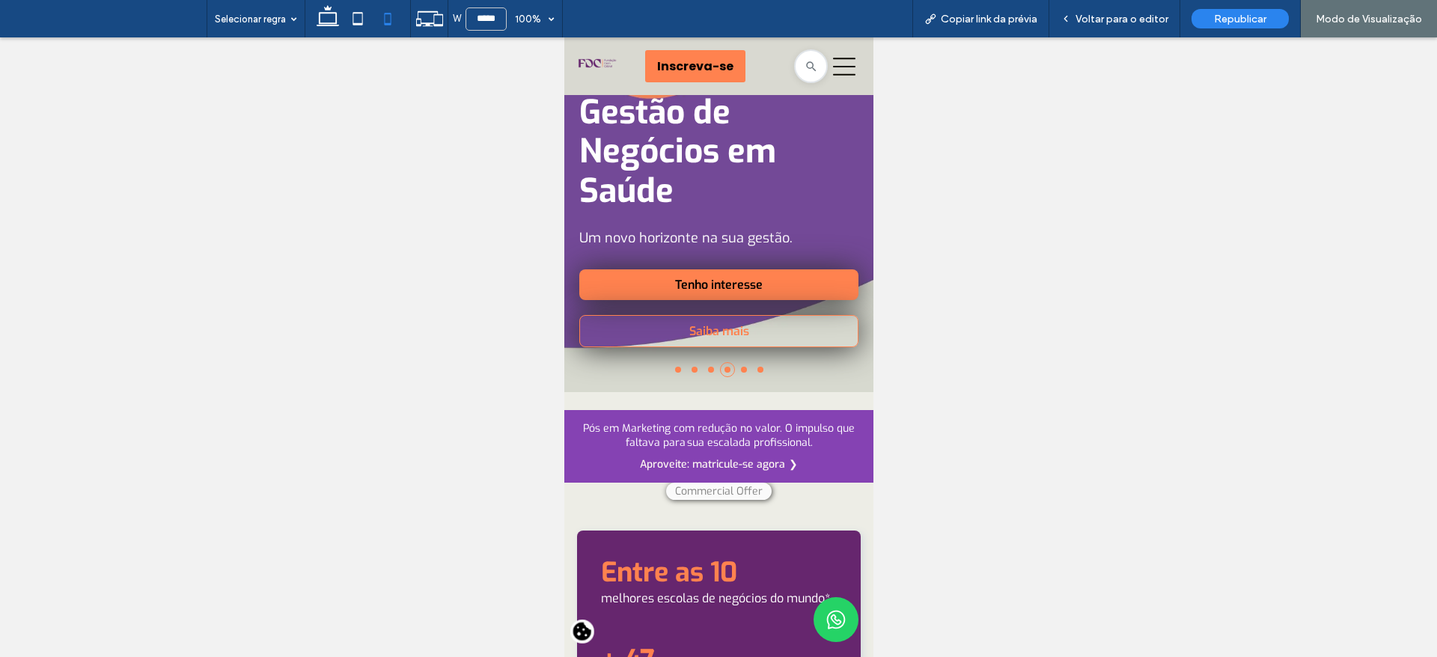
click at [665, 377] on ul at bounding box center [719, 370] width 150 height 22
click at [674, 372] on li at bounding box center [677, 370] width 6 height 6
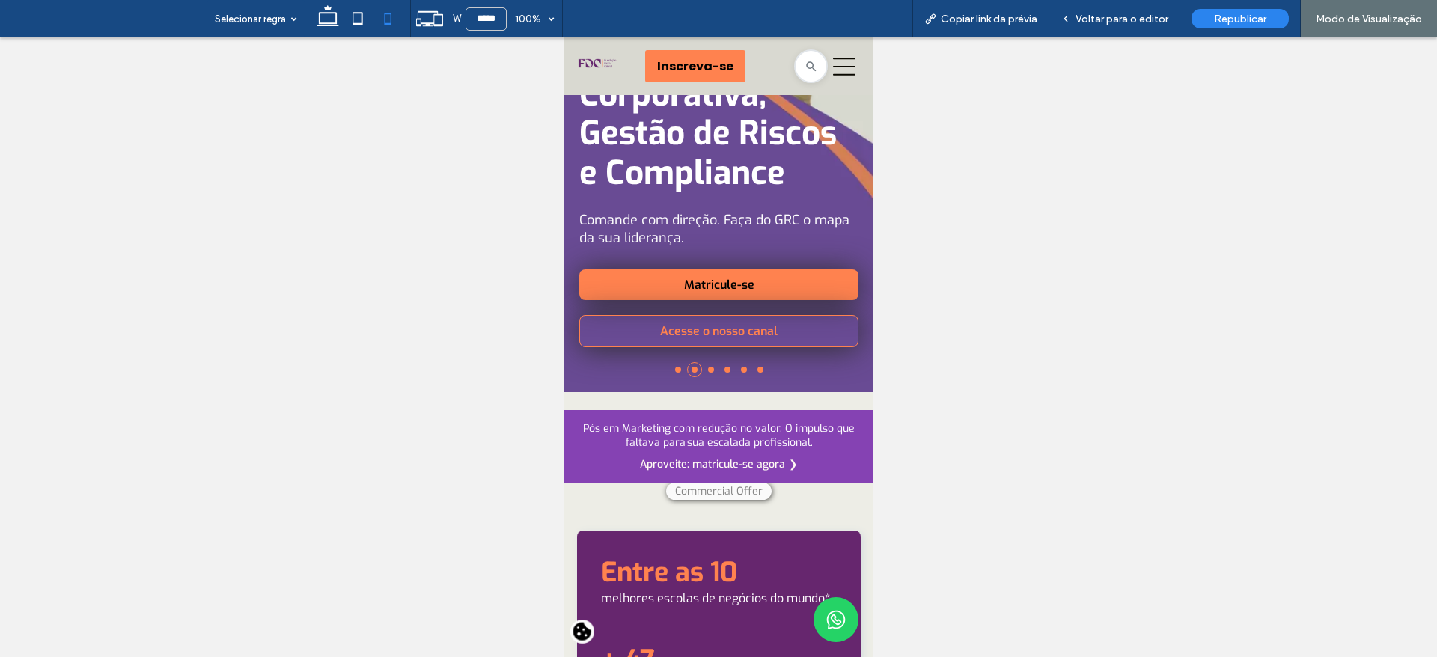
scroll to position [0, 0]
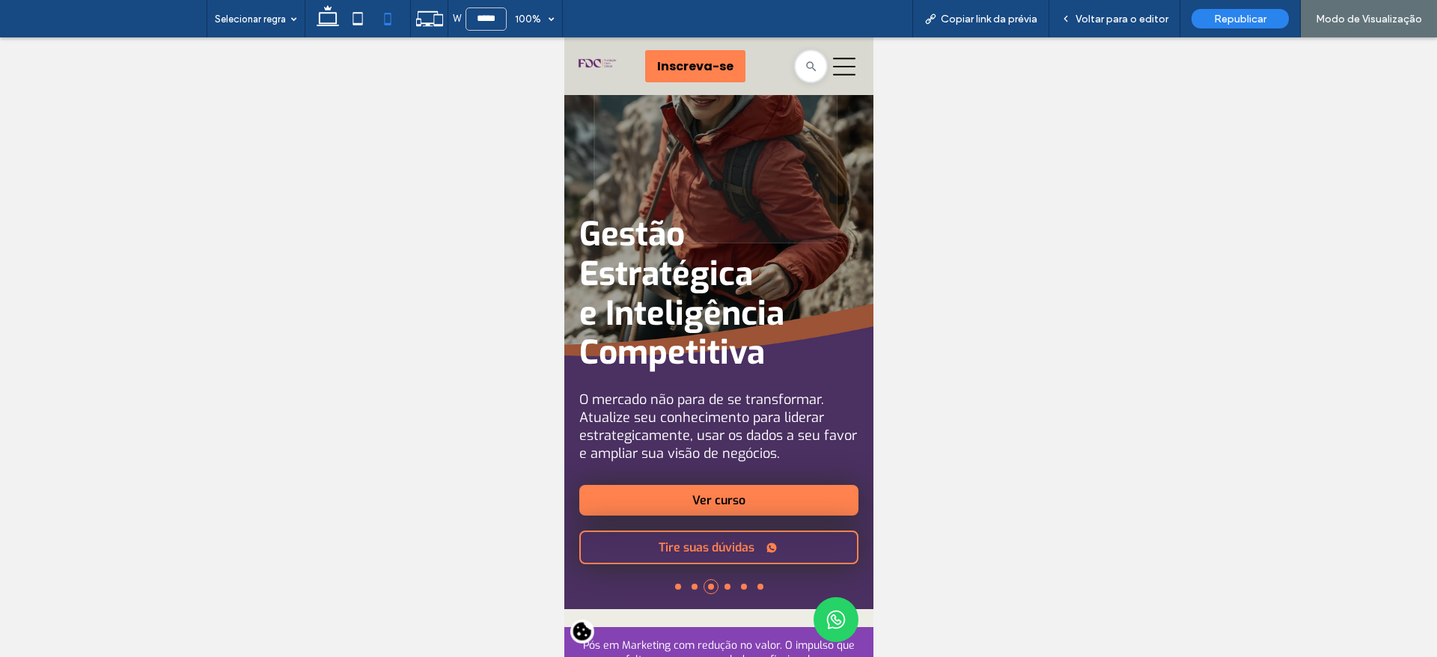
click at [674, 584] on li at bounding box center [677, 587] width 6 height 6
click at [674, 590] on li at bounding box center [677, 587] width 6 height 6
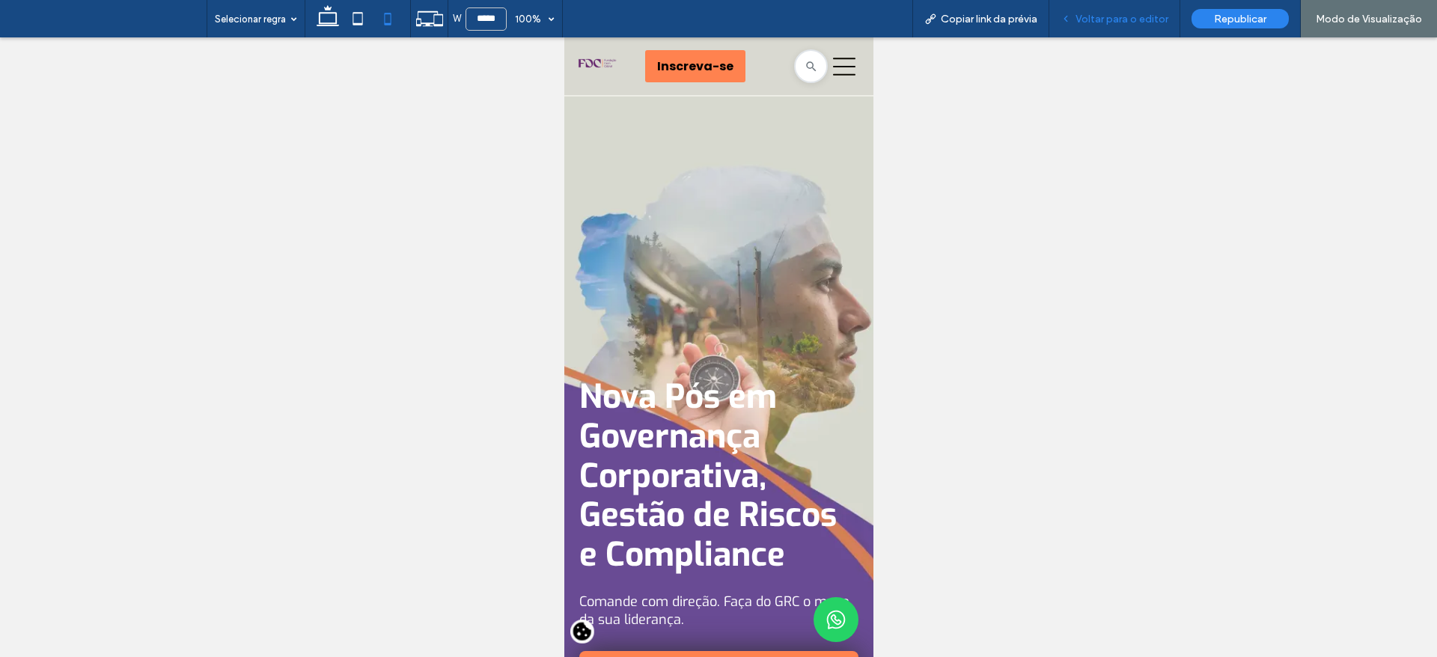
click at [1112, 23] on span "Voltar para o editor" at bounding box center [1122, 19] width 93 height 13
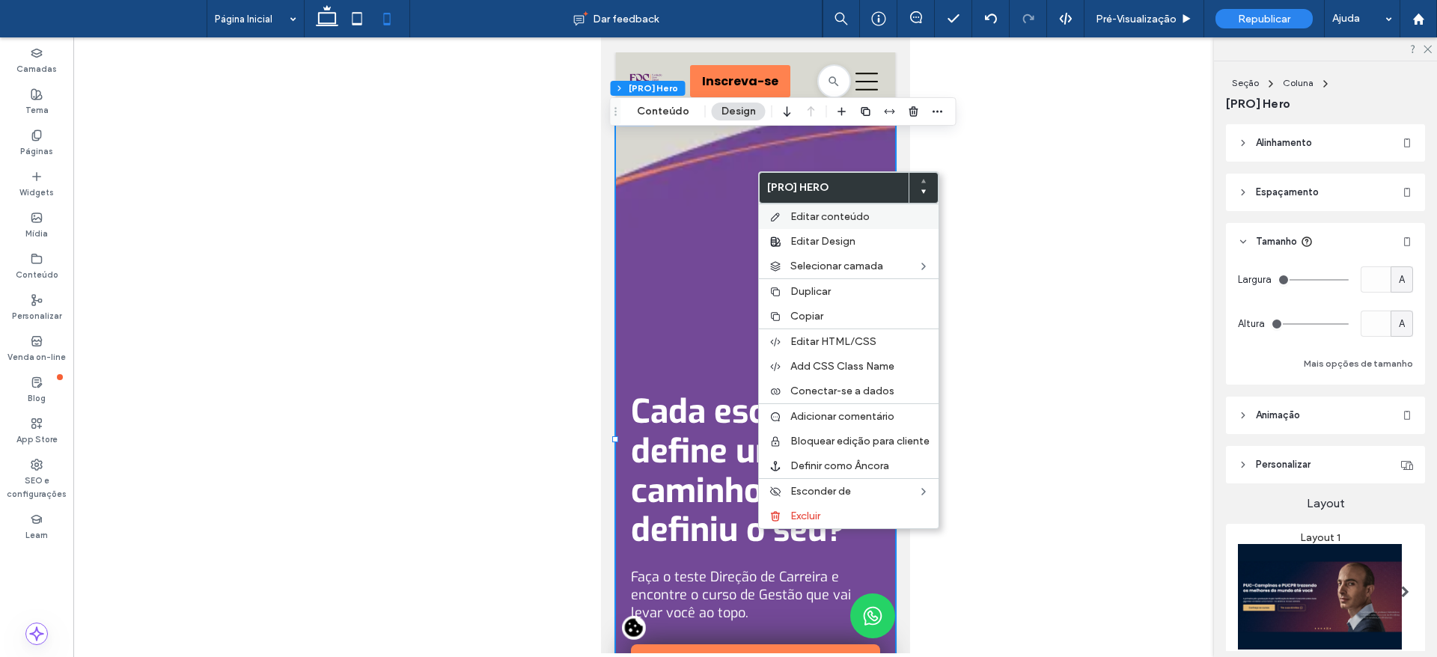
click at [790, 213] on span "Editar conteúdo" at bounding box center [829, 216] width 79 height 13
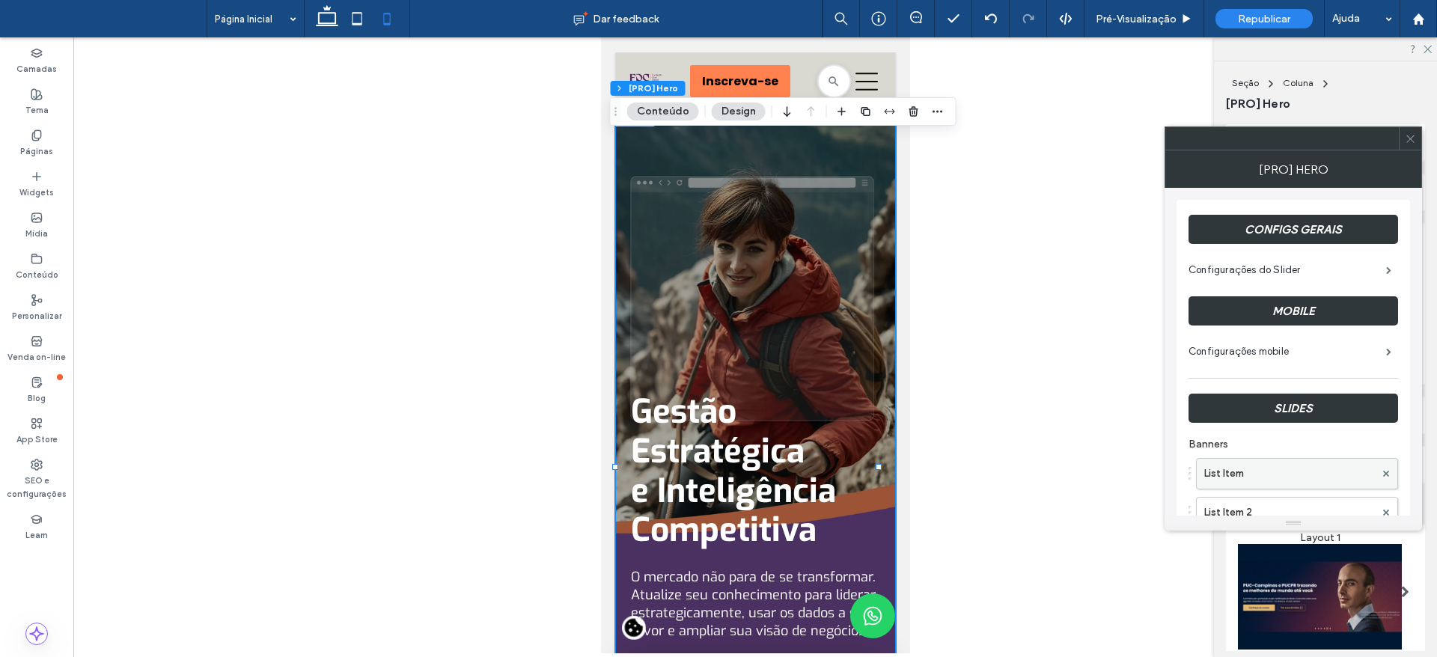
click at [1280, 468] on label "List Item" at bounding box center [1289, 474] width 171 height 30
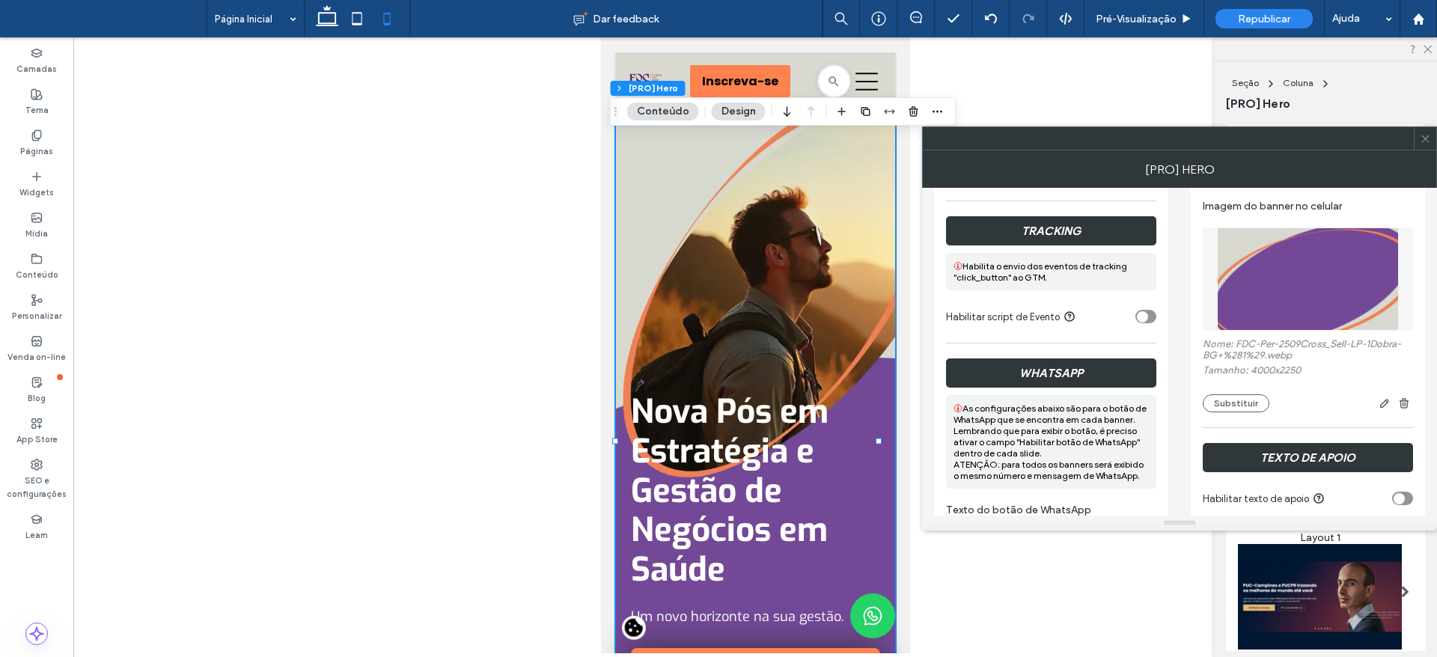
scroll to position [529, 0]
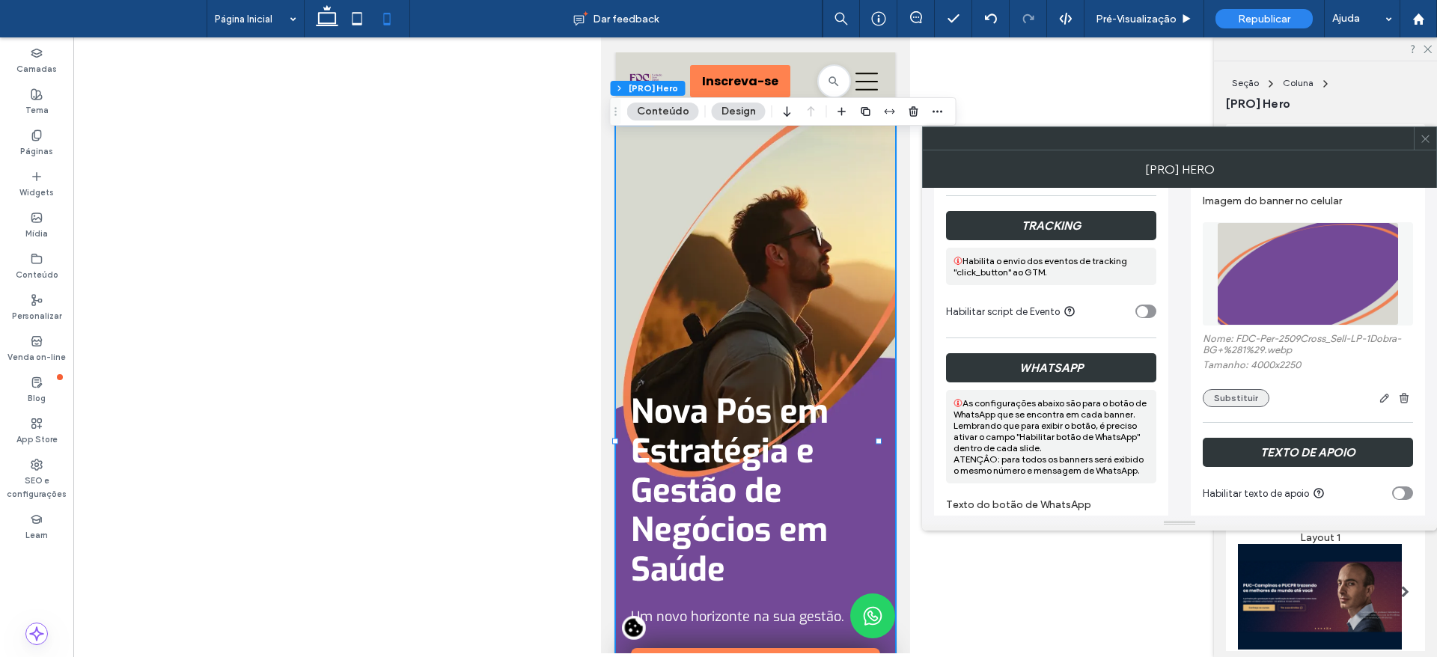
click at [1252, 397] on button "Substituir" at bounding box center [1236, 398] width 67 height 18
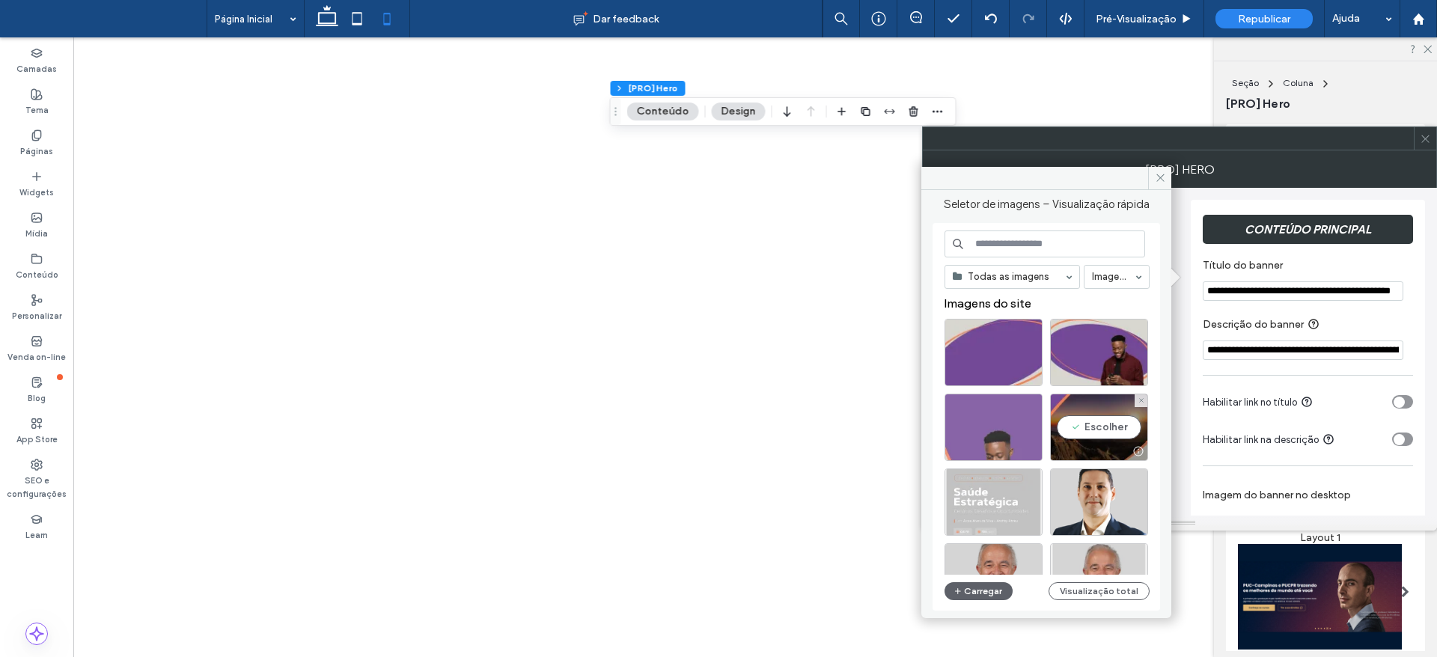
click at [1012, 429] on div at bounding box center [994, 427] width 98 height 67
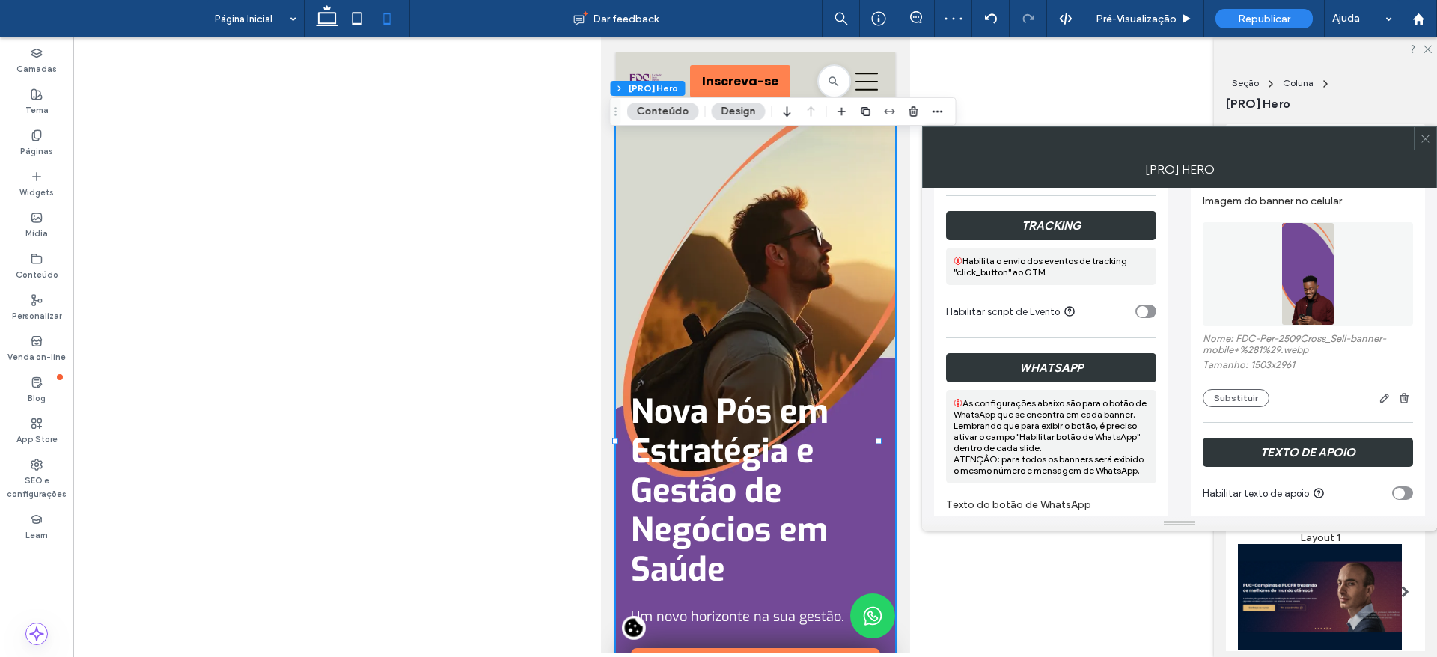
click at [1426, 141] on icon at bounding box center [1425, 138] width 11 height 11
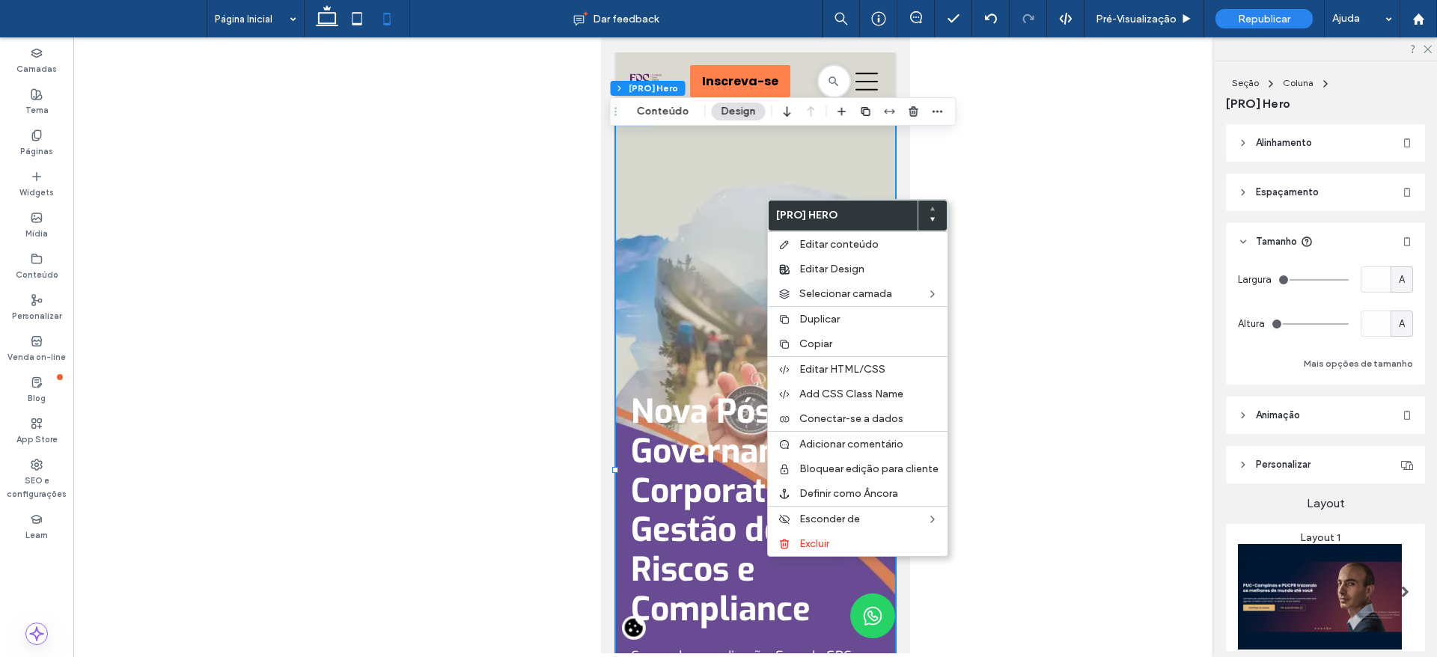
click at [487, 281] on div at bounding box center [755, 345] width 1364 height 616
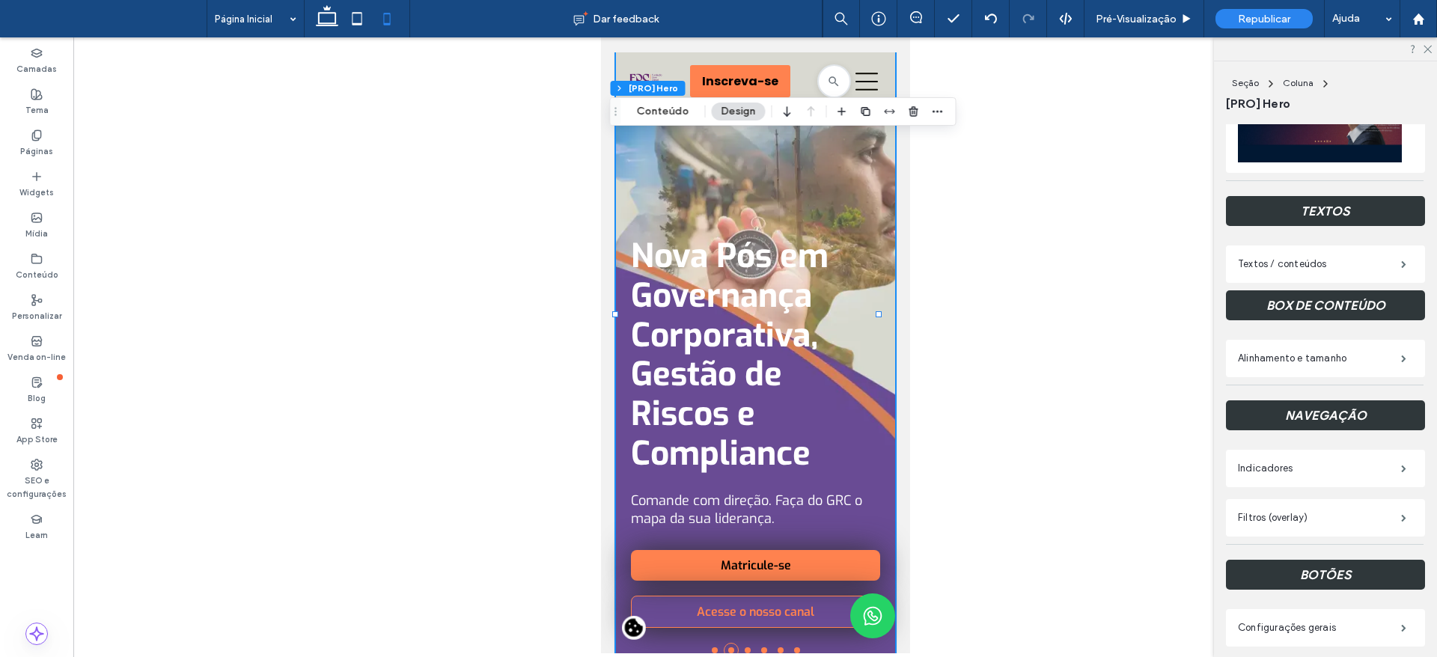
scroll to position [115, 0]
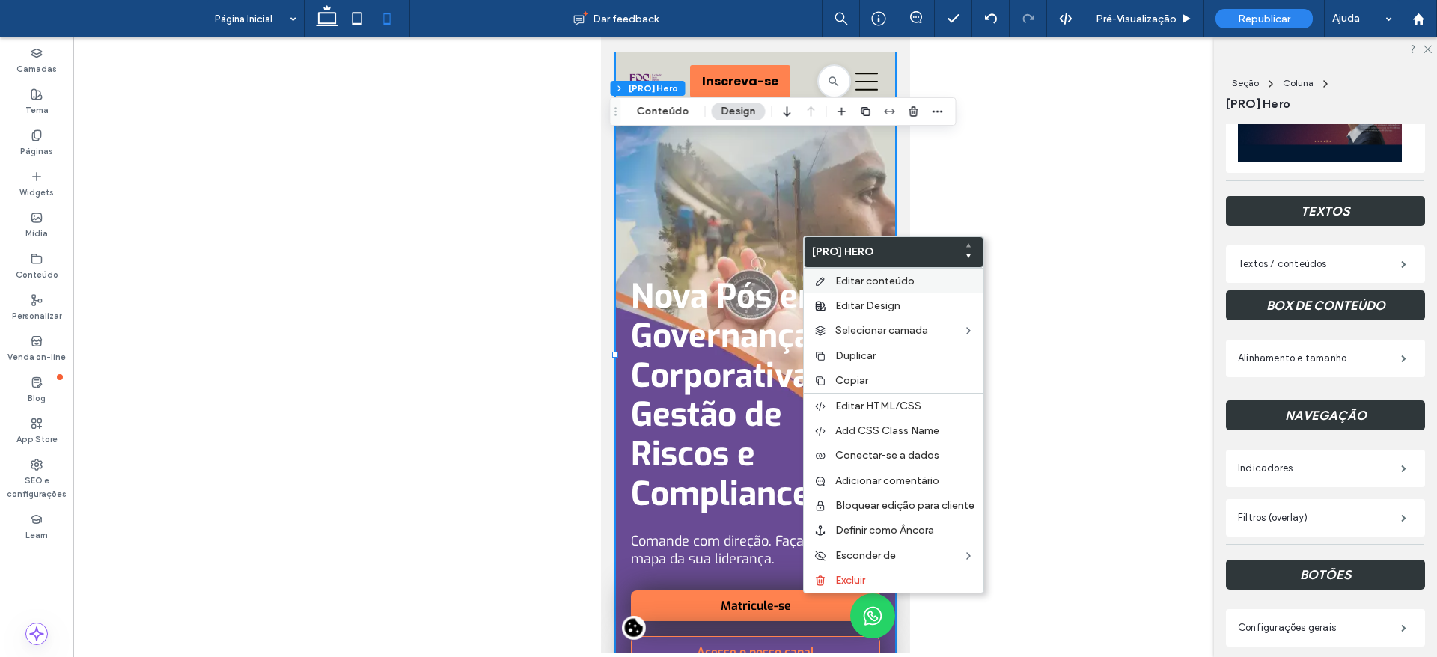
click at [847, 273] on div "Editar conteúdo" at bounding box center [894, 280] width 180 height 25
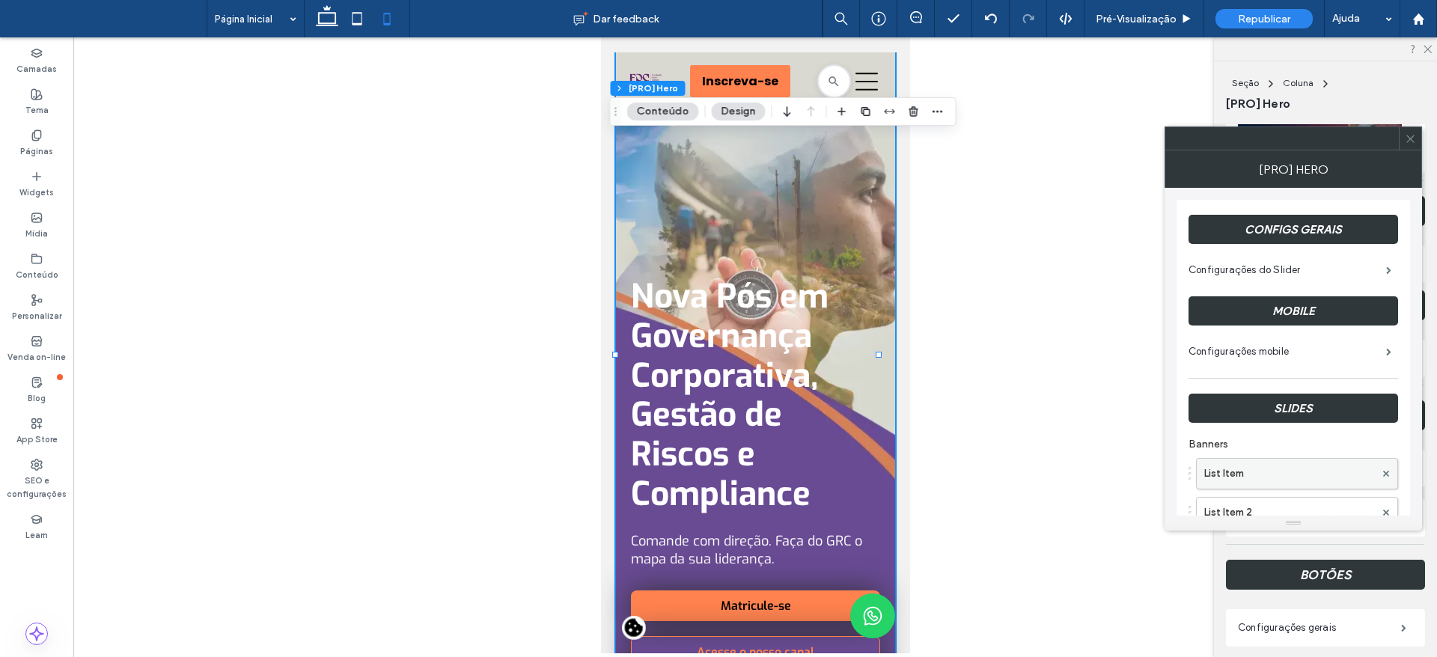
click at [1332, 467] on label "List Item" at bounding box center [1289, 474] width 171 height 30
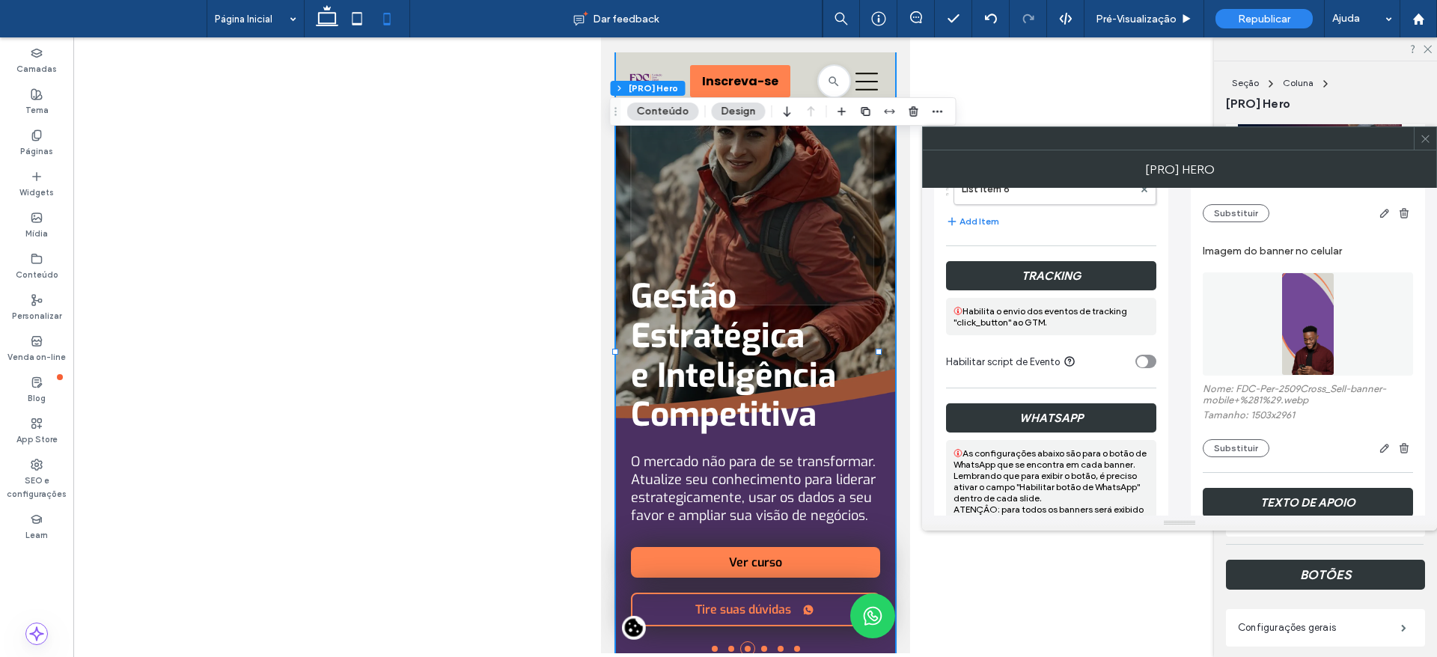
scroll to position [524, 0]
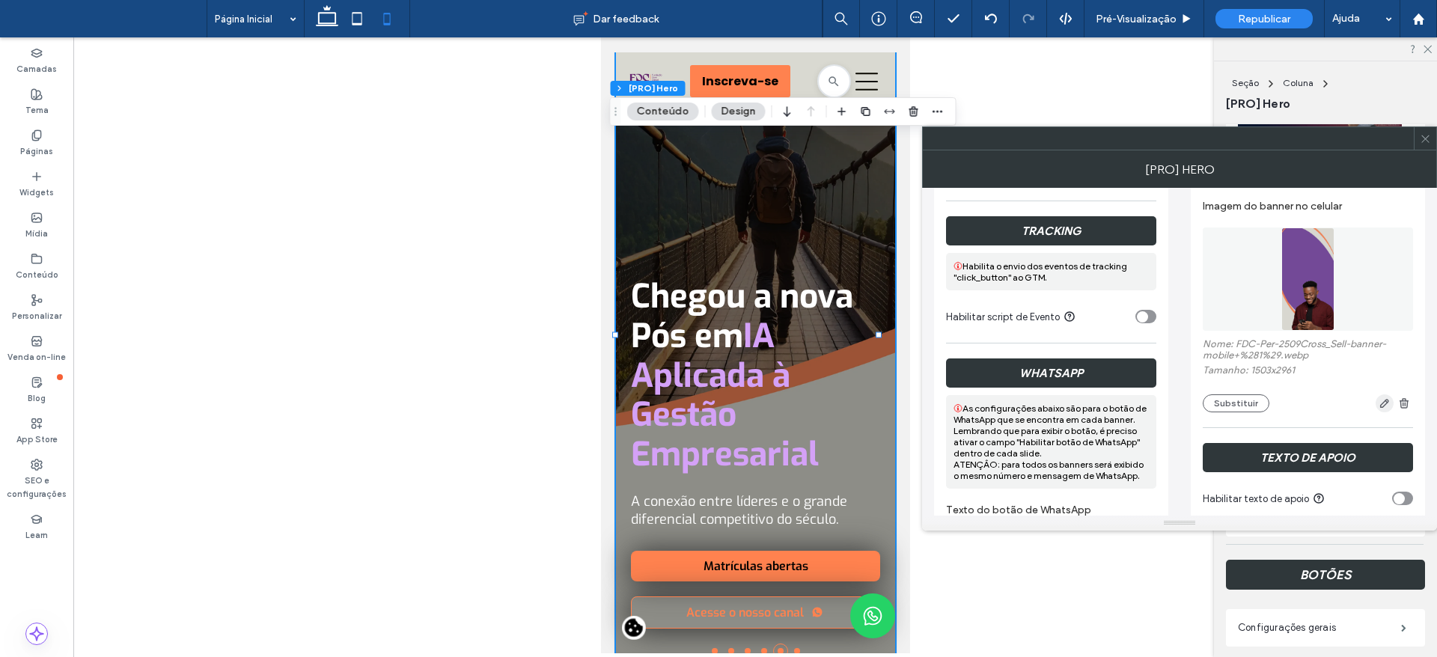
click at [1386, 406] on icon "button" at bounding box center [1385, 403] width 12 height 12
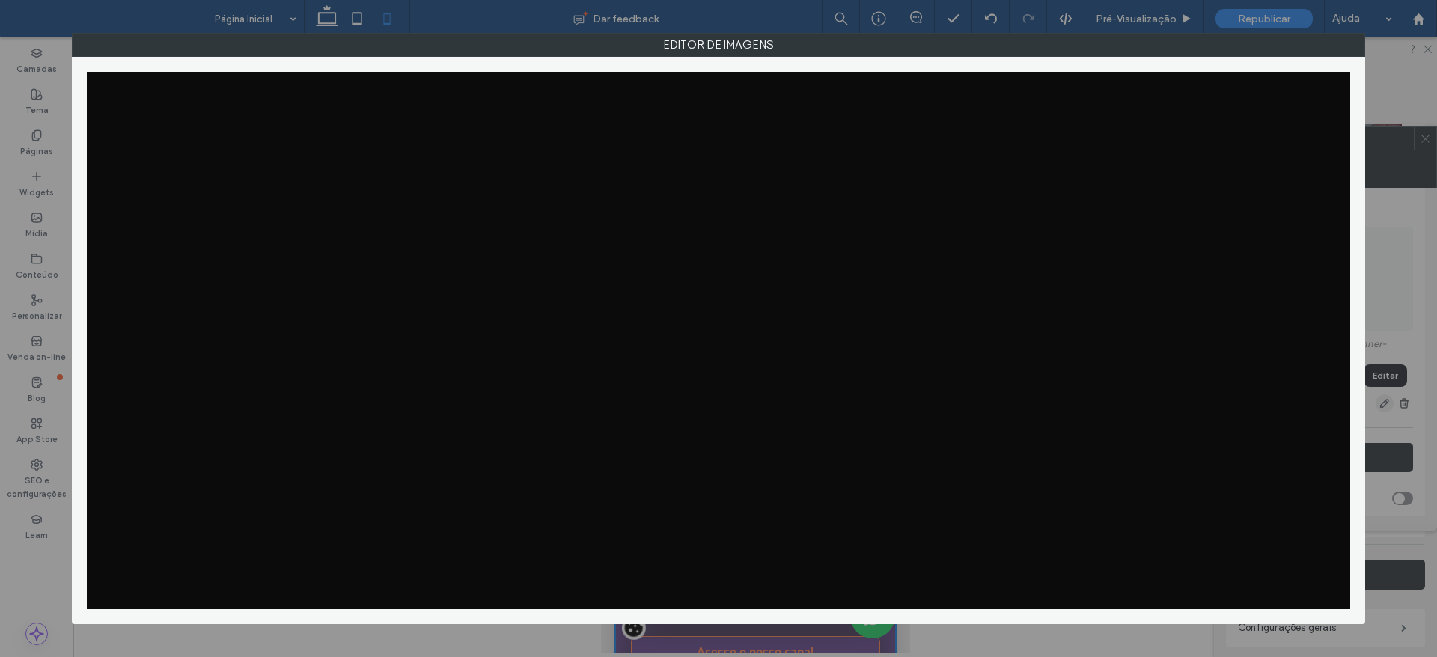
click at [1386, 404] on div "Editor de imagens" at bounding box center [718, 328] width 1437 height 657
